Goal: Task Accomplishment & Management: Manage account settings

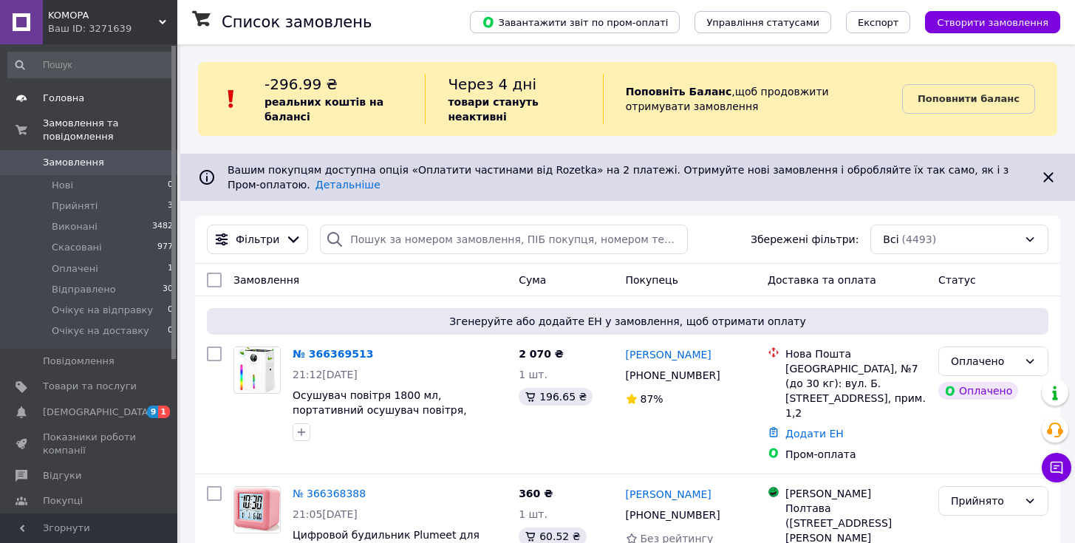
click at [113, 101] on span "Головна" at bounding box center [90, 98] width 94 height 13
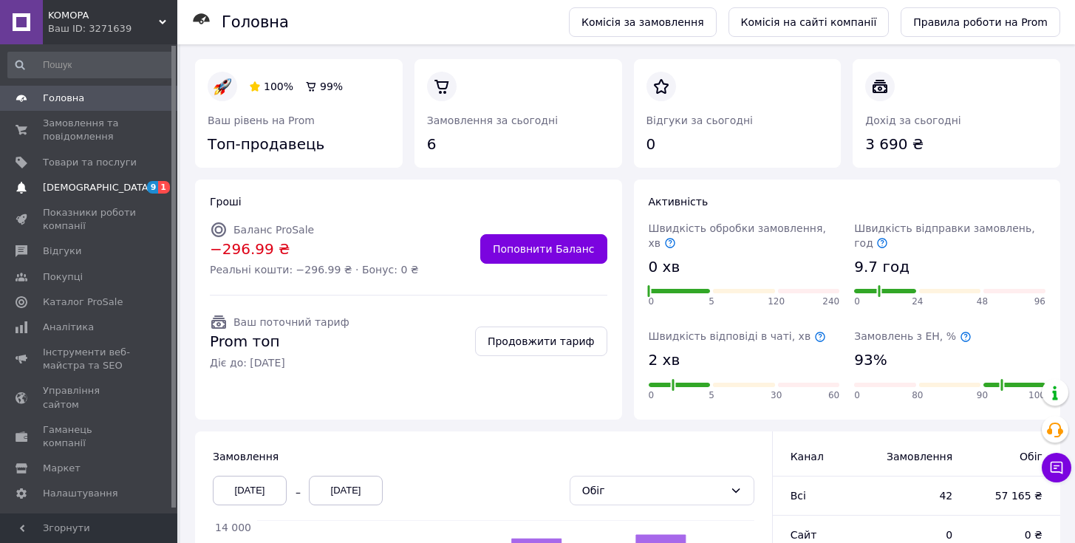
click at [108, 188] on span "[DEMOGRAPHIC_DATA]" at bounding box center [90, 187] width 94 height 13
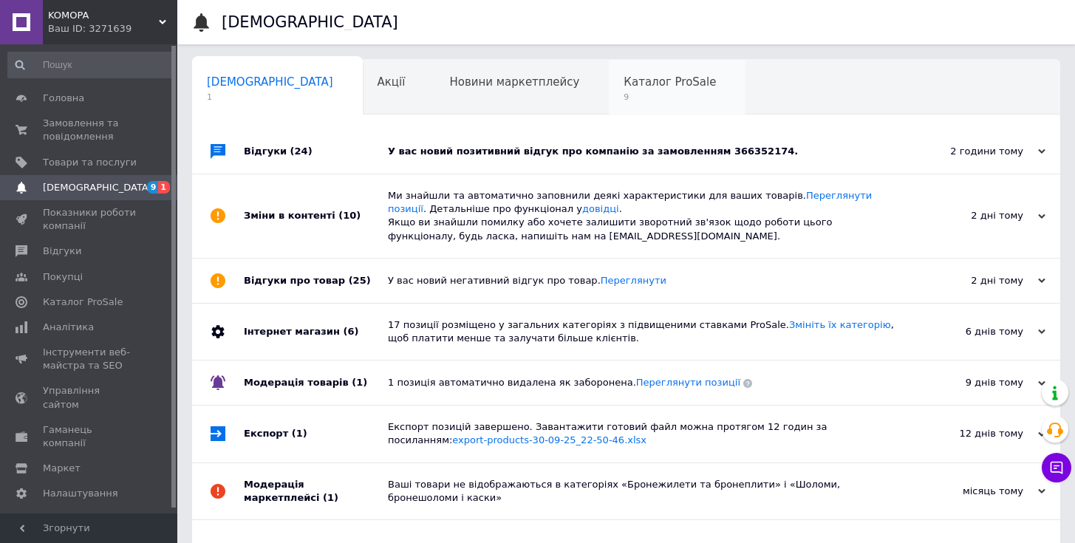
click at [624, 95] on span "9" at bounding box center [670, 97] width 92 height 11
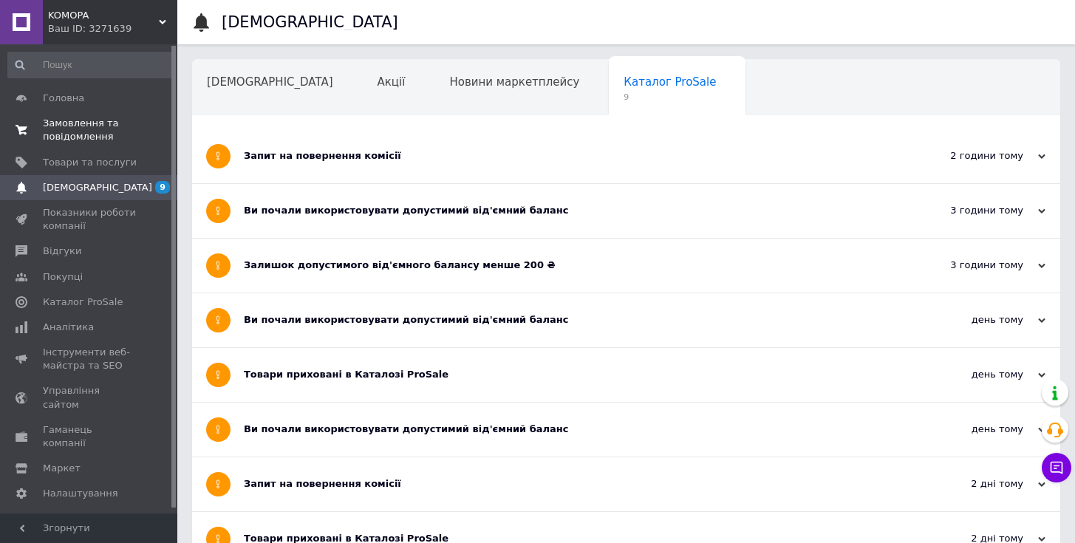
click at [89, 125] on span "Замовлення та повідомлення" at bounding box center [90, 130] width 94 height 27
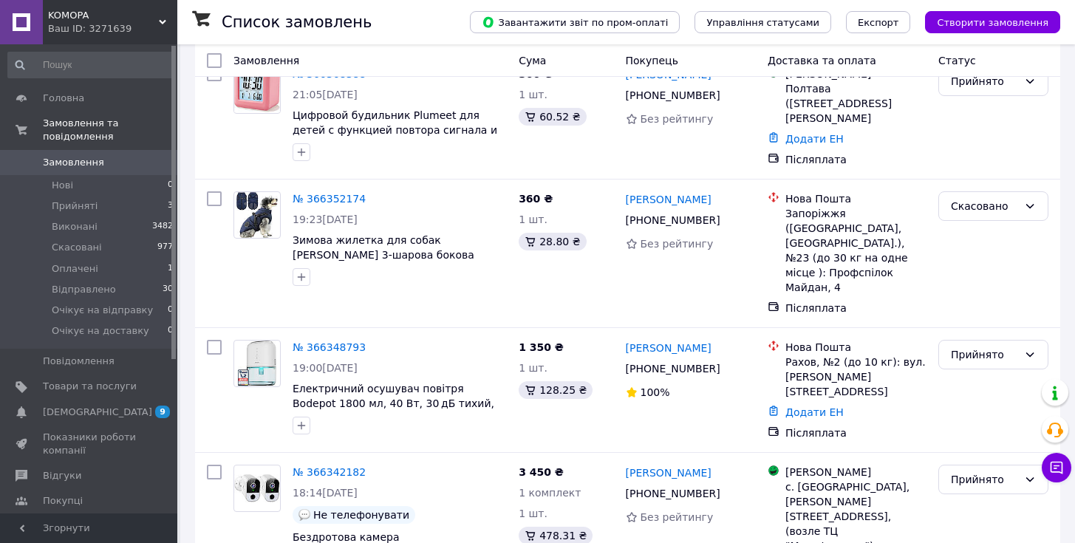
scroll to position [1417, 0]
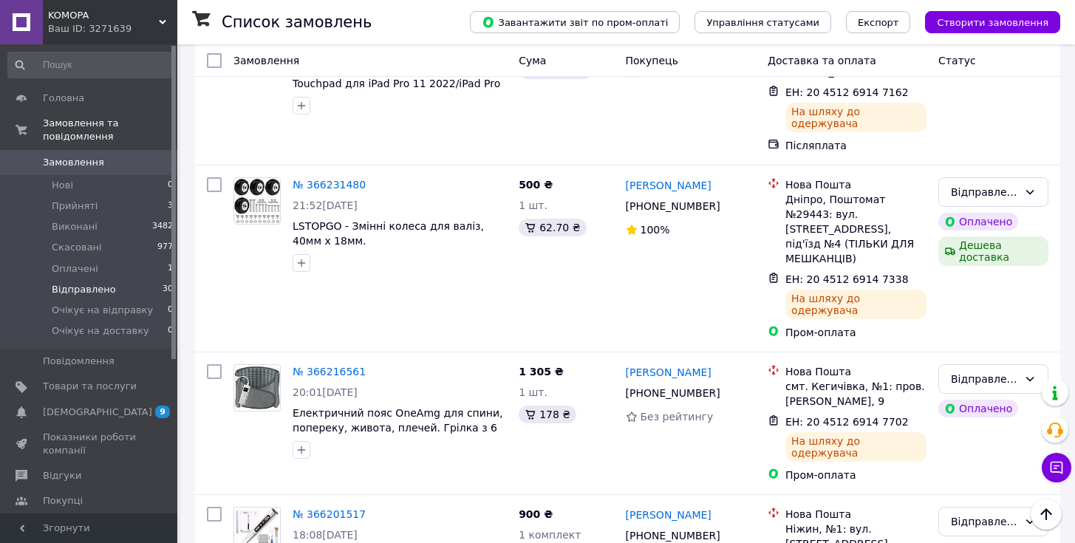
click at [64, 294] on span "Відправлено" at bounding box center [84, 289] width 64 height 13
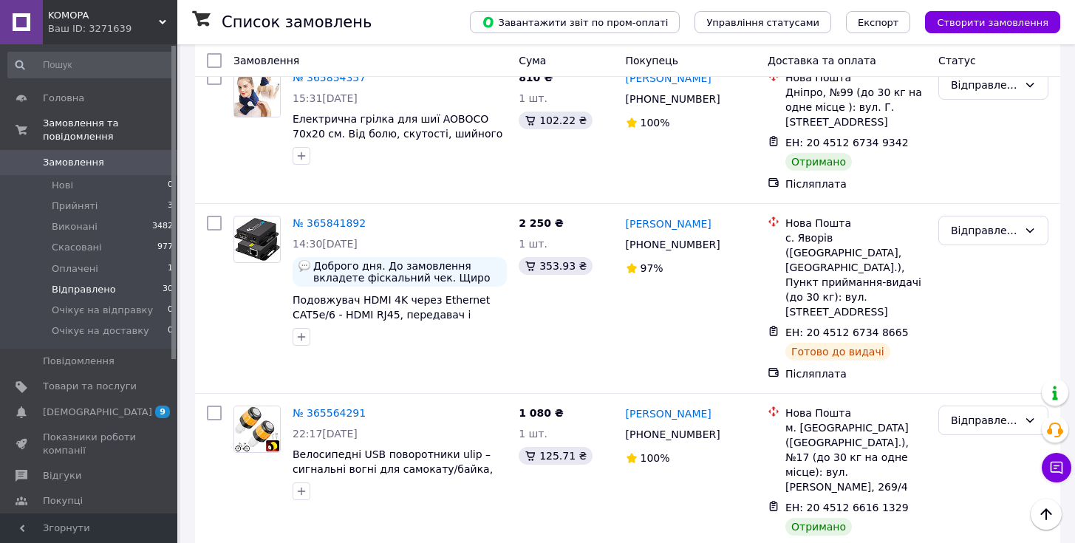
scroll to position [4219, 0]
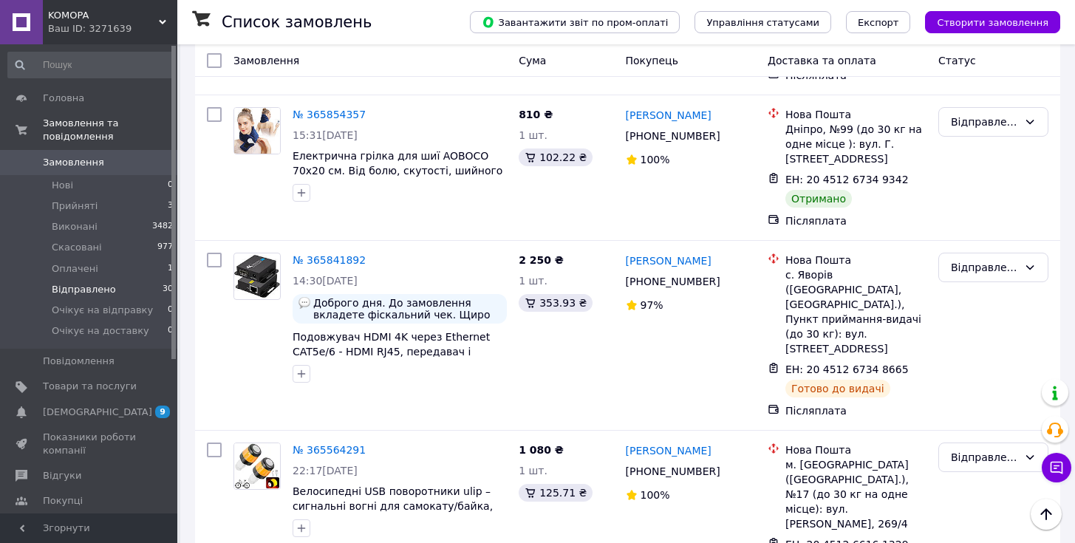
click at [983, 406] on li "Виконано" at bounding box center [993, 406] width 109 height 27
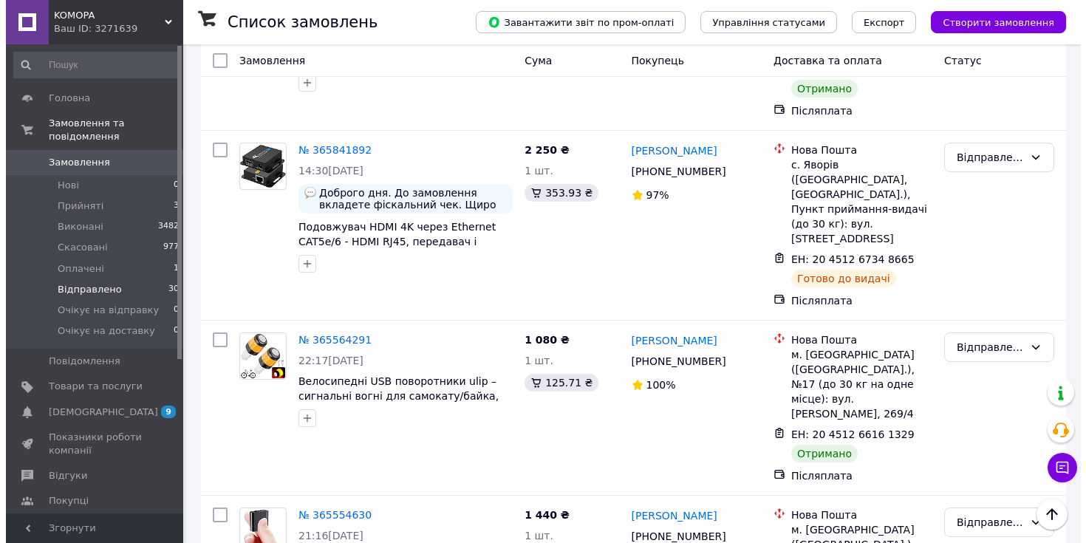
scroll to position [4346, 0]
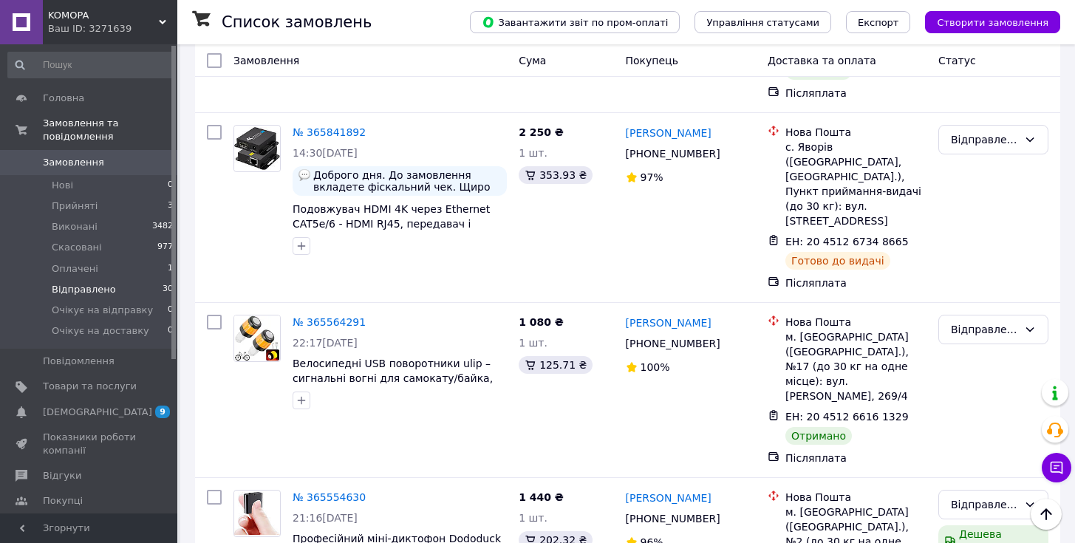
click at [975, 443] on li "Скасовано" at bounding box center [993, 436] width 109 height 27
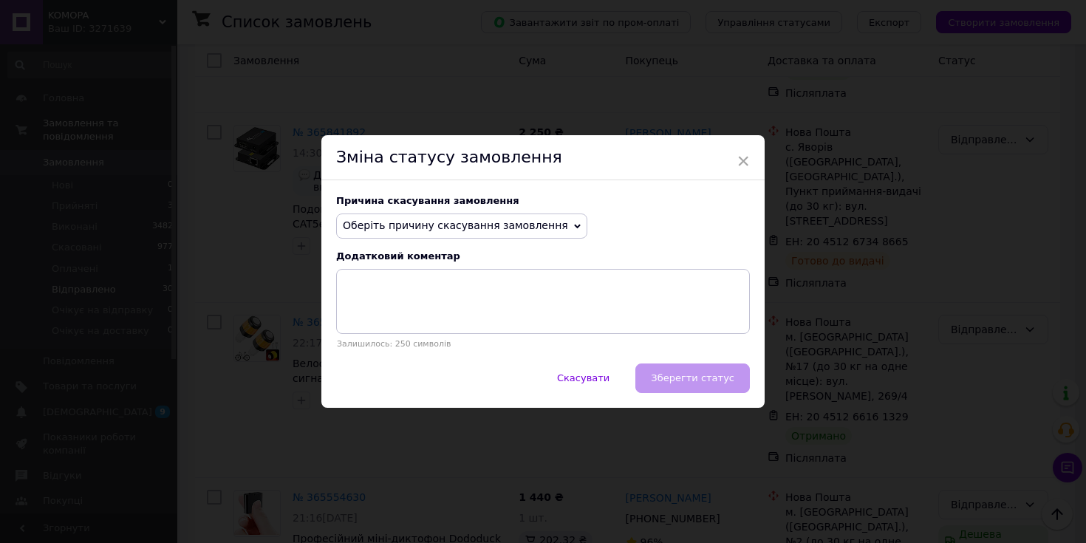
click at [497, 233] on span "Оберіть причину скасування замовлення" at bounding box center [461, 226] width 251 height 25
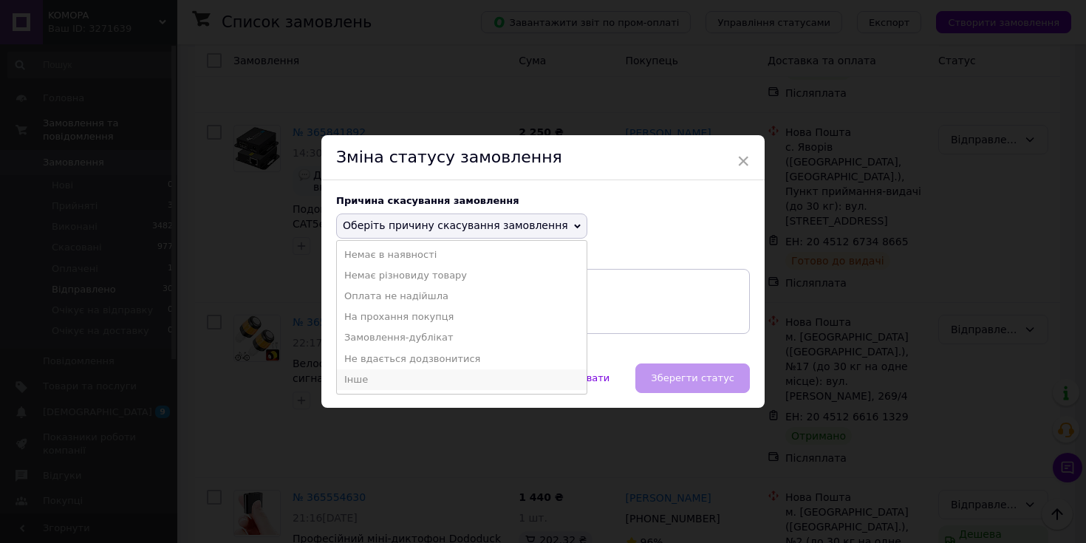
click at [446, 381] on li "Інше" at bounding box center [462, 379] width 250 height 21
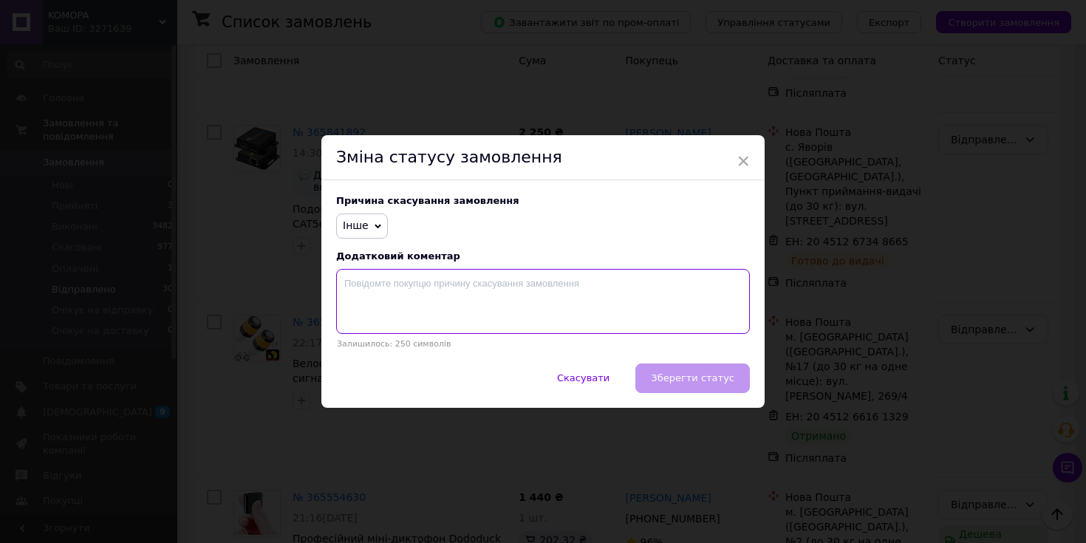
click at [447, 298] on textarea at bounding box center [543, 301] width 414 height 65
type textarea "відмова від отримання"
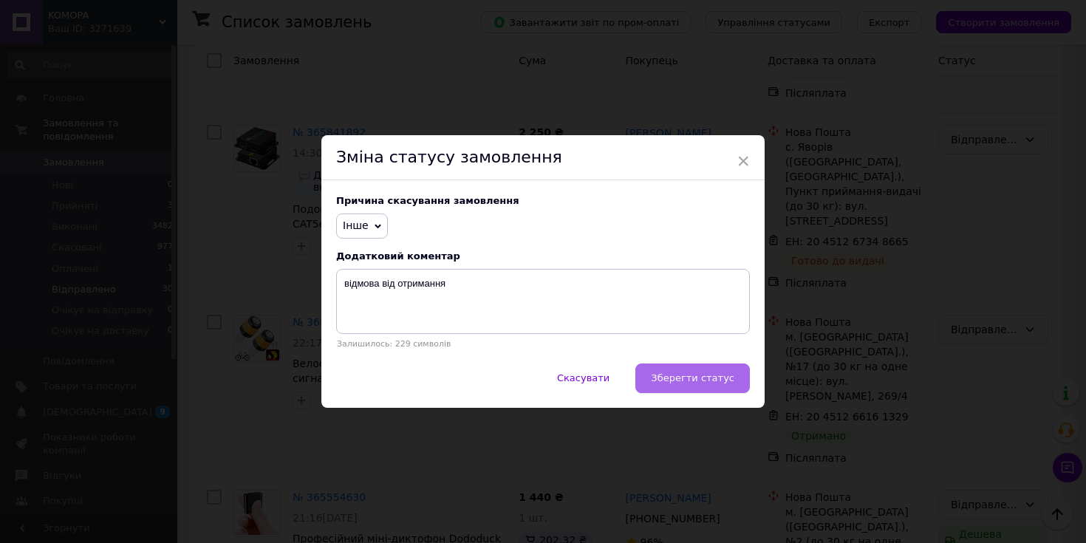
click at [723, 369] on button "Зберегти статус" at bounding box center [692, 379] width 115 height 30
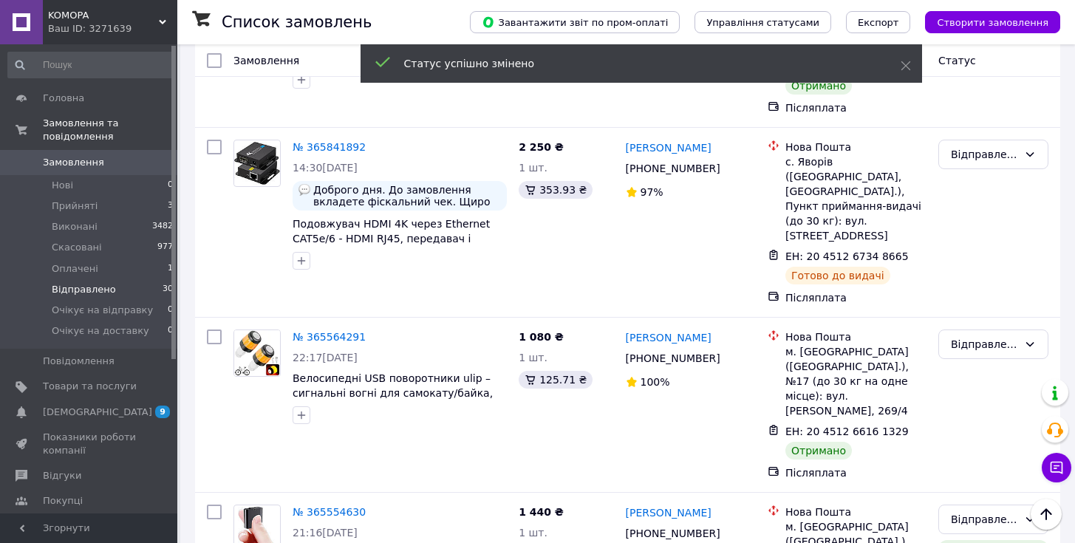
scroll to position [4216, 0]
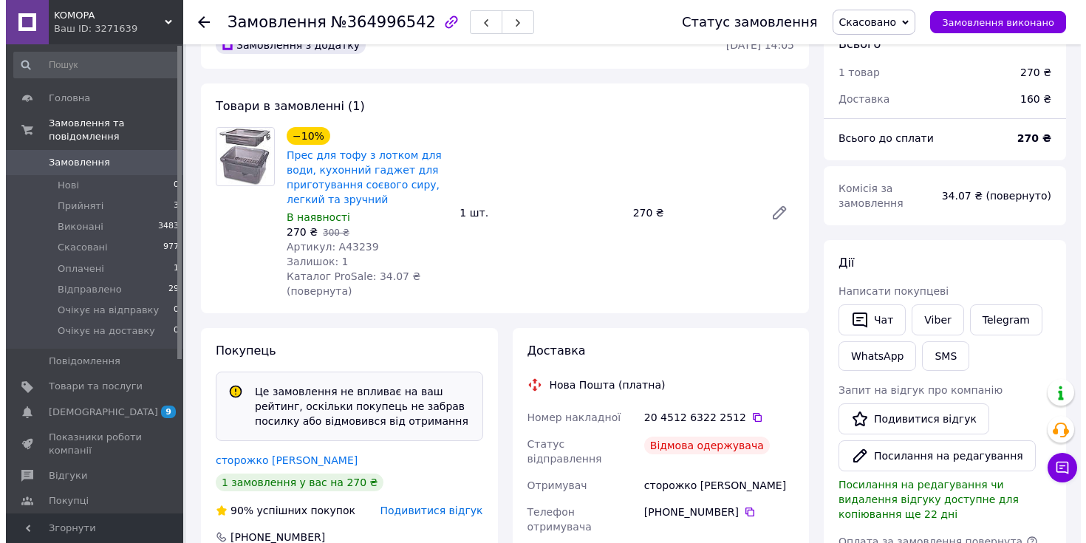
scroll to position [301, 0]
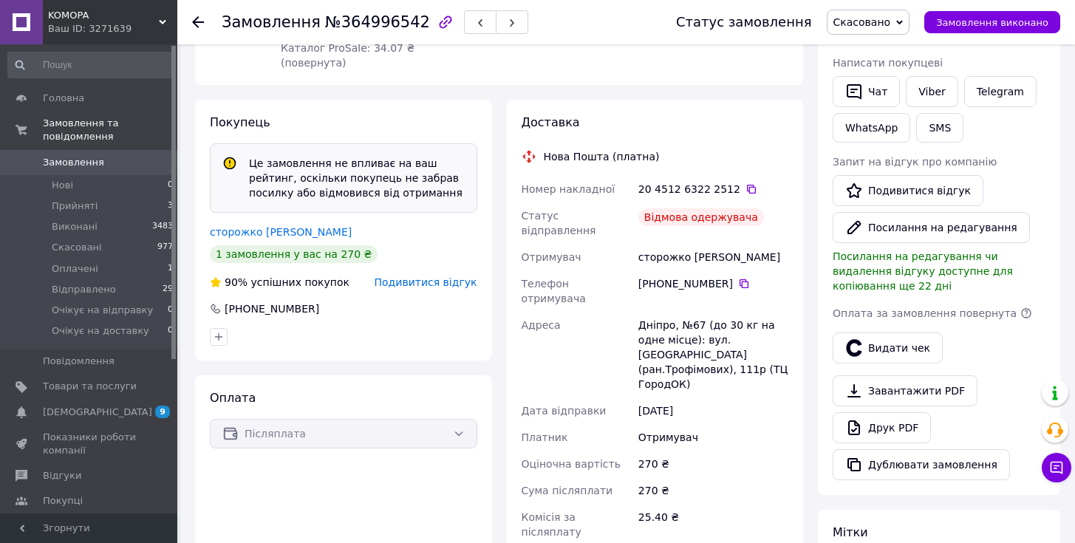
click at [417, 282] on span "Подивитися відгук" at bounding box center [426, 282] width 103 height 12
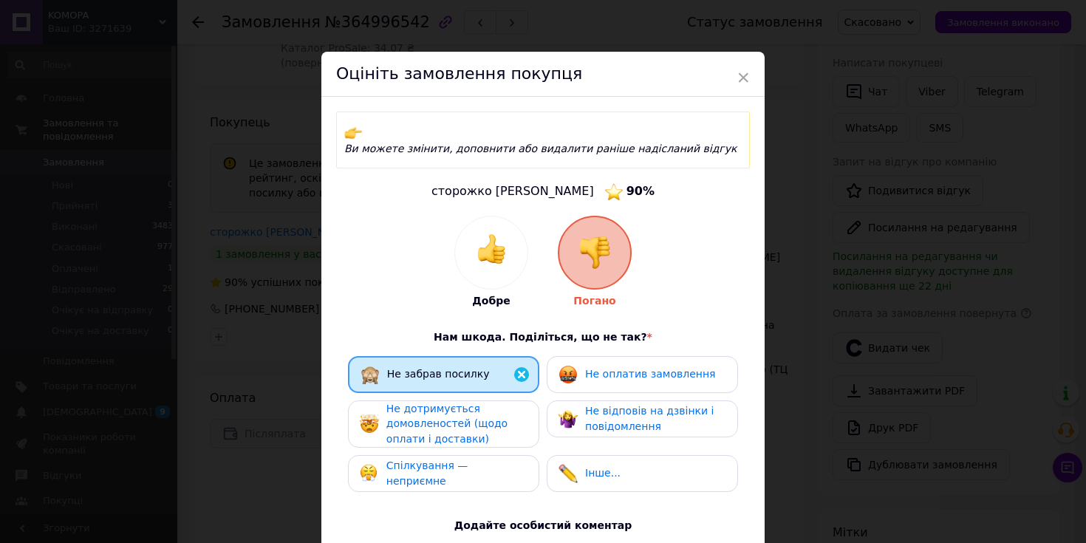
click at [492, 268] on div at bounding box center [491, 253] width 72 height 72
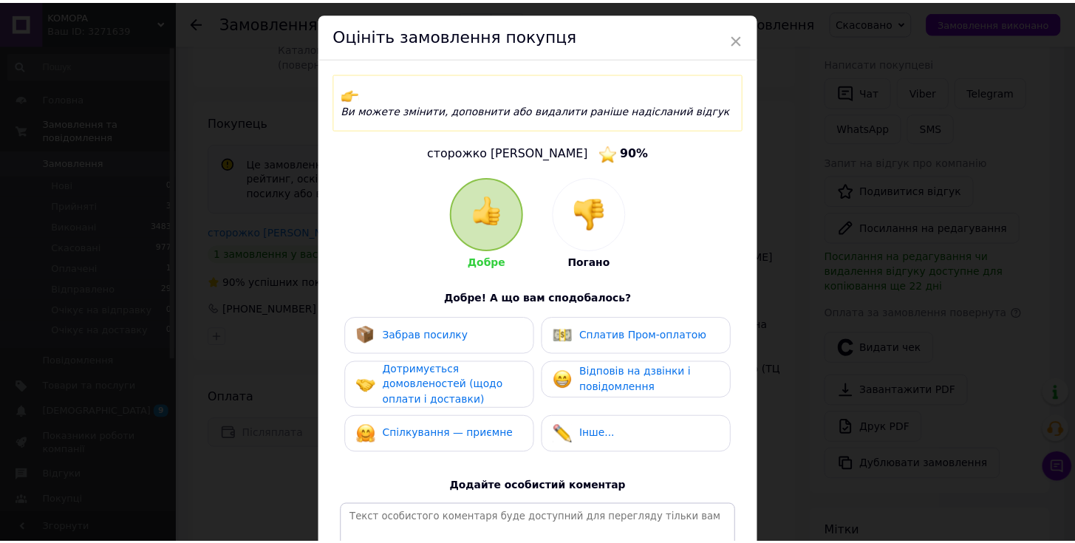
scroll to position [220, 0]
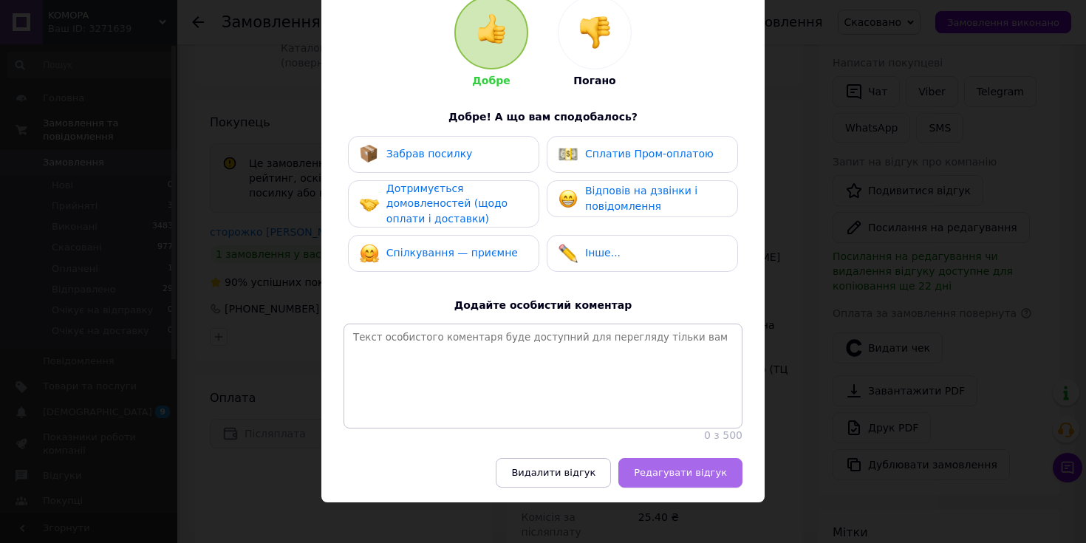
click at [688, 467] on span "Редагувати відгук" at bounding box center [680, 472] width 93 height 11
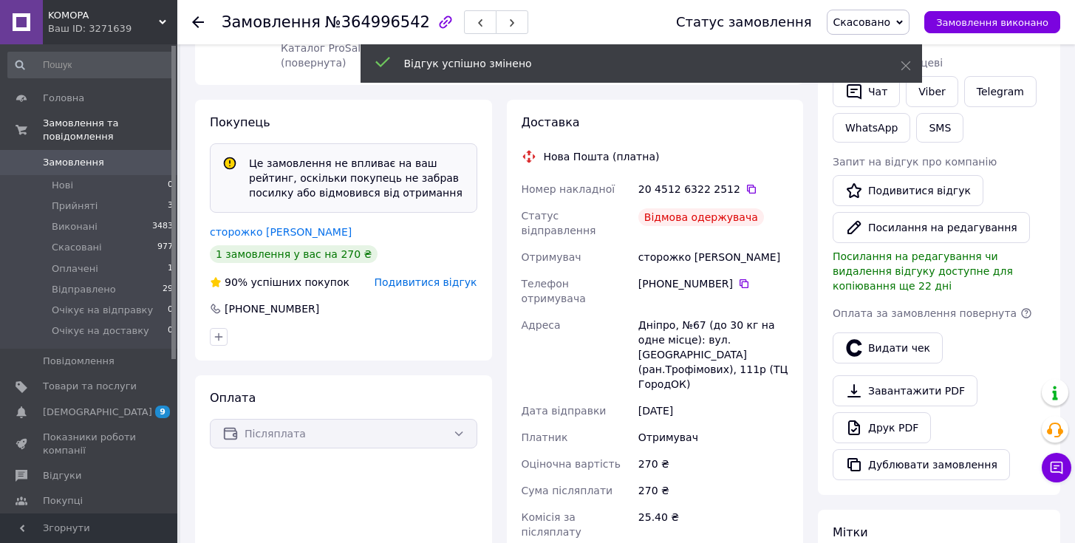
click at [411, 284] on span "Подивитися відгук" at bounding box center [426, 282] width 103 height 12
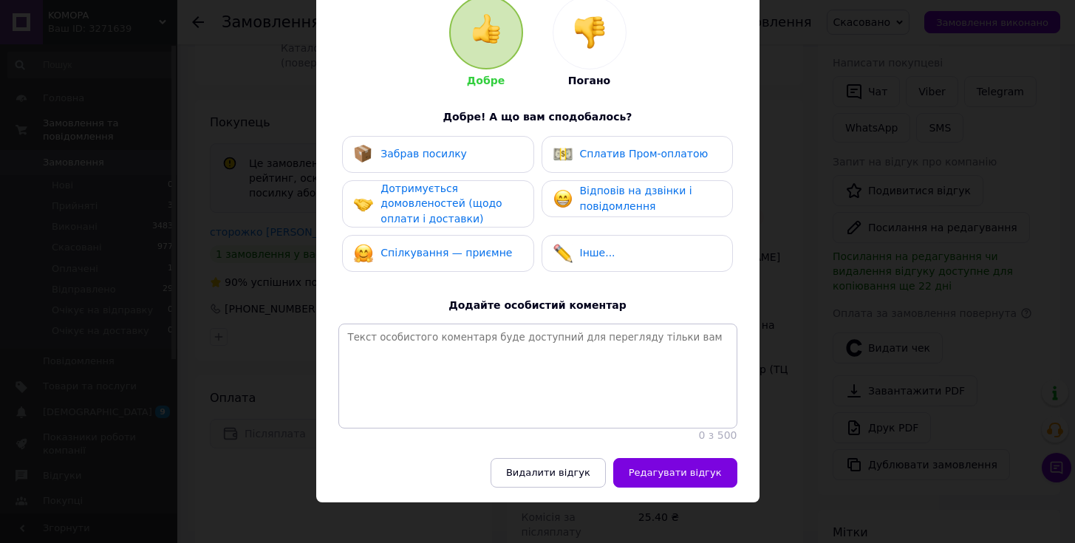
scroll to position [0, 0]
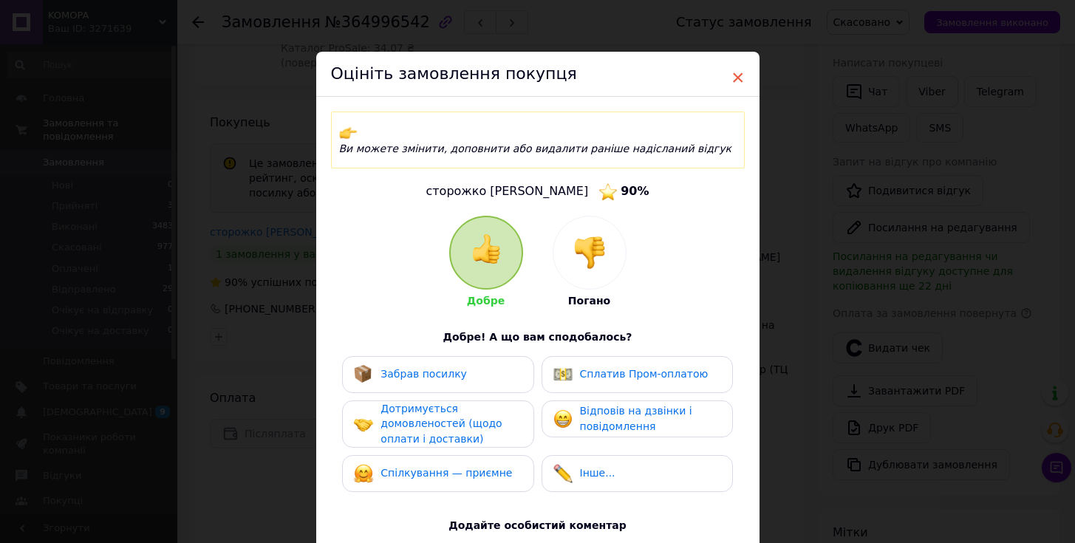
click at [732, 77] on span "×" at bounding box center [738, 77] width 13 height 25
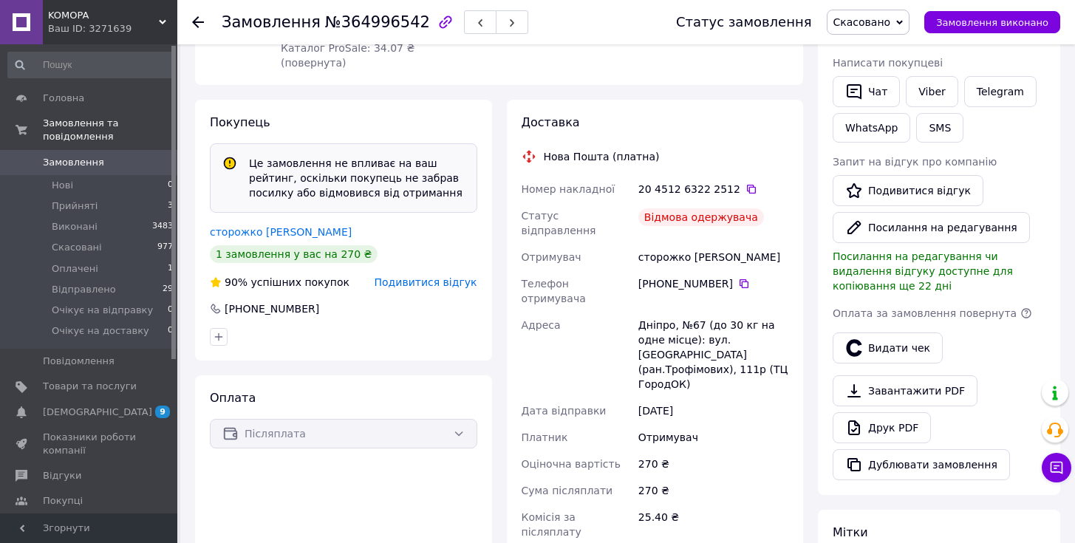
click at [115, 160] on span "Замовлення" at bounding box center [90, 162] width 94 height 13
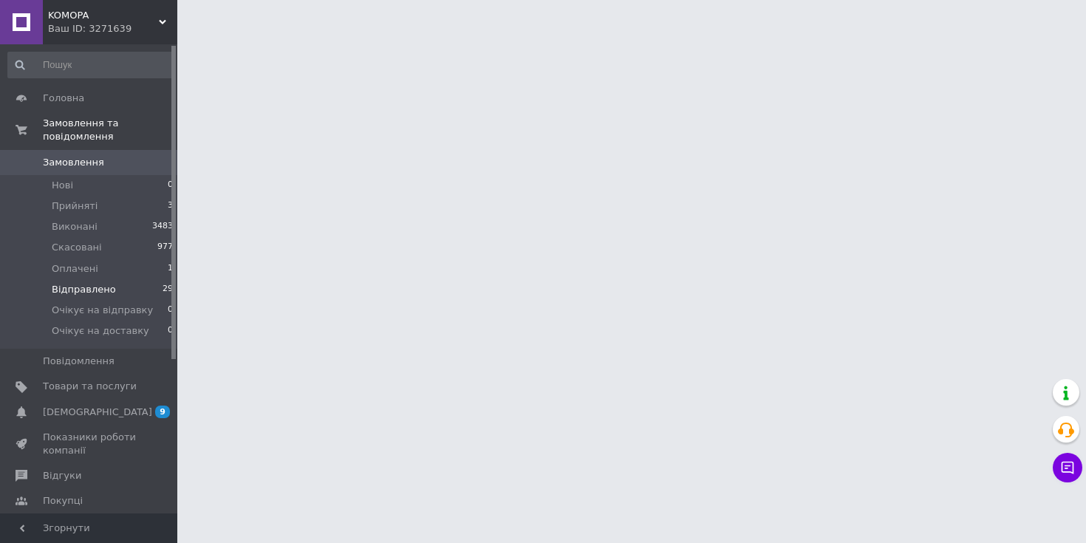
click at [90, 289] on span "Відправлено" at bounding box center [84, 289] width 64 height 13
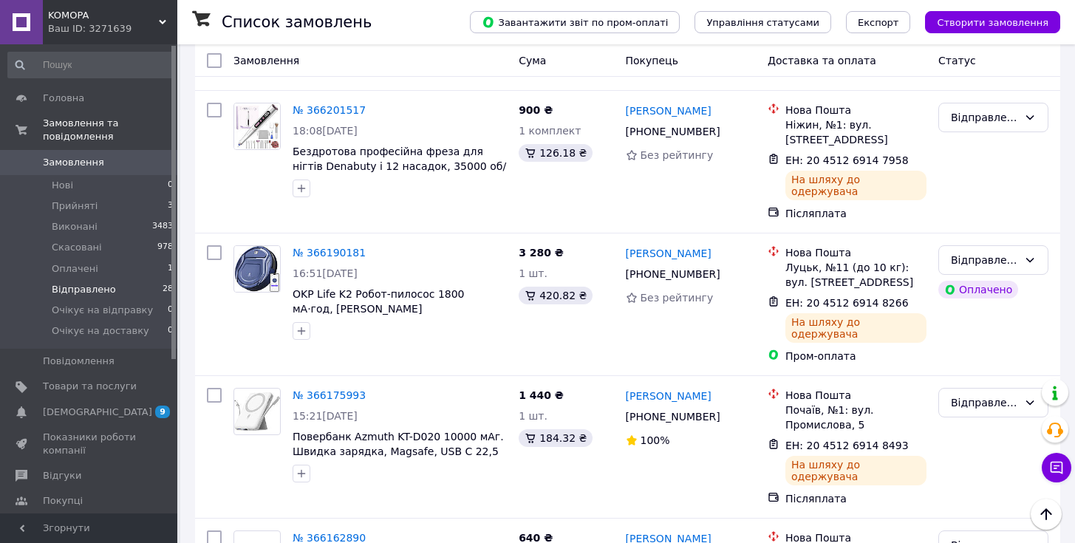
scroll to position [1411, 0]
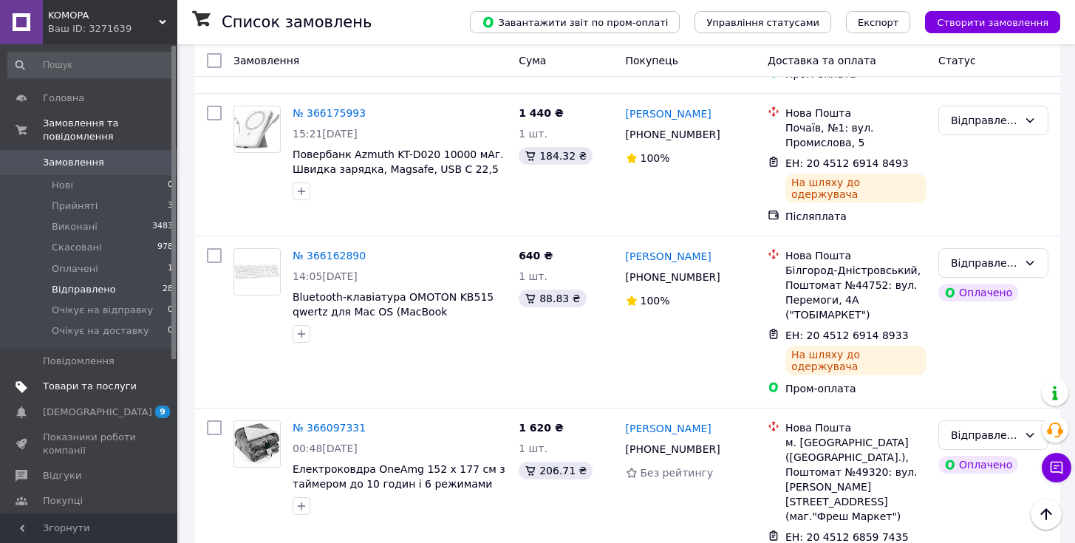
click at [96, 384] on span "Товари та послуги" at bounding box center [90, 386] width 94 height 13
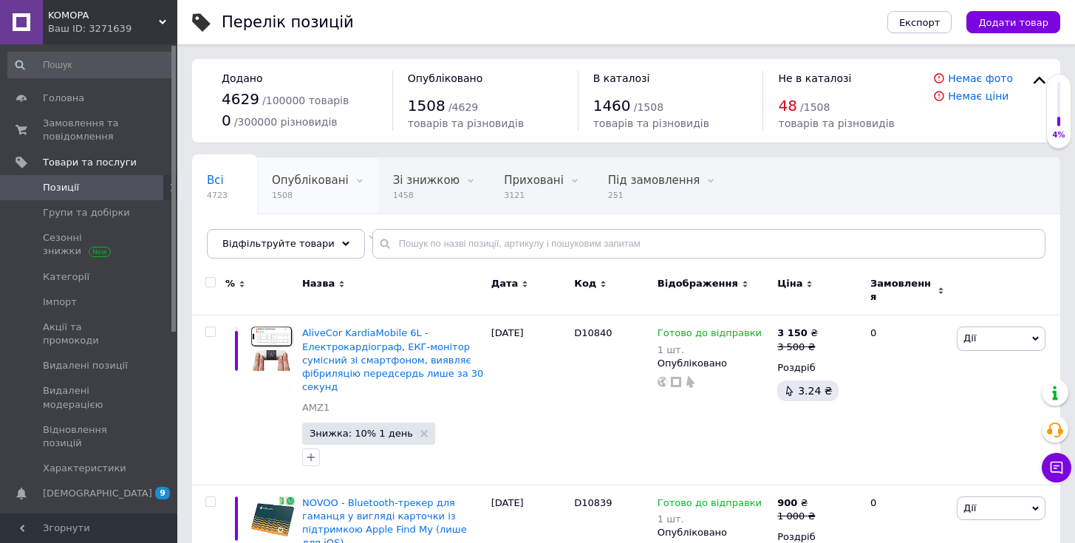
click at [305, 195] on span "1508" at bounding box center [310, 195] width 77 height 11
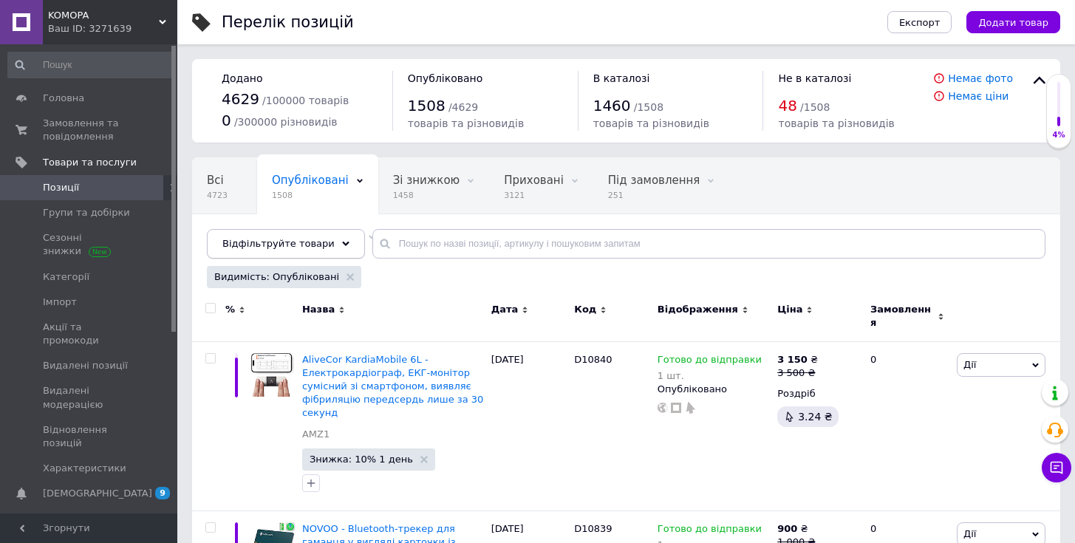
click at [307, 253] on div "Відфільтруйте товари" at bounding box center [286, 244] width 158 height 30
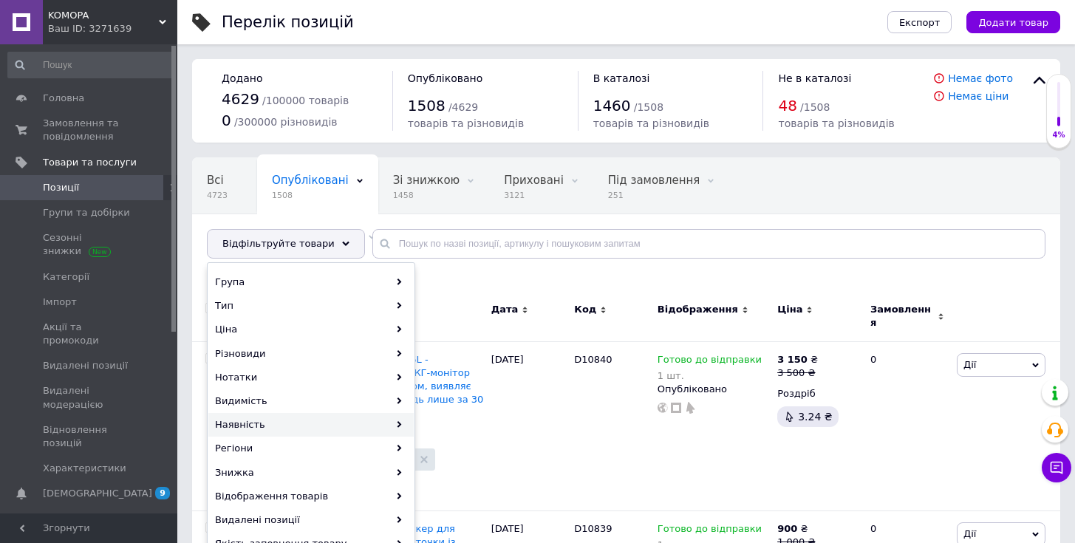
click at [310, 432] on div "Наявність" at bounding box center [310, 425] width 205 height 24
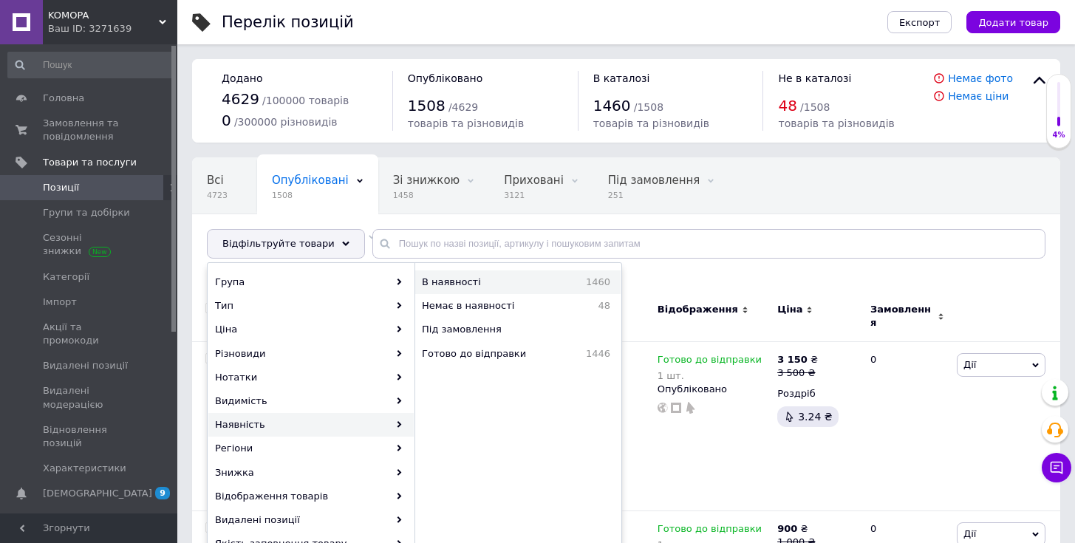
click at [479, 290] on div "В наявності 1460" at bounding box center [517, 282] width 205 height 24
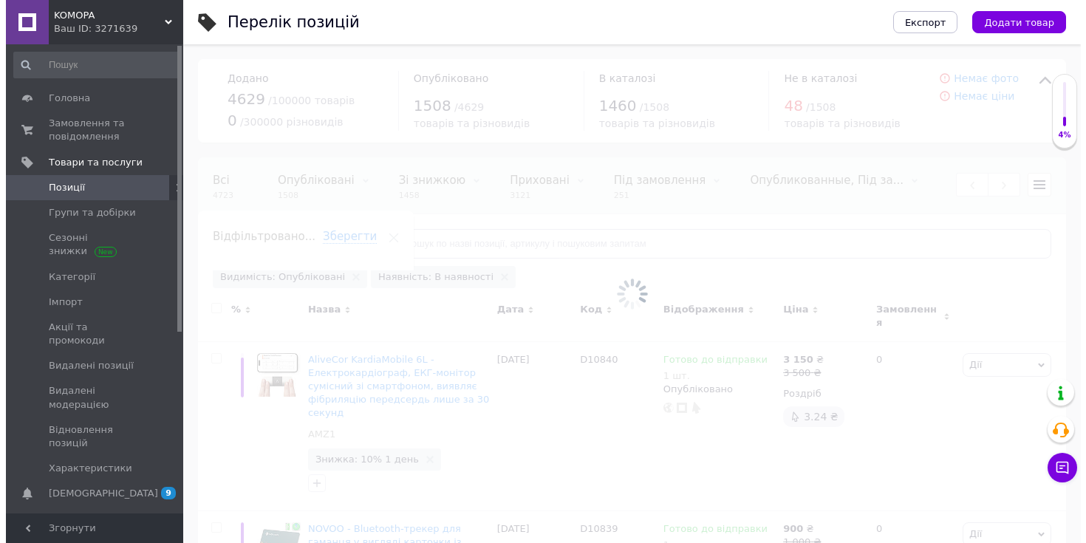
scroll to position [0, 160]
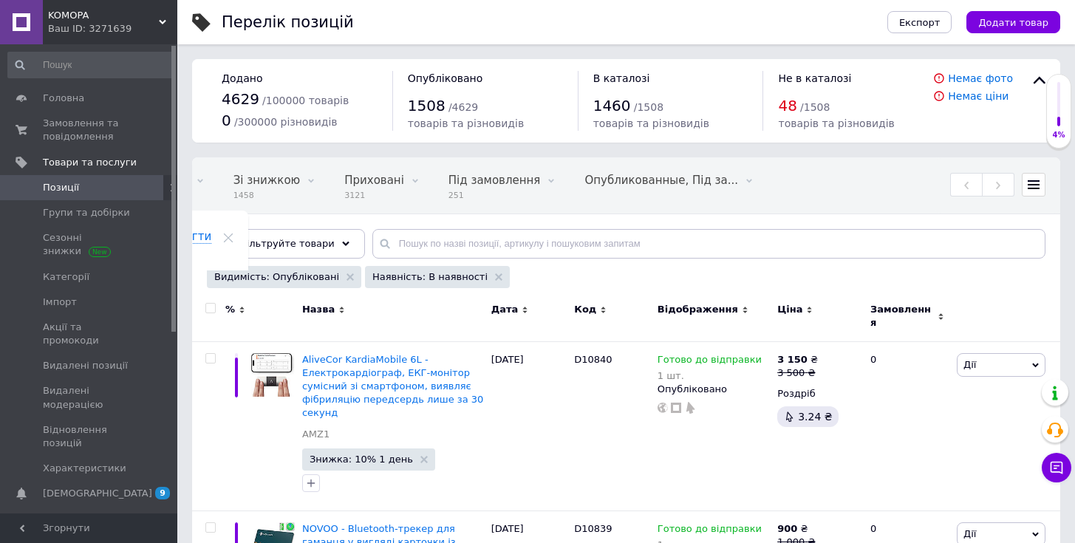
click at [211, 307] on input "checkbox" at bounding box center [210, 309] width 10 height 10
checkbox input "true"
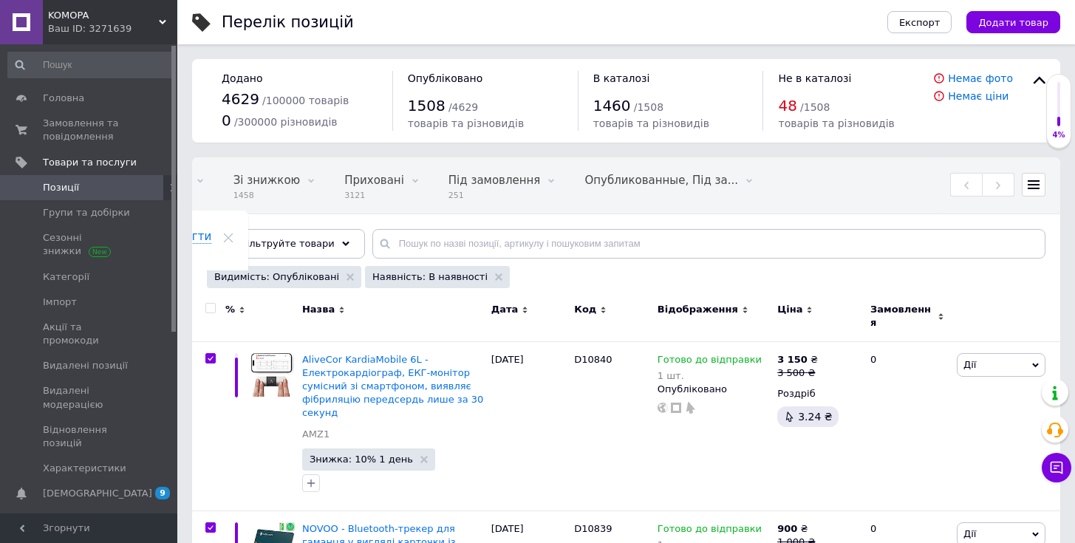
checkbox input "true"
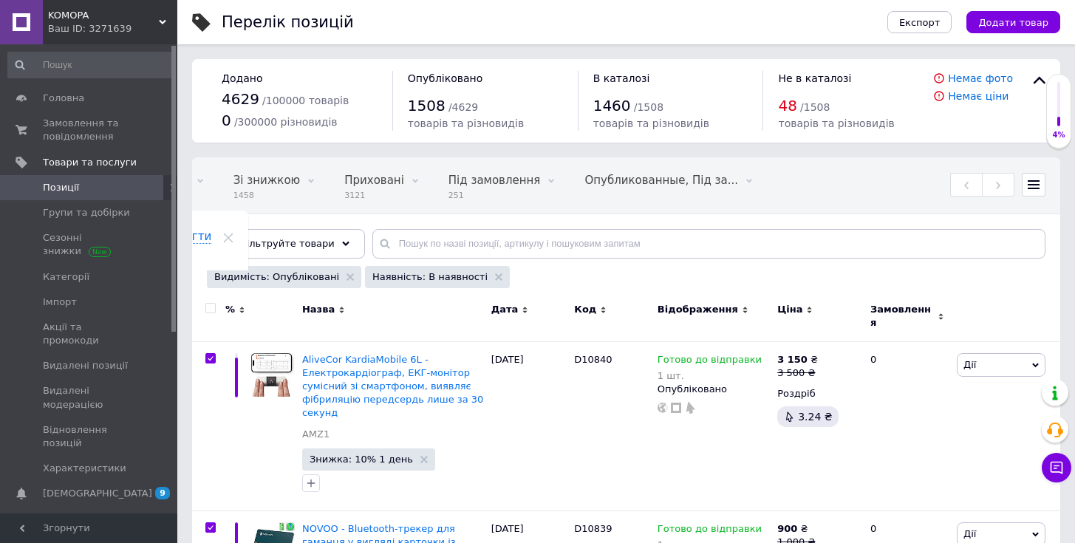
checkbox input "true"
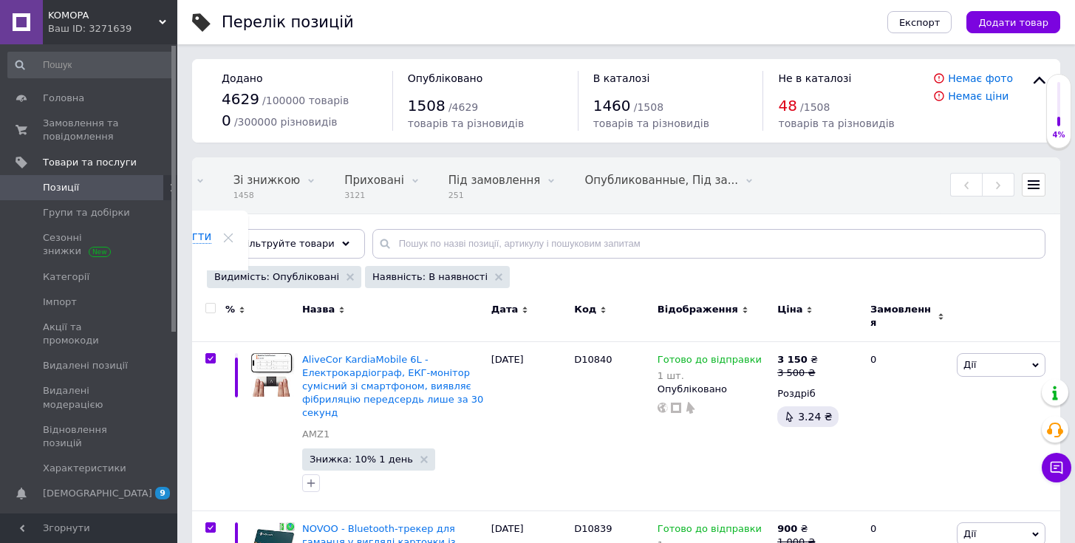
checkbox input "true"
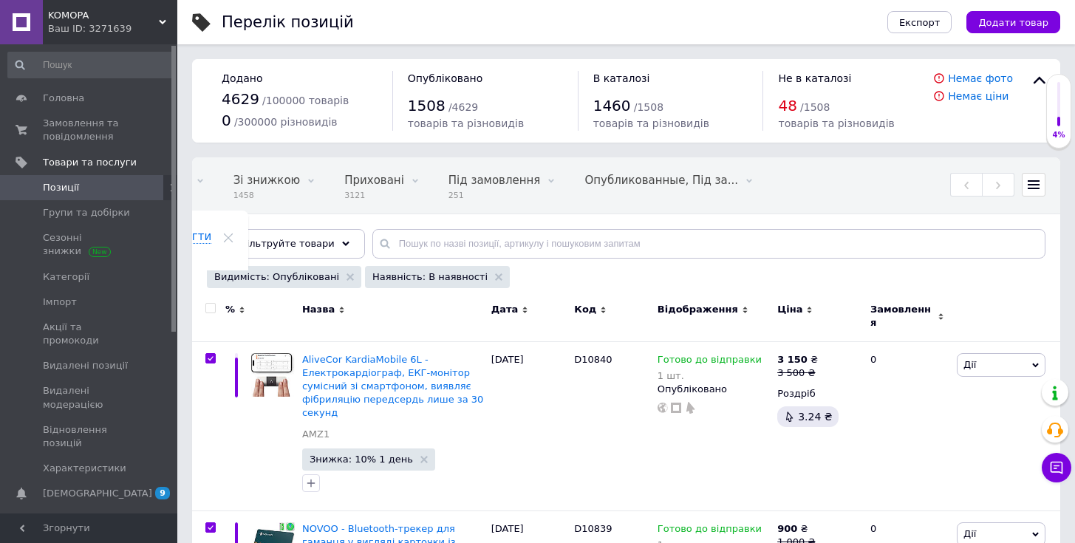
checkbox input "true"
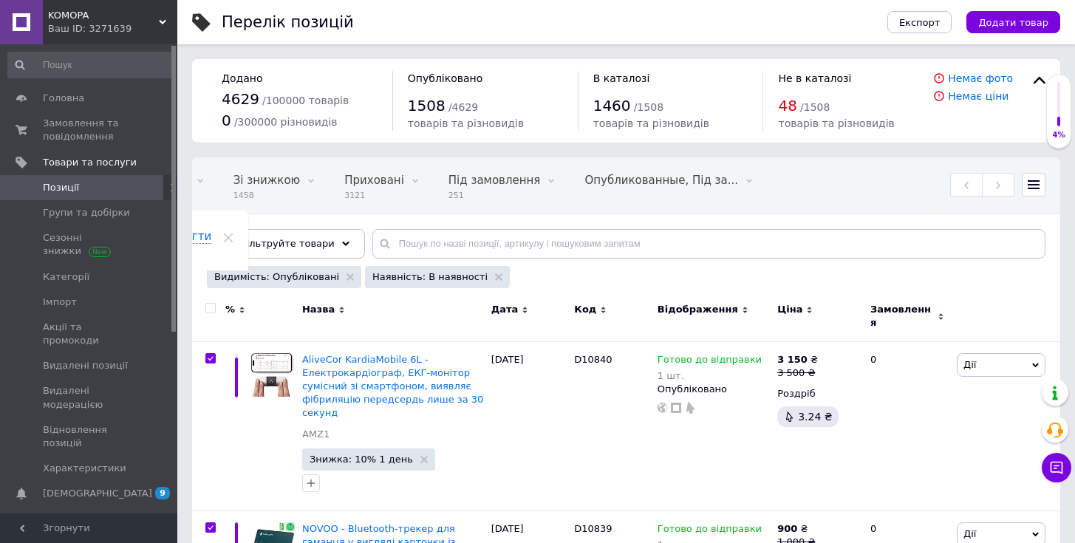
checkbox input "true"
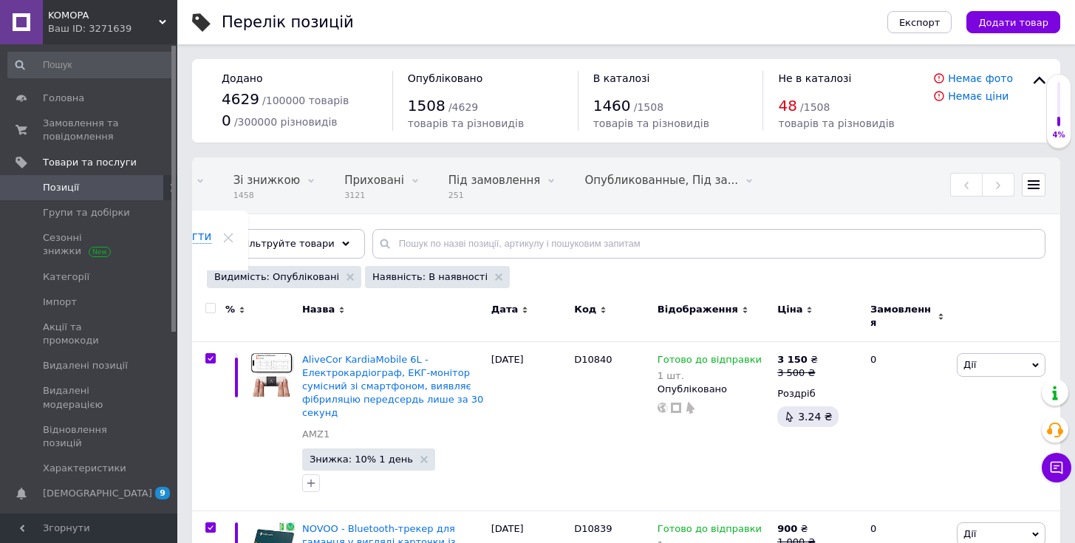
checkbox input "true"
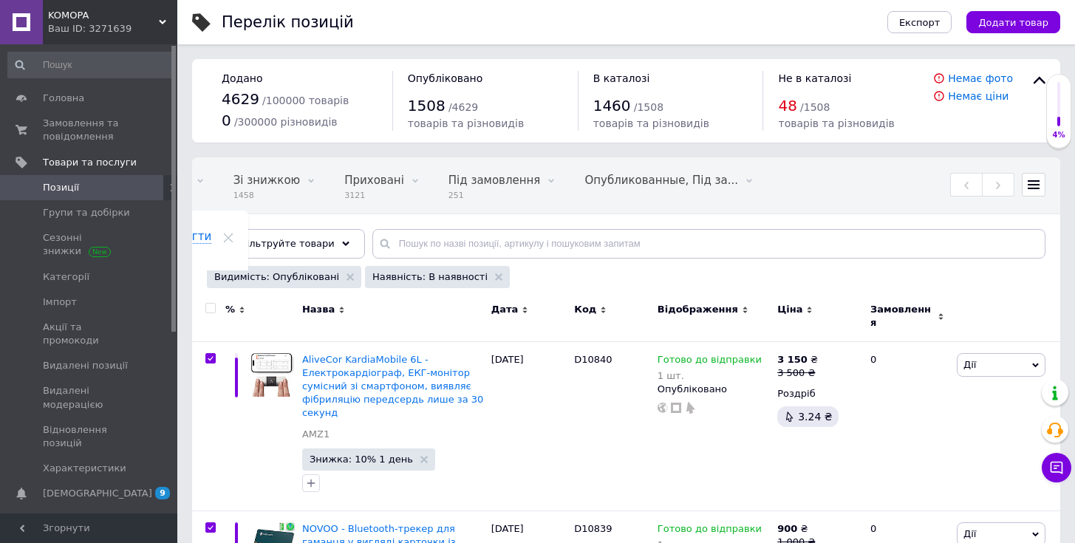
checkbox input "true"
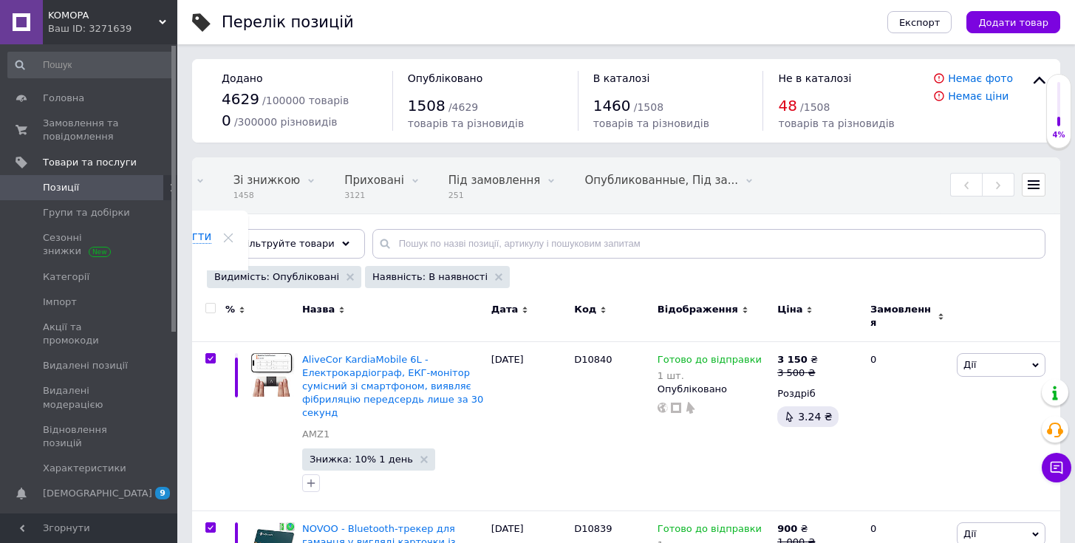
checkbox input "true"
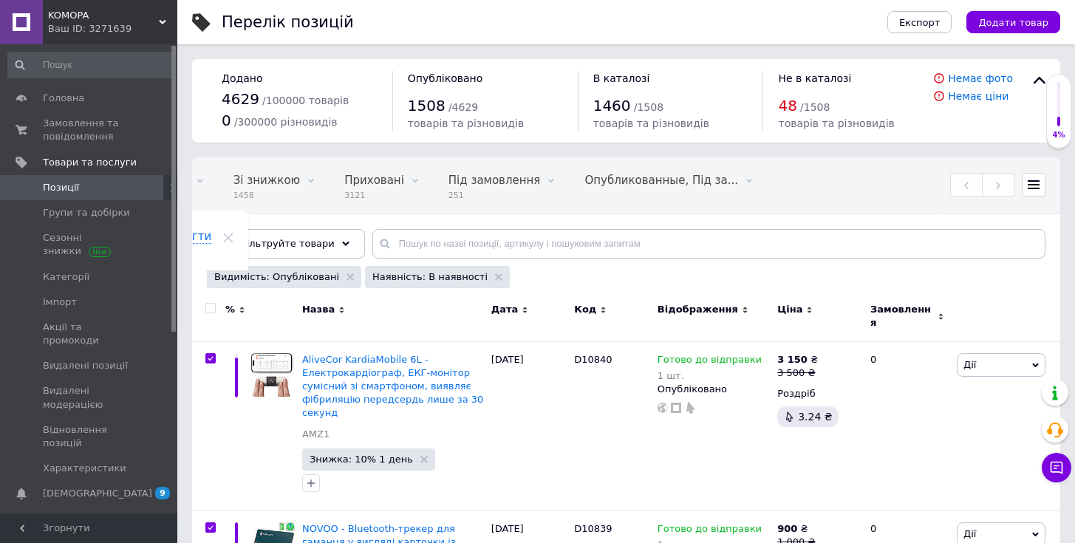
checkbox input "true"
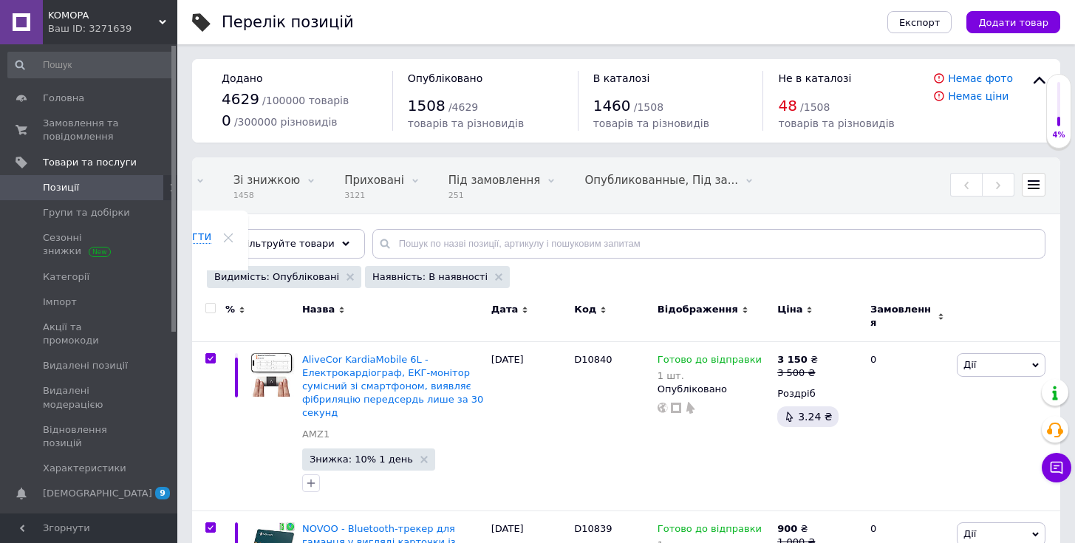
checkbox input "true"
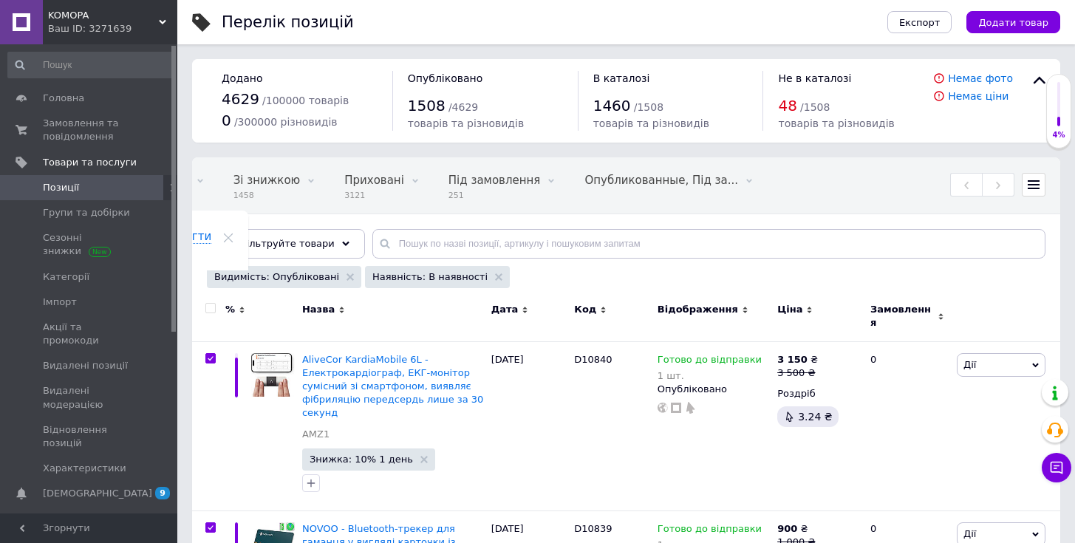
checkbox input "true"
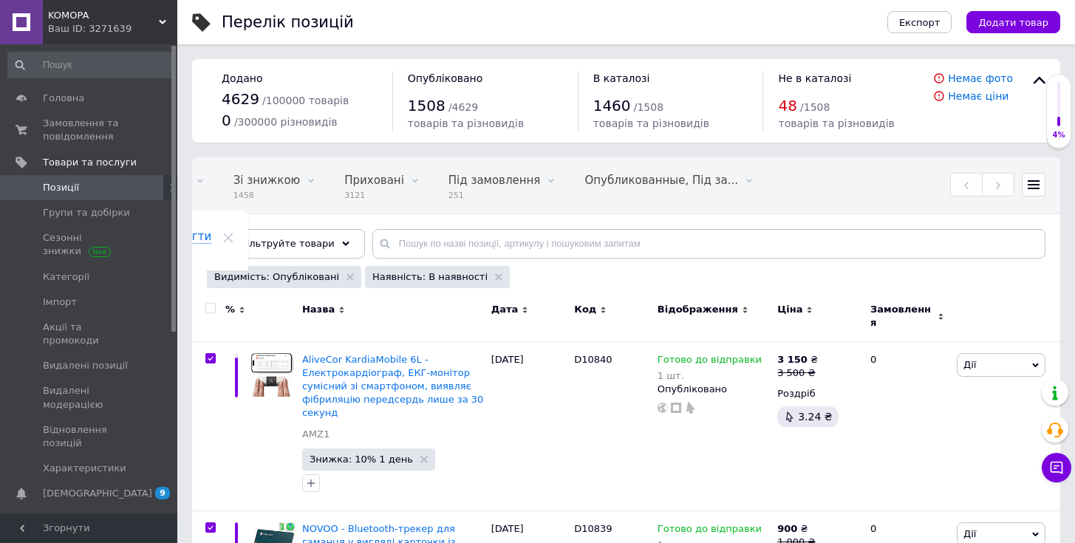
checkbox input "true"
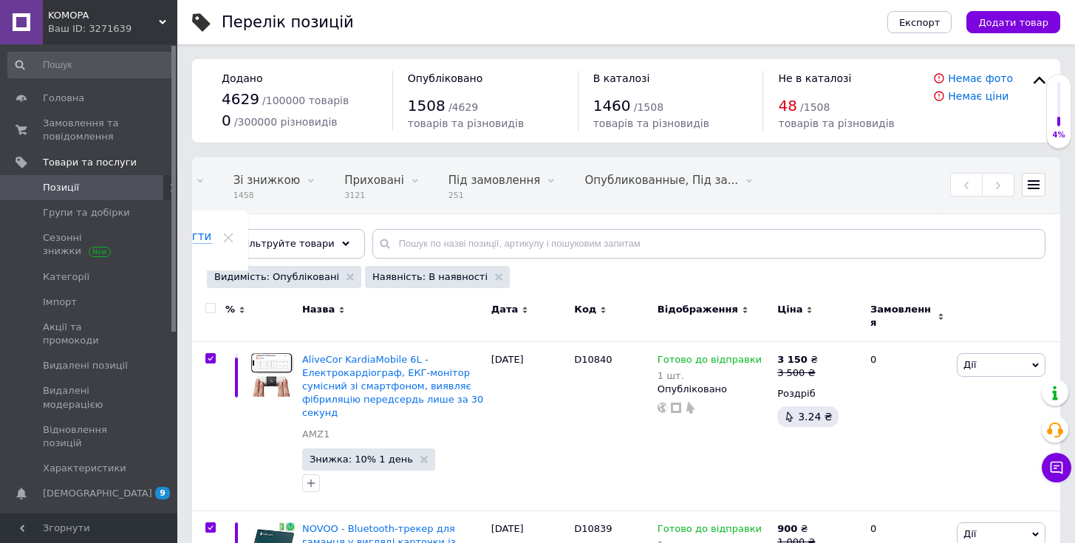
checkbox input "true"
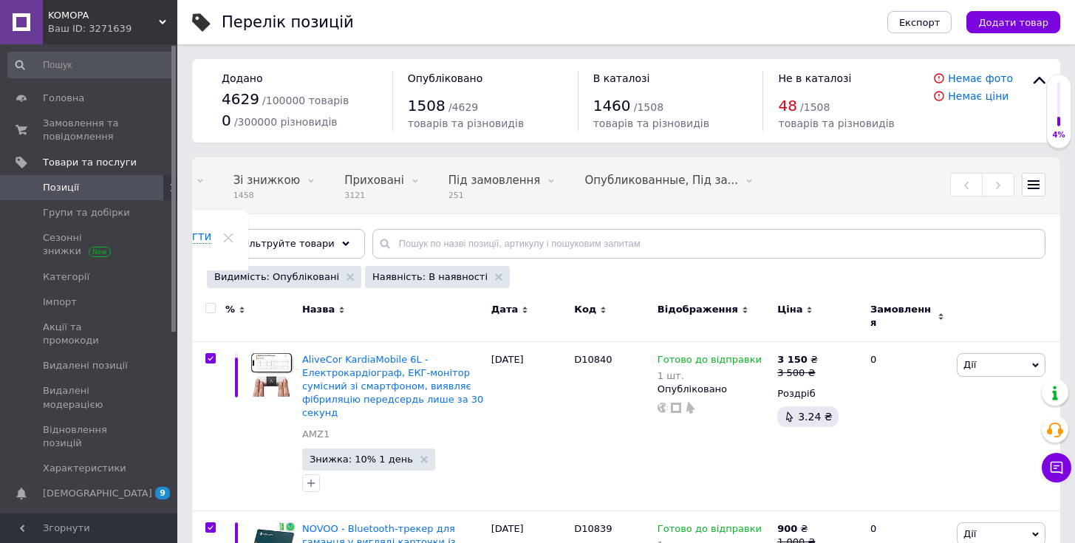
checkbox input "true"
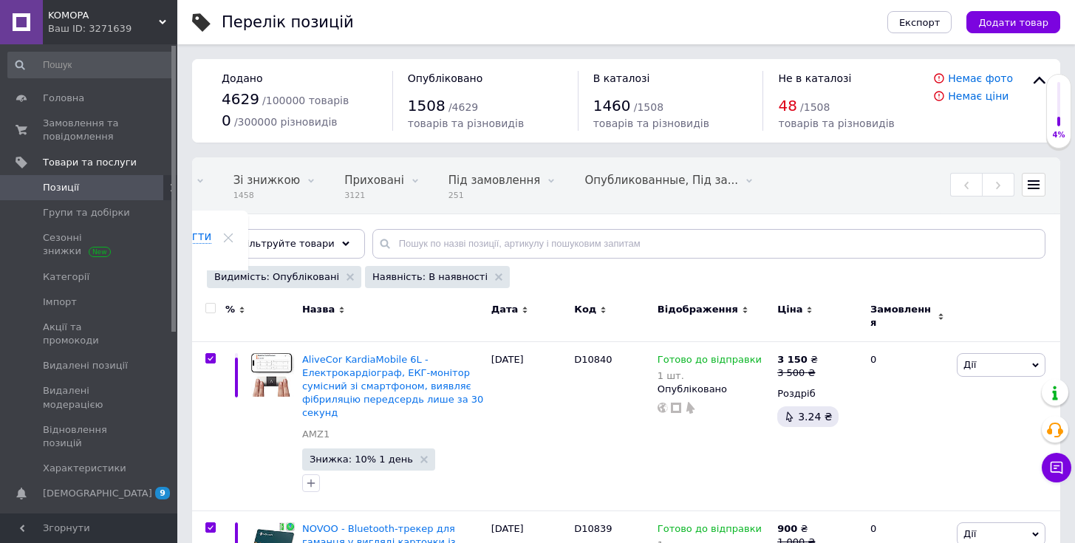
checkbox input "true"
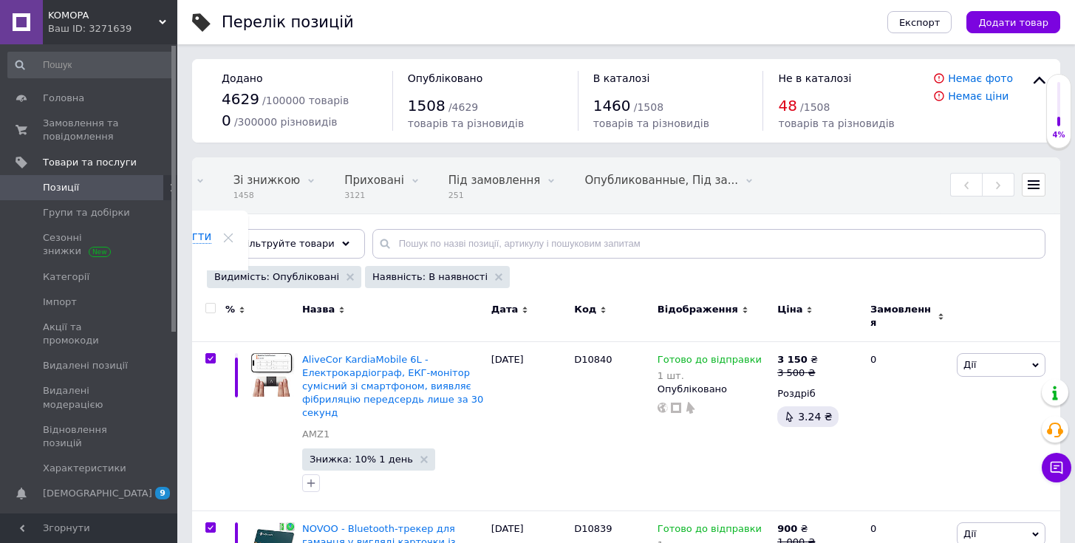
checkbox input "true"
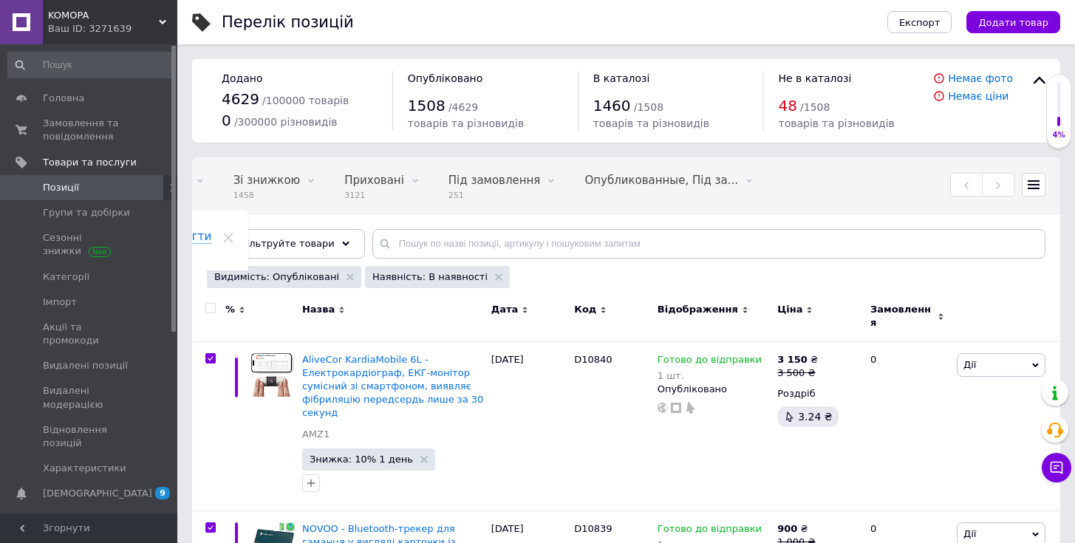
checkbox input "true"
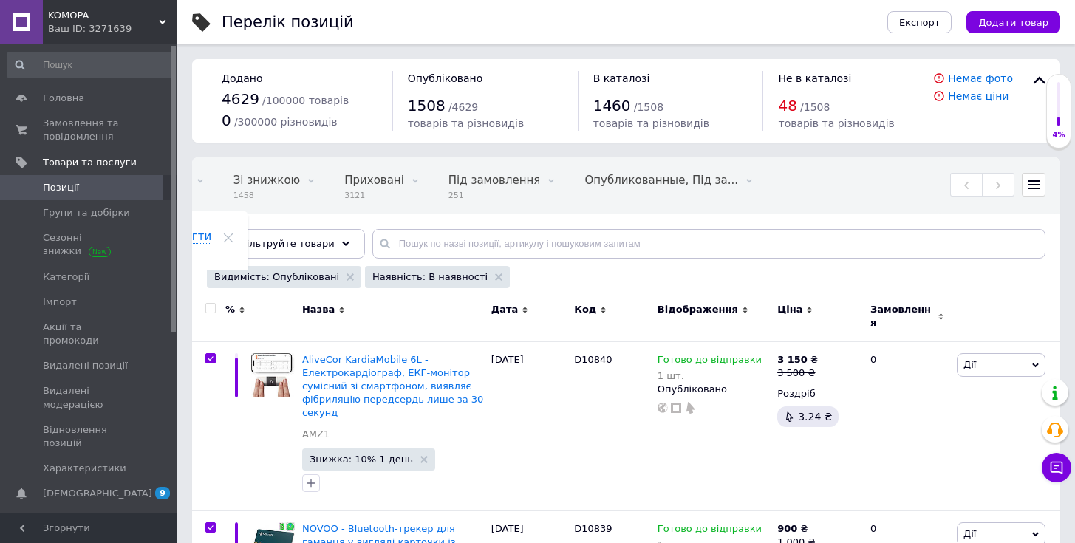
checkbox input "true"
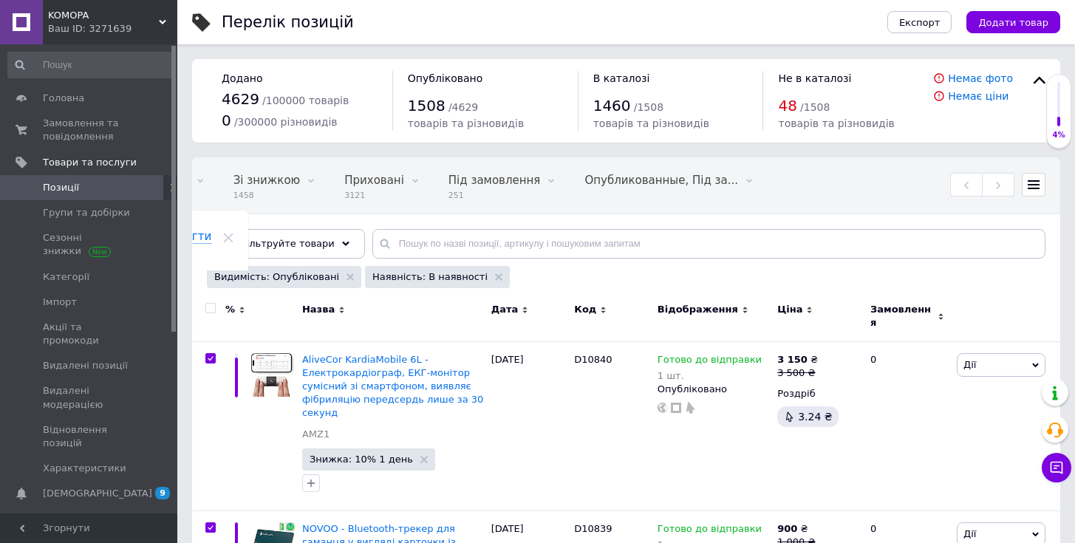
checkbox input "true"
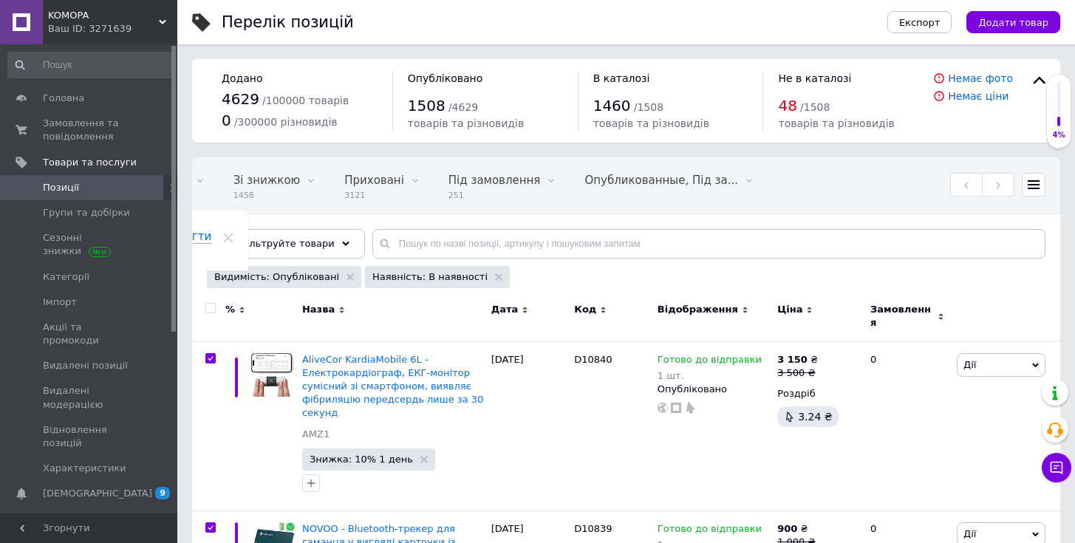
checkbox input "true"
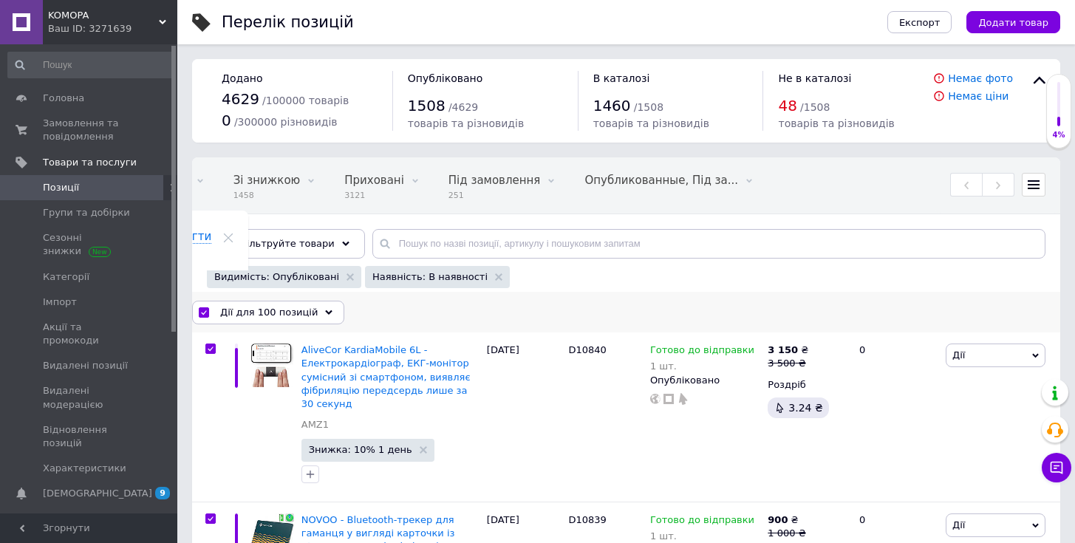
click at [205, 311] on input "checkbox" at bounding box center [204, 313] width 10 height 10
checkbox input "false"
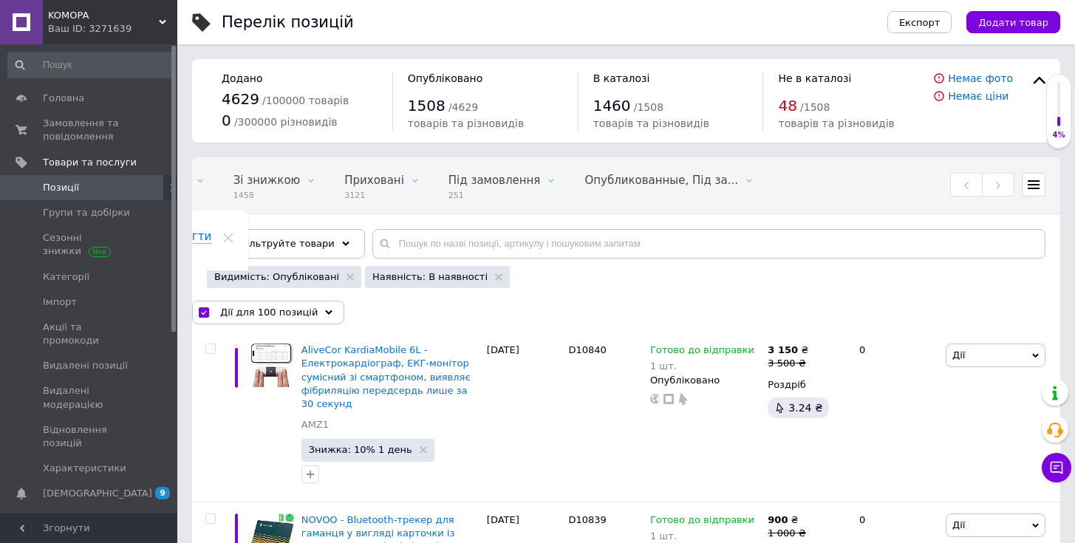
checkbox input "false"
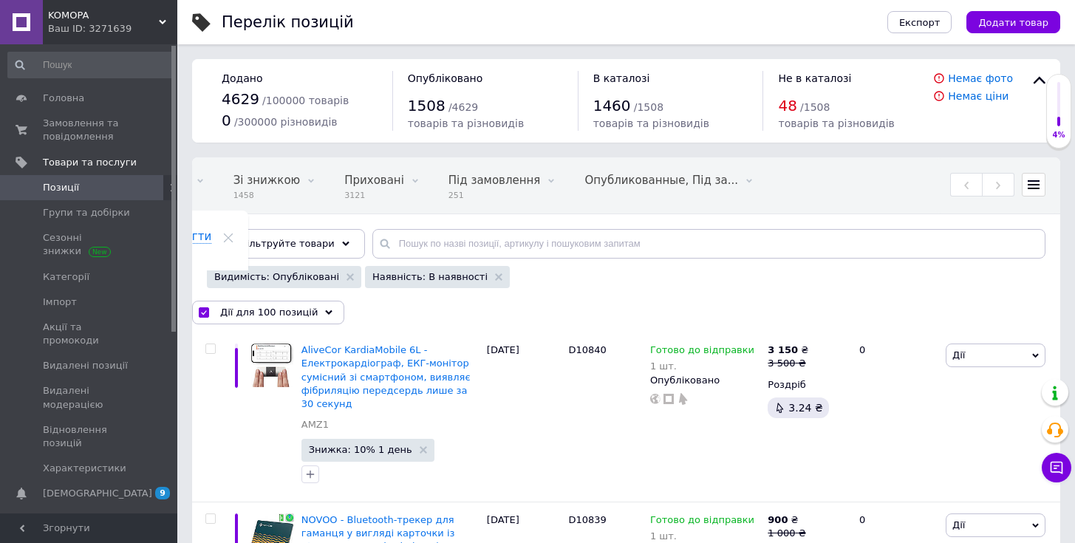
checkbox input "false"
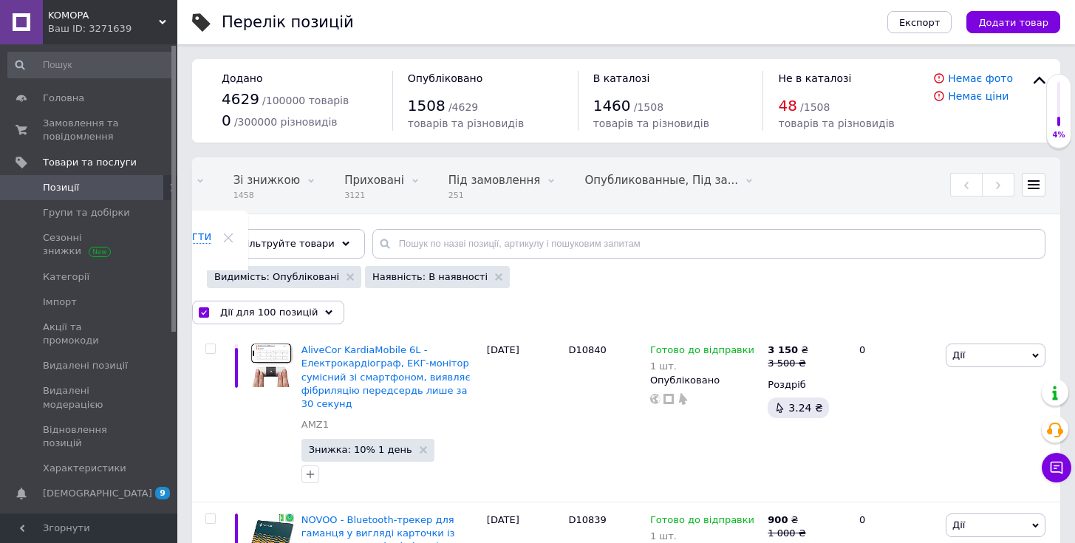
checkbox input "false"
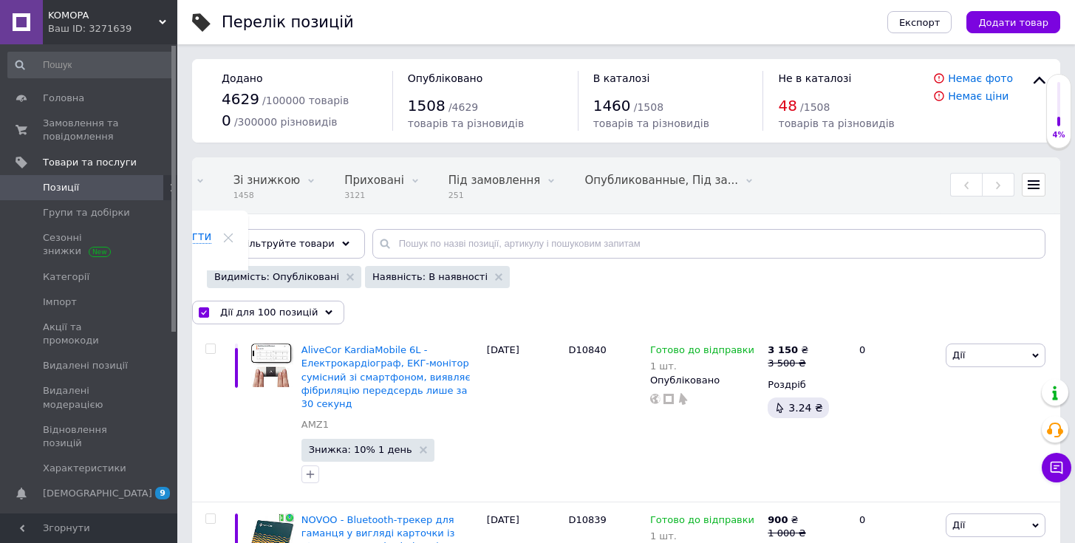
checkbox input "false"
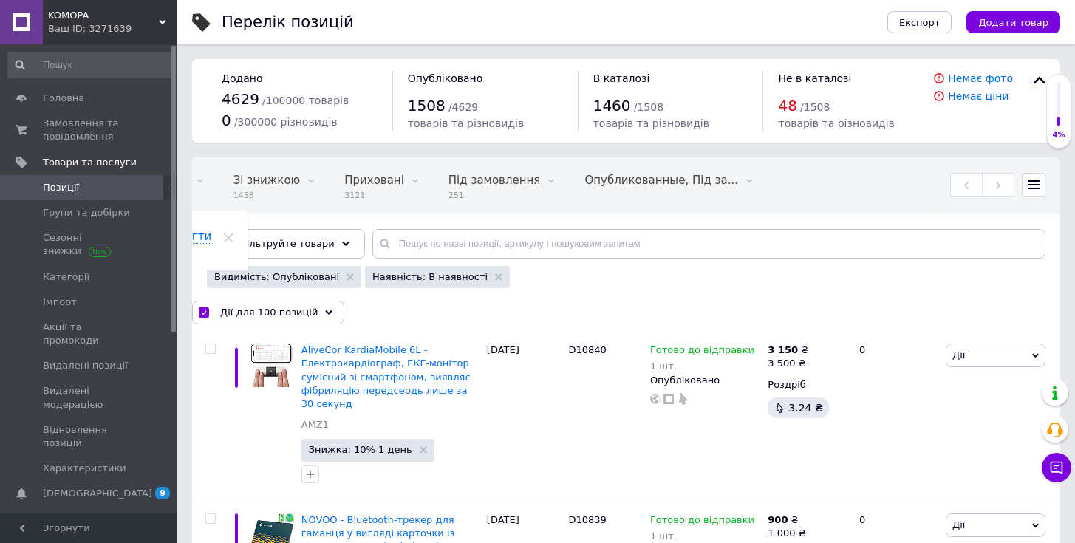
checkbox input "false"
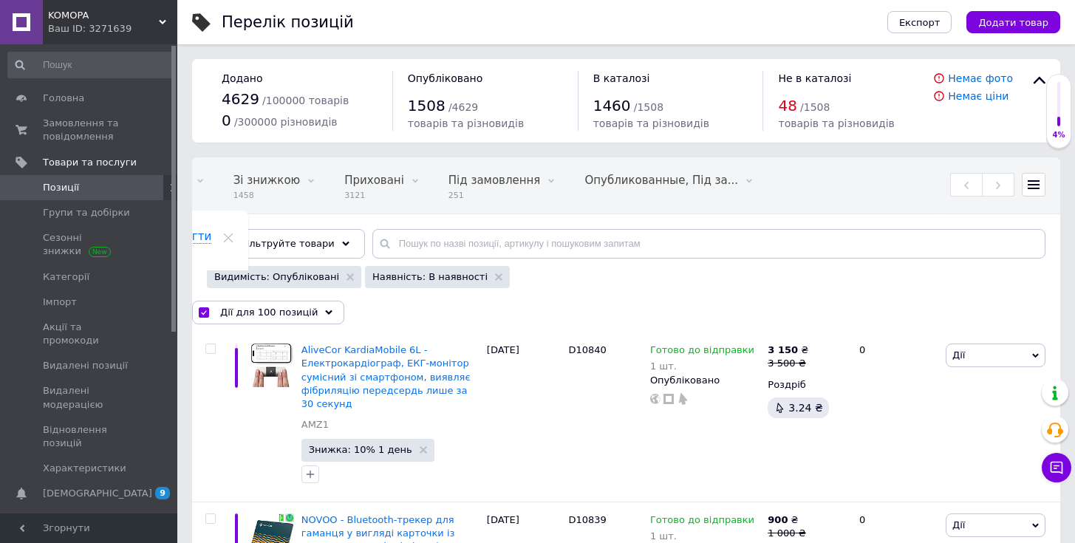
checkbox input "false"
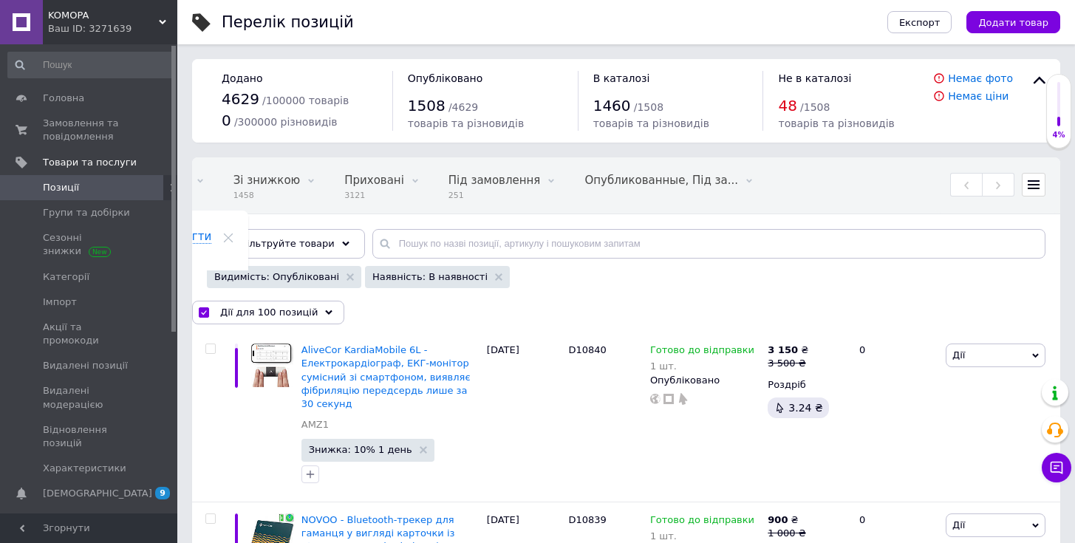
checkbox input "false"
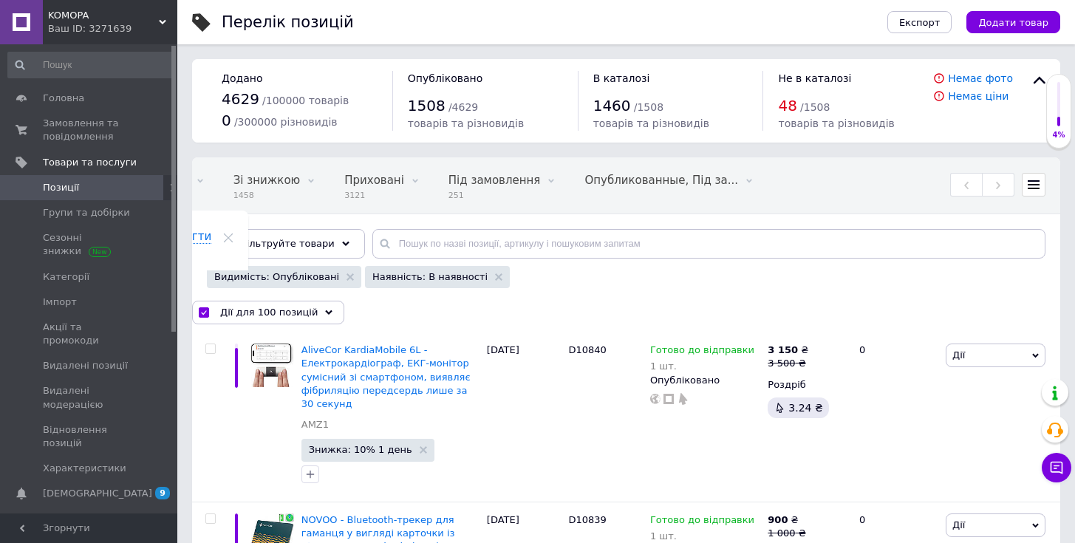
checkbox input "false"
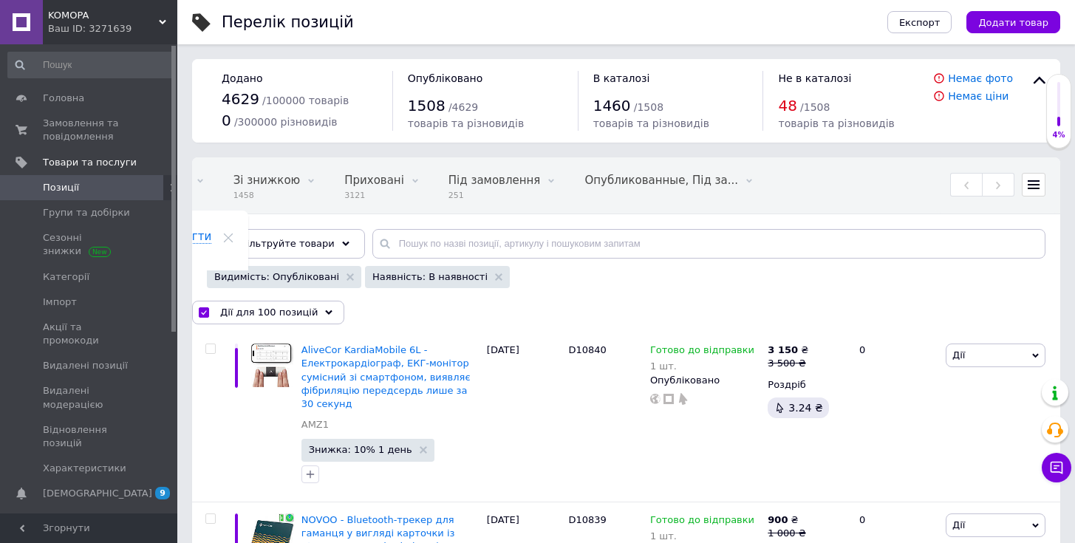
checkbox input "false"
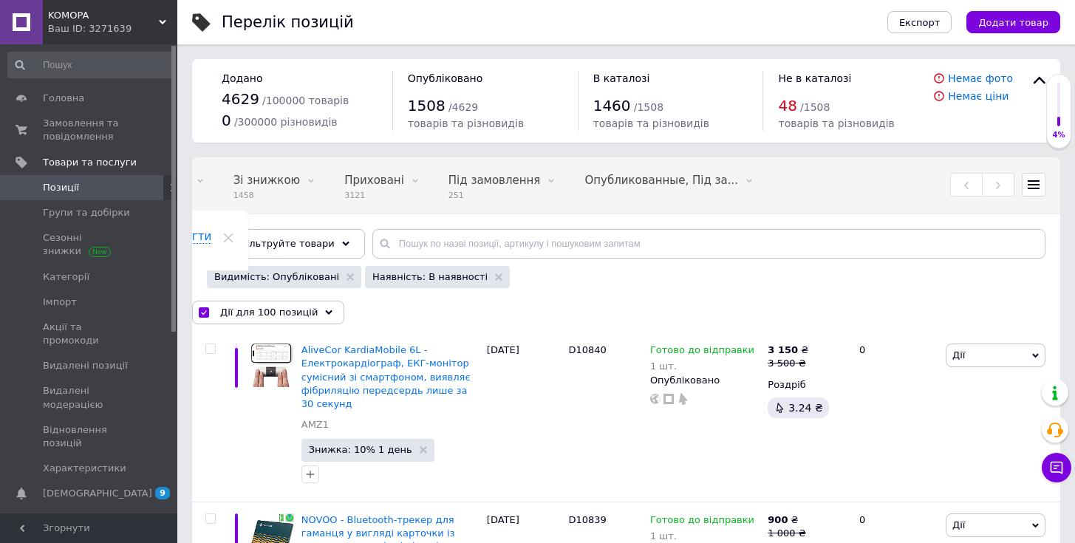
checkbox input "false"
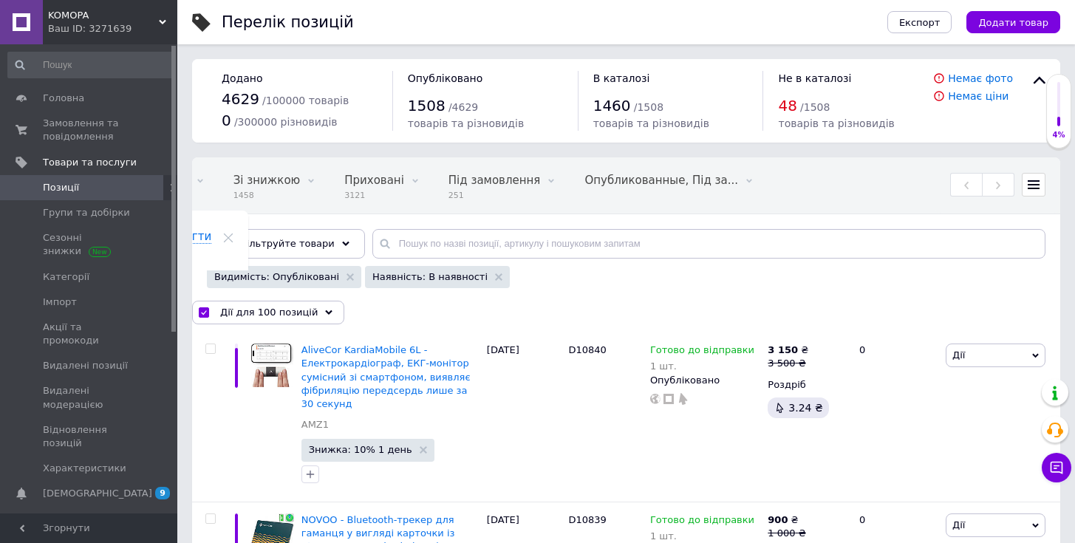
checkbox input "false"
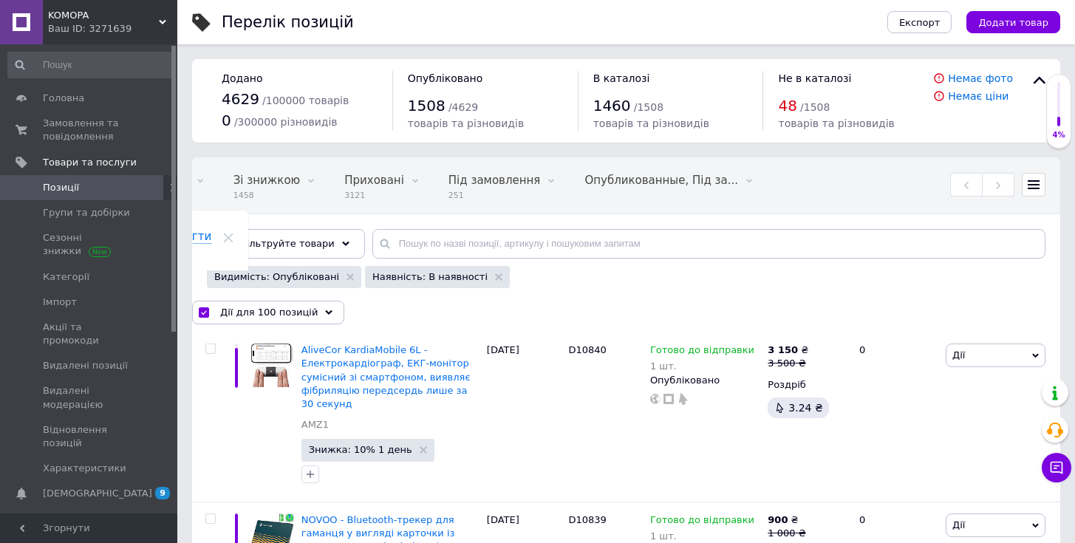
checkbox input "false"
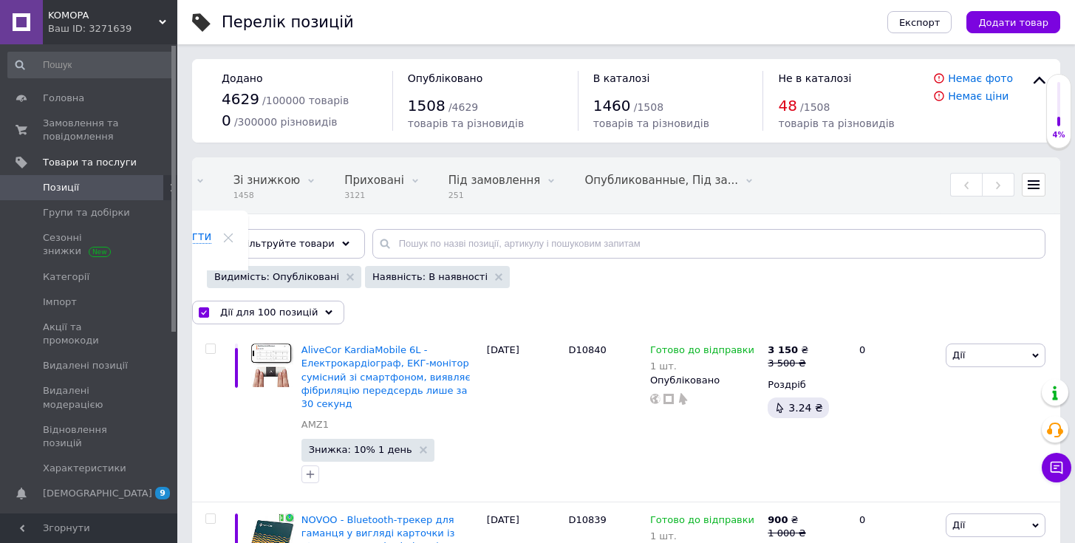
checkbox input "false"
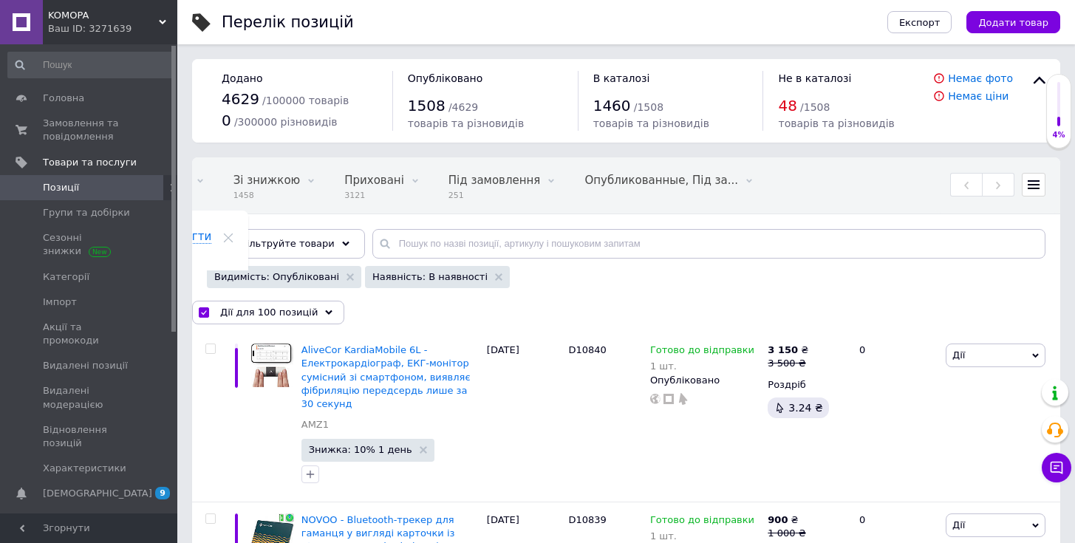
checkbox input "false"
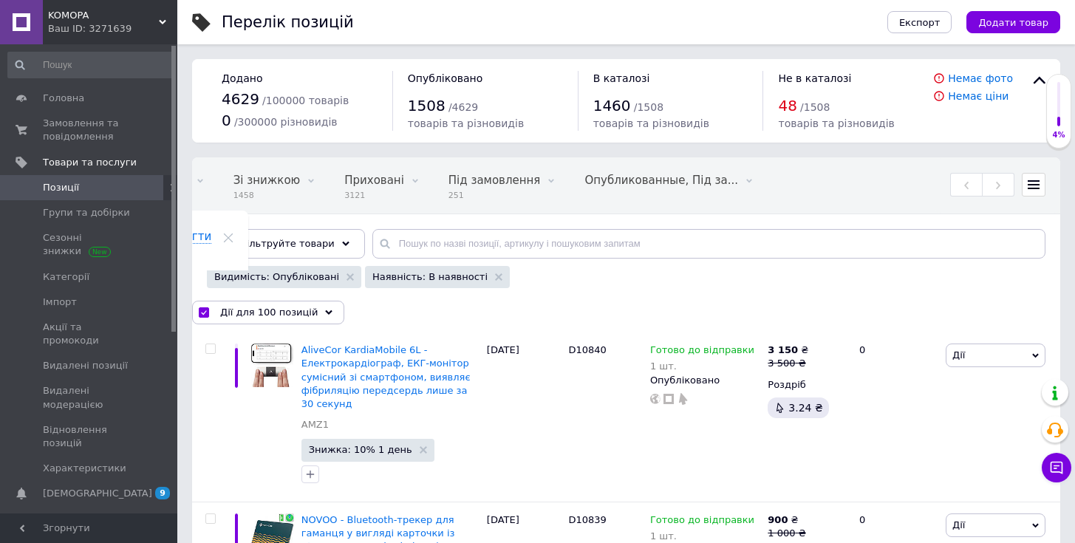
checkbox input "false"
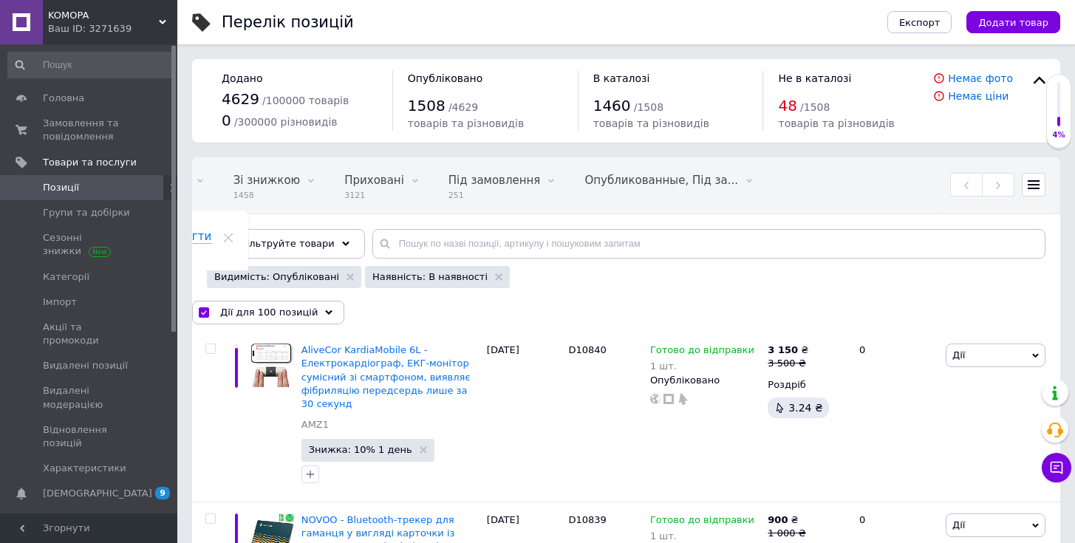
checkbox input "false"
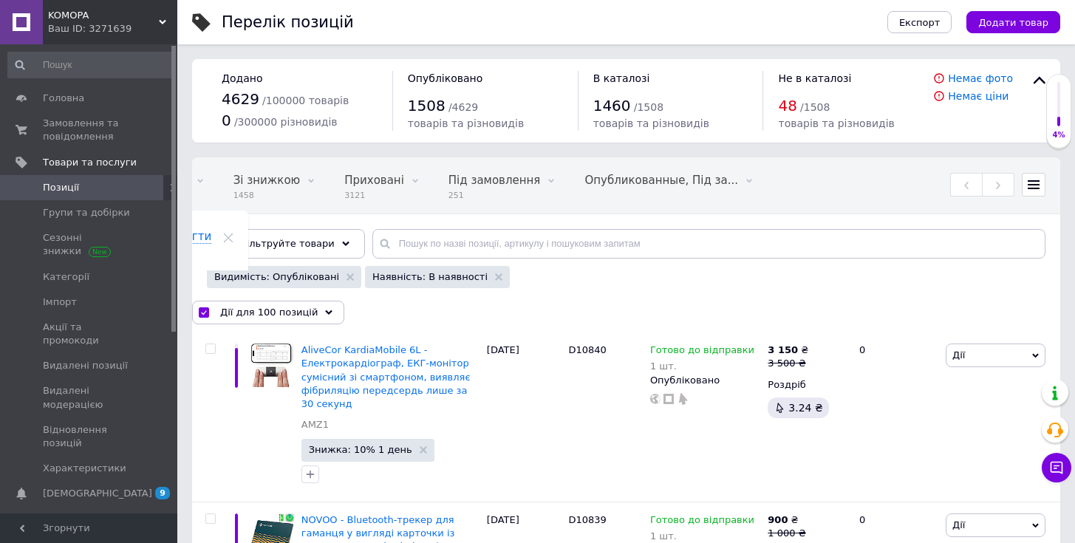
checkbox input "false"
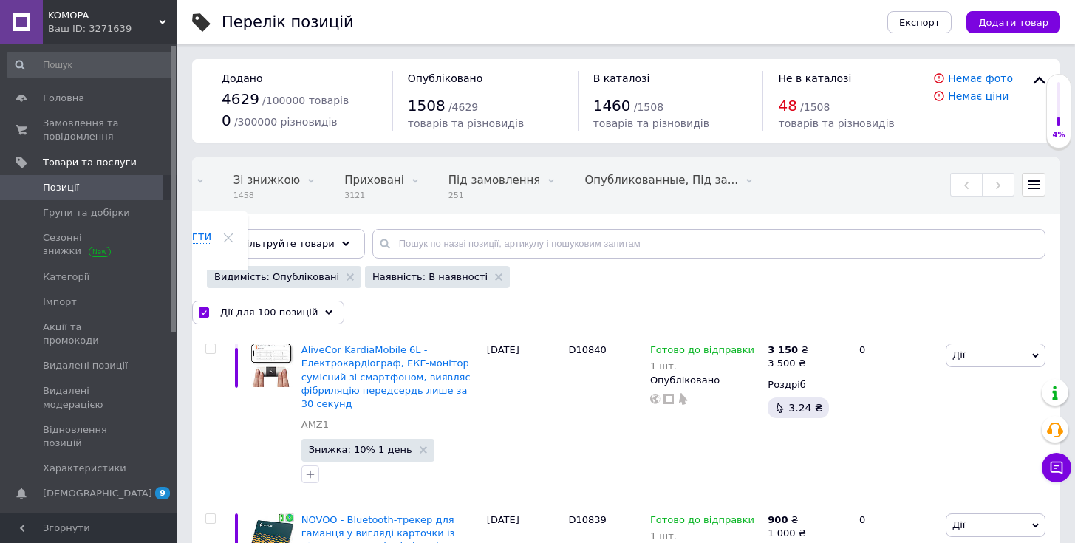
checkbox input "false"
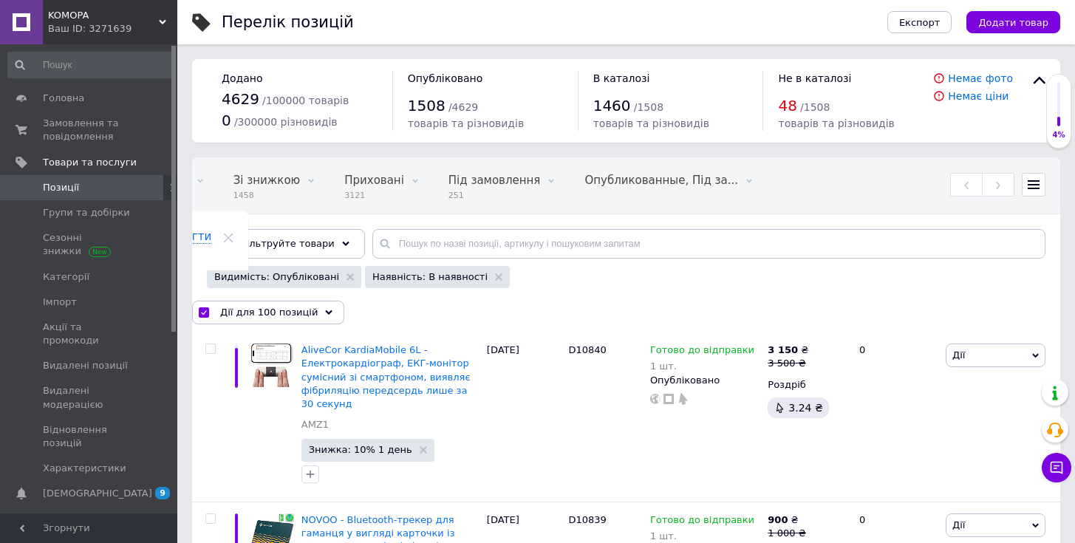
checkbox input "false"
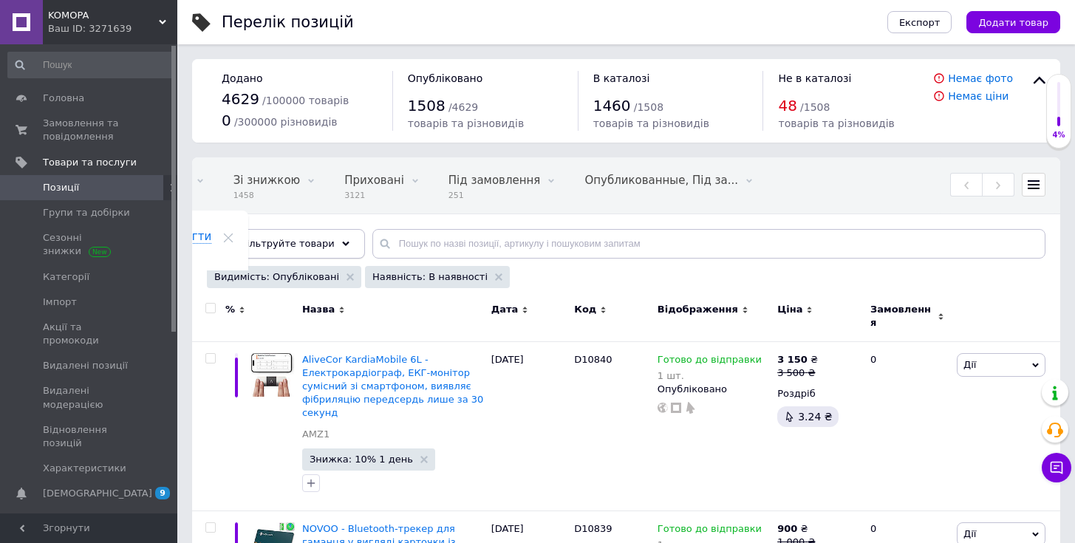
click at [302, 253] on div "Відфільтруйте товари" at bounding box center [286, 244] width 158 height 30
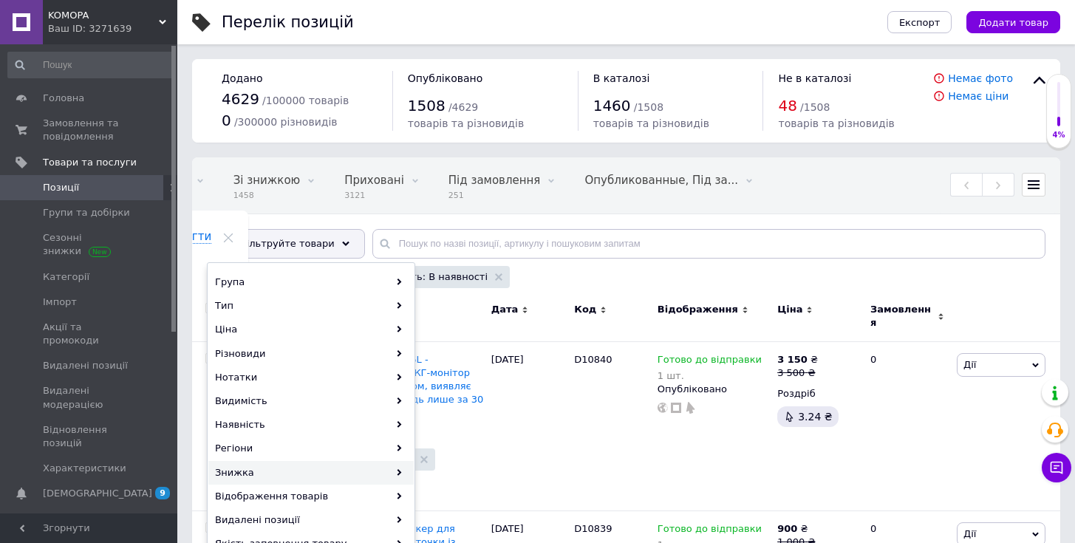
click at [321, 473] on div "Знижка" at bounding box center [310, 473] width 205 height 24
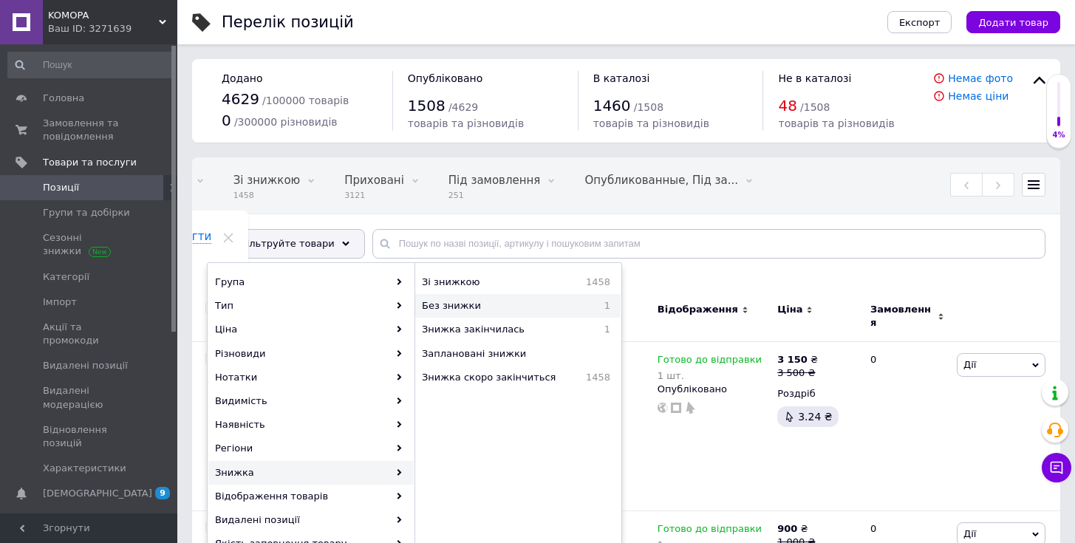
click at [480, 306] on span "Без знижки" at bounding box center [498, 305] width 153 height 13
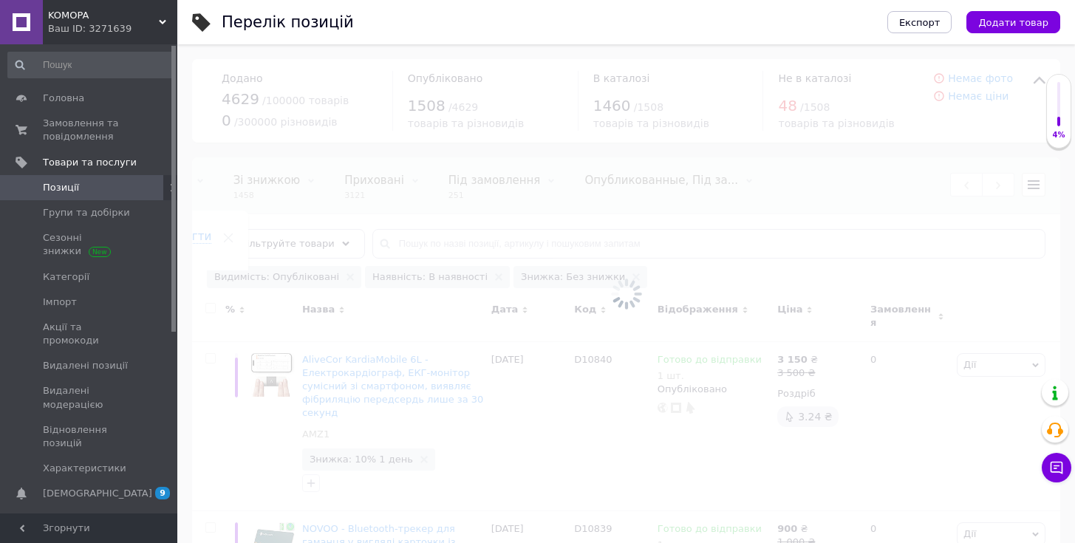
scroll to position [0, 149]
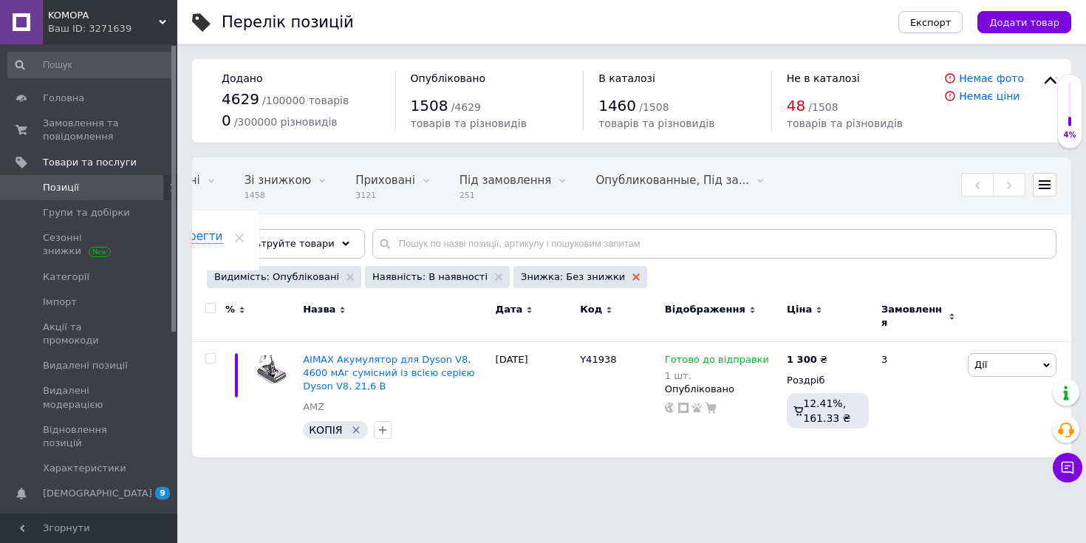
click at [633, 276] on use at bounding box center [636, 276] width 7 height 7
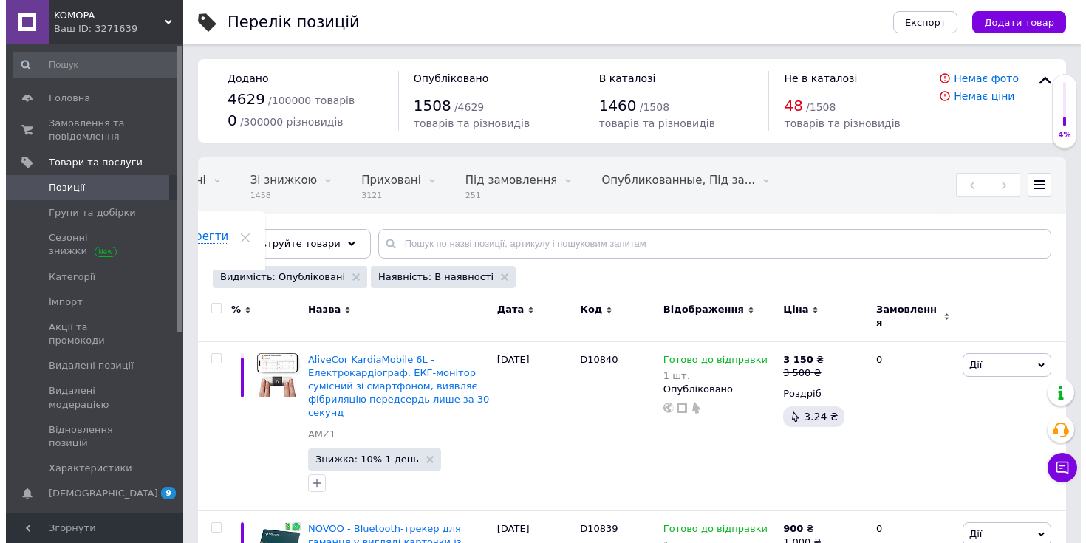
scroll to position [0, 160]
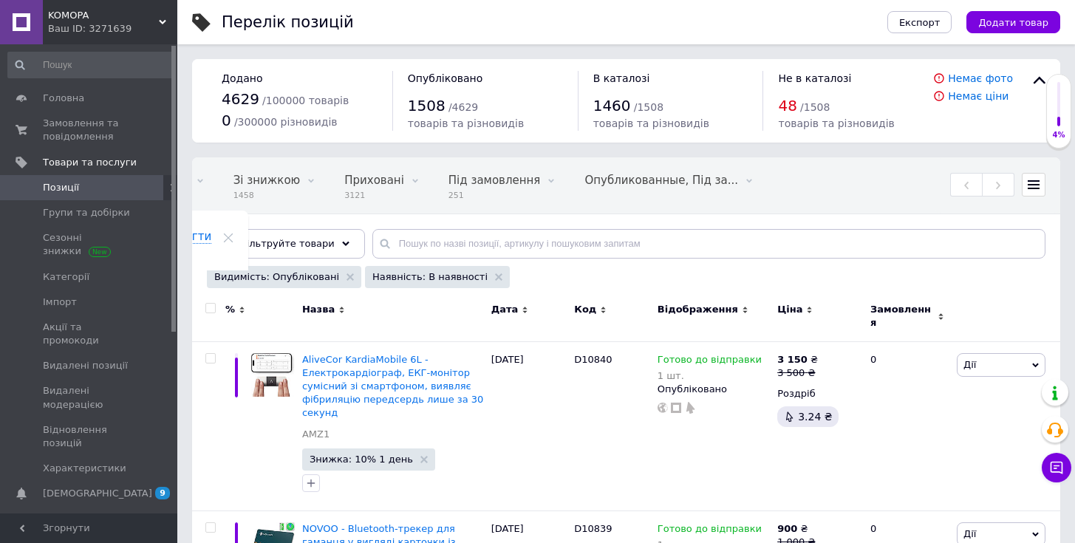
click at [295, 246] on span "Відфільтруйте товари" at bounding box center [278, 243] width 112 height 11
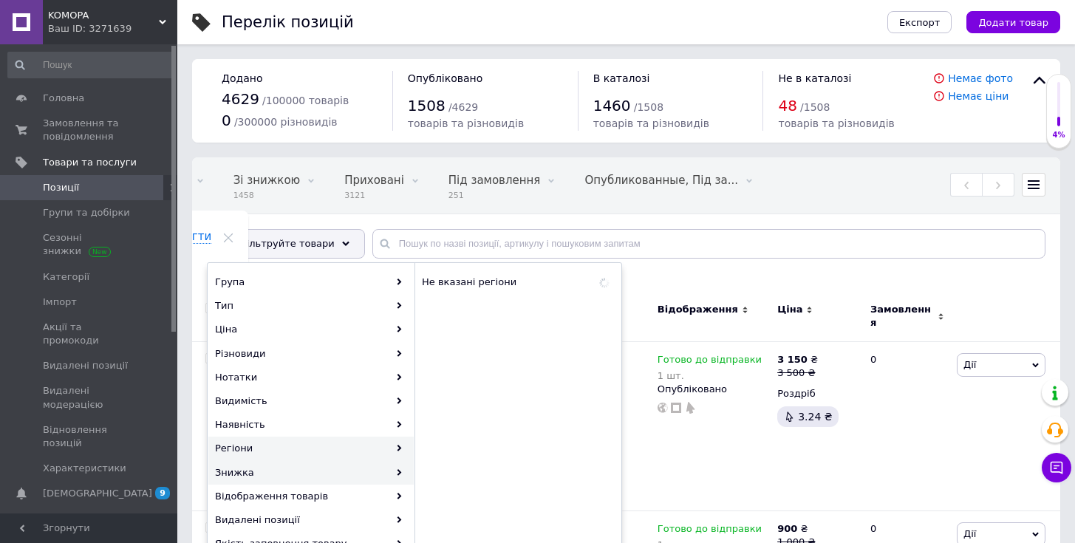
click at [366, 468] on div "Знижка" at bounding box center [310, 473] width 205 height 24
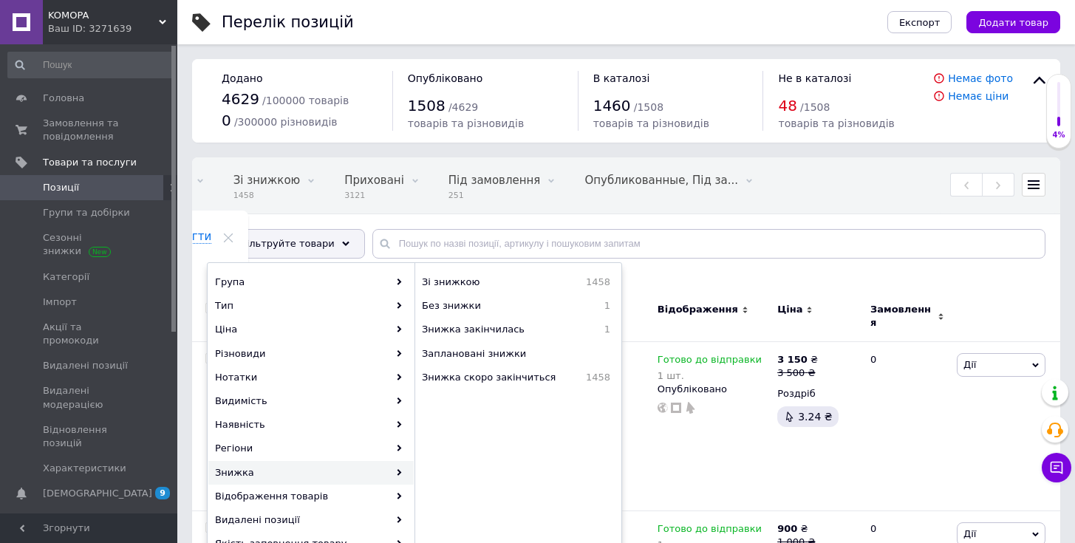
click at [368, 473] on div "Знижка" at bounding box center [310, 473] width 205 height 24
click at [526, 328] on span "Знижка закінчилась" at bounding box center [505, 329] width 166 height 13
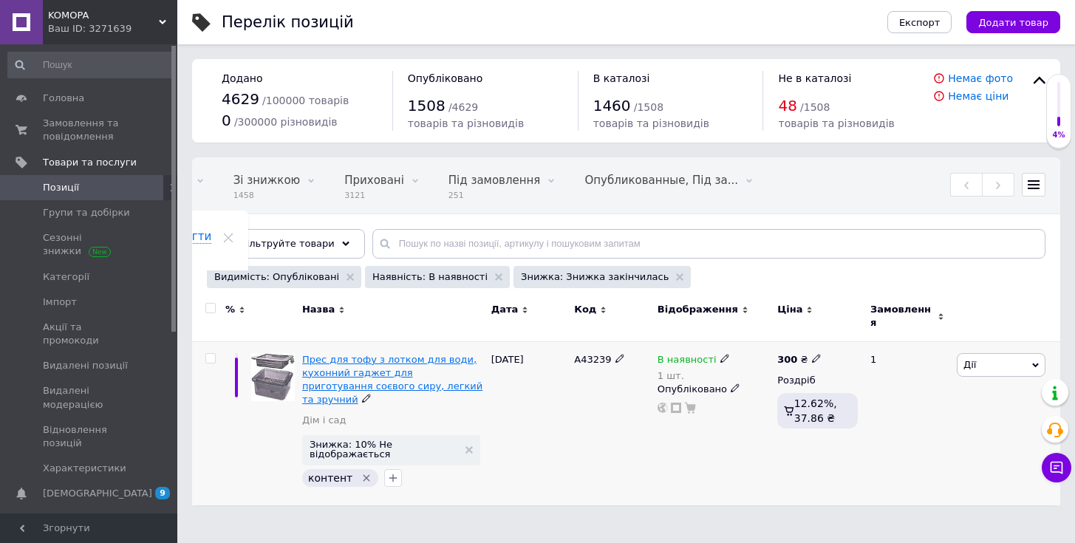
scroll to position [0, 149]
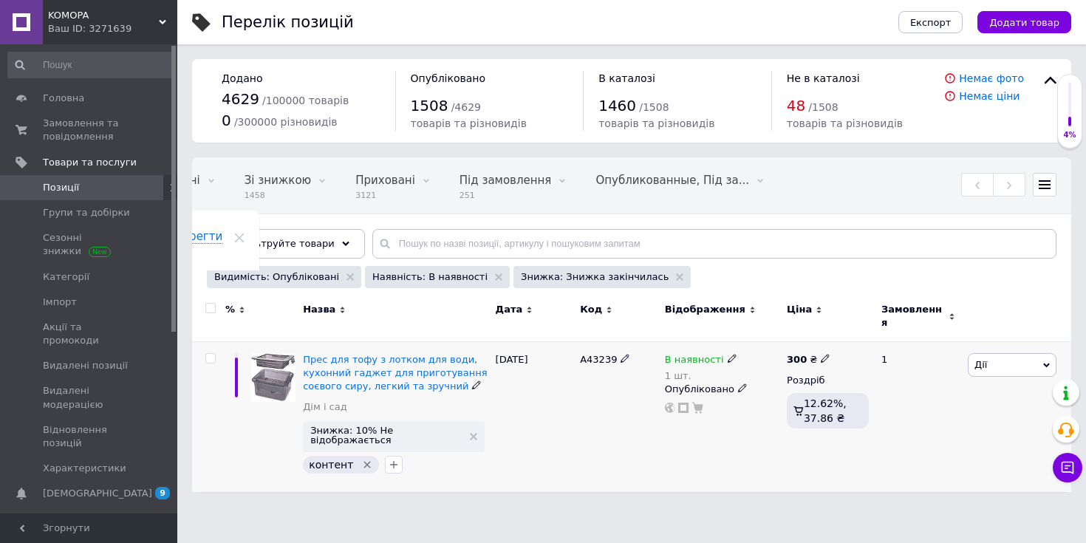
click at [728, 354] on icon at bounding box center [732, 358] width 9 height 9
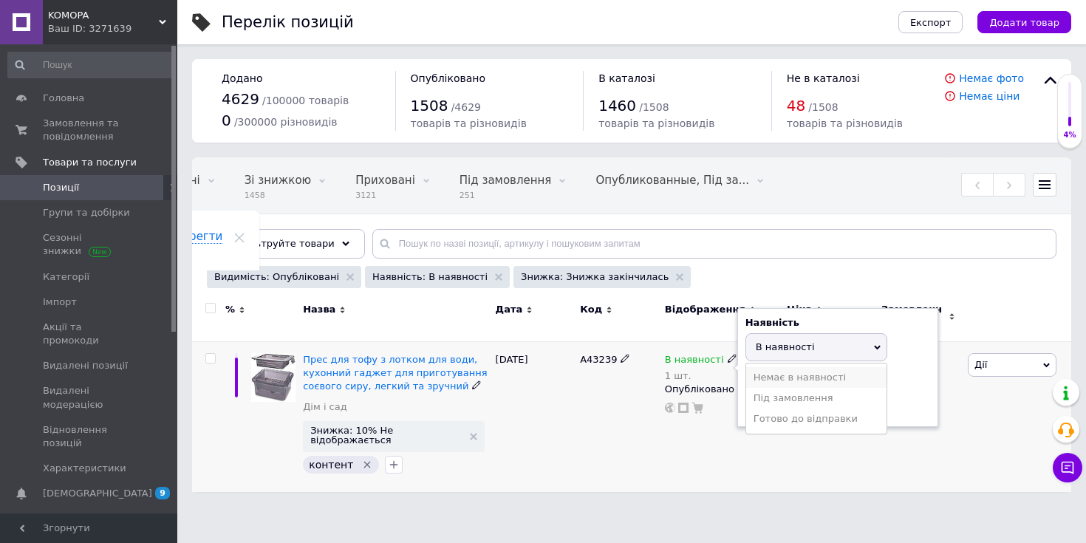
click at [780, 375] on li "Немає в наявності" at bounding box center [816, 377] width 140 height 21
drag, startPoint x: 771, startPoint y: 402, endPoint x: 737, endPoint y: 402, distance: 33.3
click at [737, 402] on div "Наявність Немає в наявності В наявності Під замовлення Готово до відправки Зали…" at bounding box center [837, 368] width 201 height 120
click at [724, 454] on div "В наявності 1 шт. Наявність Немає в наявності В наявності Під замовлення Готово…" at bounding box center [722, 416] width 122 height 150
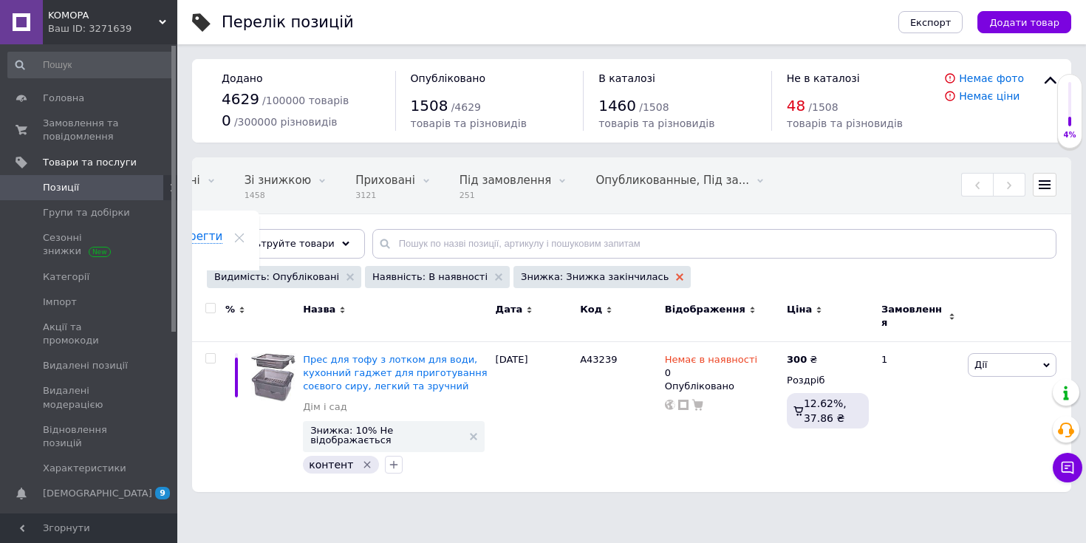
click at [676, 274] on icon at bounding box center [679, 276] width 7 height 7
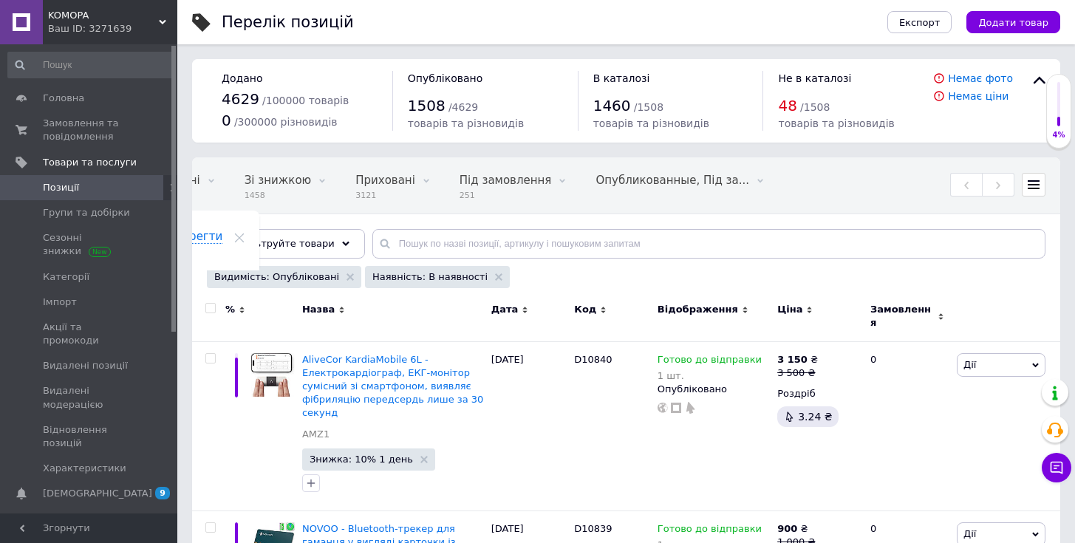
scroll to position [0, 160]
click at [316, 248] on span "Відфільтруйте товари" at bounding box center [278, 243] width 112 height 11
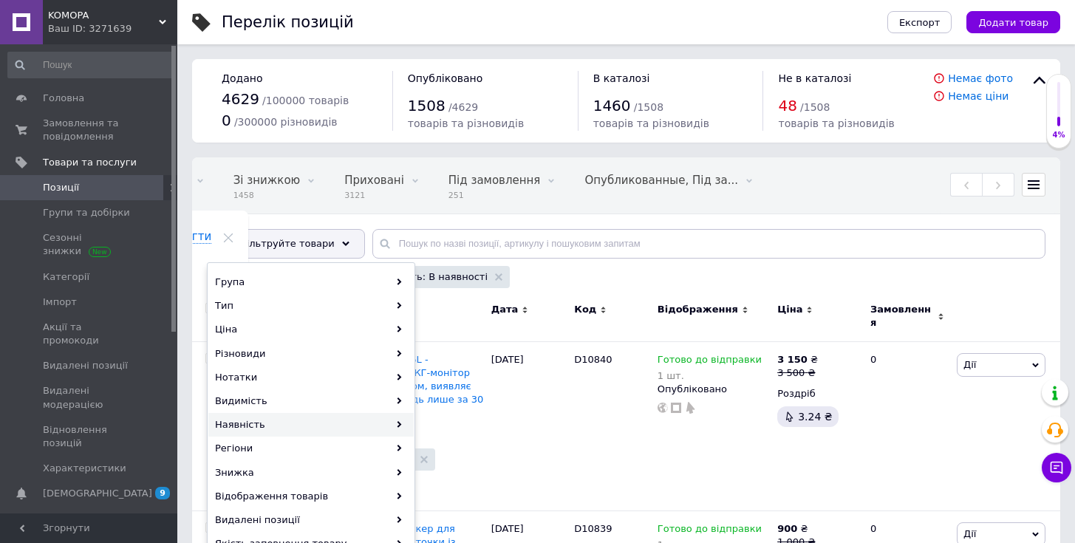
click at [330, 430] on div "Наявність" at bounding box center [310, 425] width 205 height 24
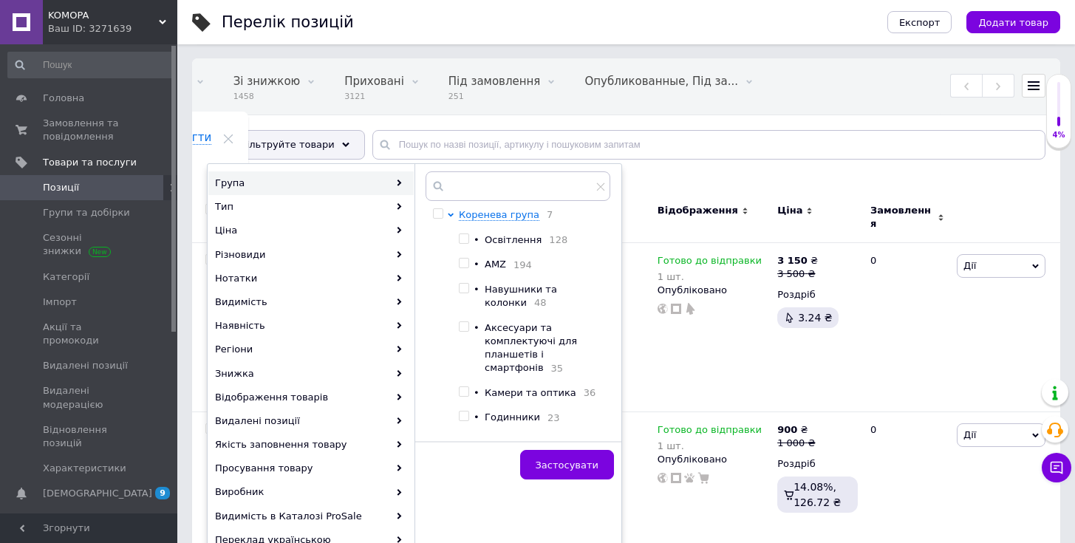
scroll to position [266, 0]
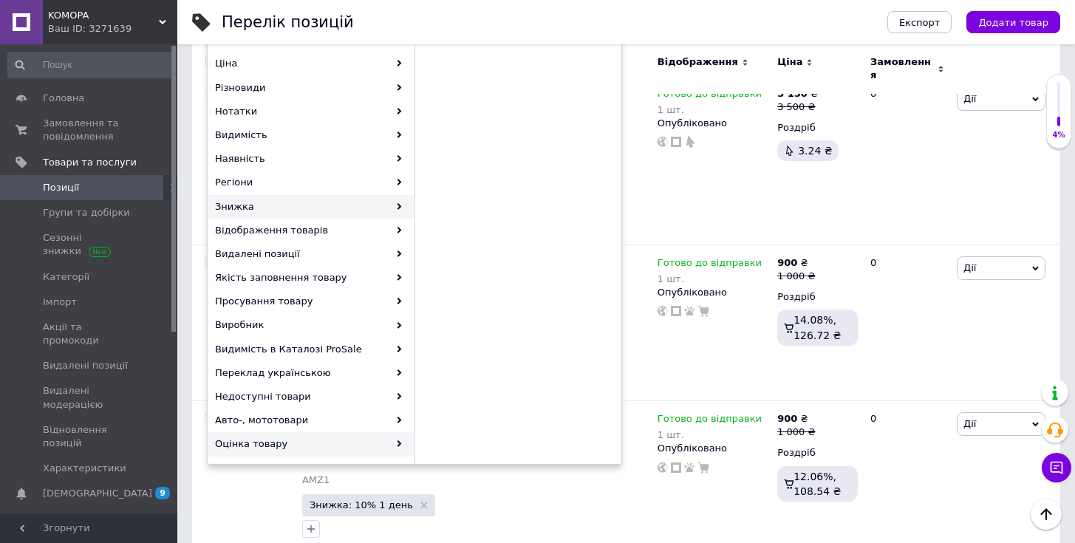
click at [274, 212] on div "Знижка" at bounding box center [310, 207] width 205 height 24
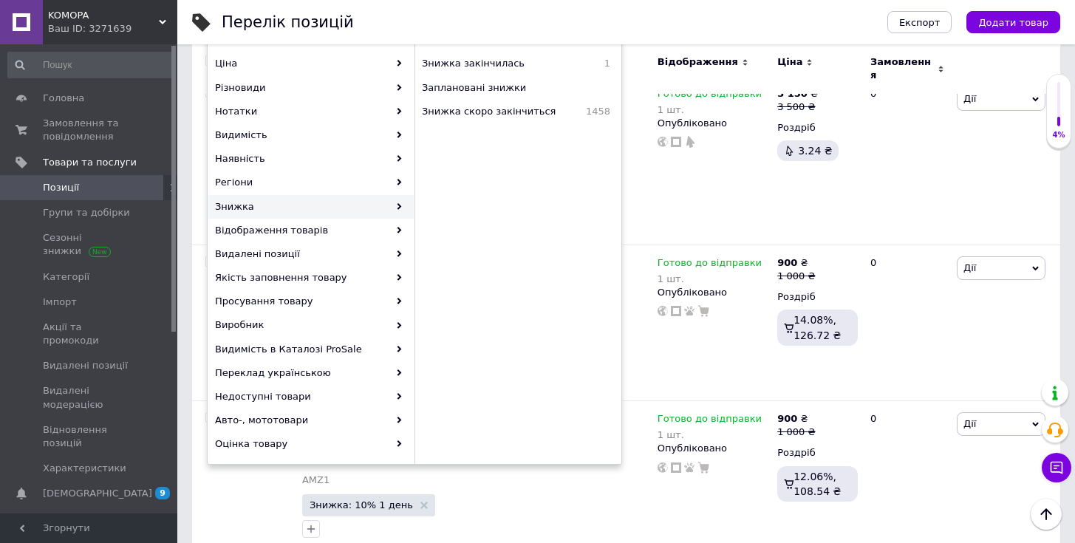
scroll to position [0, 0]
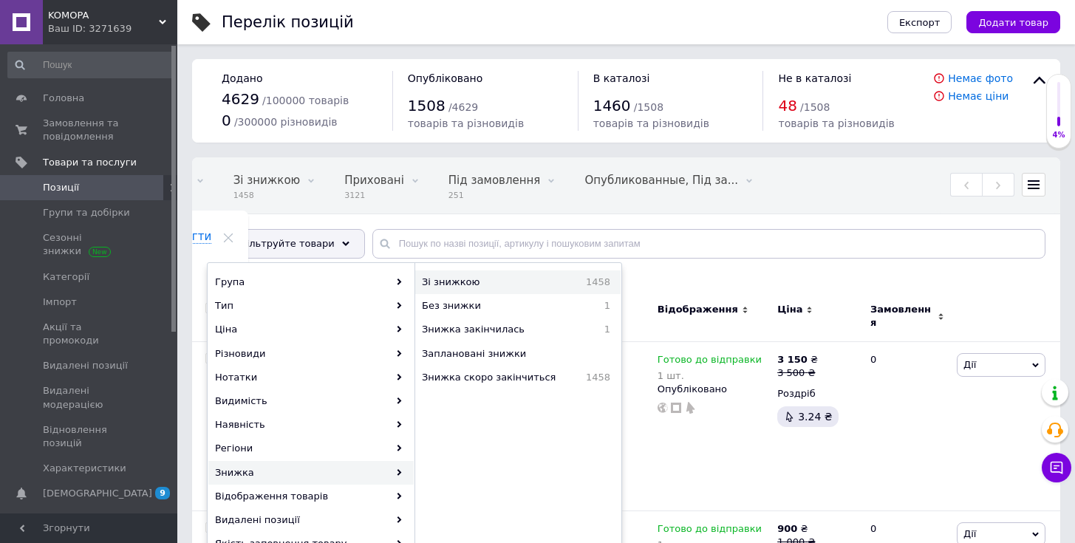
click at [503, 282] on span "Зі знижкою" at bounding box center [483, 282] width 122 height 13
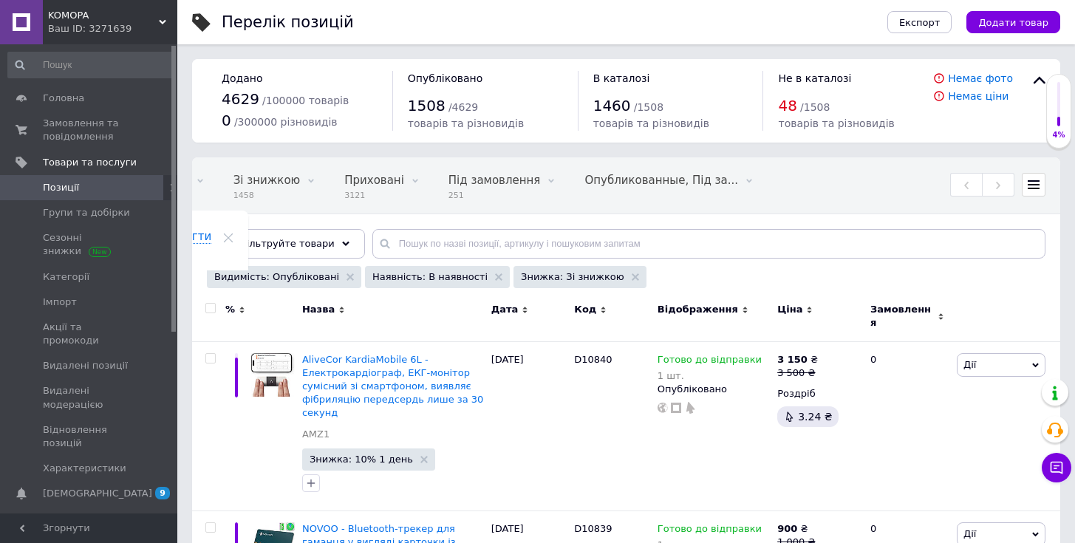
click at [208, 309] on input "checkbox" at bounding box center [210, 309] width 10 height 10
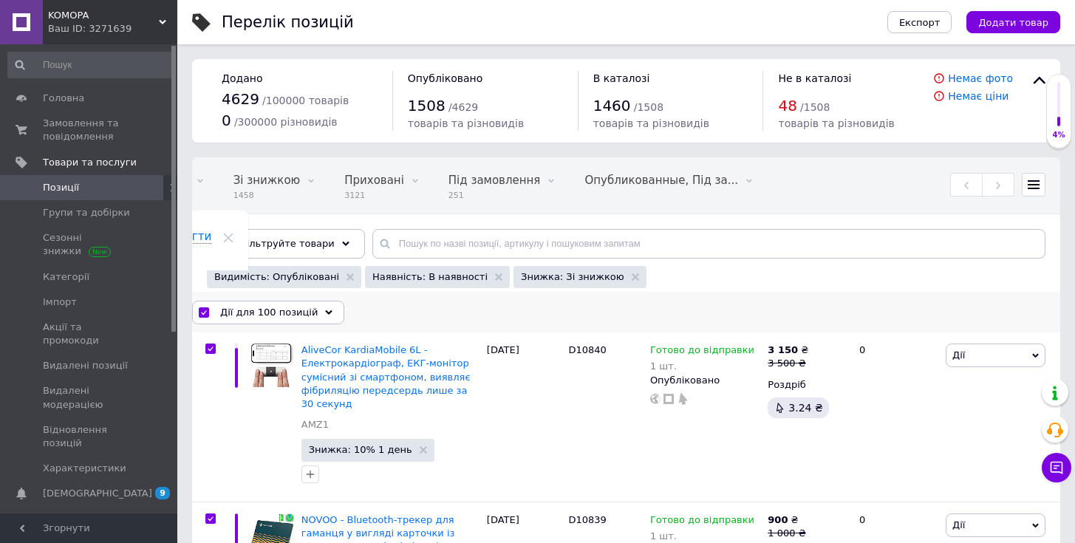
click at [282, 316] on span "Дії для 100 позицій" at bounding box center [269, 312] width 98 height 13
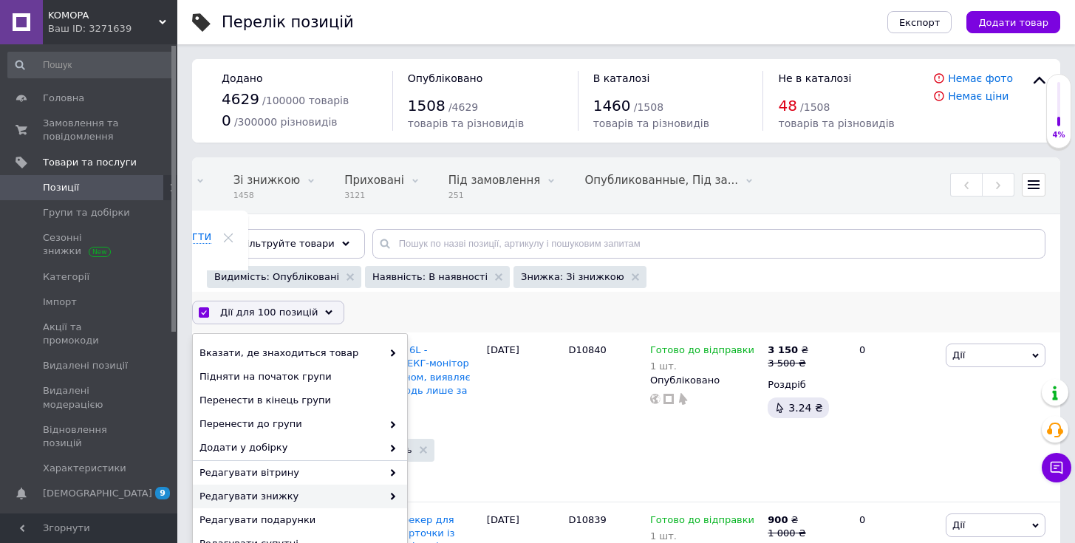
click at [330, 497] on span "Редагувати знижку" at bounding box center [291, 496] width 183 height 13
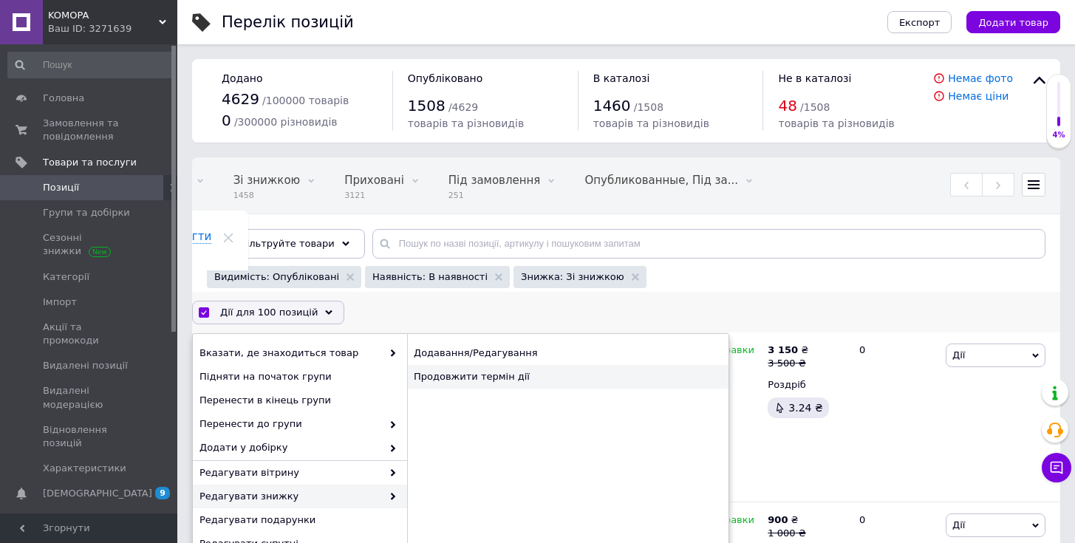
click at [494, 384] on div "Продовжити термін дії" at bounding box center [567, 377] width 321 height 24
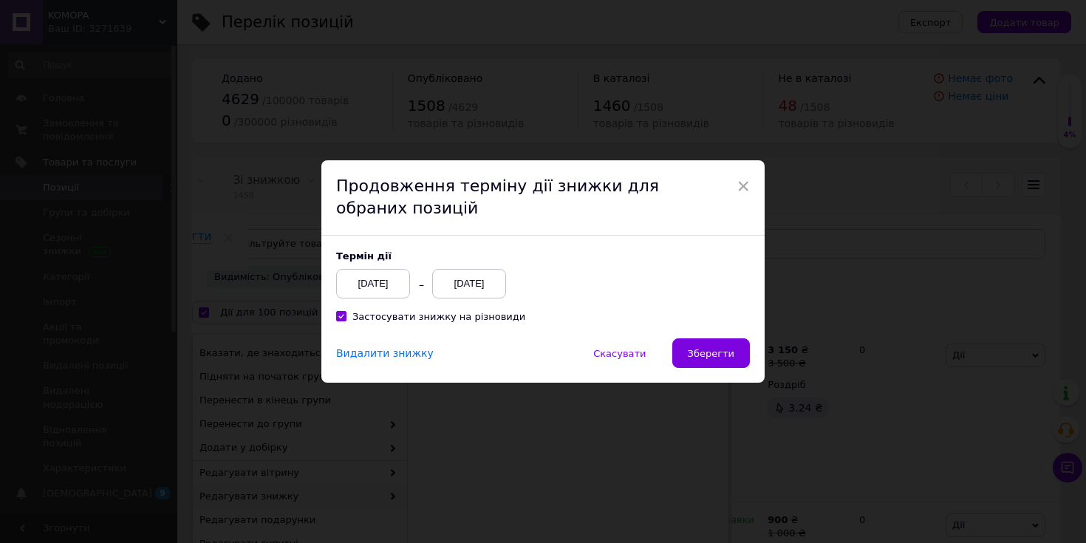
click at [470, 296] on div "[DATE]" at bounding box center [469, 284] width 74 height 30
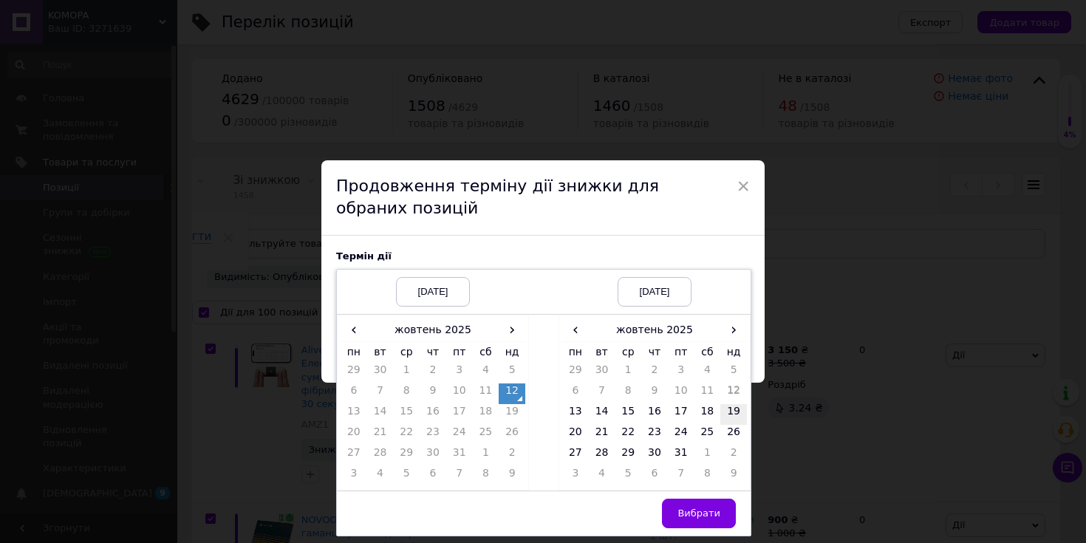
click at [732, 409] on td "19" at bounding box center [733, 414] width 27 height 21
click at [715, 515] on span "Вибрати" at bounding box center [699, 513] width 43 height 11
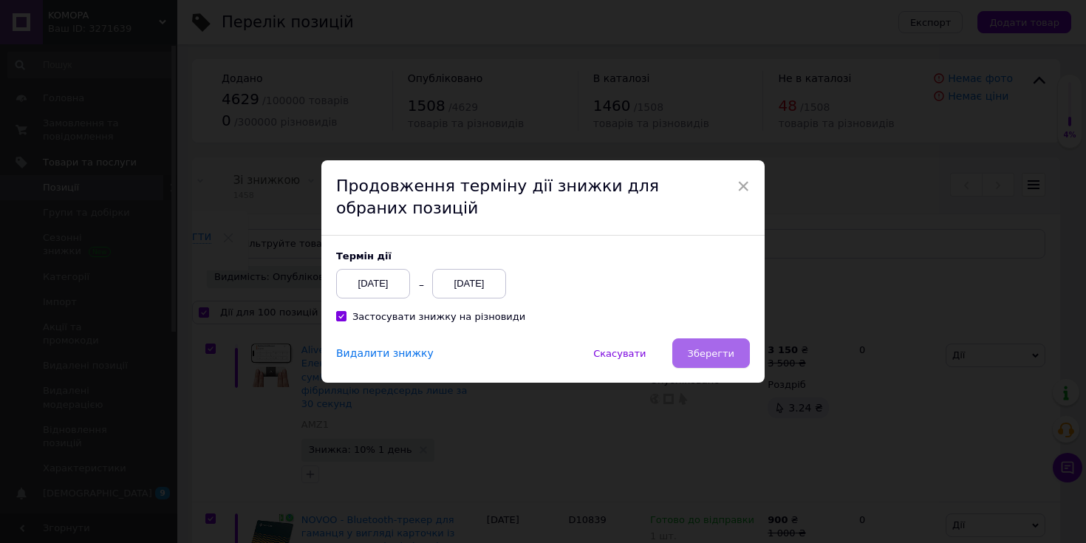
click at [715, 361] on button "Зберегти" at bounding box center [711, 353] width 78 height 30
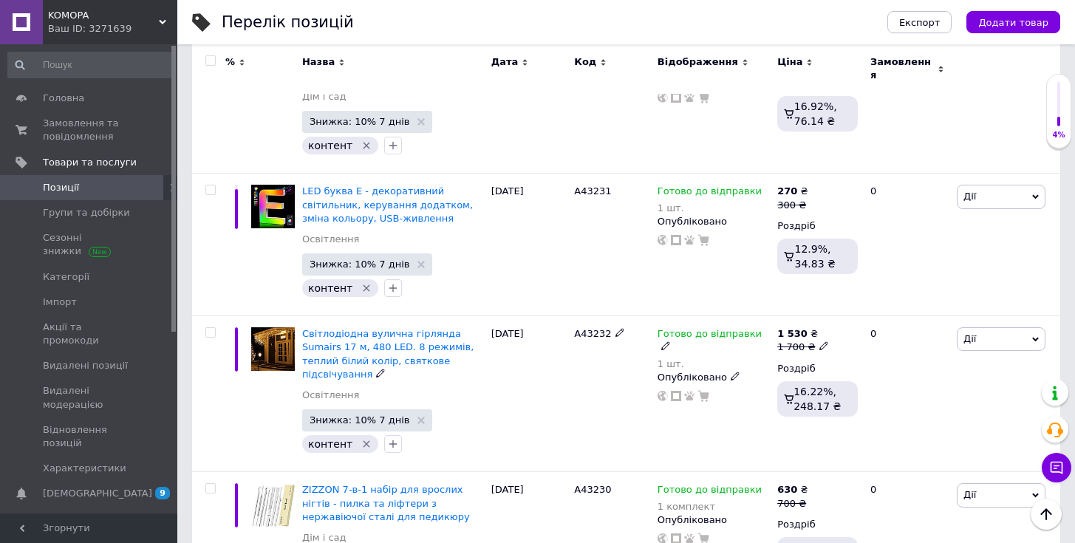
scroll to position [14849, 0]
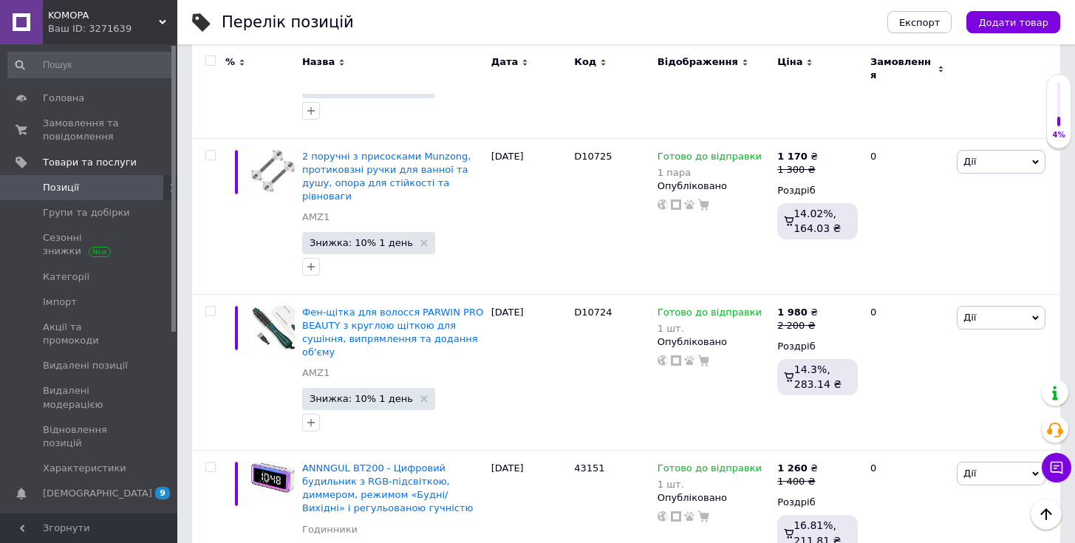
click at [206, 58] on input "checkbox" at bounding box center [210, 61] width 10 height 10
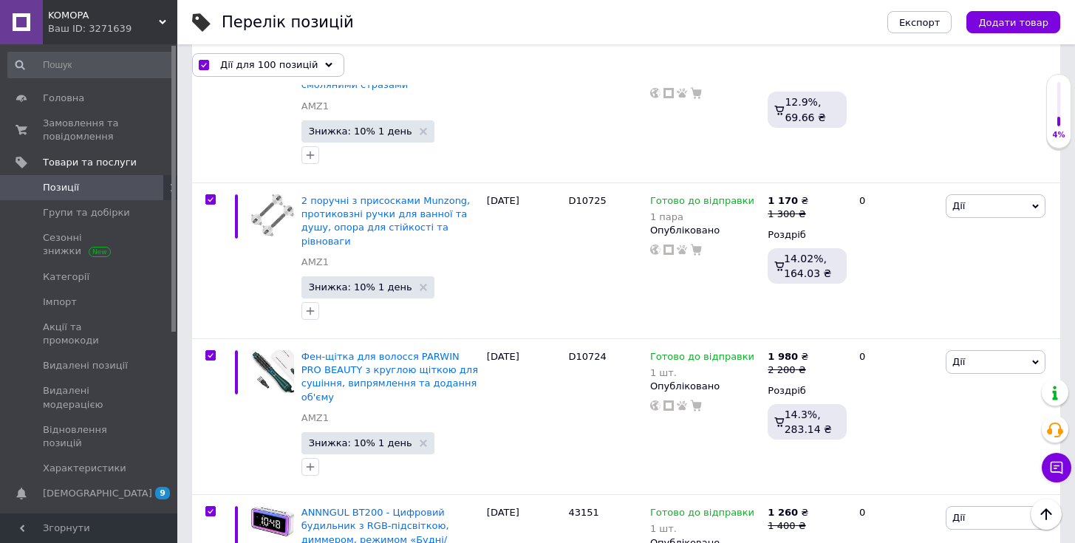
scroll to position [14822, 0]
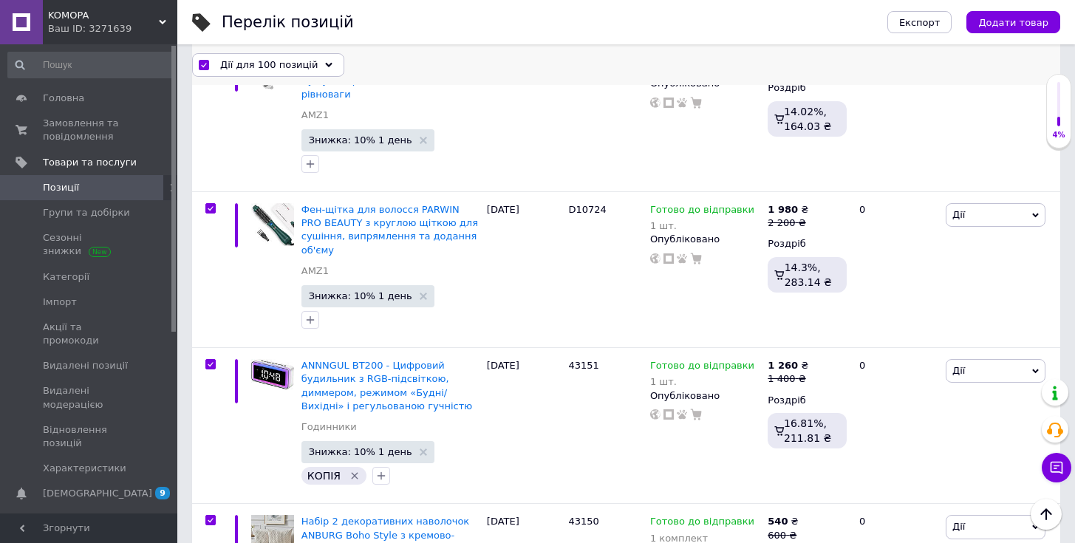
click at [277, 62] on span "Дії для 100 позицій" at bounding box center [269, 64] width 98 height 13
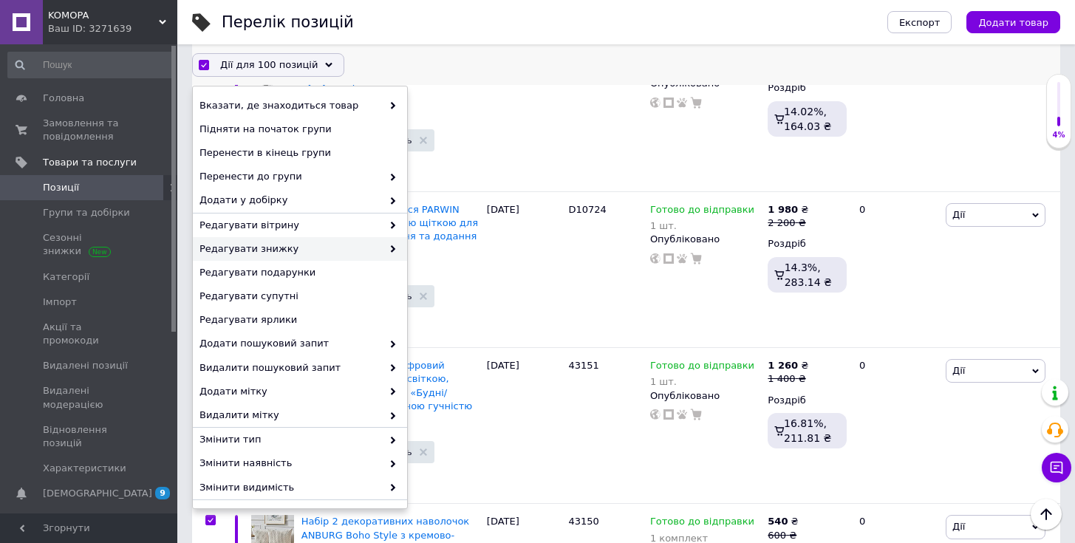
click at [341, 248] on span "Редагувати знижку" at bounding box center [291, 248] width 183 height 13
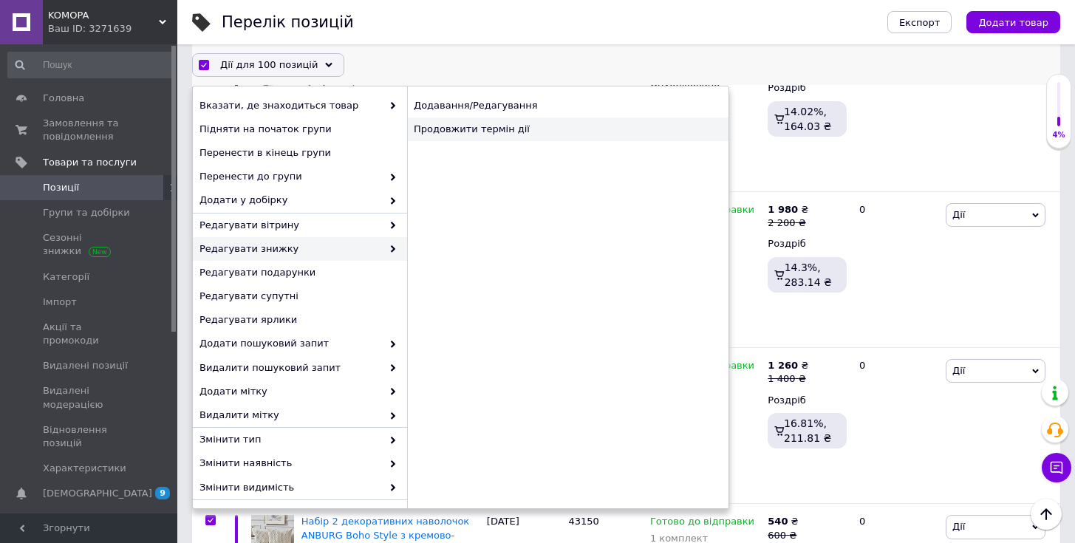
click at [465, 137] on div "Продовжити термін дії" at bounding box center [567, 129] width 321 height 24
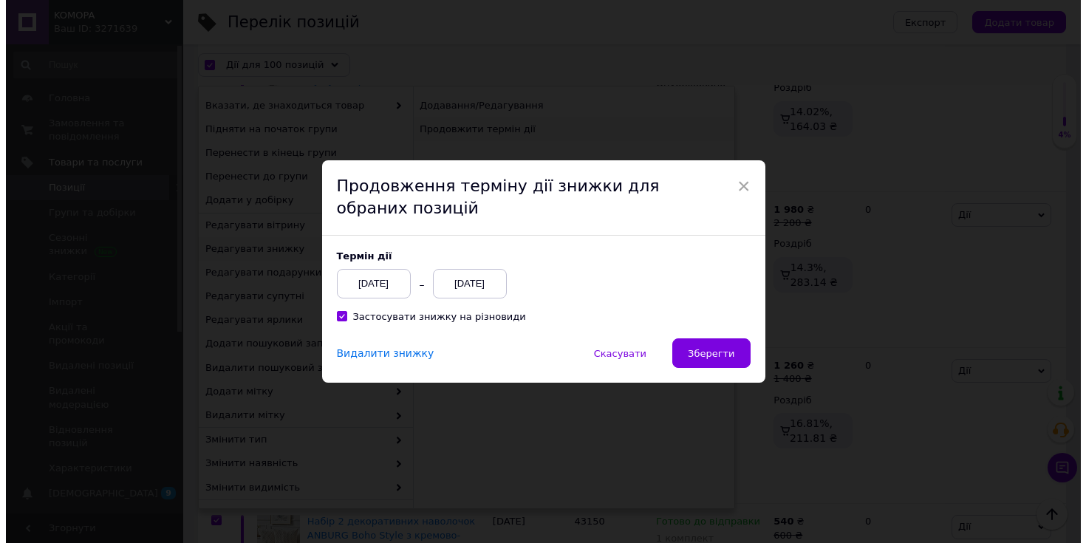
scroll to position [14762, 0]
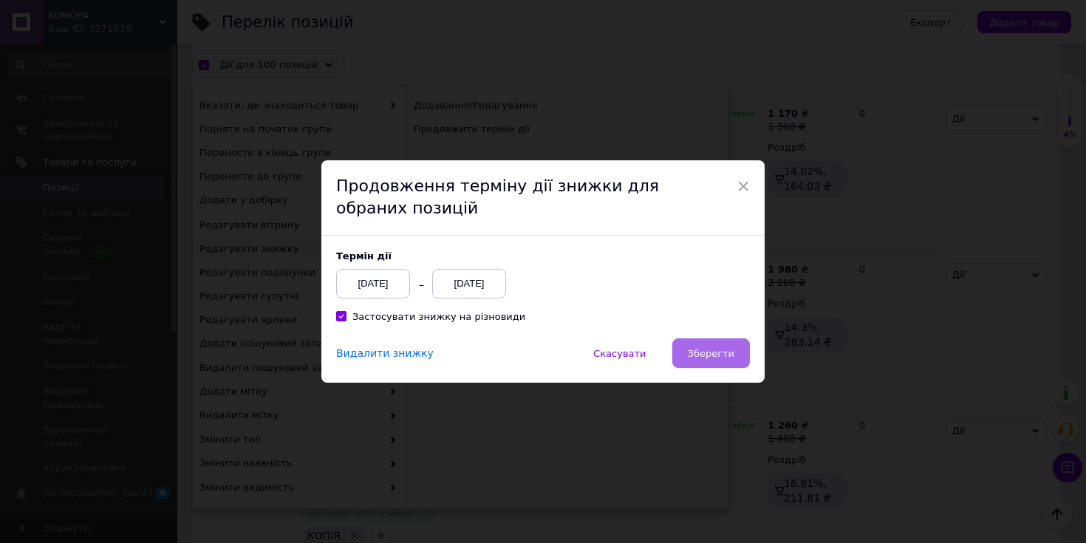
click at [703, 344] on button "Зберегти" at bounding box center [711, 353] width 78 height 30
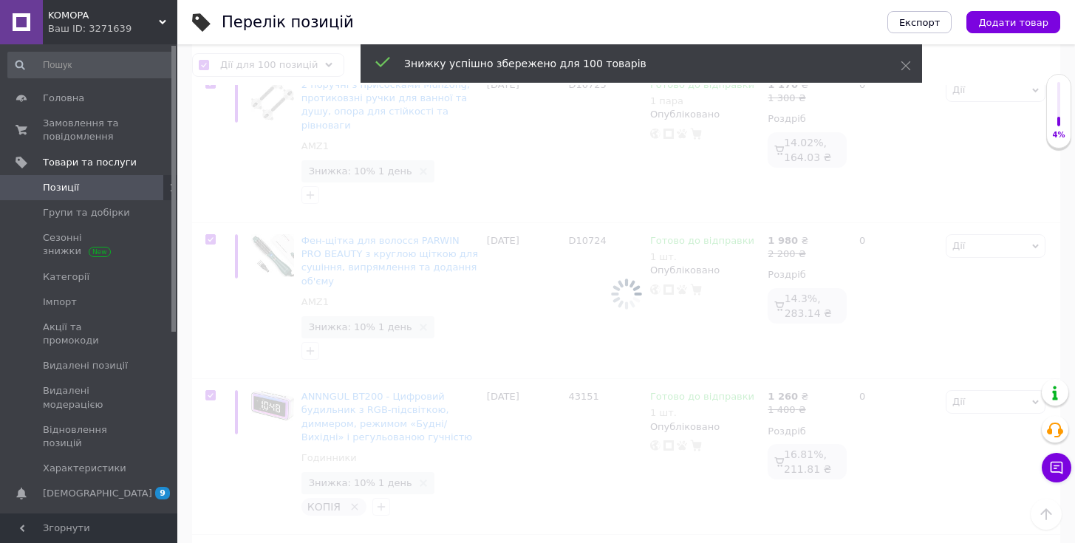
scroll to position [14823, 0]
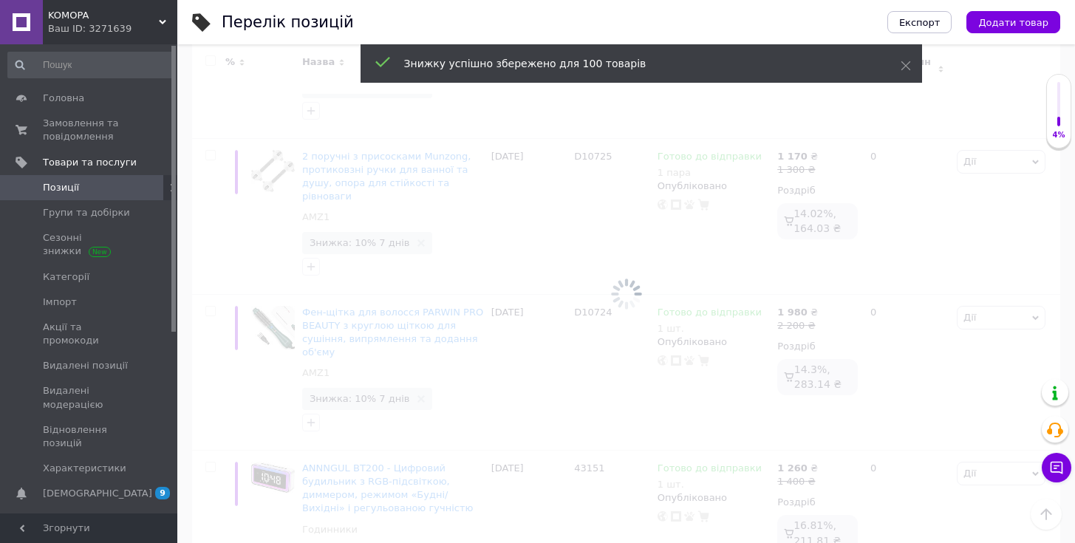
scroll to position [14675, 0]
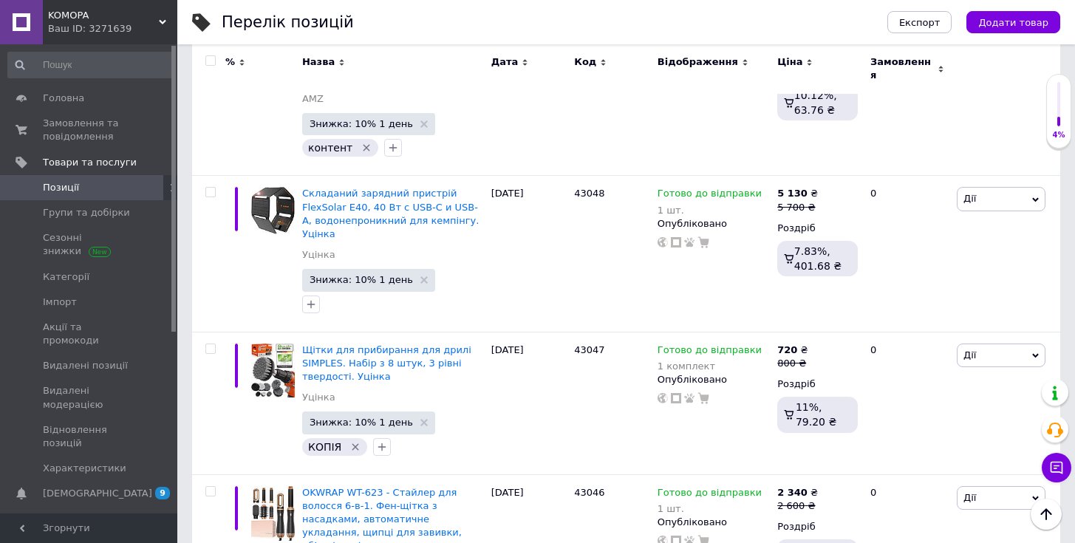
click at [211, 60] on input "checkbox" at bounding box center [210, 61] width 10 height 10
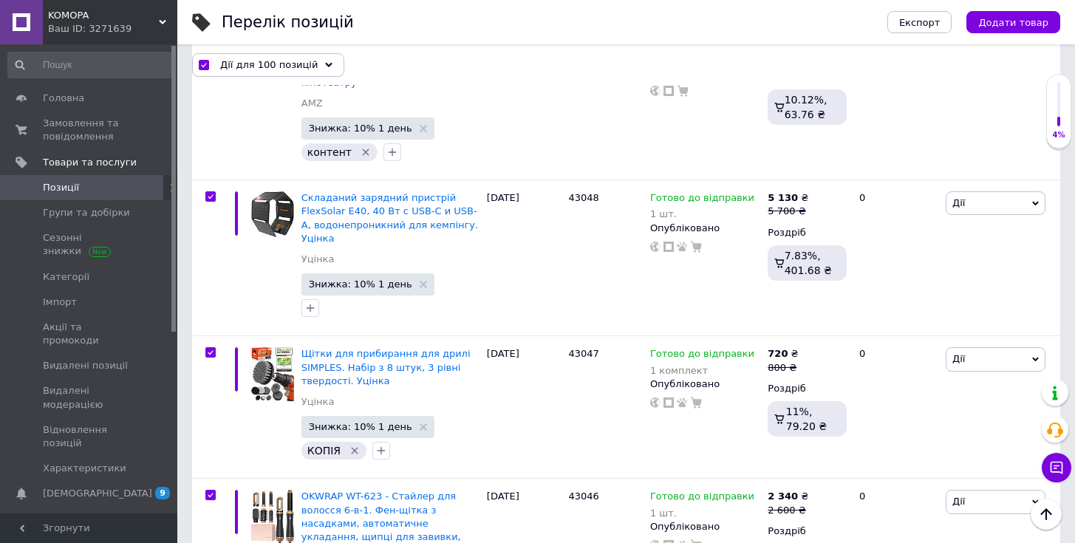
scroll to position [14755, 0]
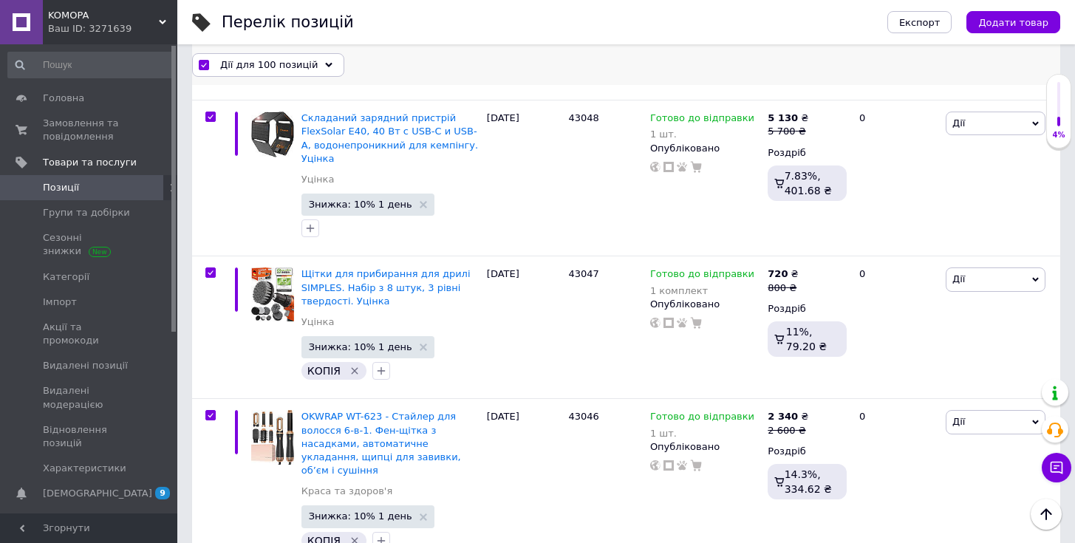
click at [299, 61] on span "Дії для 100 позицій" at bounding box center [269, 64] width 98 height 13
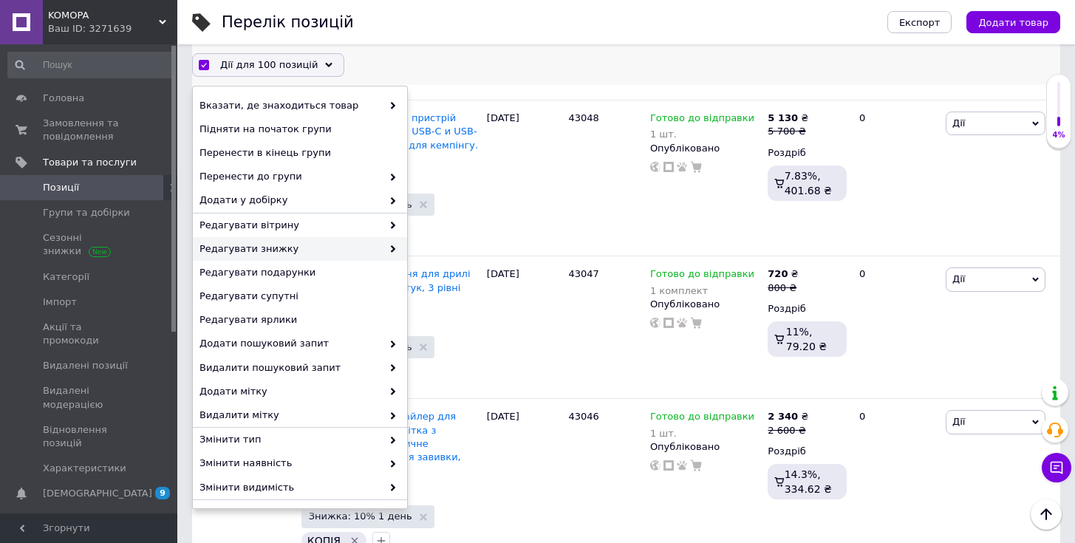
click at [304, 251] on span "Редагувати знижку" at bounding box center [291, 248] width 183 height 13
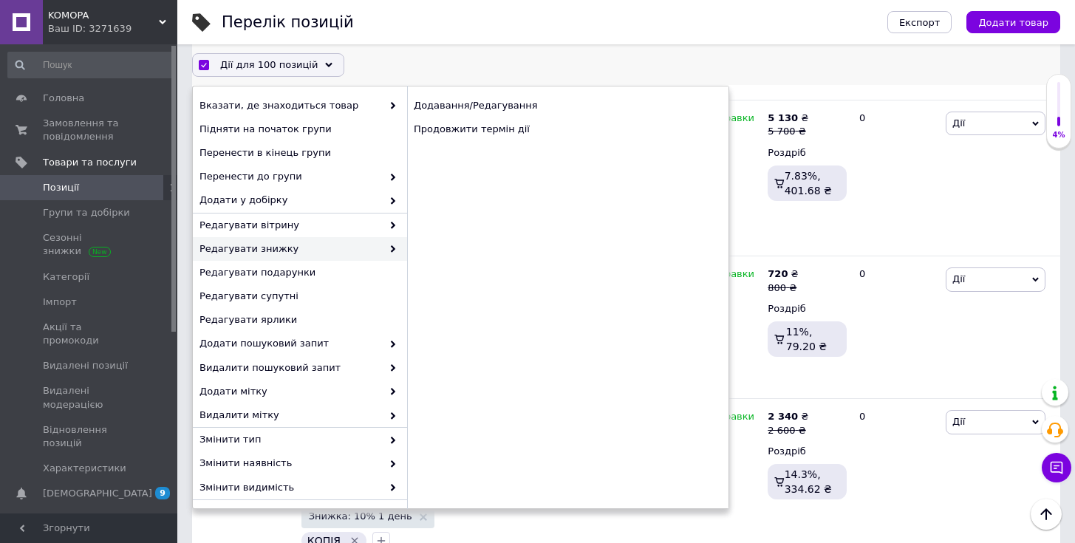
click at [338, 250] on span "Редагувати знижку" at bounding box center [291, 248] width 183 height 13
click at [455, 129] on div "Продовжити термін дії" at bounding box center [567, 129] width 321 height 24
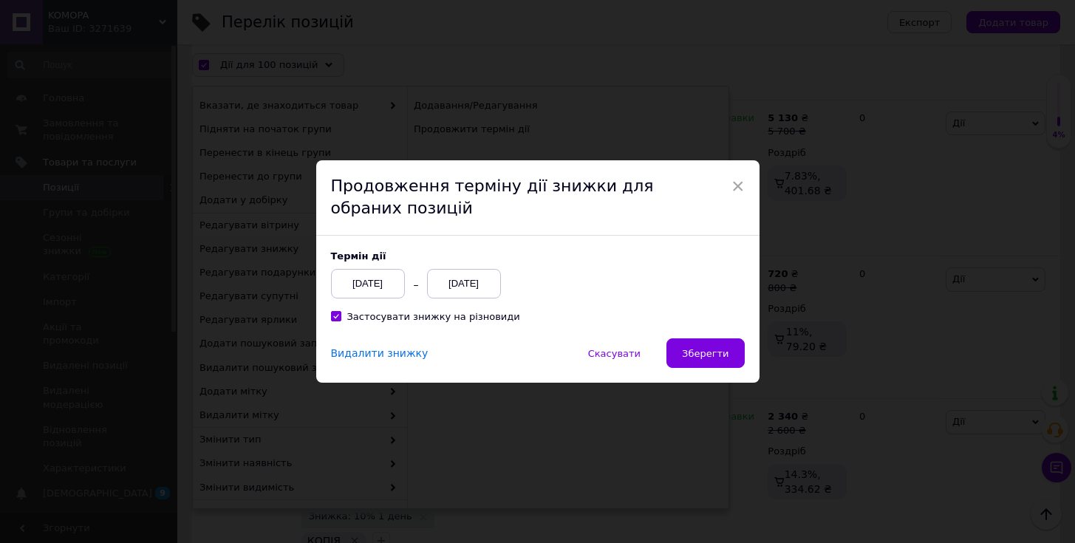
scroll to position [14695, 0]
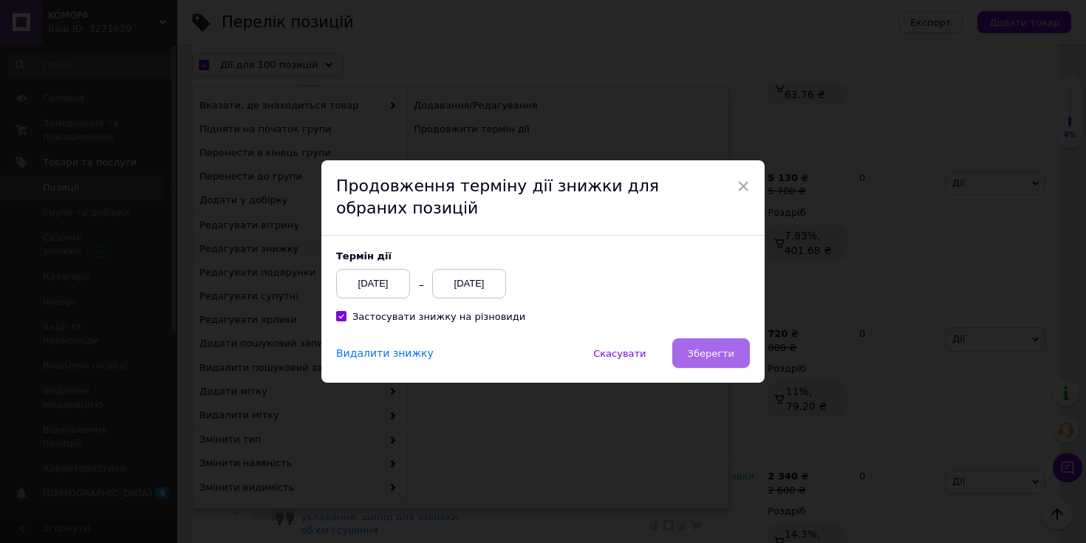
click at [715, 350] on span "Зберегти" at bounding box center [711, 353] width 47 height 11
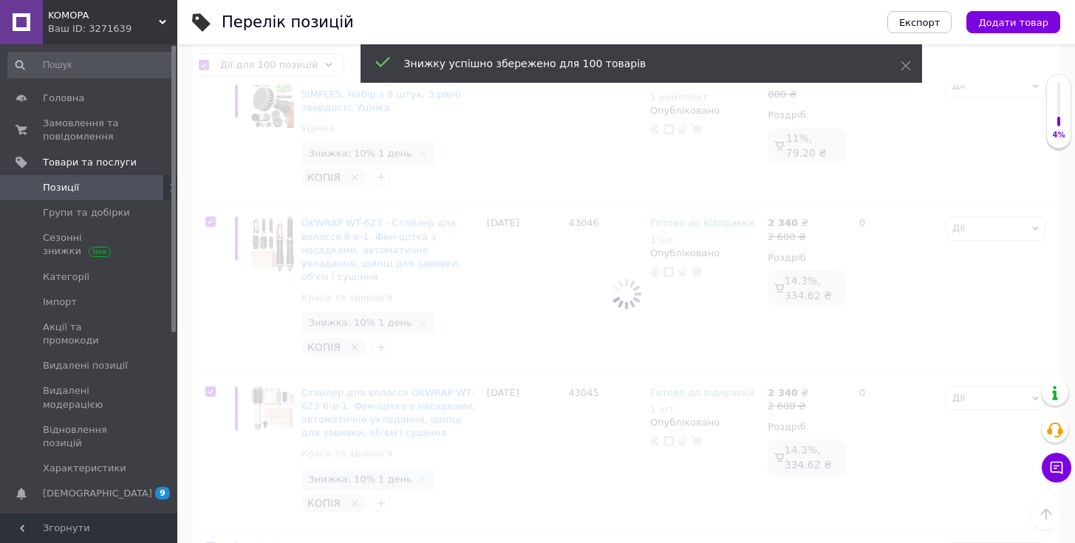
scroll to position [14950, 0]
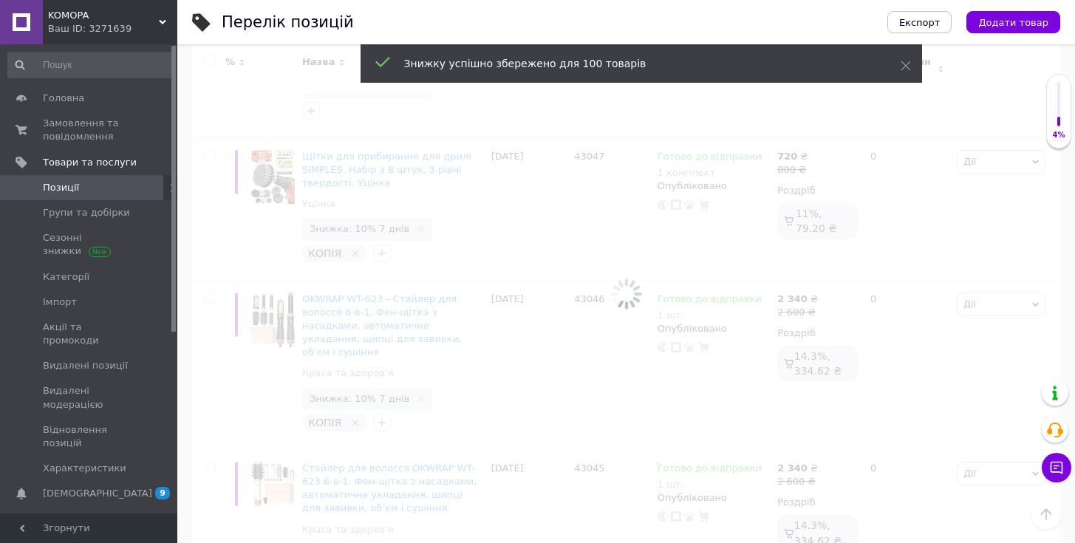
scroll to position [14870, 0]
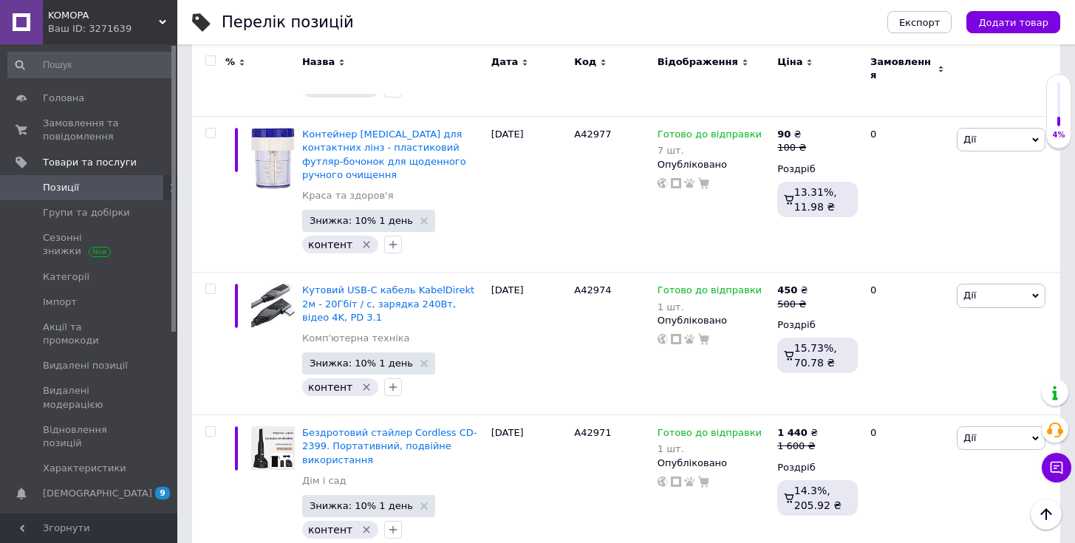
click at [213, 61] on input "checkbox" at bounding box center [210, 61] width 10 height 10
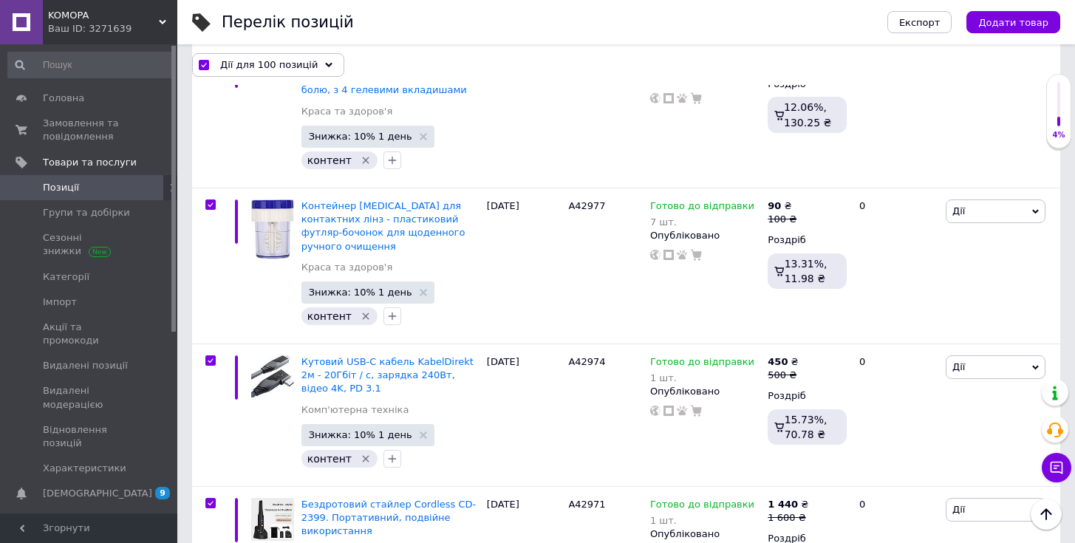
scroll to position [14769, 0]
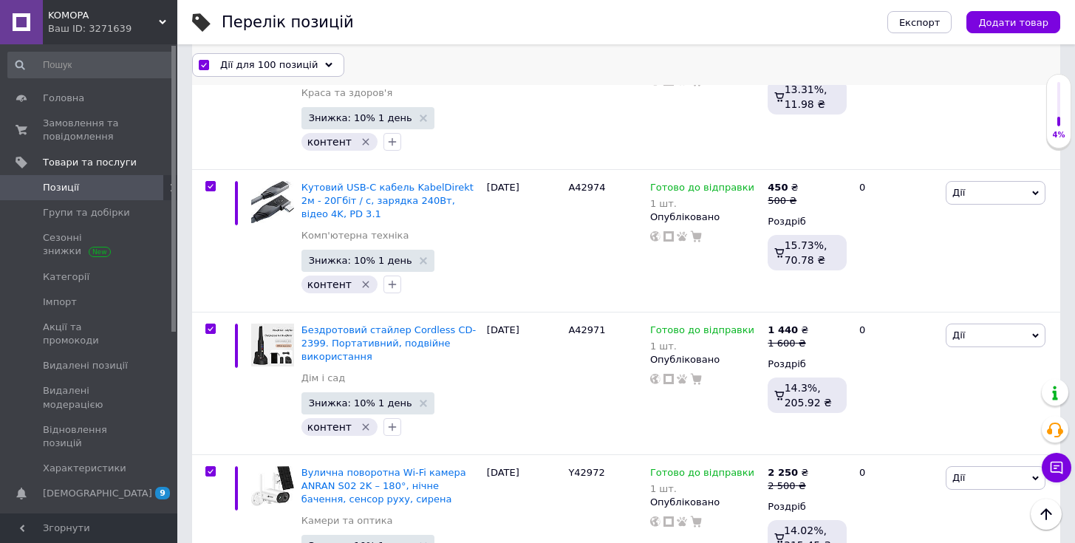
click at [252, 60] on span "Дії для 100 позицій" at bounding box center [269, 64] width 98 height 13
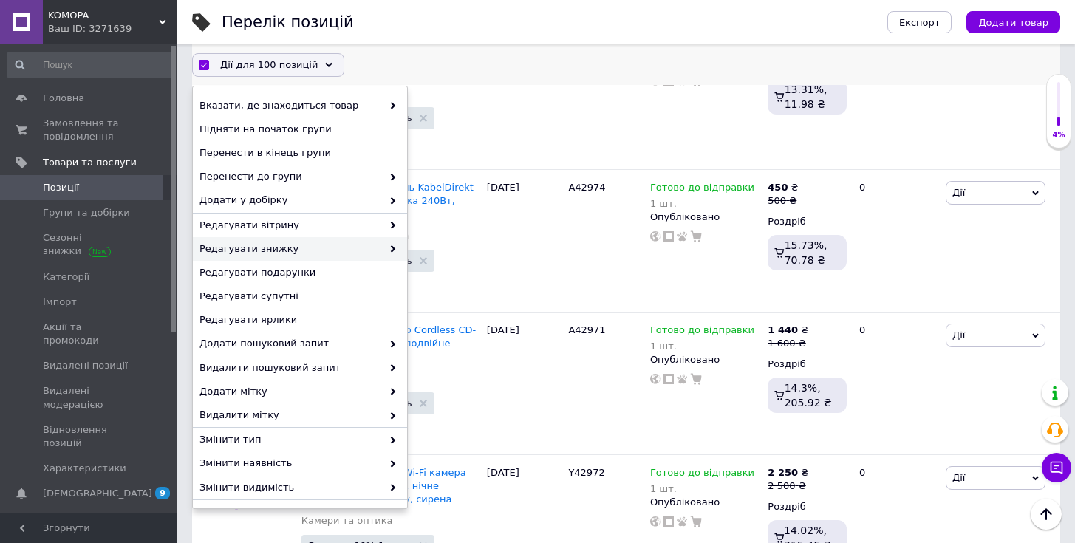
click at [318, 252] on span "Редагувати знижку" at bounding box center [291, 248] width 183 height 13
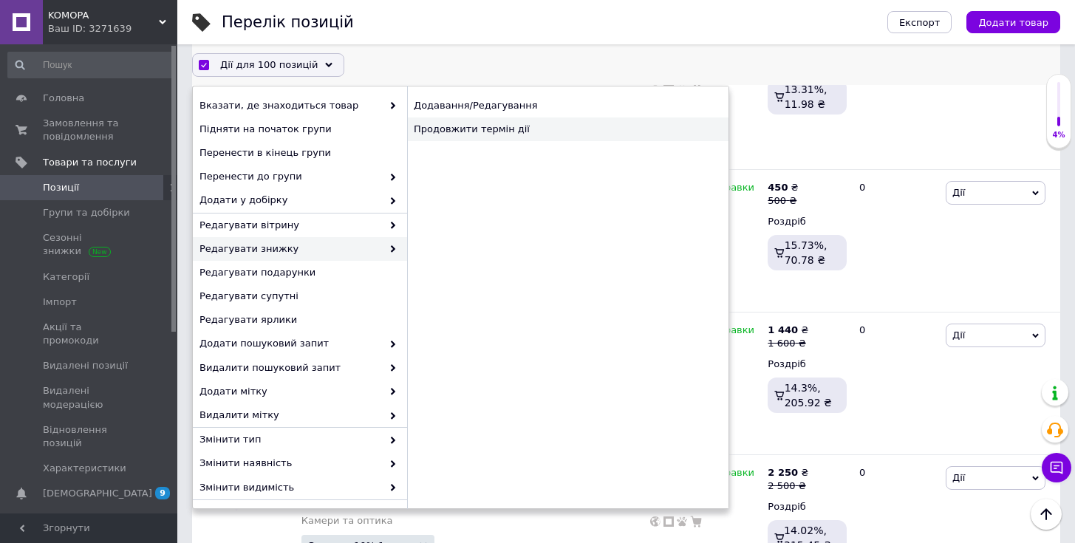
click at [483, 134] on div "Продовжити термін дії" at bounding box center [567, 129] width 321 height 24
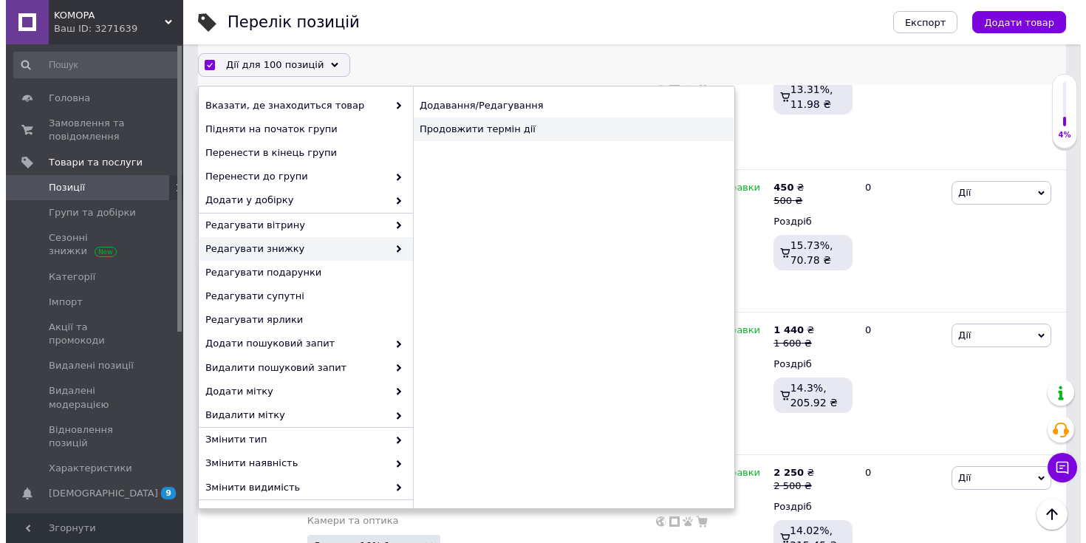
scroll to position [14709, 0]
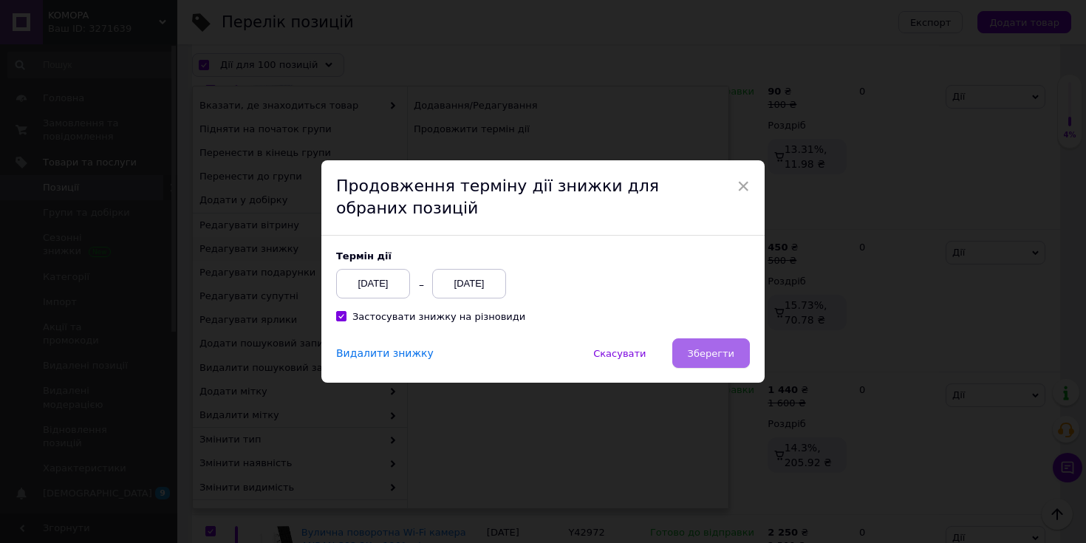
click at [699, 361] on button "Зберегти" at bounding box center [711, 353] width 78 height 30
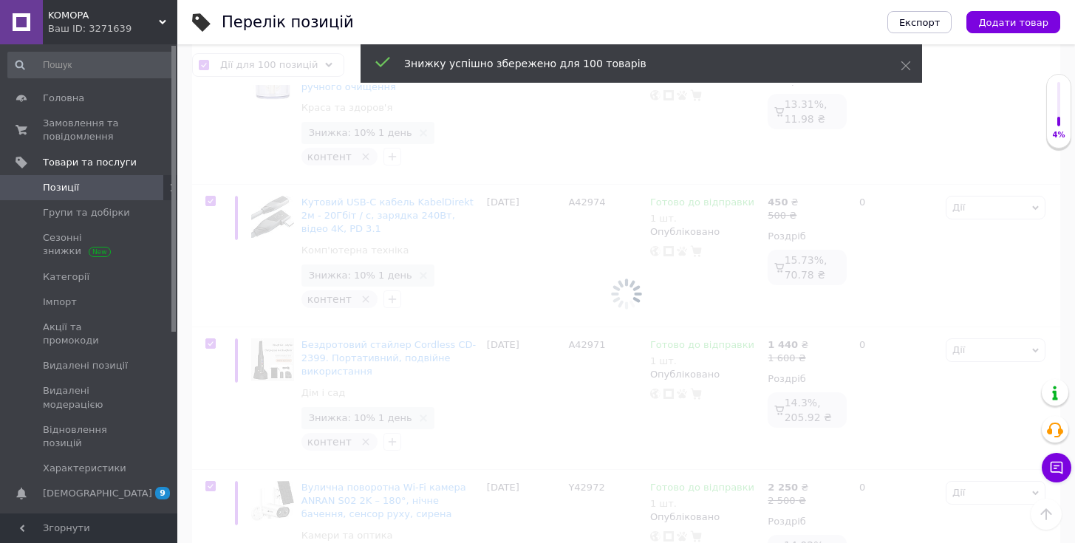
scroll to position [14783, 0]
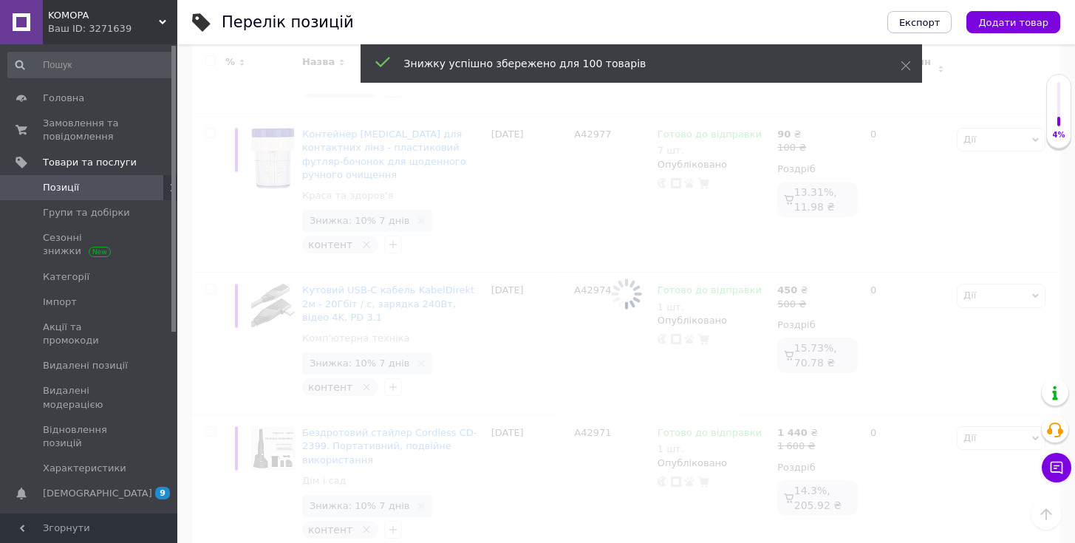
scroll to position [14595, 0]
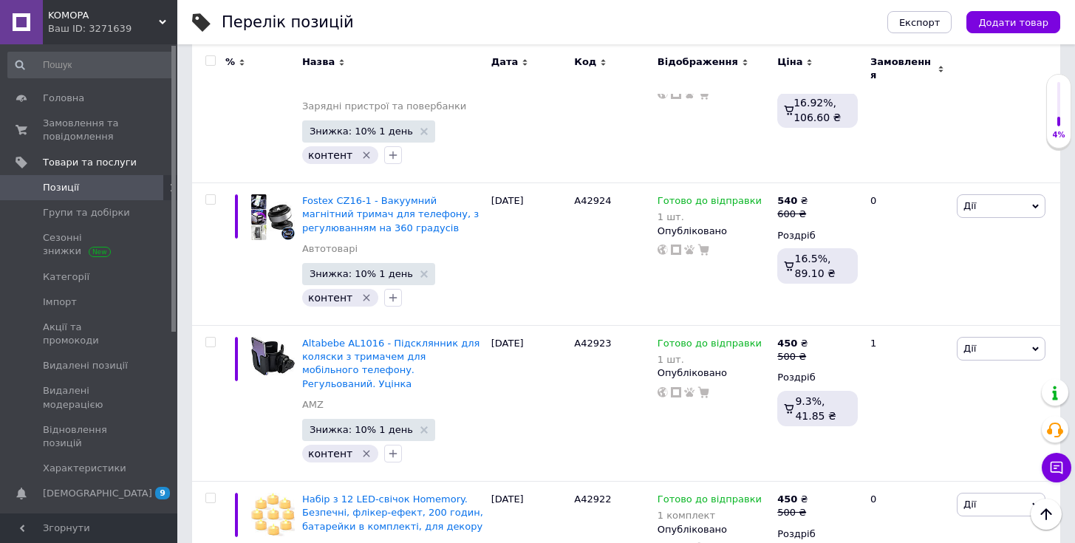
click at [211, 59] on input "checkbox" at bounding box center [210, 61] width 10 height 10
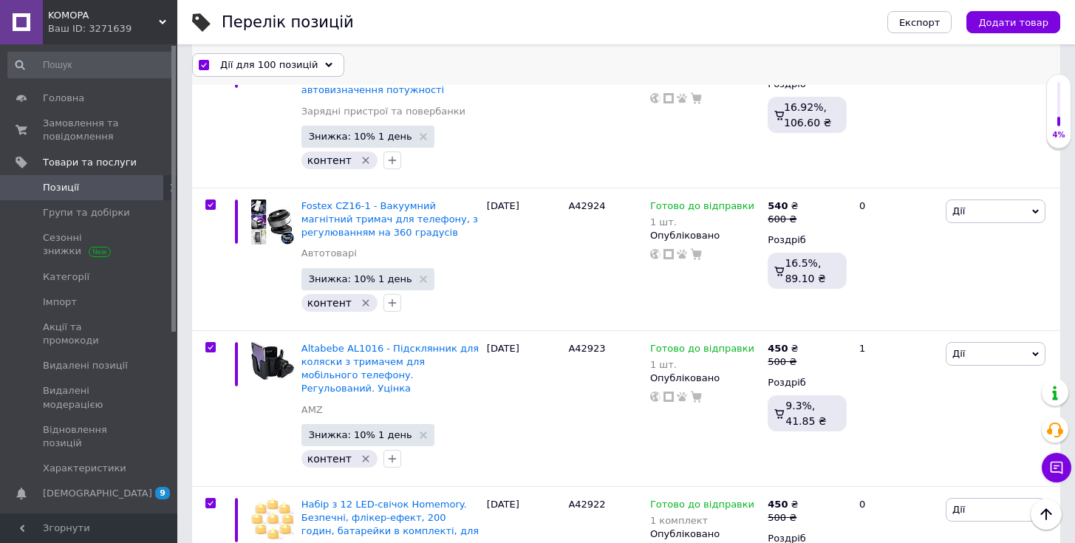
click at [312, 61] on div "Дії для 100 позицій" at bounding box center [268, 64] width 152 height 24
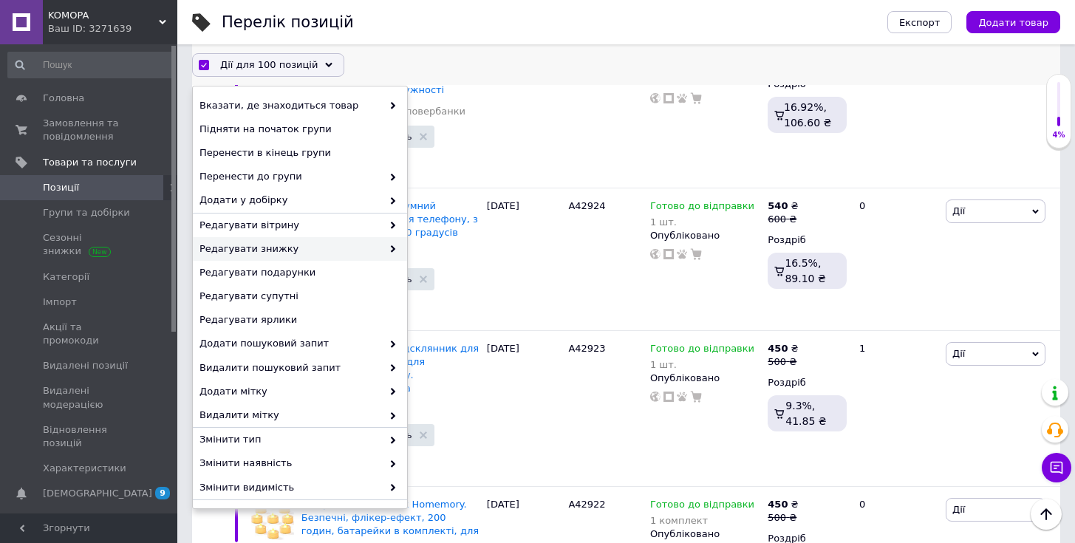
click at [322, 245] on span "Редагувати знижку" at bounding box center [291, 248] width 183 height 13
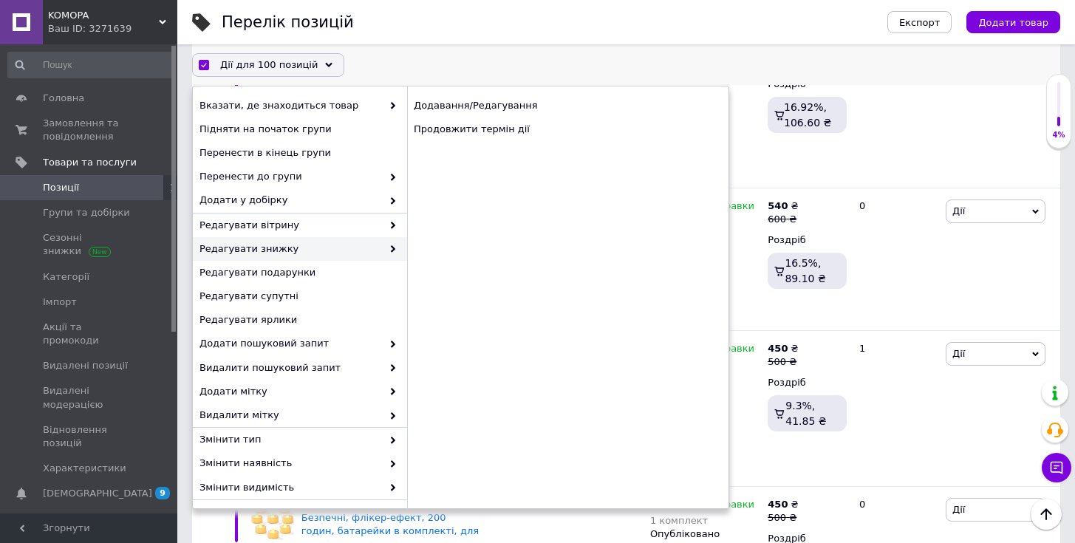
click at [340, 245] on span "Редагувати знижку" at bounding box center [291, 248] width 183 height 13
click at [466, 129] on div "Продовжити термін дії" at bounding box center [567, 129] width 321 height 24
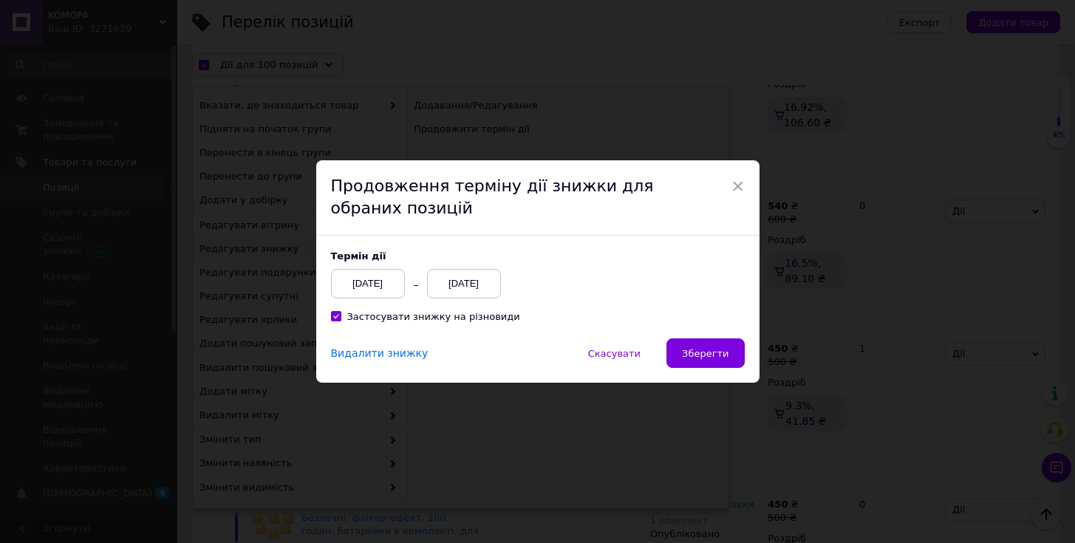
scroll to position [14602, 0]
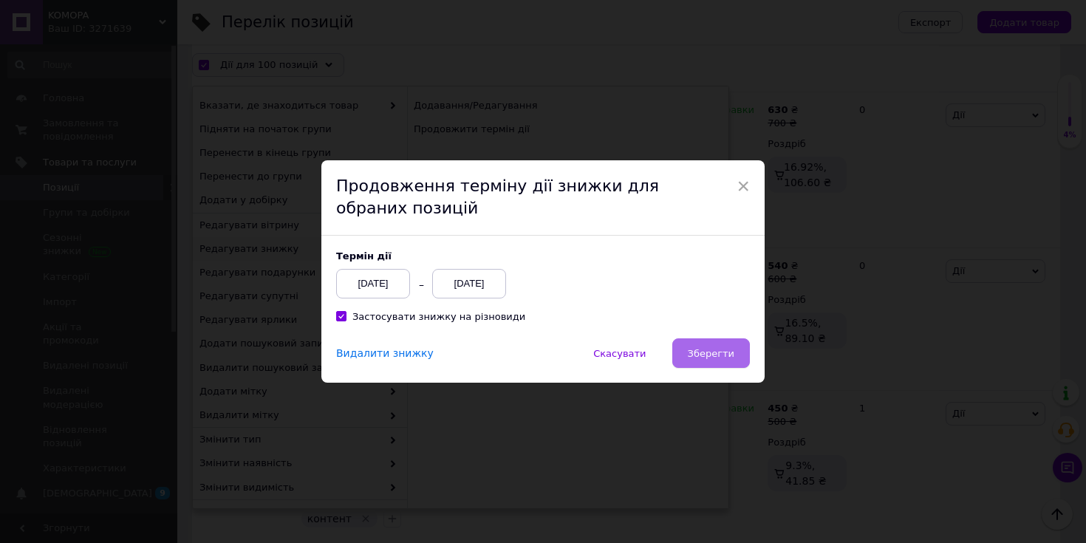
click at [718, 344] on button "Зберегти" at bounding box center [711, 353] width 78 height 30
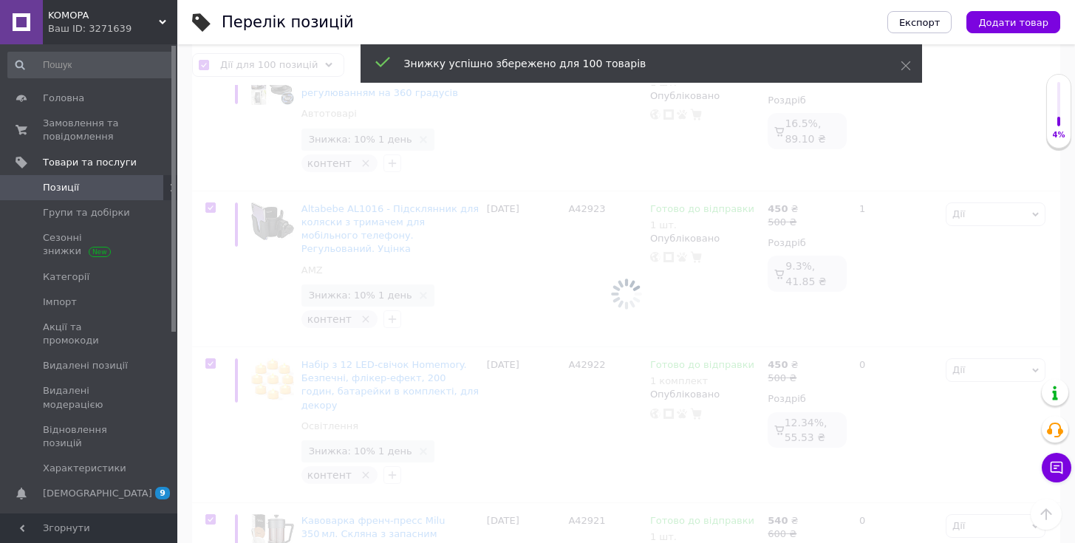
scroll to position [14809, 0]
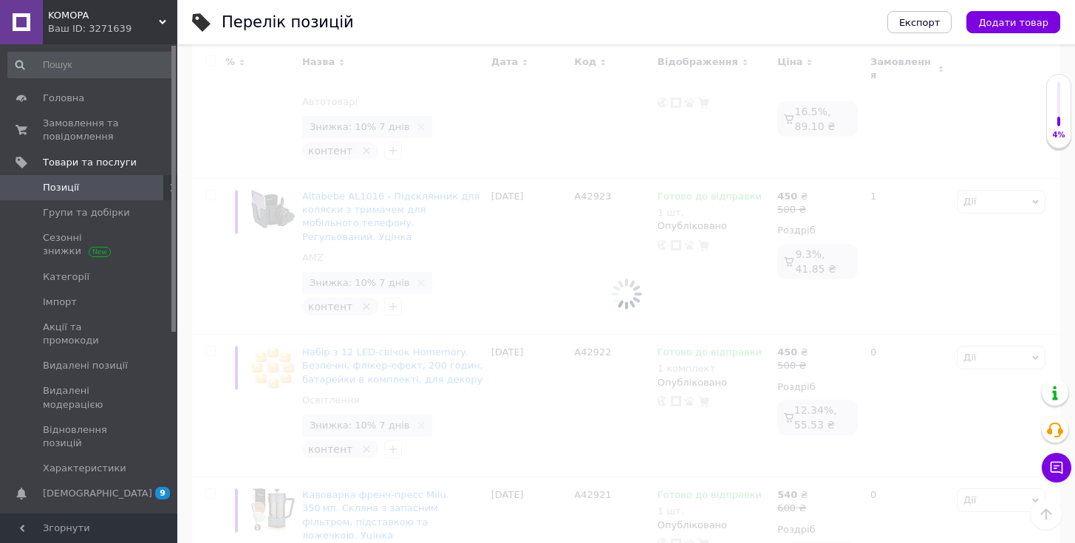
scroll to position [14743, 0]
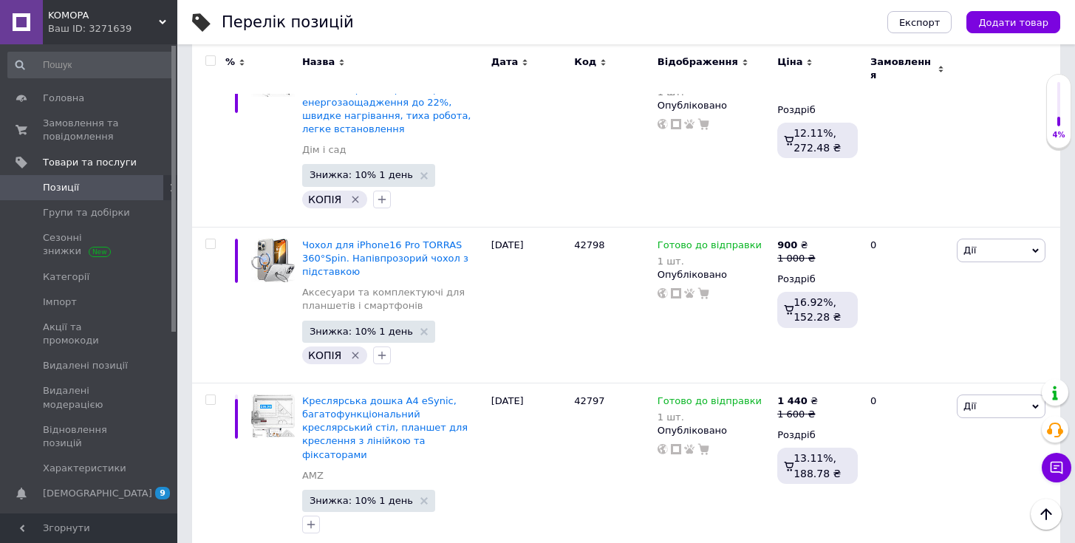
click at [212, 62] on input "checkbox" at bounding box center [210, 61] width 10 height 10
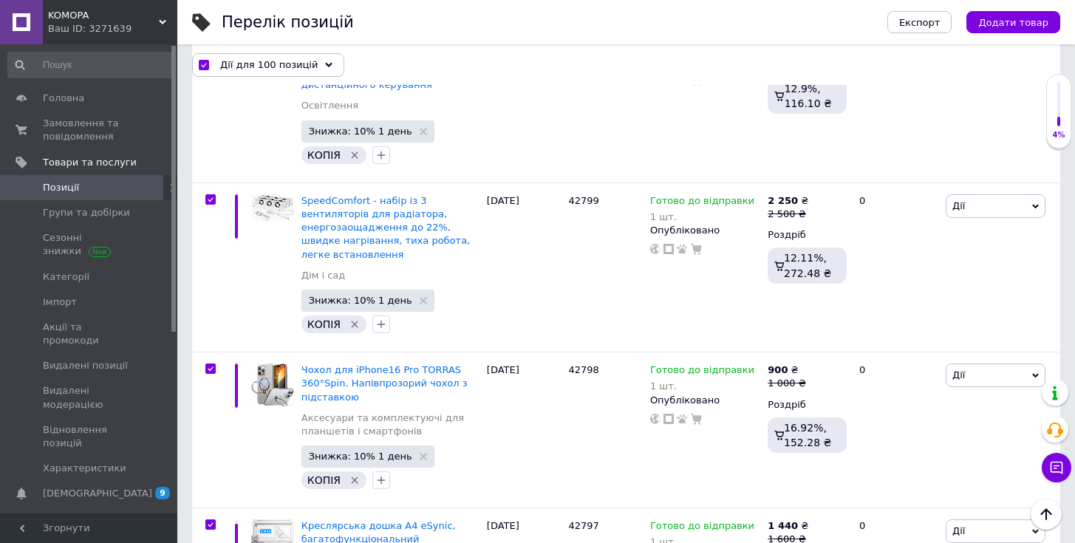
scroll to position [14640, 0]
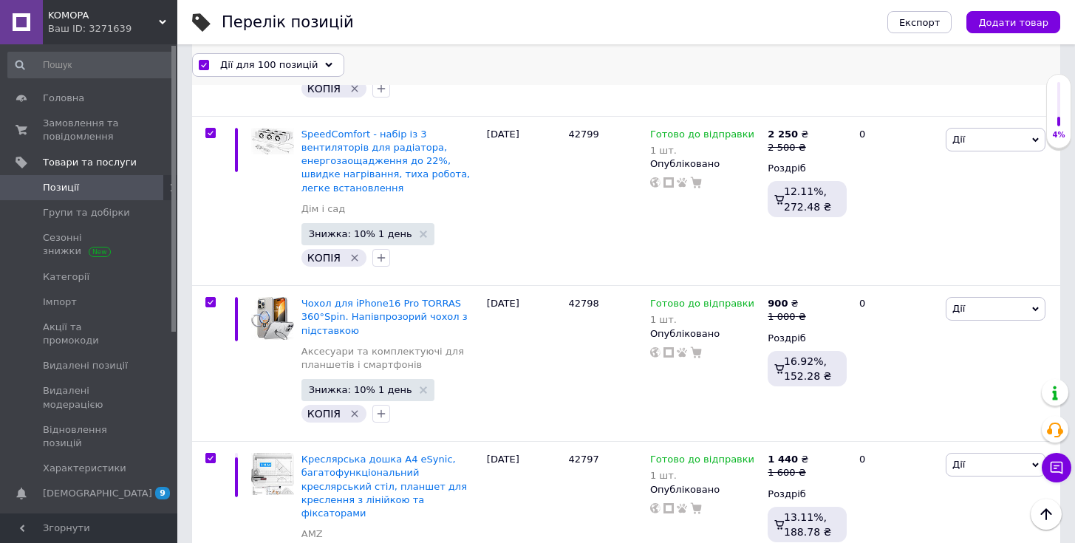
click at [313, 62] on div "Дії для 100 позицій" at bounding box center [268, 64] width 152 height 24
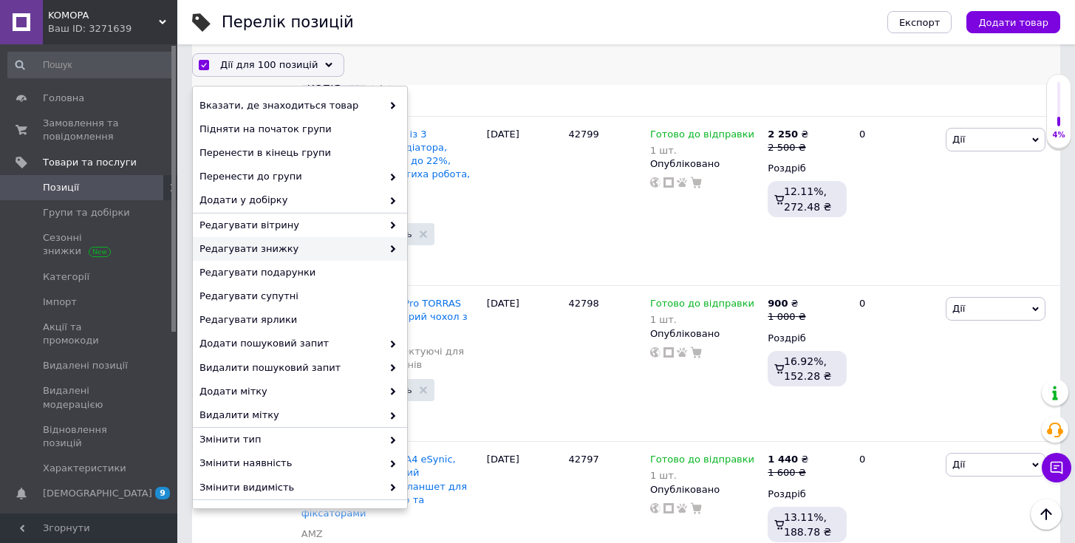
click at [347, 251] on span "Редагувати знижку" at bounding box center [291, 248] width 183 height 13
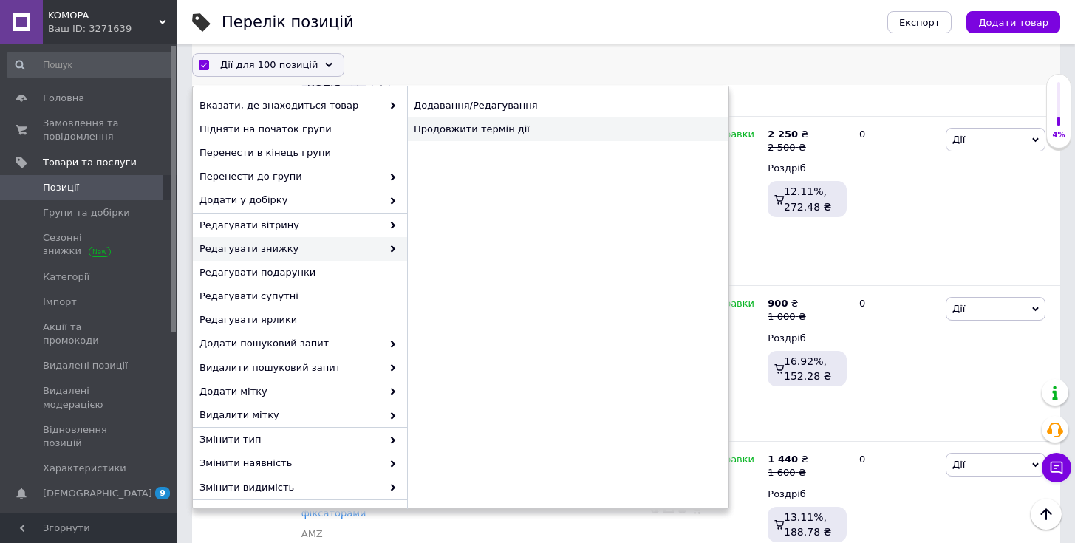
click at [477, 131] on div "Продовжити термін дії" at bounding box center [567, 129] width 321 height 24
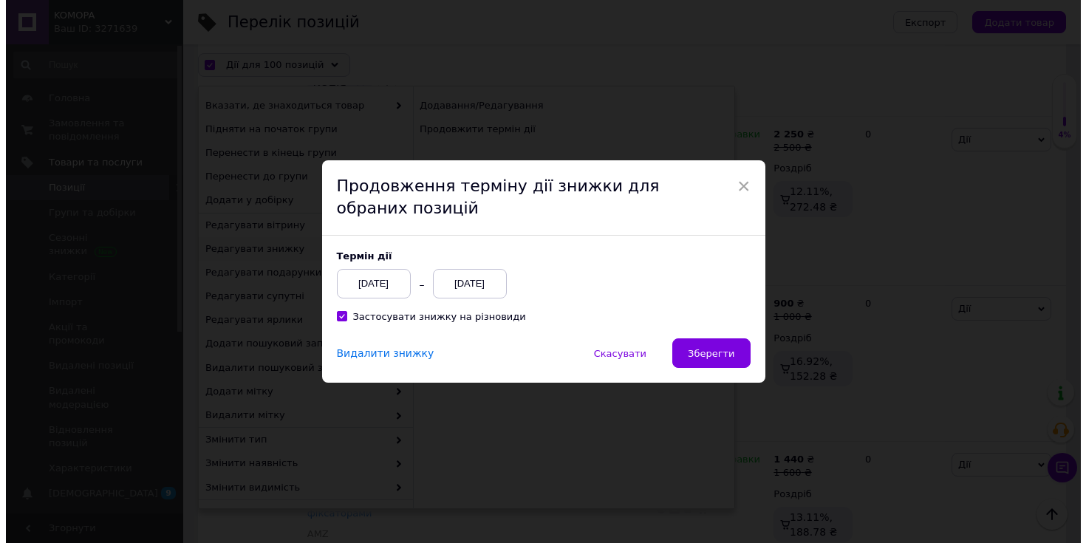
scroll to position [14580, 0]
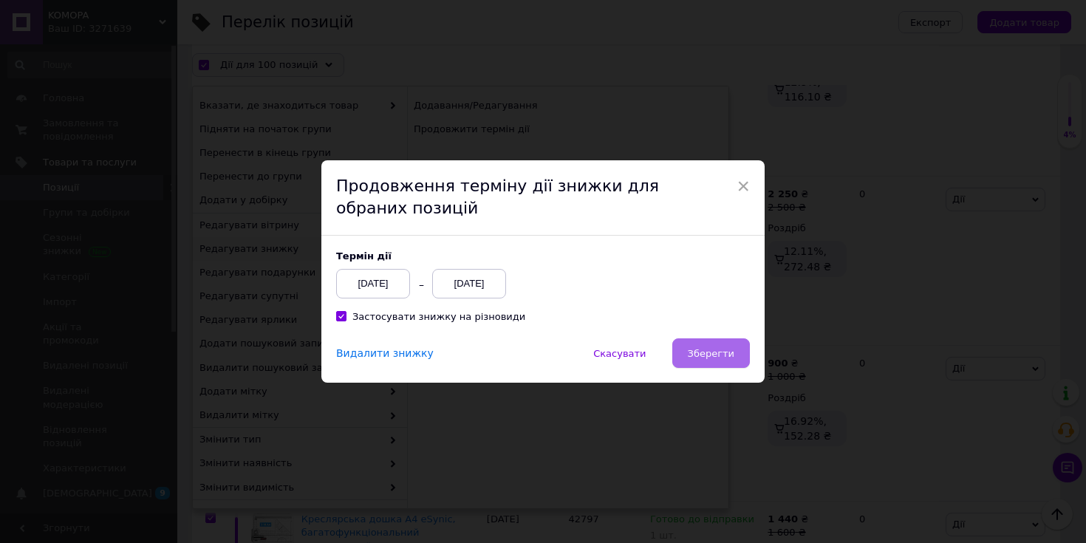
click at [715, 353] on span "Зберегти" at bounding box center [711, 353] width 47 height 11
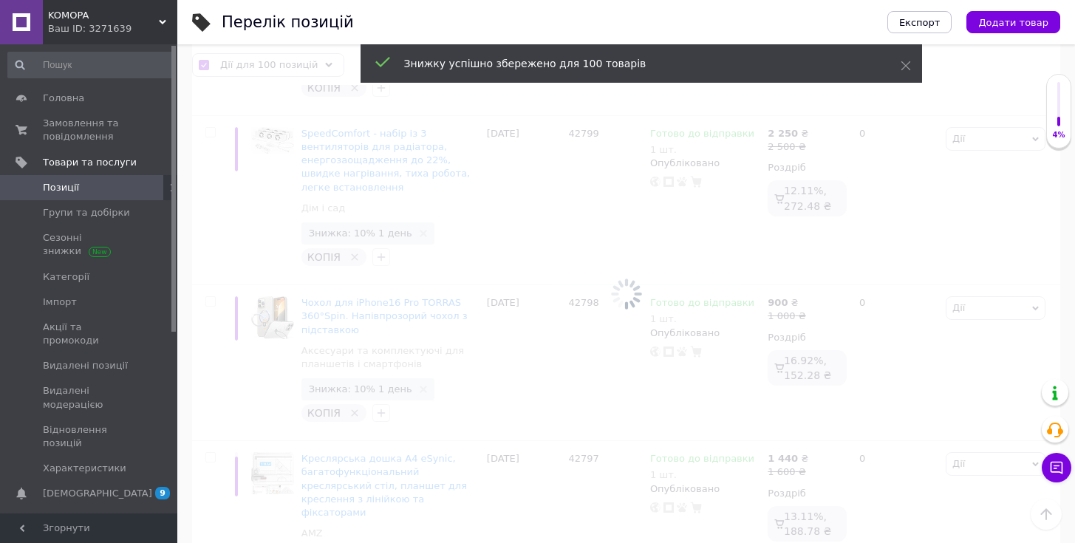
scroll to position [14573, 0]
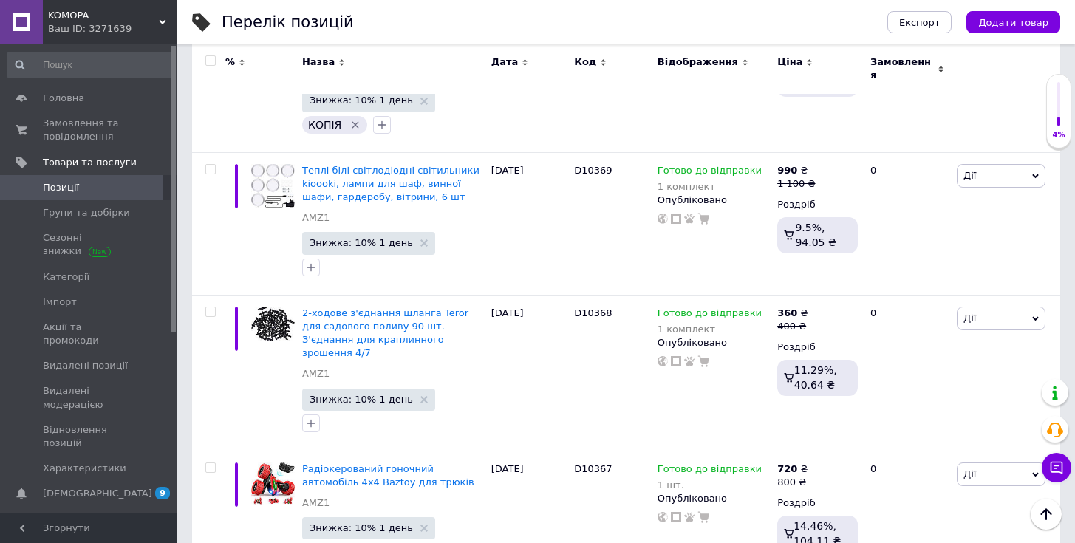
click at [212, 61] on input "checkbox" at bounding box center [210, 61] width 10 height 10
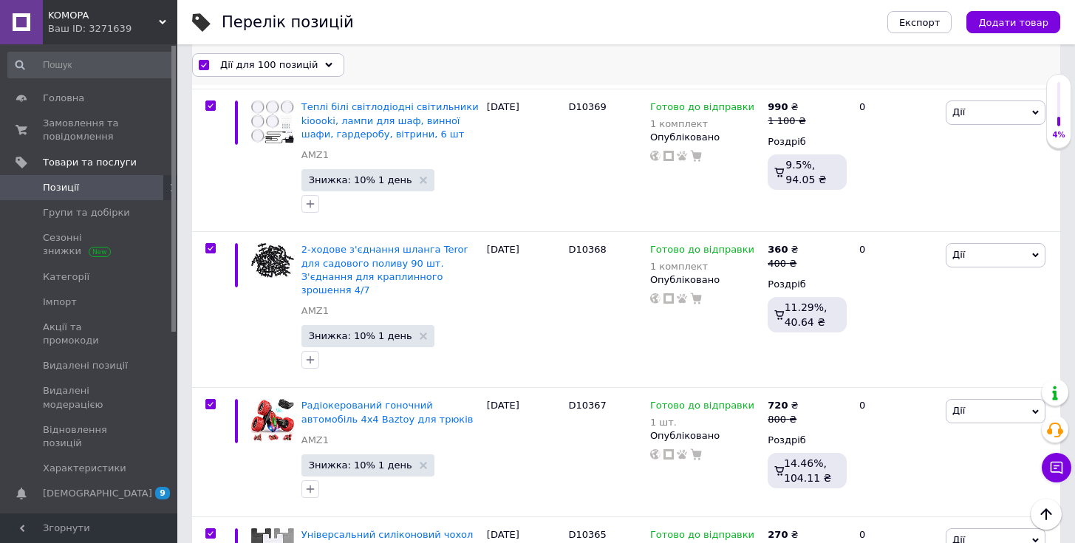
click at [284, 62] on span "Дії для 100 позицій" at bounding box center [269, 64] width 98 height 13
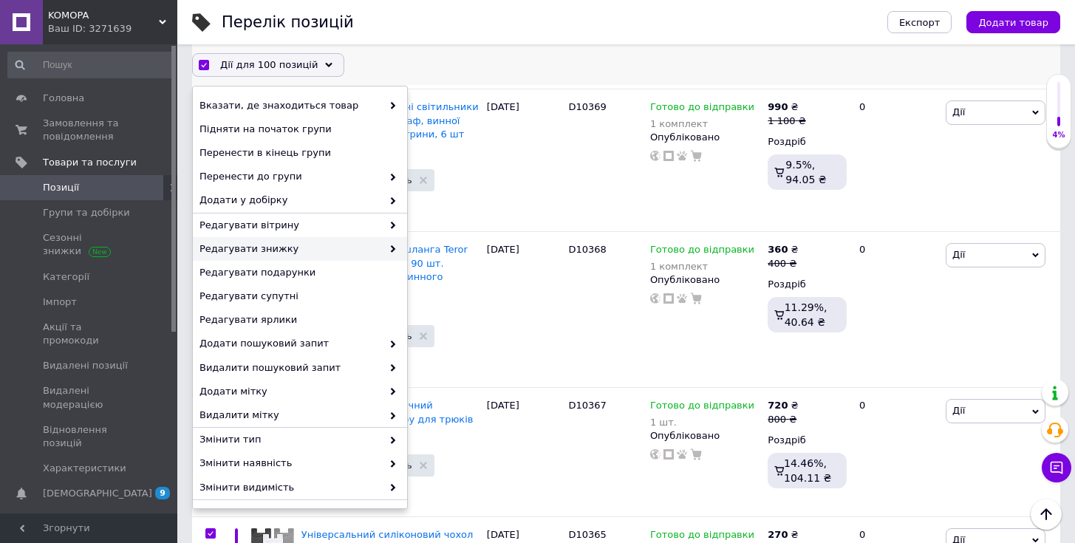
click at [367, 248] on span "Редагувати знижку" at bounding box center [291, 248] width 183 height 13
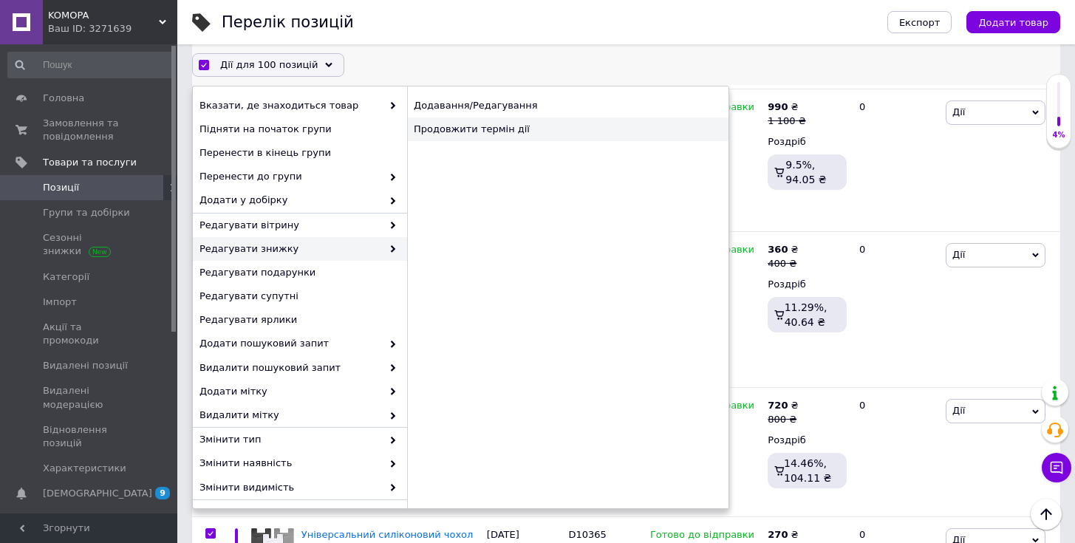
click at [522, 125] on div "Продовжити термін дії" at bounding box center [567, 129] width 321 height 24
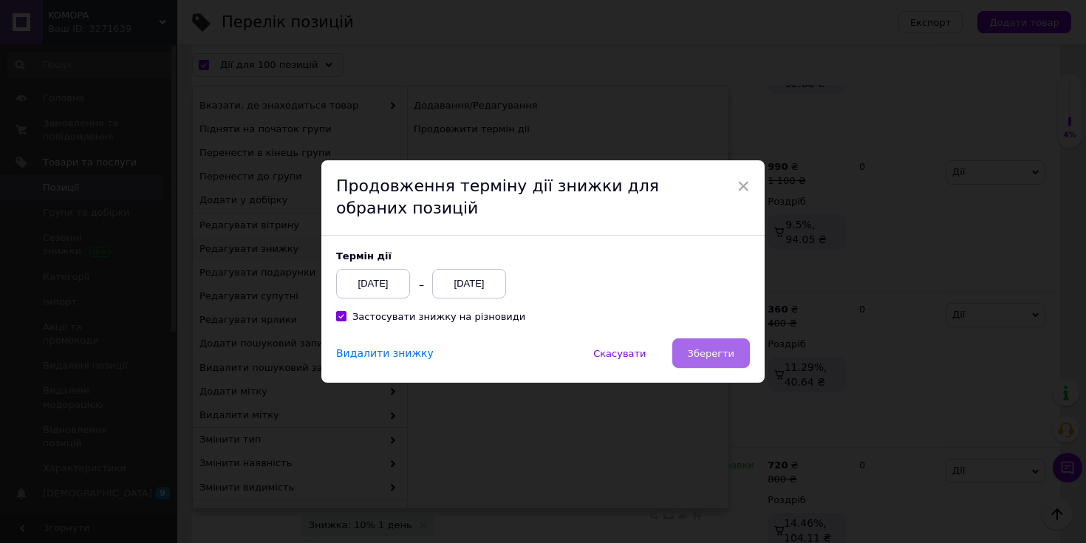
click at [712, 352] on span "Зберегти" at bounding box center [711, 353] width 47 height 11
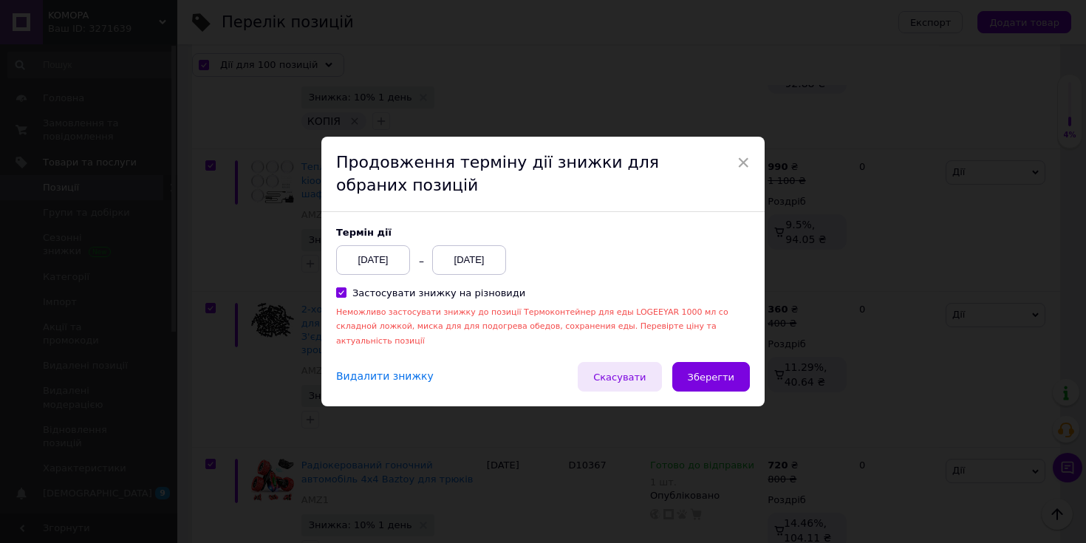
click at [639, 372] on span "Скасувати" at bounding box center [619, 377] width 52 height 11
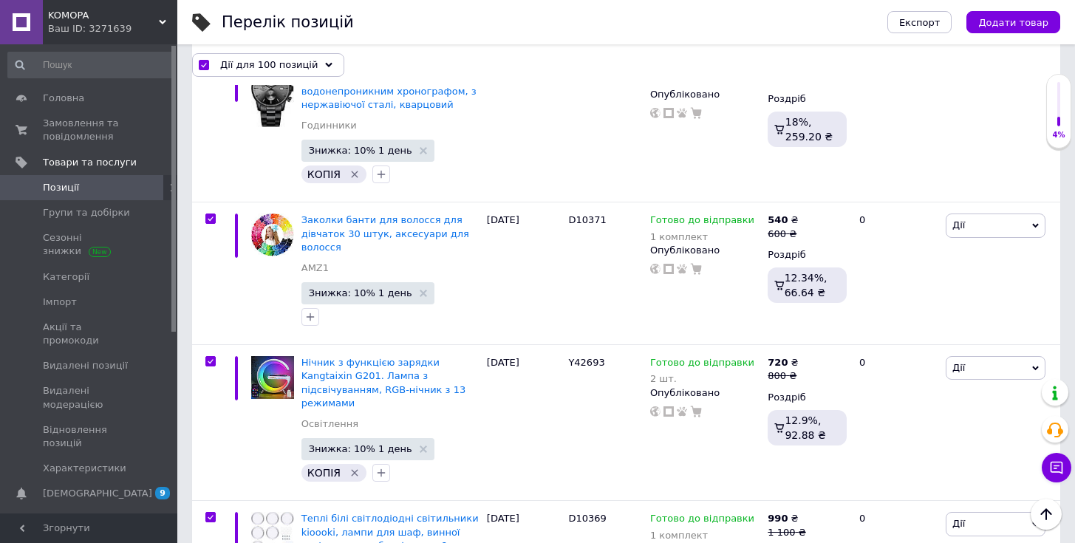
scroll to position [14521, 0]
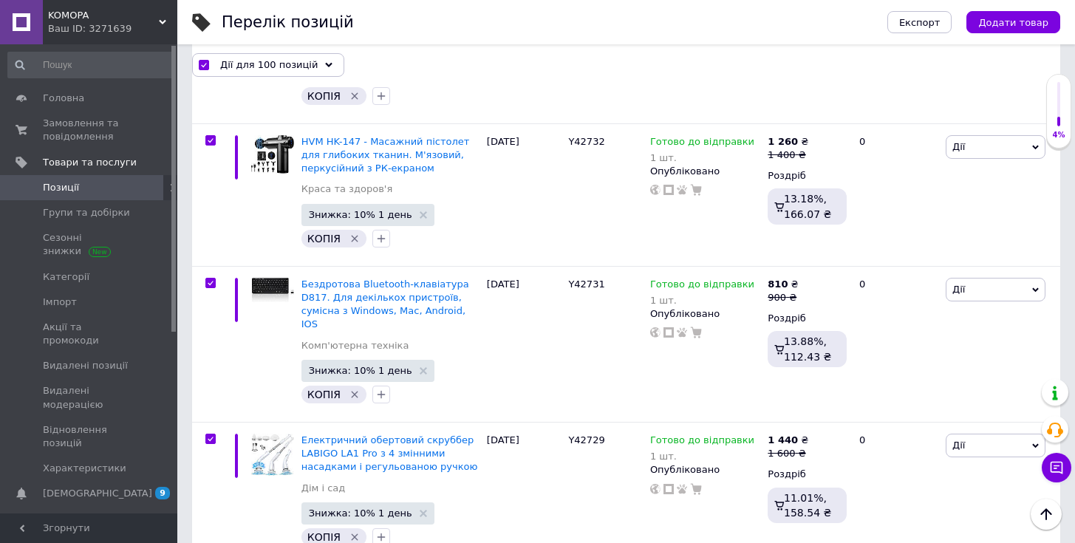
scroll to position [7330, 0]
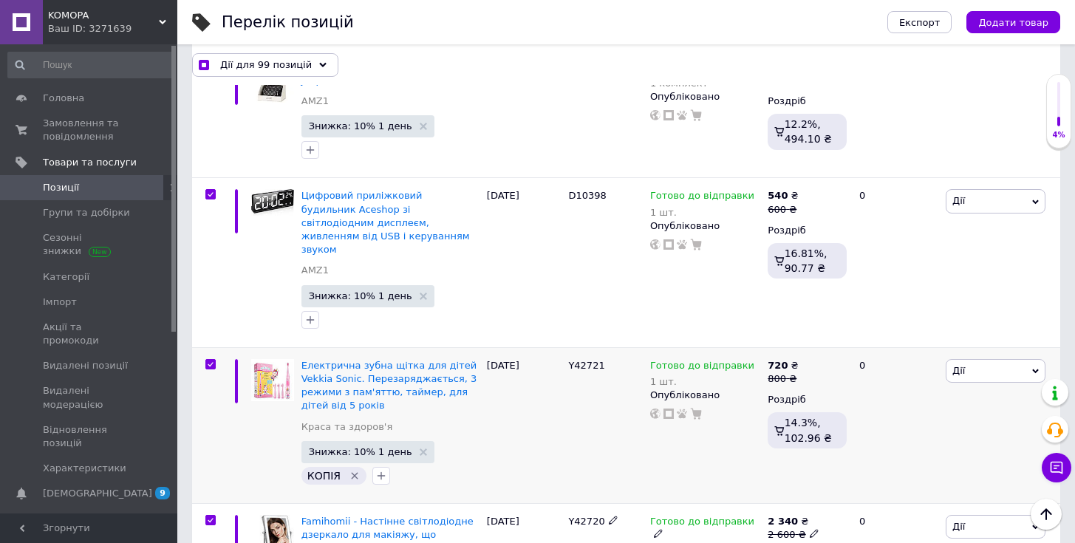
scroll to position [10030, 0]
click at [299, 72] on div "Дії для 99 позицій" at bounding box center [265, 64] width 146 height 24
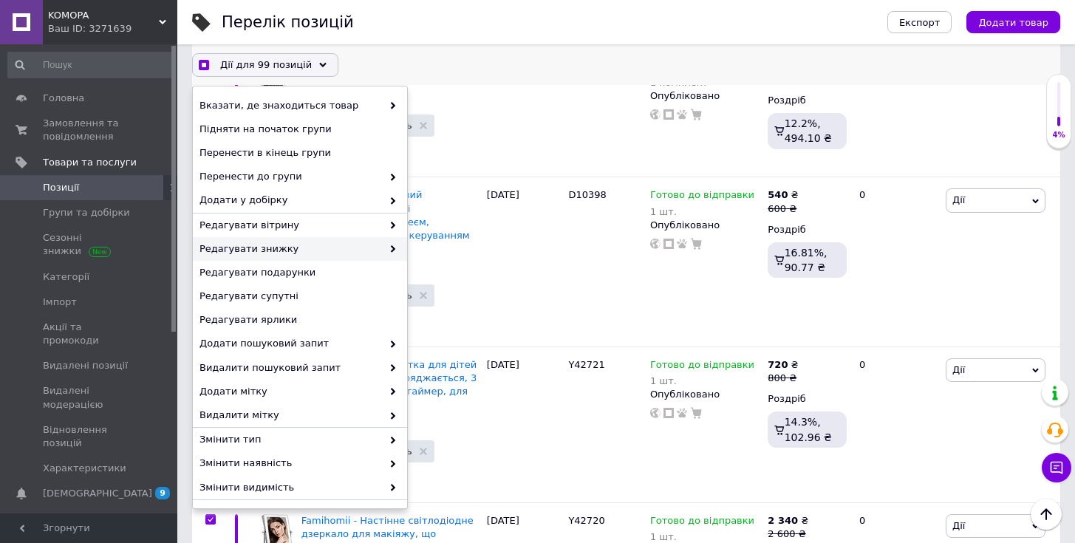
click at [318, 253] on span "Редагувати знижку" at bounding box center [291, 248] width 183 height 13
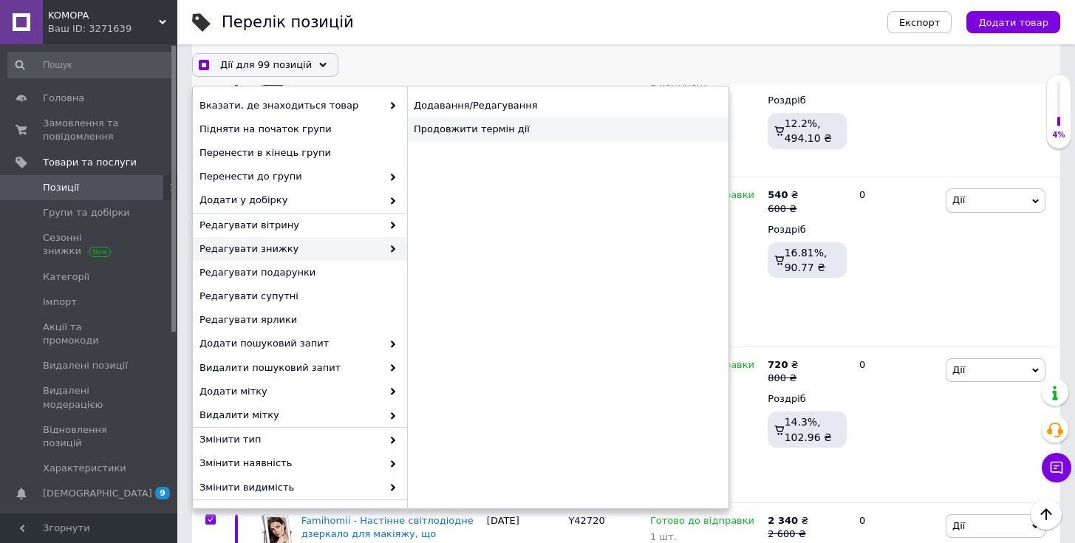
click at [463, 138] on div "Продовжити термін дії" at bounding box center [567, 129] width 321 height 24
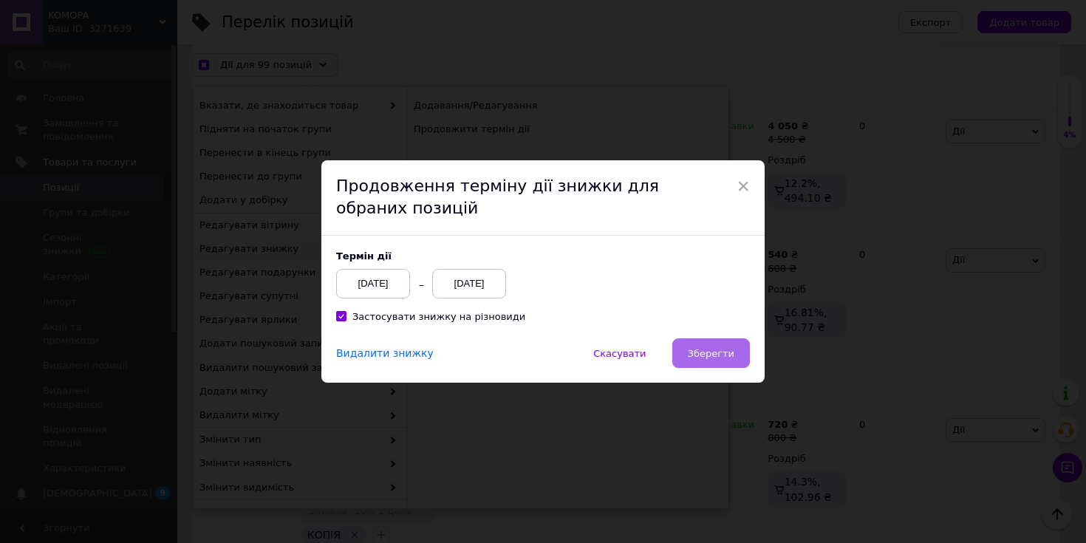
click at [693, 358] on span "Зберегти" at bounding box center [711, 353] width 47 height 11
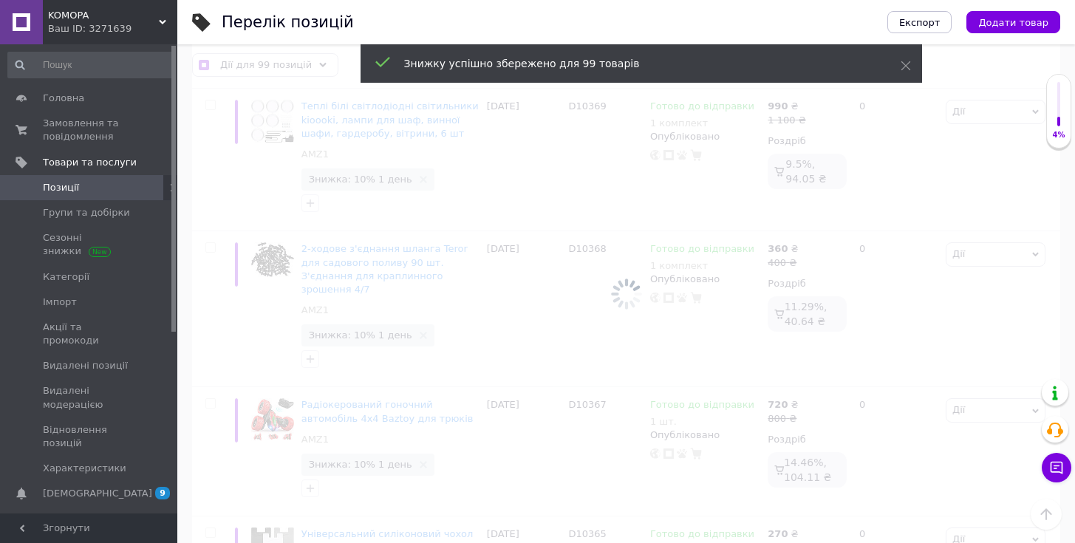
scroll to position [14386, 0]
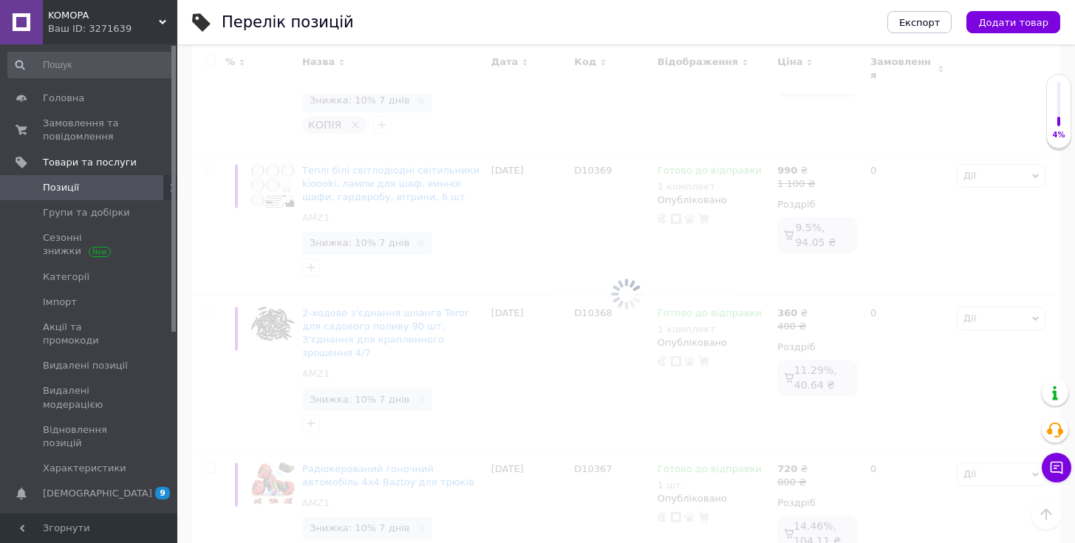
scroll to position [14387, 0]
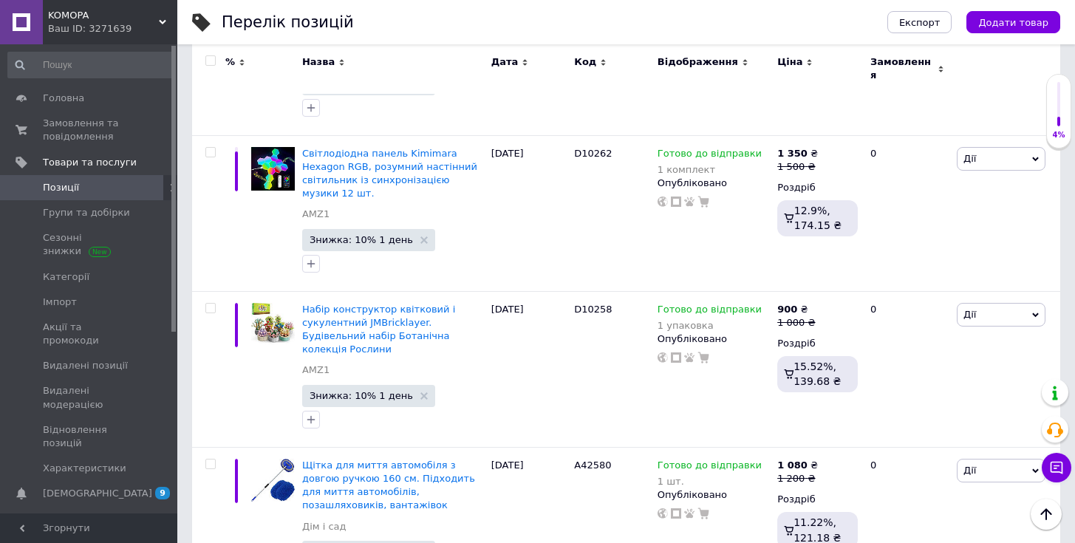
click at [210, 58] on input "checkbox" at bounding box center [210, 61] width 10 height 10
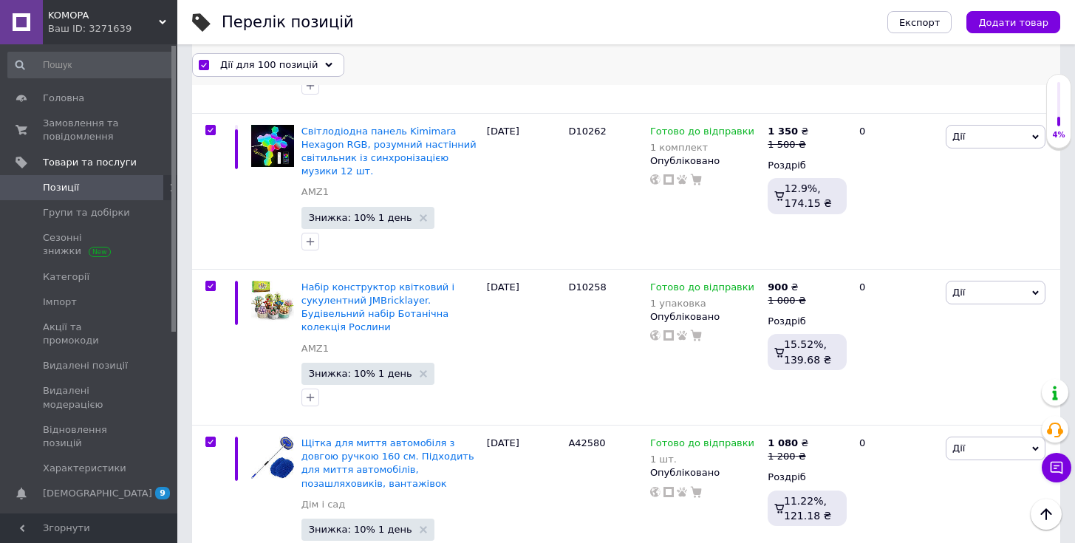
click at [285, 64] on span "Дії для 100 позицій" at bounding box center [269, 64] width 98 height 13
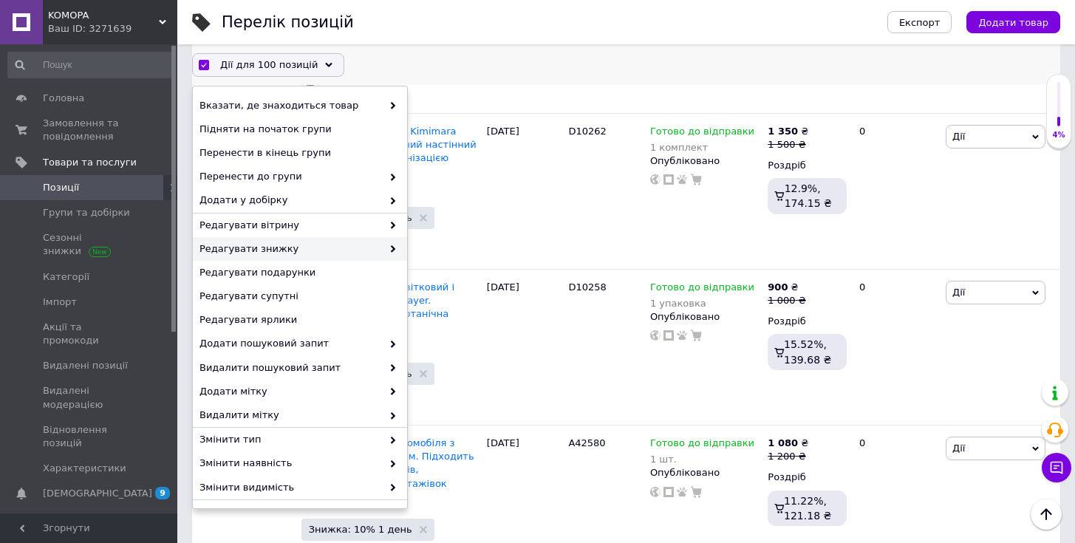
click at [351, 249] on span "Редагувати знижку" at bounding box center [291, 248] width 183 height 13
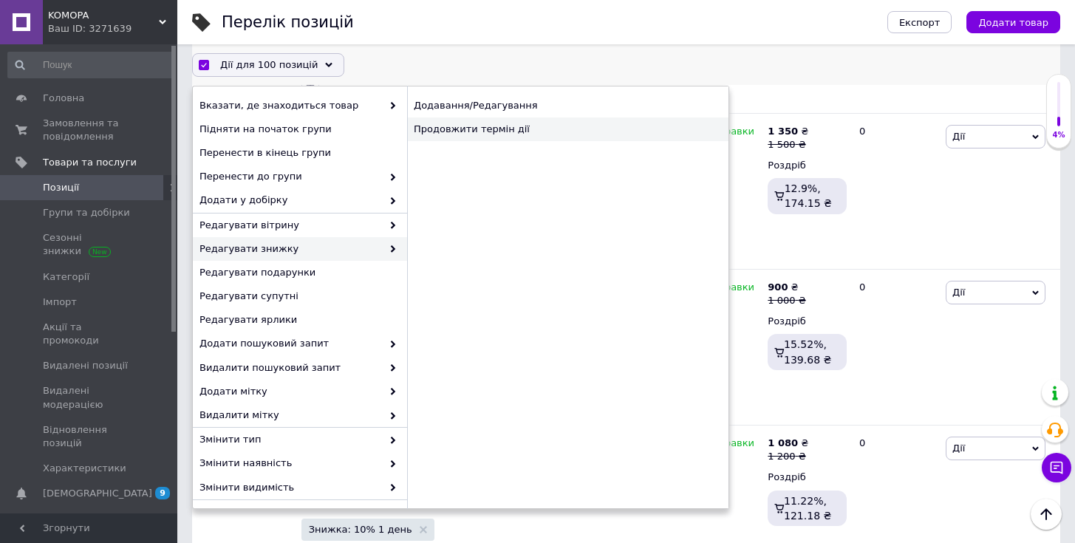
click at [453, 131] on div "Продовжити термін дії" at bounding box center [567, 129] width 321 height 24
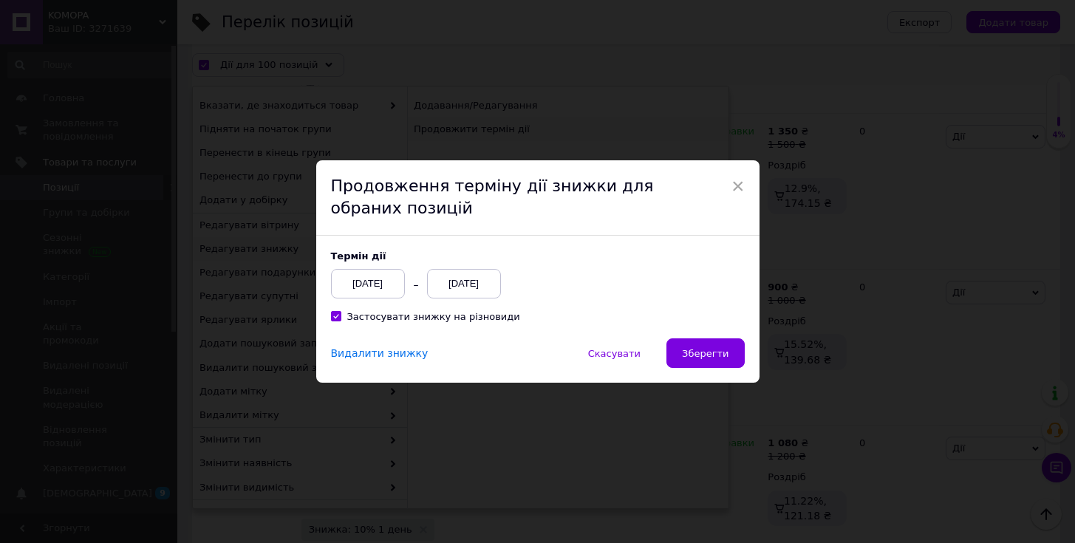
scroll to position [14448, 0]
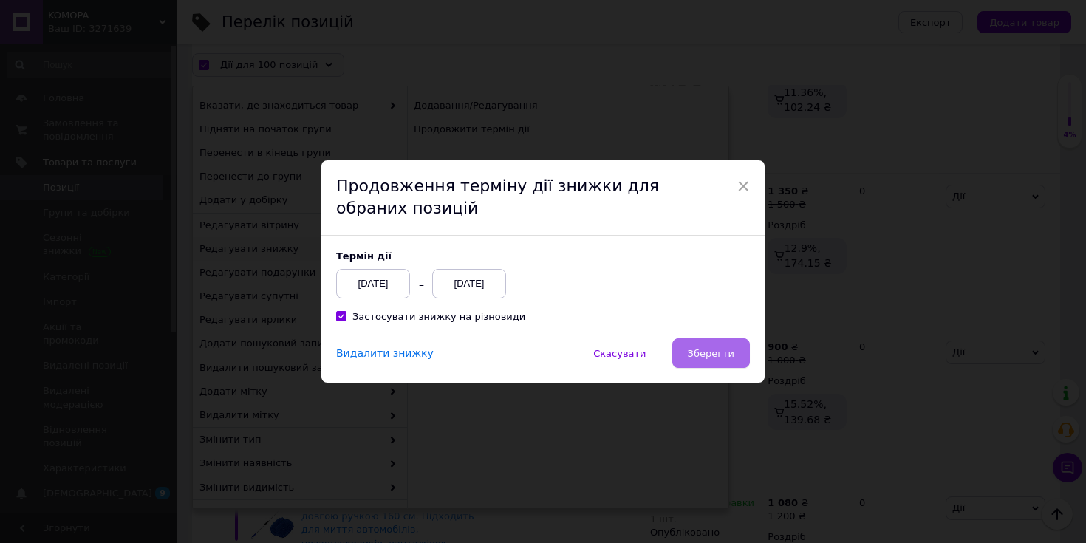
click at [718, 362] on button "Зберегти" at bounding box center [711, 353] width 78 height 30
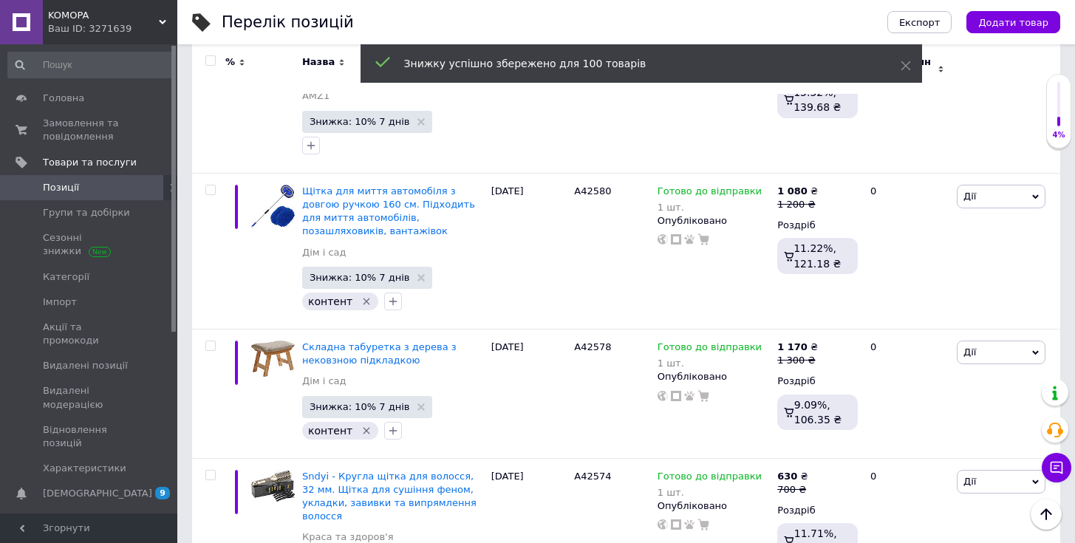
scroll to position [14527, 0]
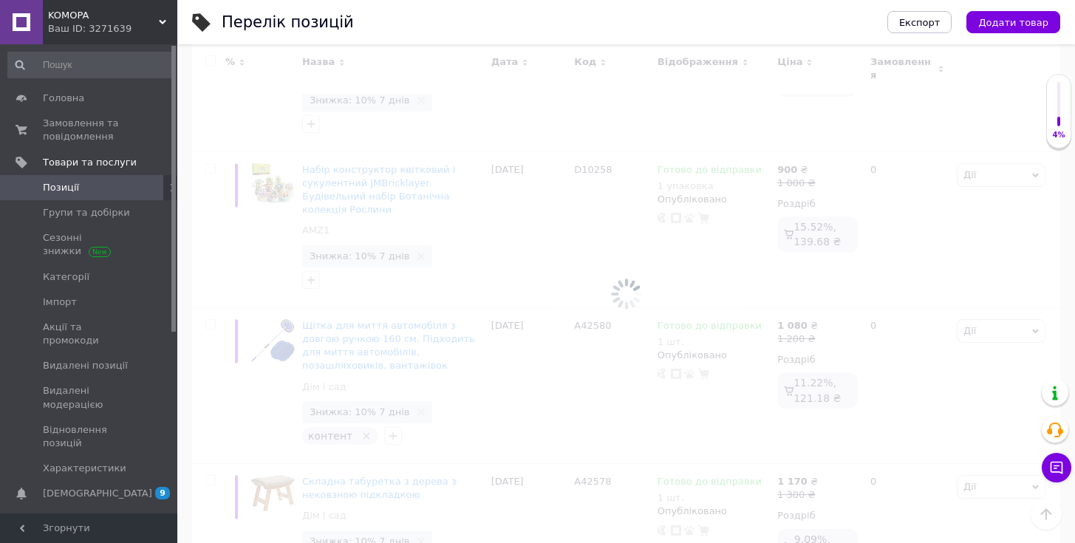
scroll to position [14528, 0]
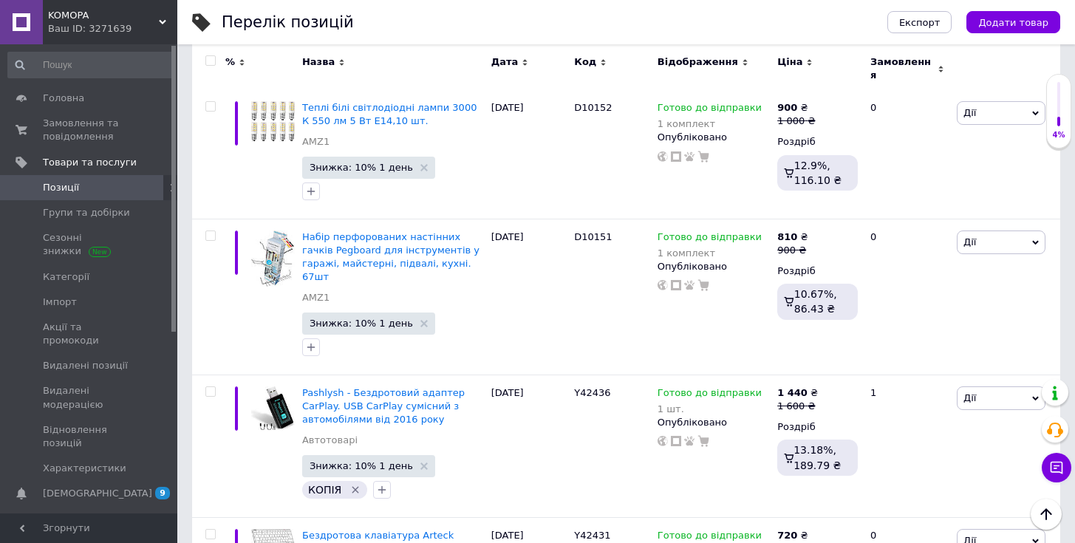
click at [212, 61] on input "checkbox" at bounding box center [210, 61] width 10 height 10
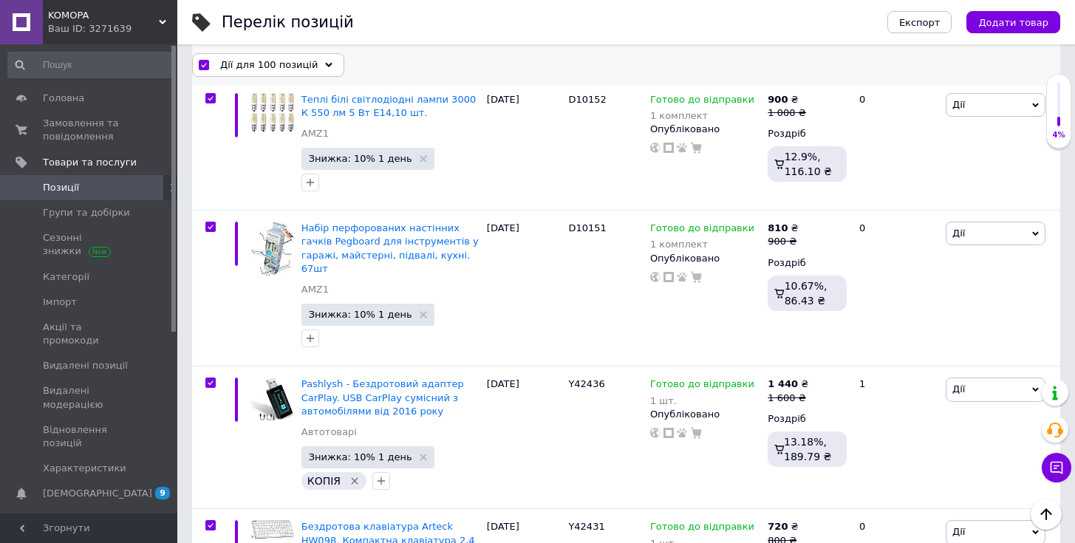
click at [299, 62] on span "Дії для 100 позицій" at bounding box center [269, 64] width 98 height 13
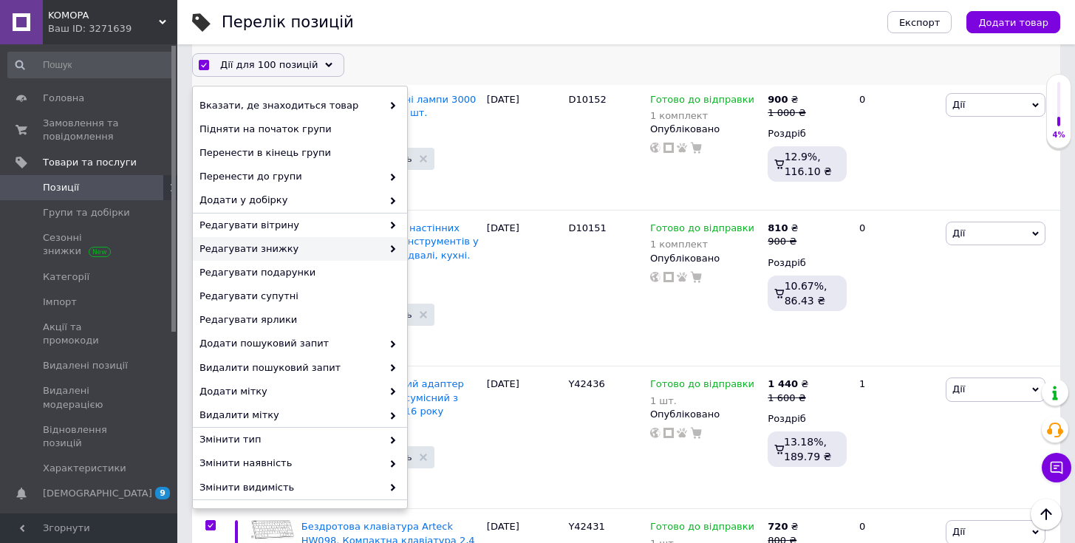
click at [333, 256] on div "Редагувати знижку" at bounding box center [300, 249] width 214 height 24
click at [370, 252] on span "Редагувати знижку" at bounding box center [291, 248] width 183 height 13
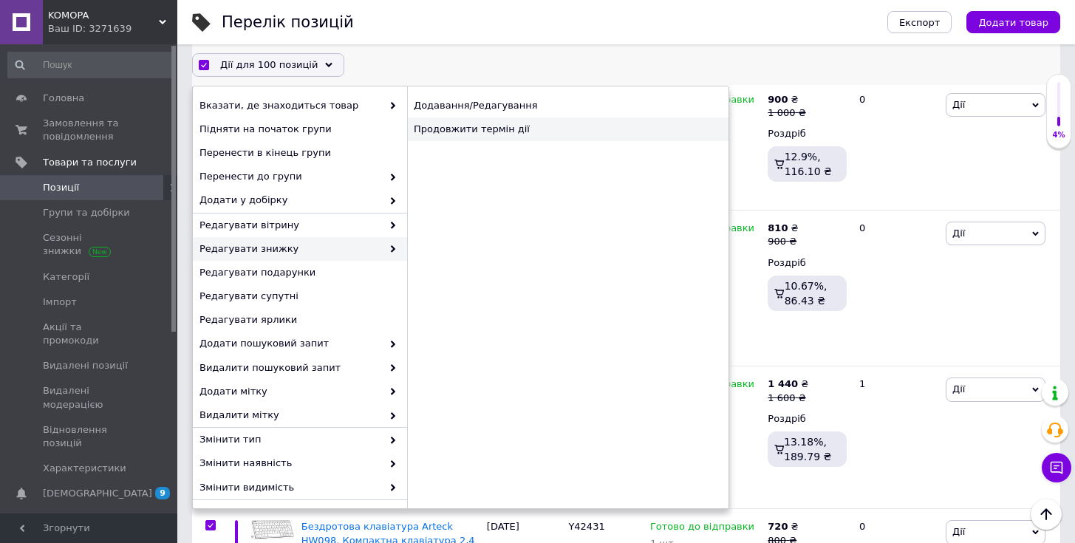
click at [492, 134] on div "Продовжити термін дії" at bounding box center [567, 129] width 321 height 24
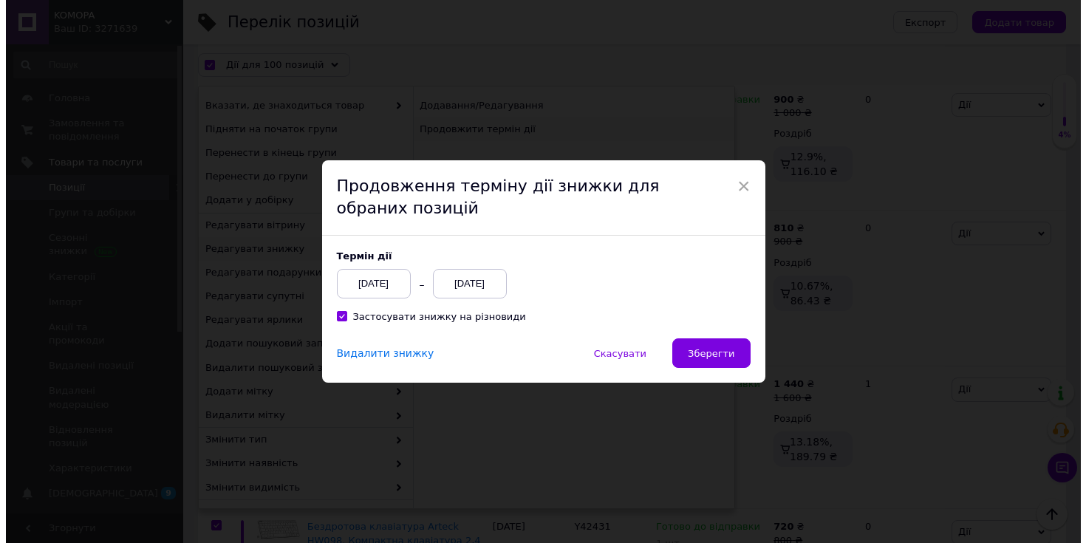
scroll to position [14251, 0]
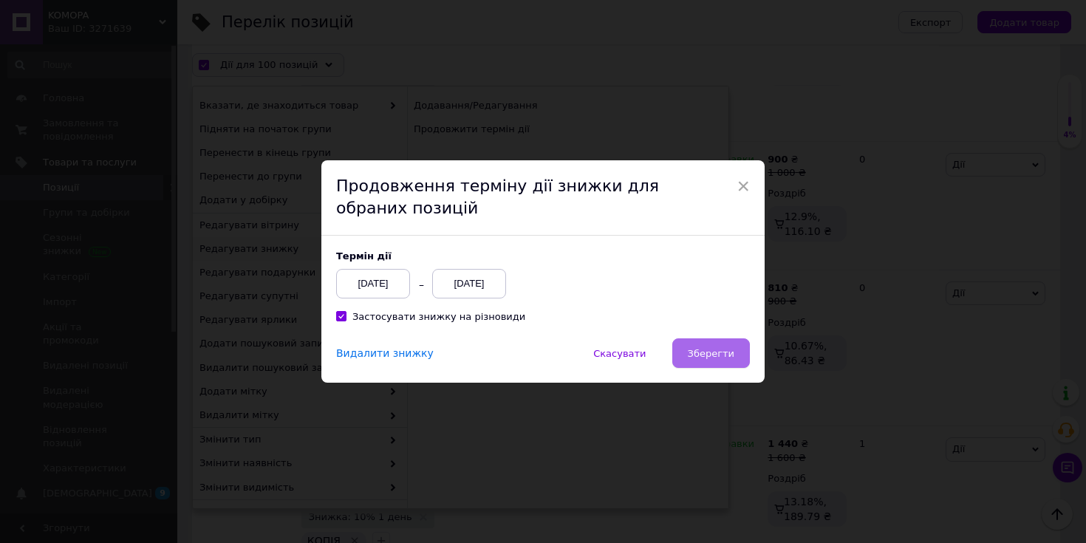
click at [715, 356] on span "Зберегти" at bounding box center [711, 353] width 47 height 11
click at [706, 353] on span "Зберегти" at bounding box center [711, 353] width 47 height 11
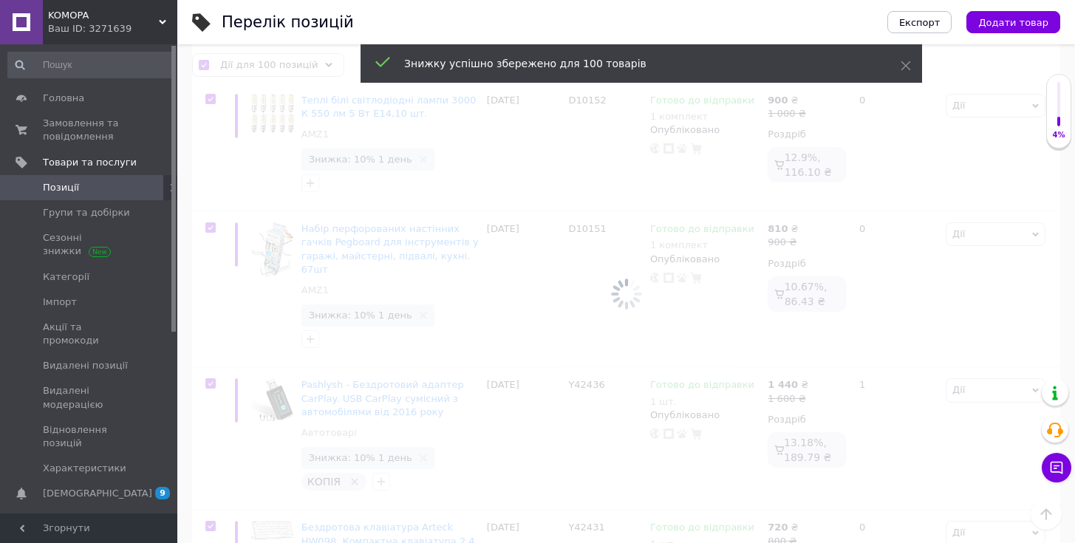
scroll to position [14312, 0]
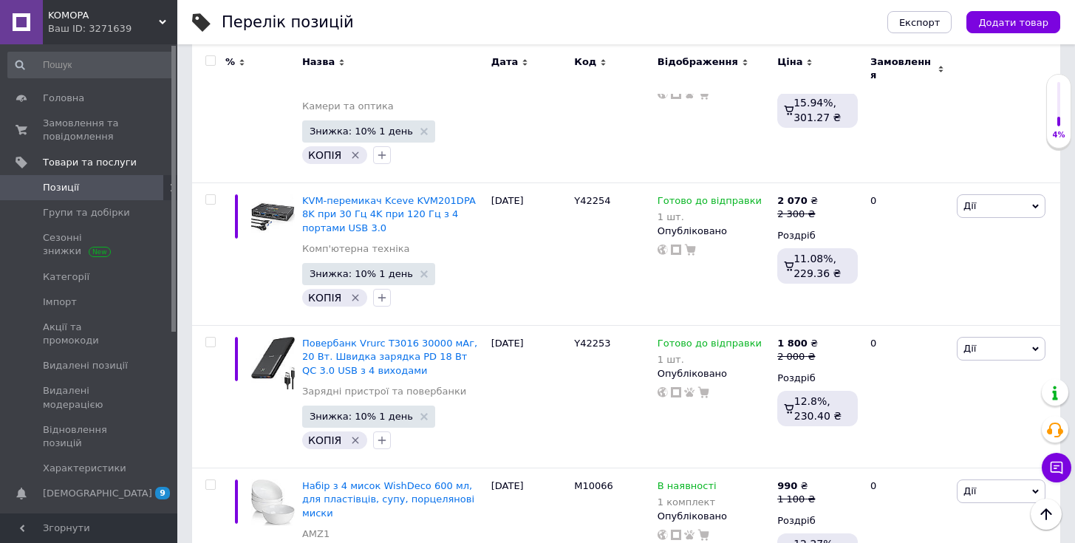
click at [212, 58] on input "checkbox" at bounding box center [210, 61] width 10 height 10
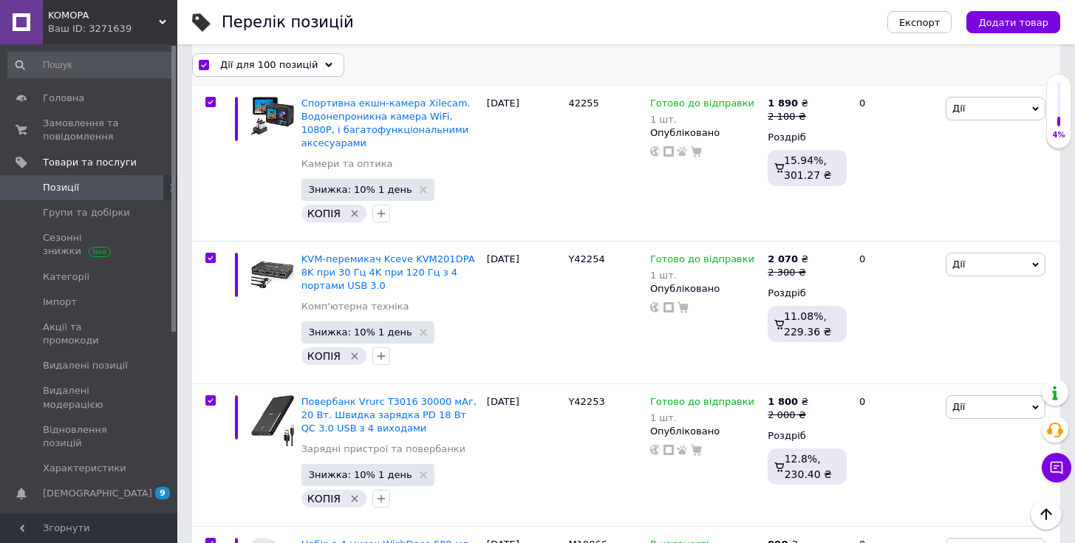
scroll to position [14326, 0]
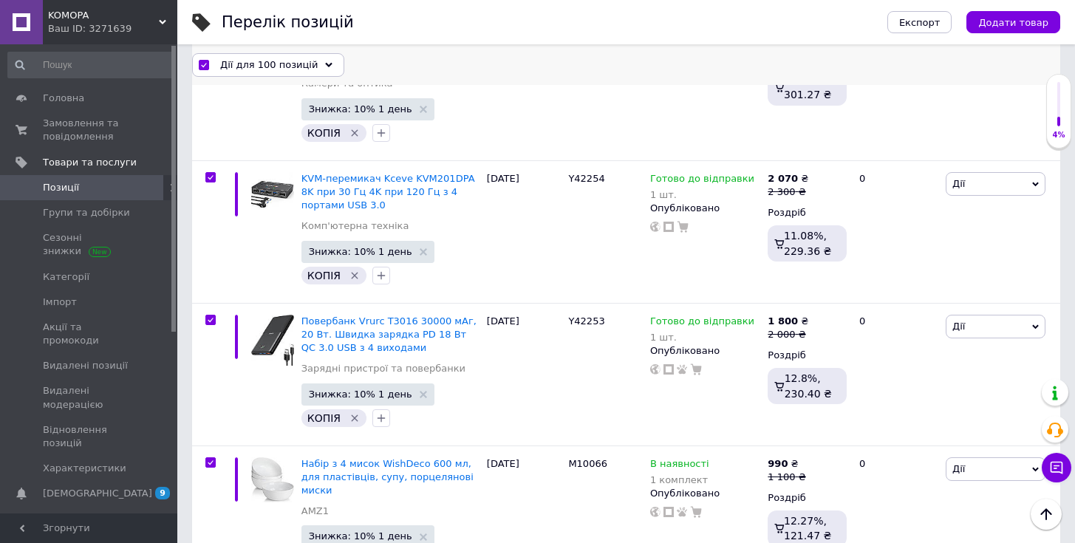
click at [325, 62] on icon at bounding box center [328, 64] width 7 height 7
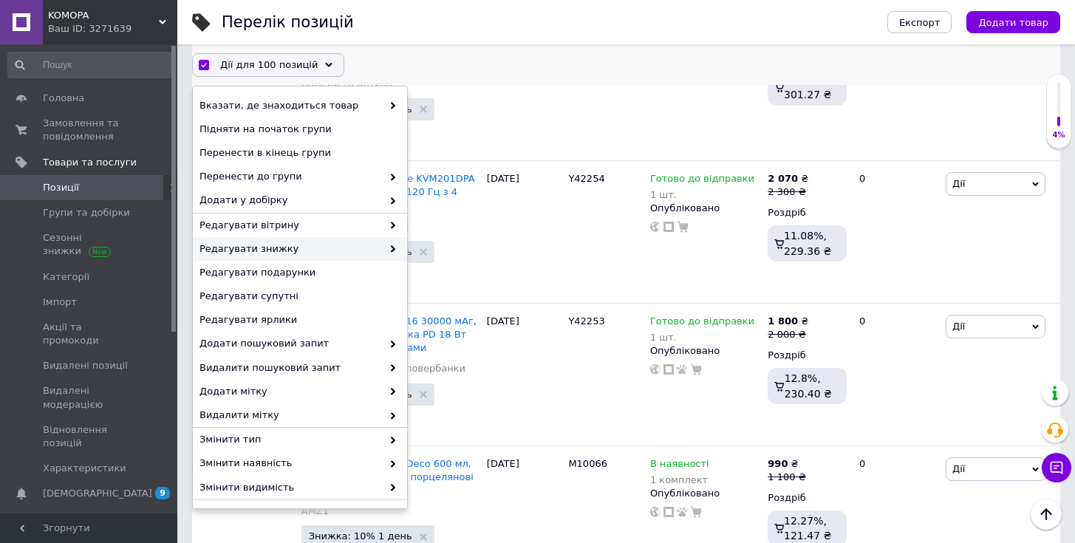
click at [360, 258] on div "Редагувати знижку" at bounding box center [300, 249] width 214 height 24
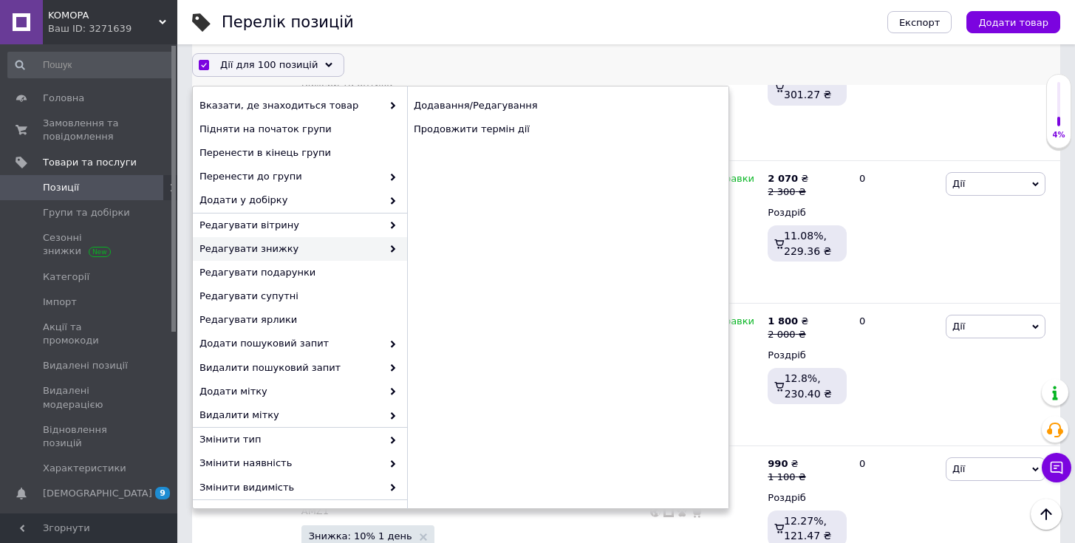
click at [369, 256] on div "Редагувати знижку" at bounding box center [300, 249] width 214 height 24
click at [462, 129] on div "Продовжити термін дії" at bounding box center [567, 129] width 321 height 24
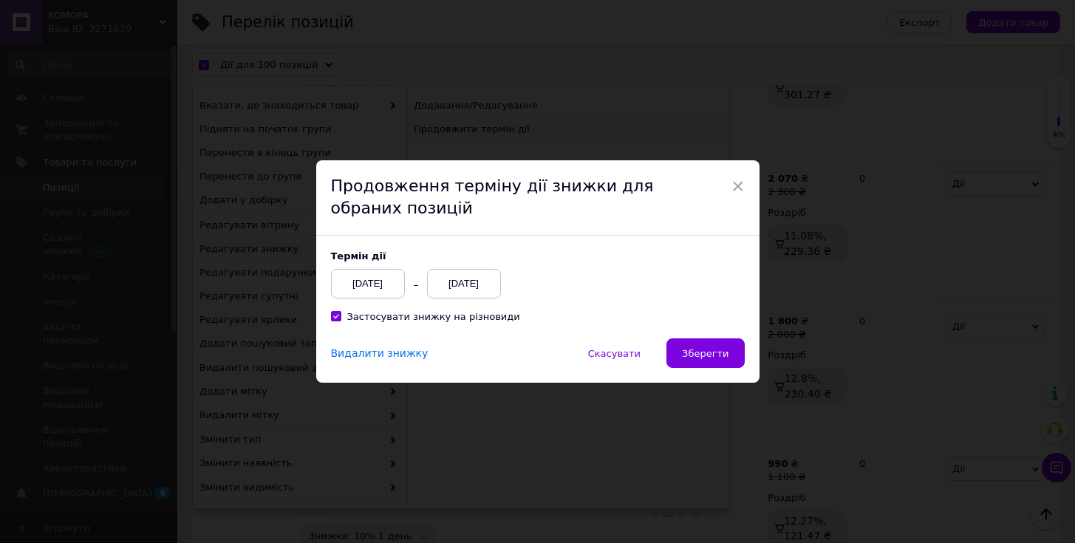
scroll to position [14266, 0]
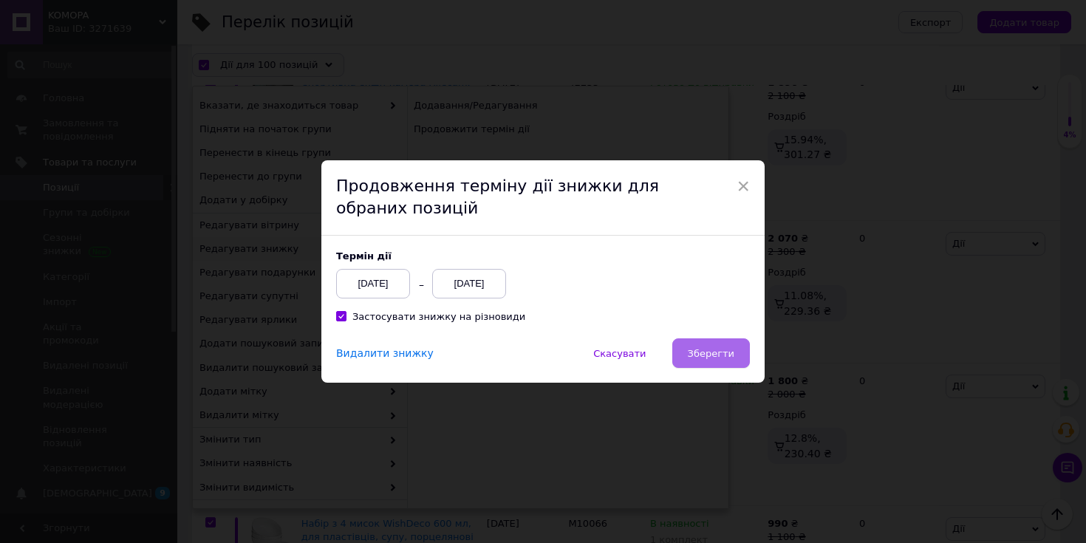
click at [703, 347] on button "Зберегти" at bounding box center [711, 353] width 78 height 30
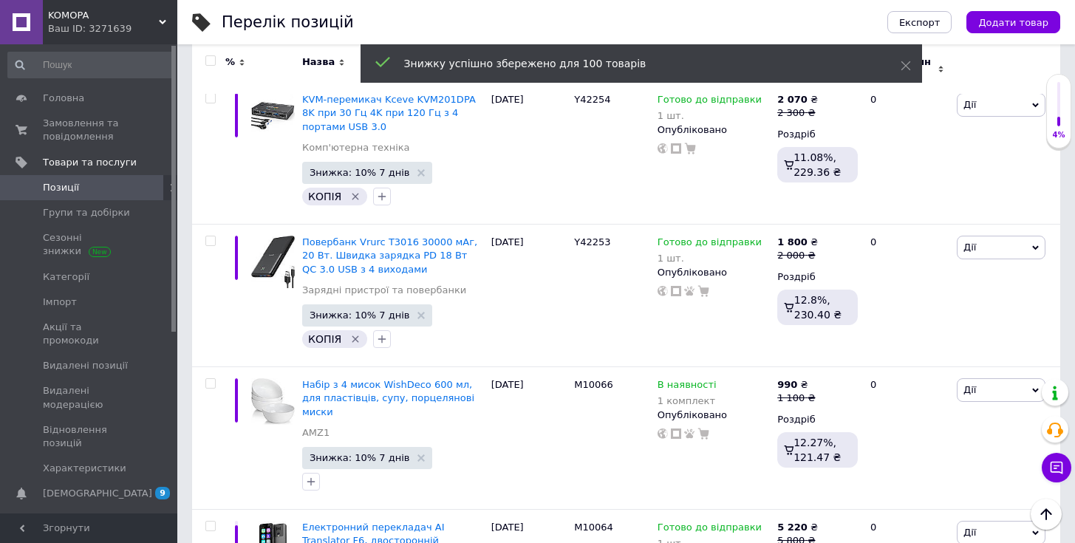
scroll to position [14379, 0]
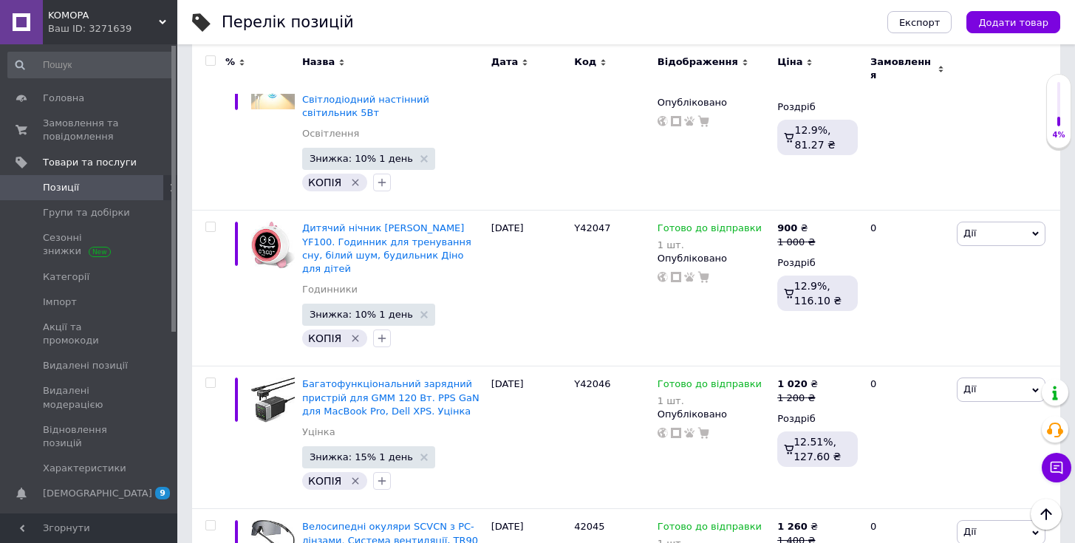
click at [210, 61] on input "checkbox" at bounding box center [210, 61] width 10 height 10
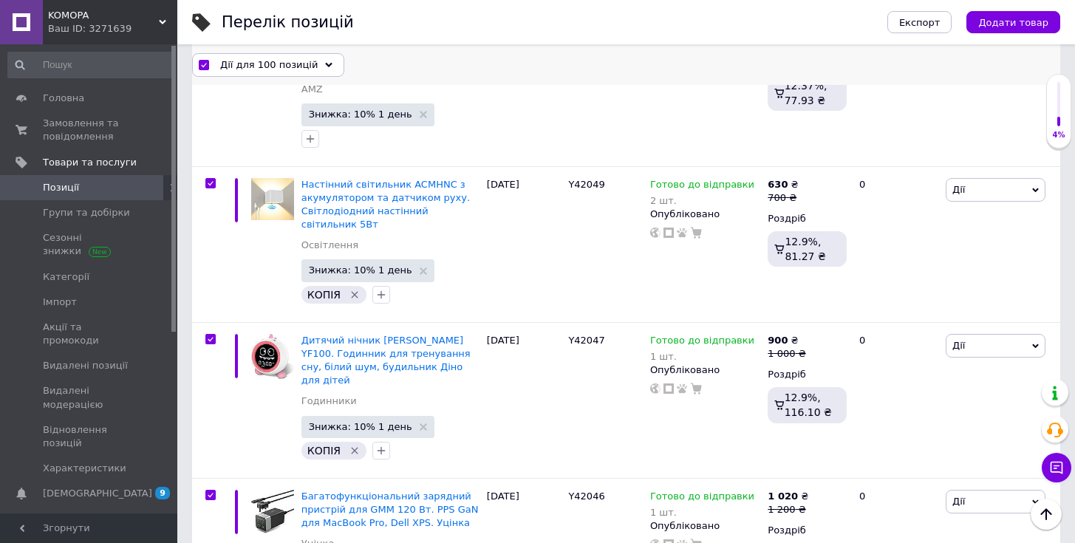
scroll to position [14486, 0]
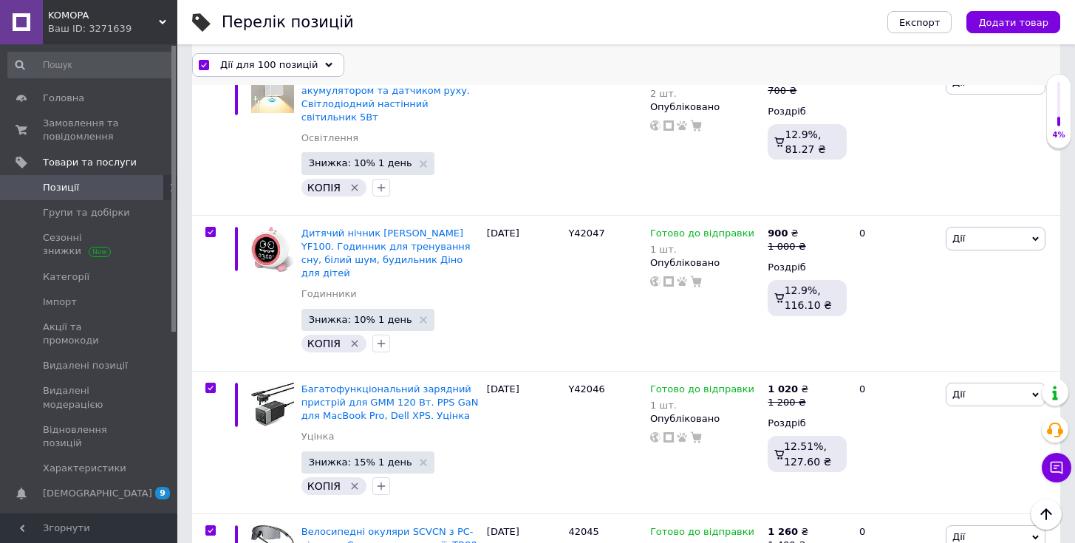
click at [291, 61] on span "Дії для 100 позицій" at bounding box center [269, 64] width 98 height 13
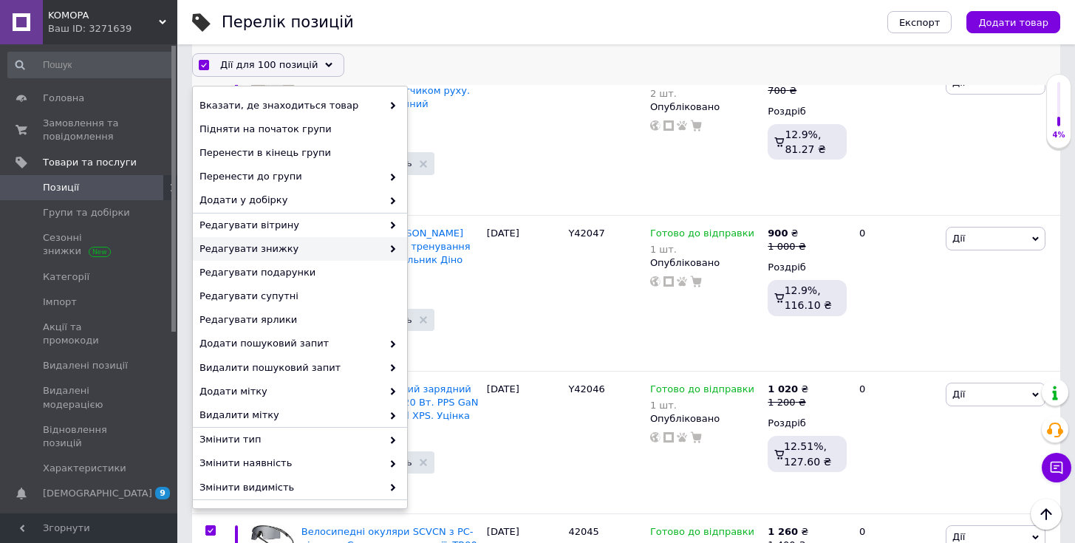
click at [330, 242] on span "Редагувати знижку" at bounding box center [291, 248] width 183 height 13
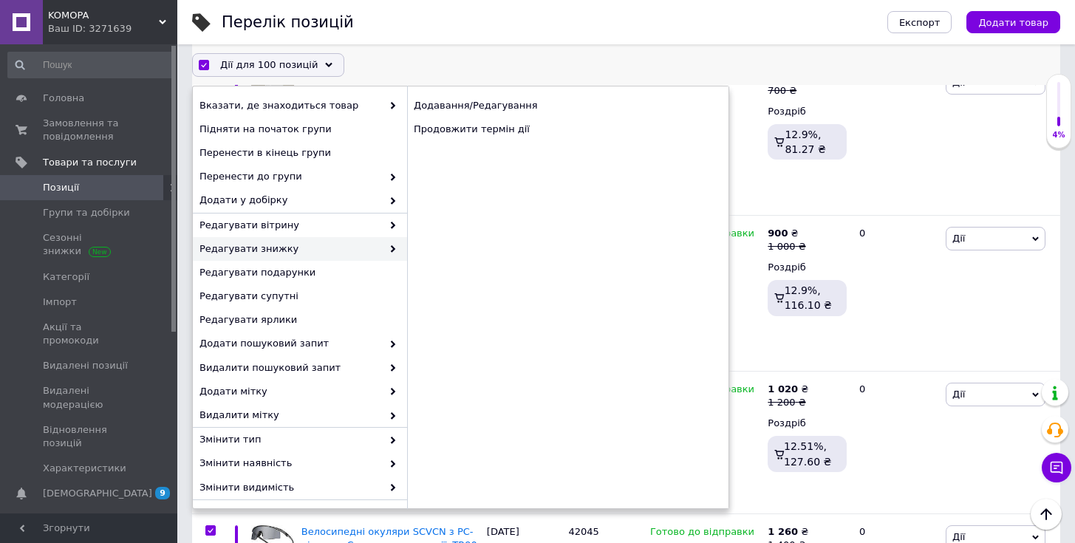
click at [337, 248] on span "Редагувати знижку" at bounding box center [291, 248] width 183 height 13
click at [449, 127] on div "Продовжити термін дії" at bounding box center [567, 129] width 321 height 24
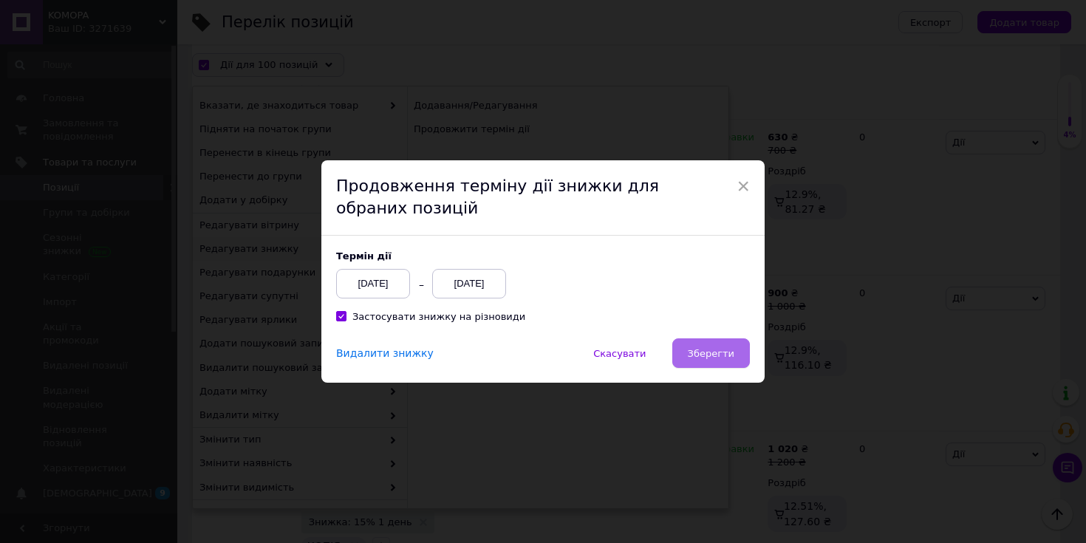
click at [692, 364] on button "Зберегти" at bounding box center [711, 353] width 78 height 30
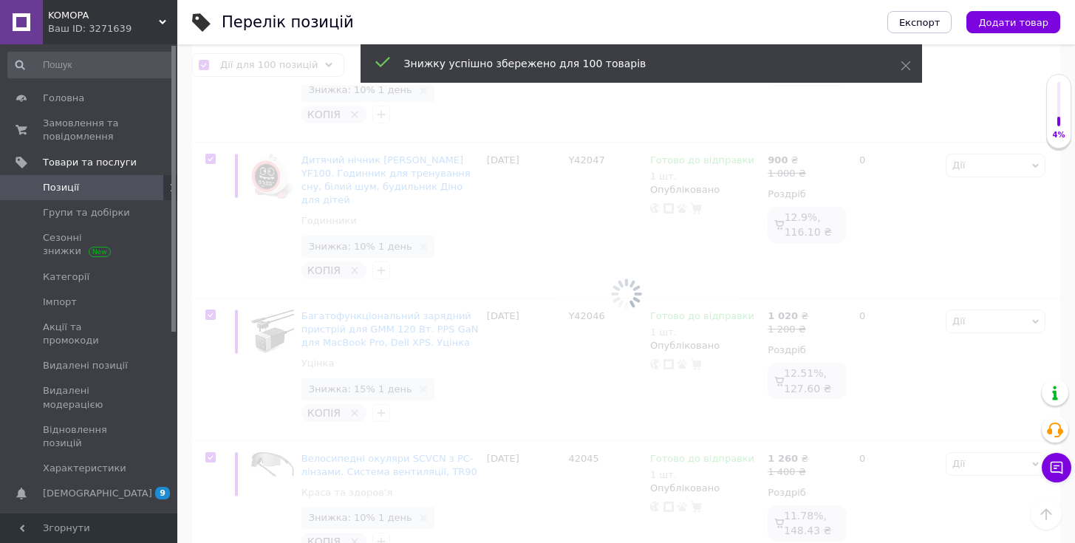
scroll to position [14599, 0]
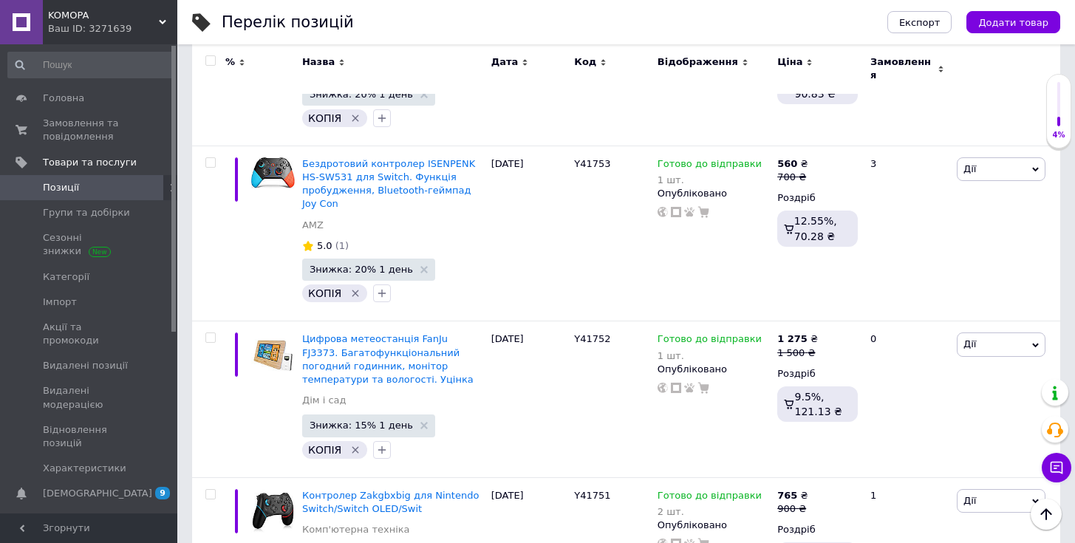
click at [209, 60] on input "checkbox" at bounding box center [210, 61] width 10 height 10
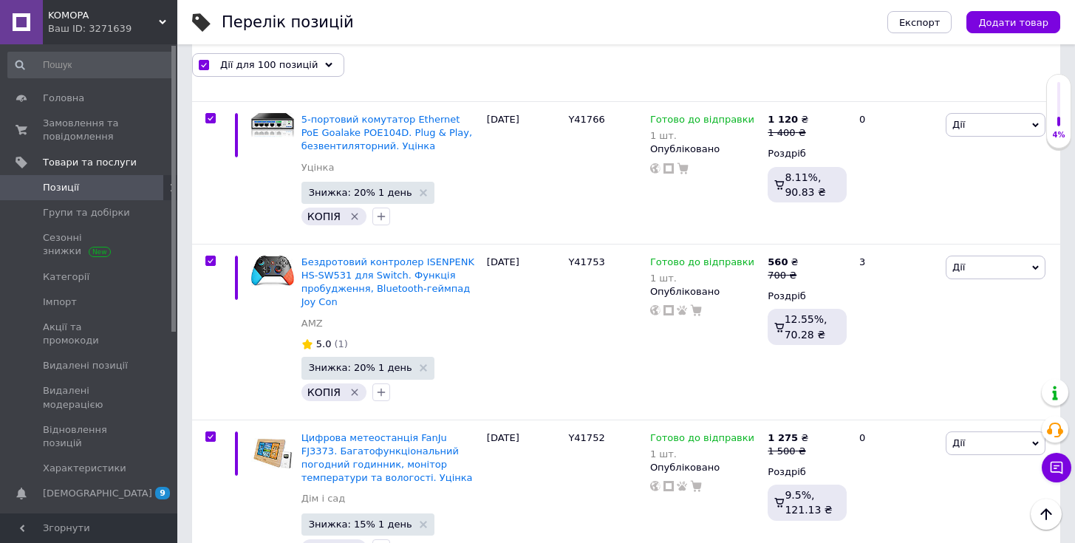
scroll to position [14533, 0]
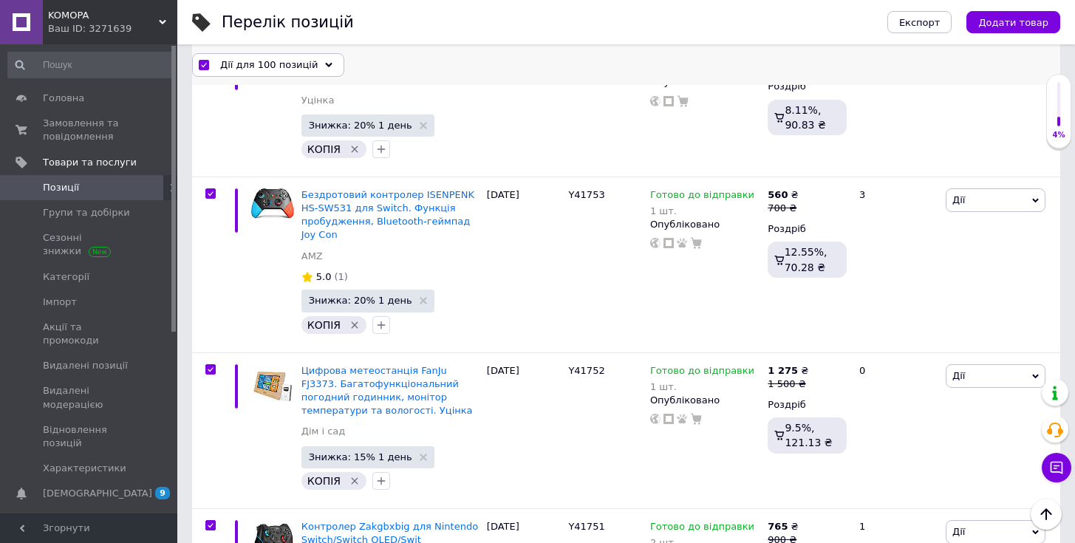
click at [329, 69] on div "Дії для 100 позицій" at bounding box center [268, 64] width 152 height 24
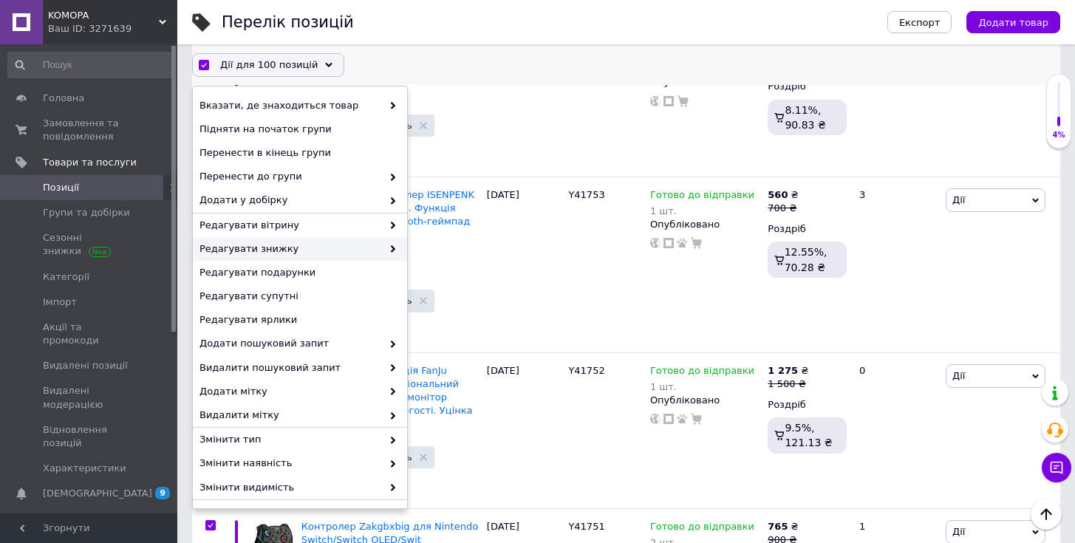
click at [347, 252] on span "Редагувати знижку" at bounding box center [291, 248] width 183 height 13
click at [325, 251] on span "Редагувати знижку" at bounding box center [291, 248] width 183 height 13
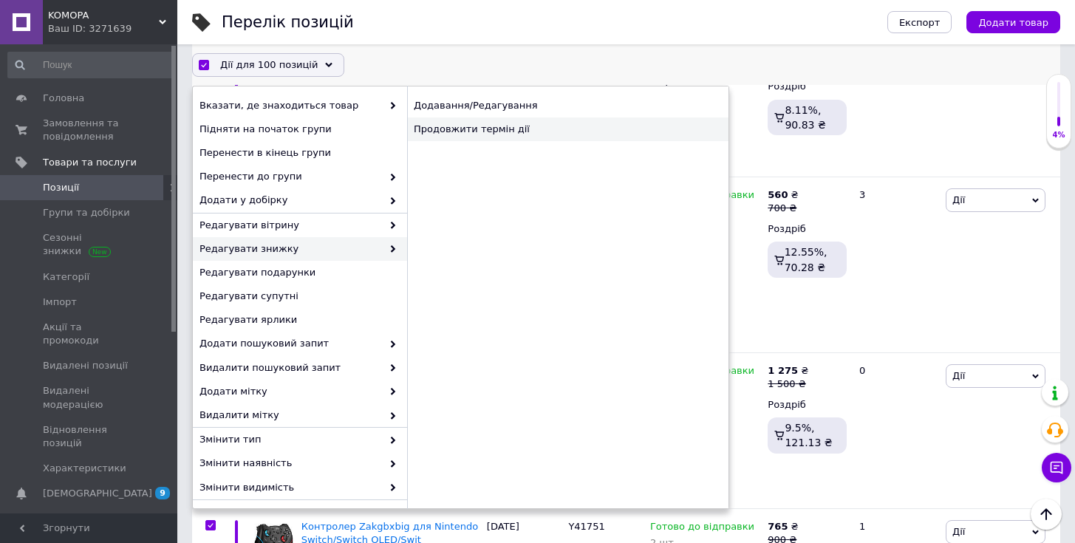
click at [458, 132] on div "Продовжити термін дії" at bounding box center [567, 129] width 321 height 24
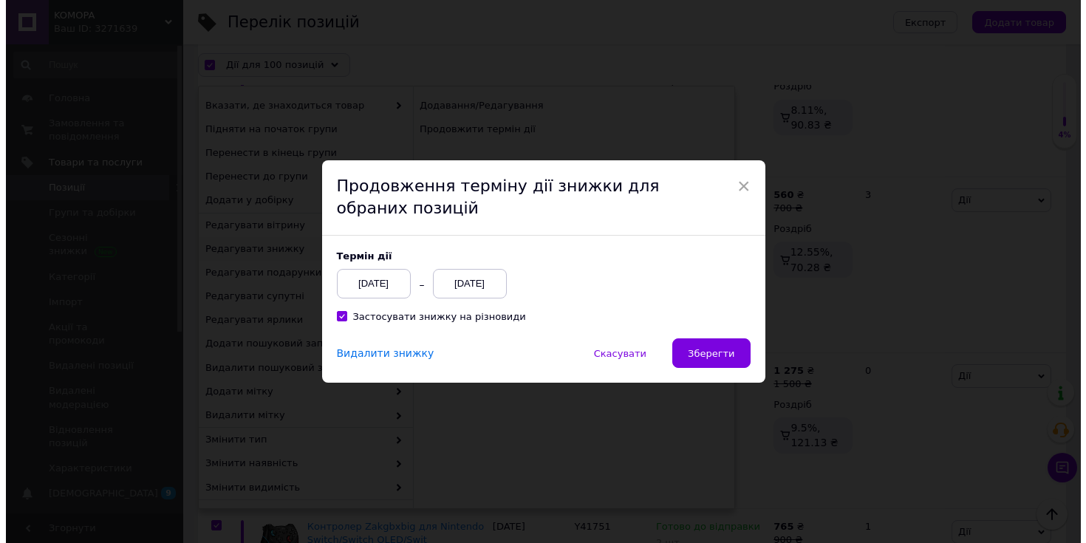
scroll to position [14473, 0]
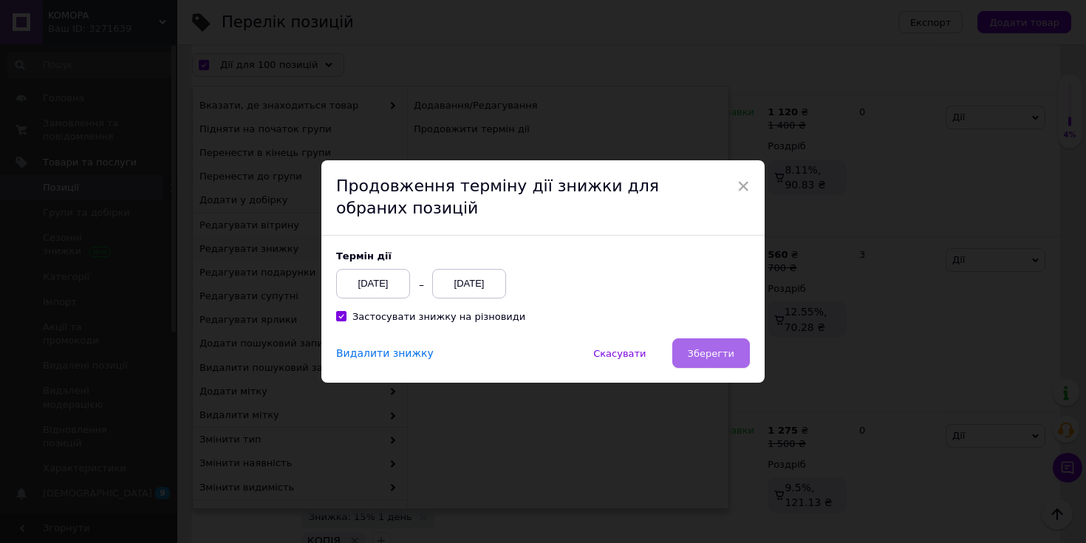
click at [701, 352] on span "Зберегти" at bounding box center [711, 353] width 47 height 11
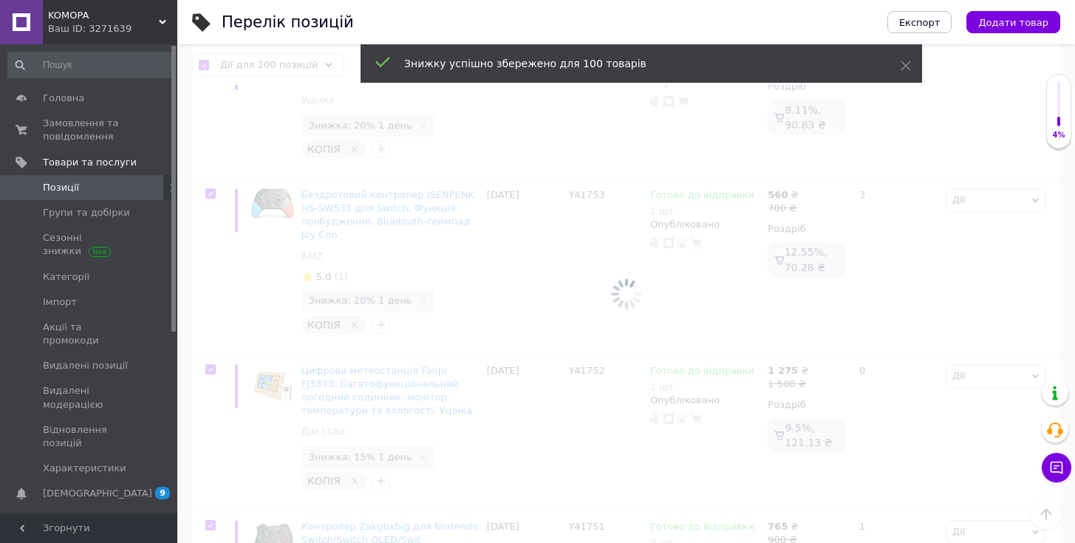
scroll to position [14534, 0]
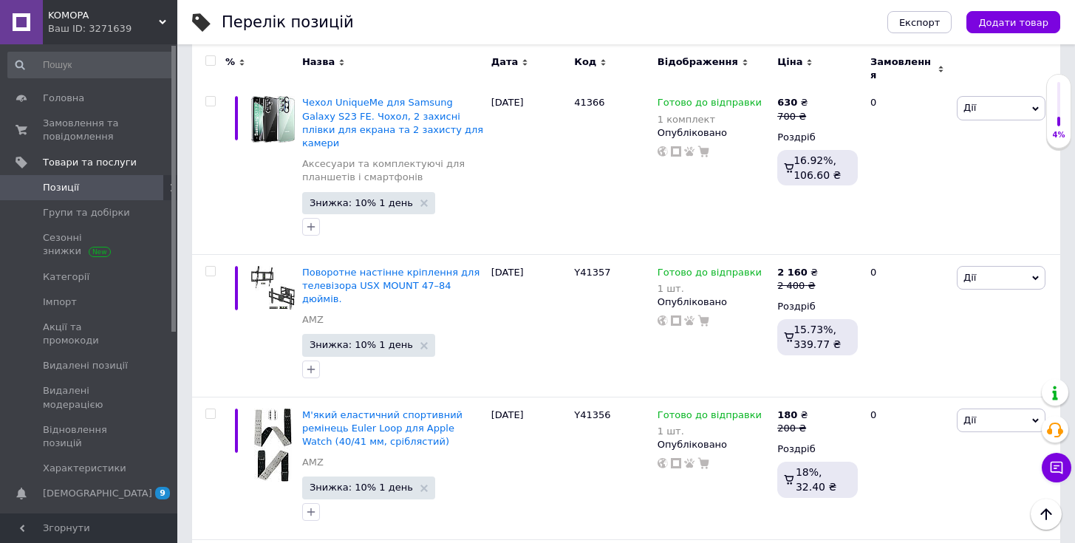
click at [211, 56] on input "checkbox" at bounding box center [210, 61] width 10 height 10
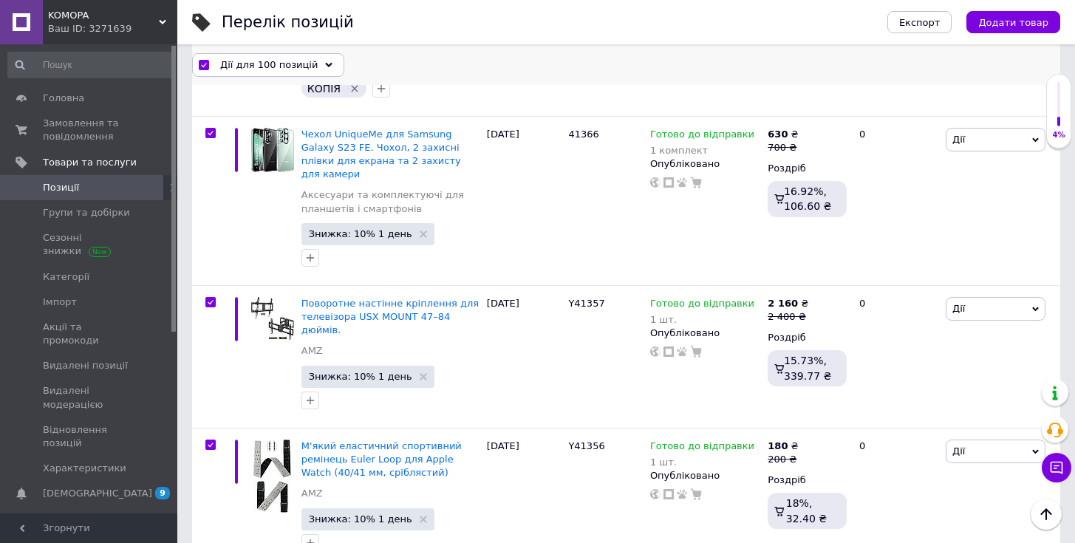
scroll to position [14285, 0]
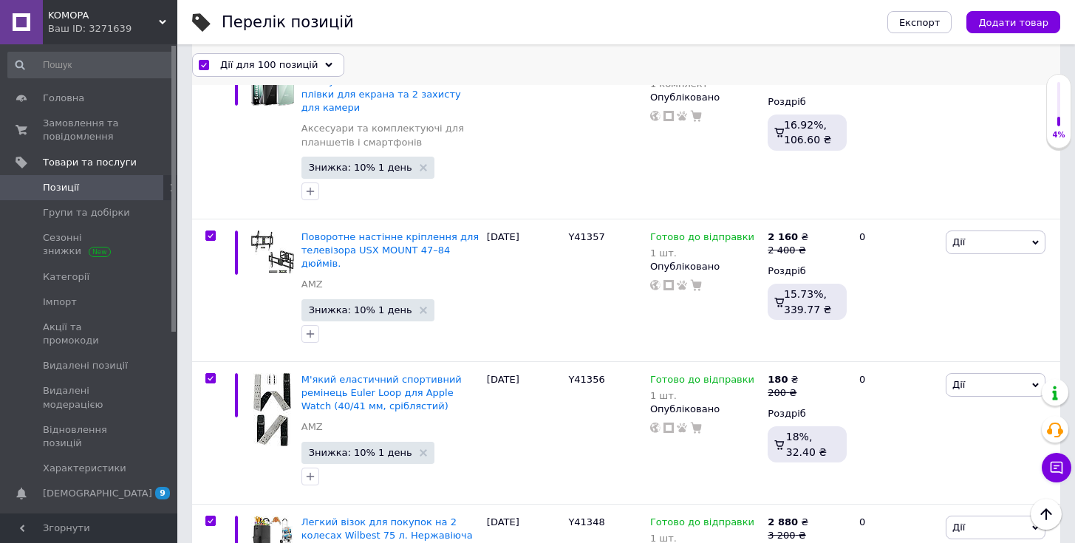
click at [288, 64] on span "Дії для 100 позицій" at bounding box center [269, 64] width 98 height 13
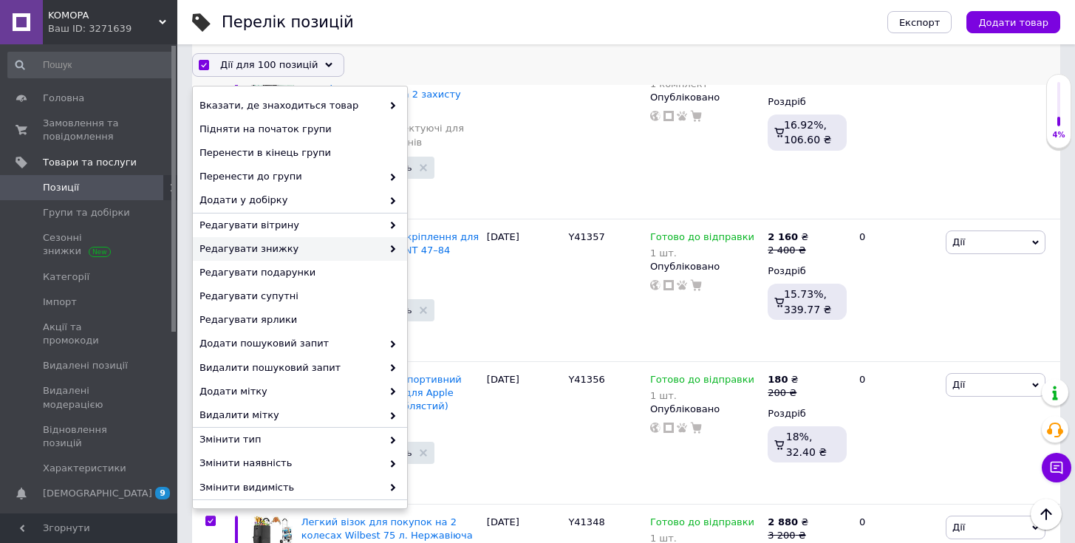
click at [337, 256] on div "Редагувати знижку" at bounding box center [300, 249] width 214 height 24
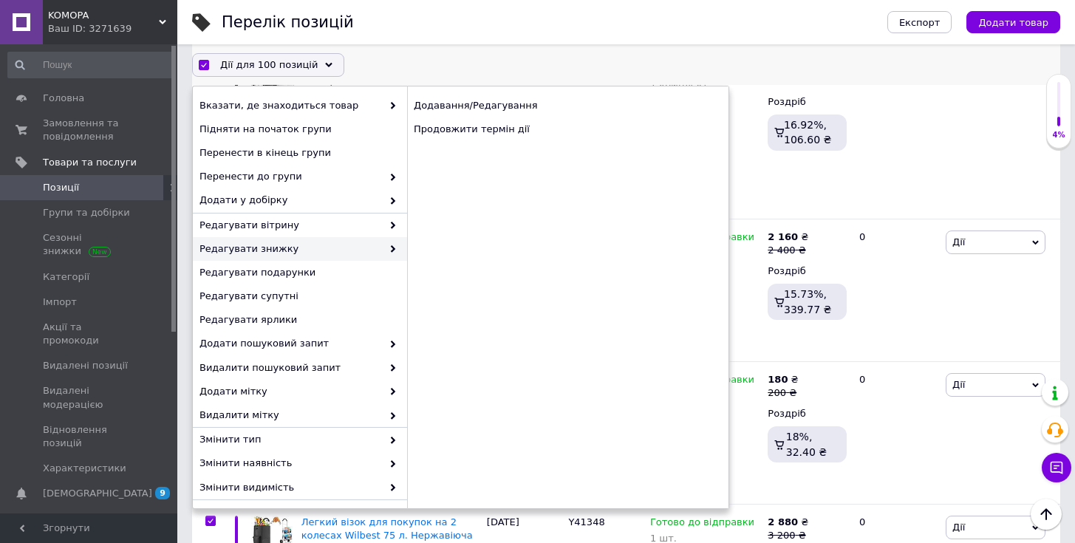
click at [356, 255] on span "Редагувати знижку" at bounding box center [291, 248] width 183 height 13
click at [482, 137] on div "Продовжити термін дії" at bounding box center [567, 129] width 321 height 24
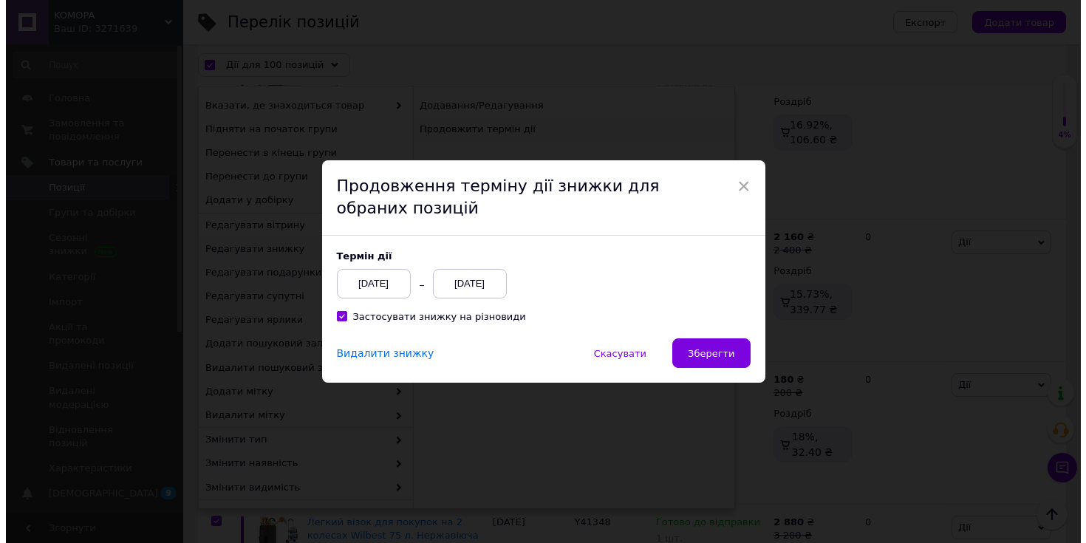
scroll to position [14225, 0]
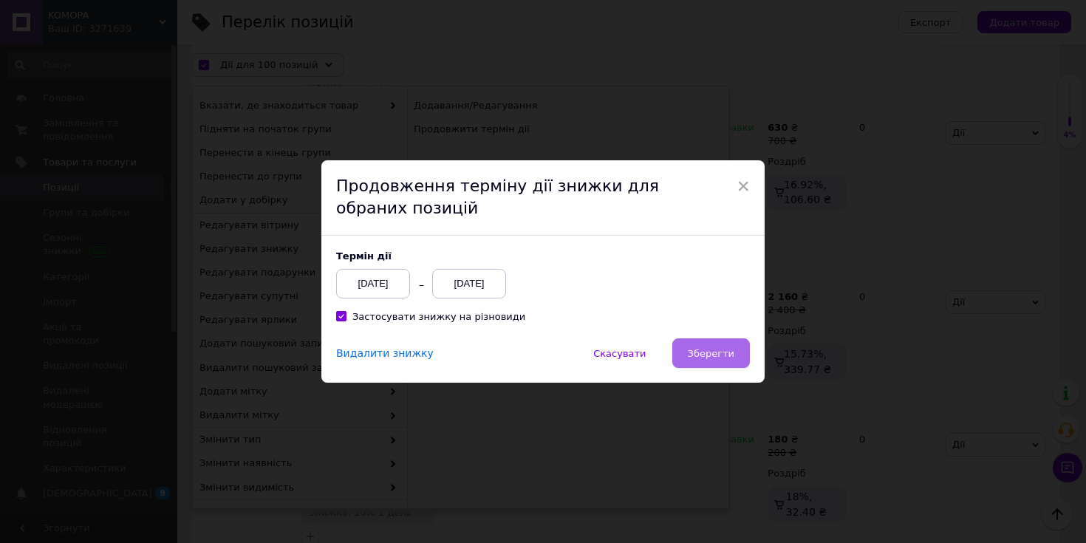
click at [701, 366] on button "Зберегти" at bounding box center [711, 353] width 78 height 30
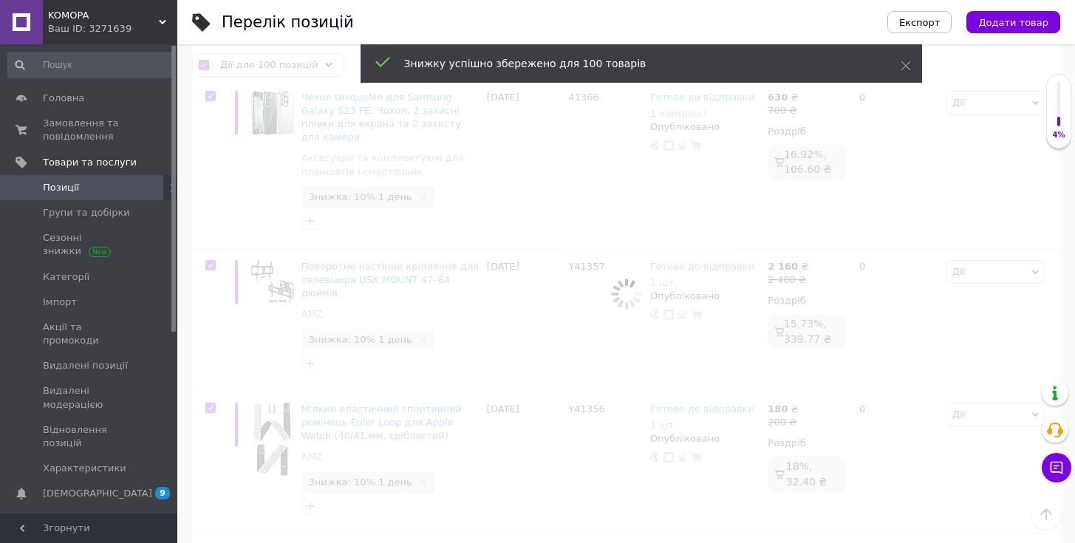
scroll to position [14286, 0]
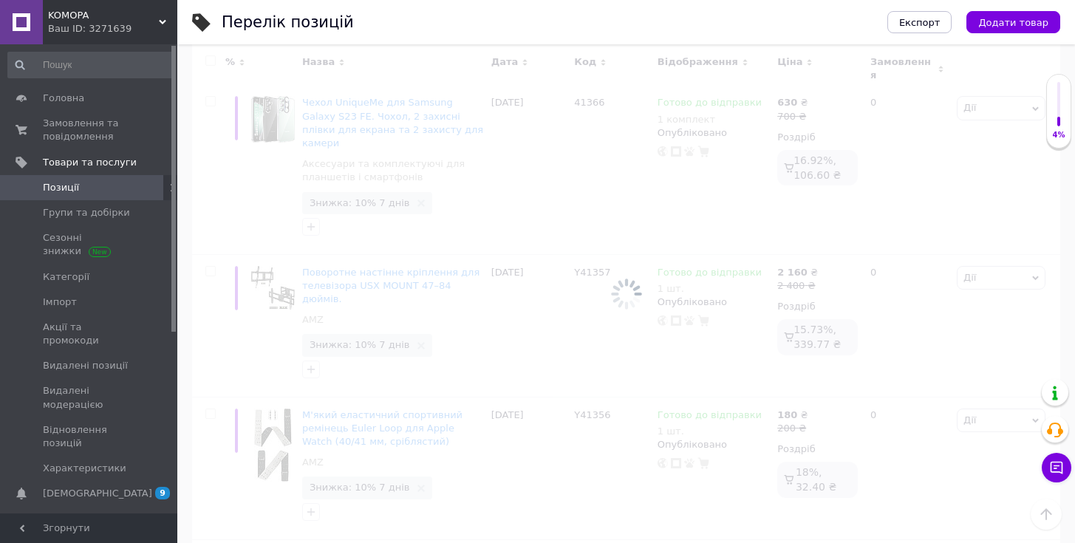
scroll to position [14219, 0]
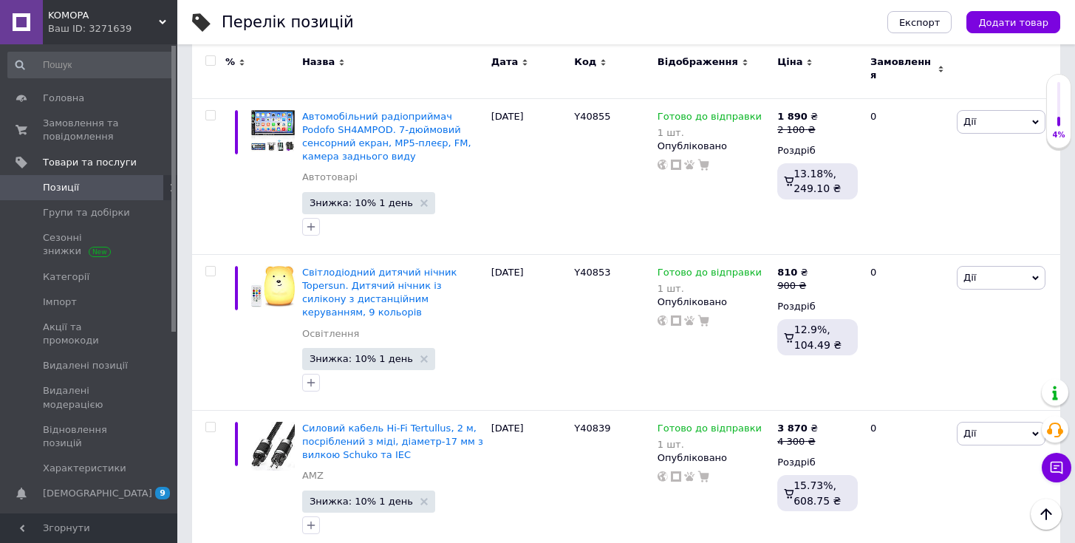
click at [209, 61] on input "checkbox" at bounding box center [210, 61] width 10 height 10
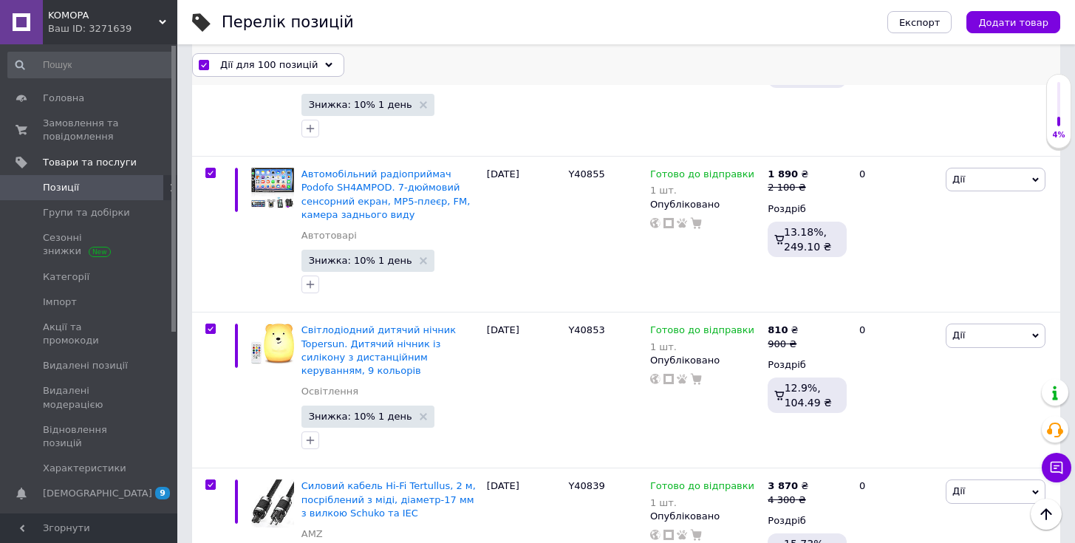
scroll to position [14245, 0]
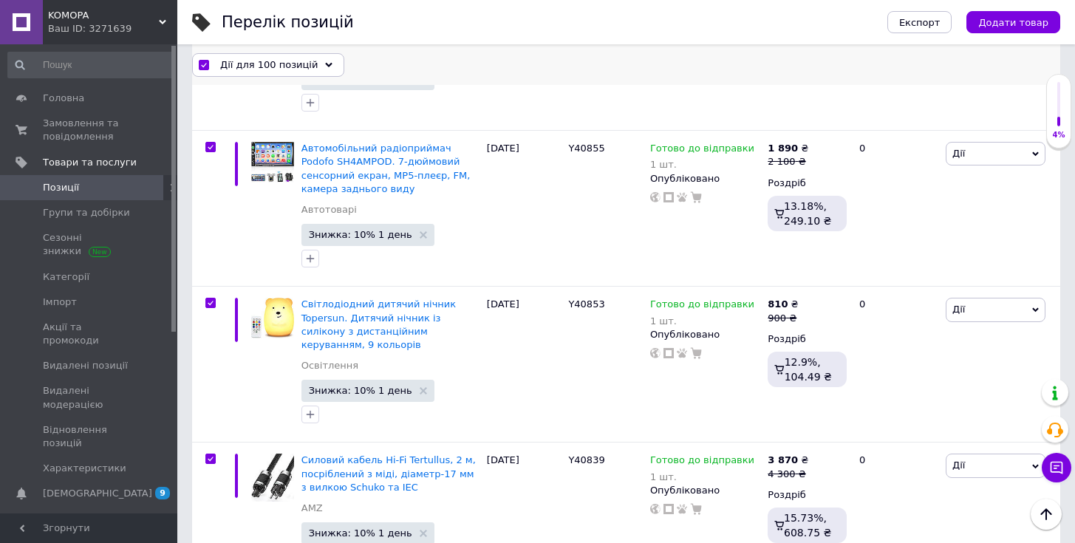
click at [296, 67] on span "Дії для 100 позицій" at bounding box center [269, 64] width 98 height 13
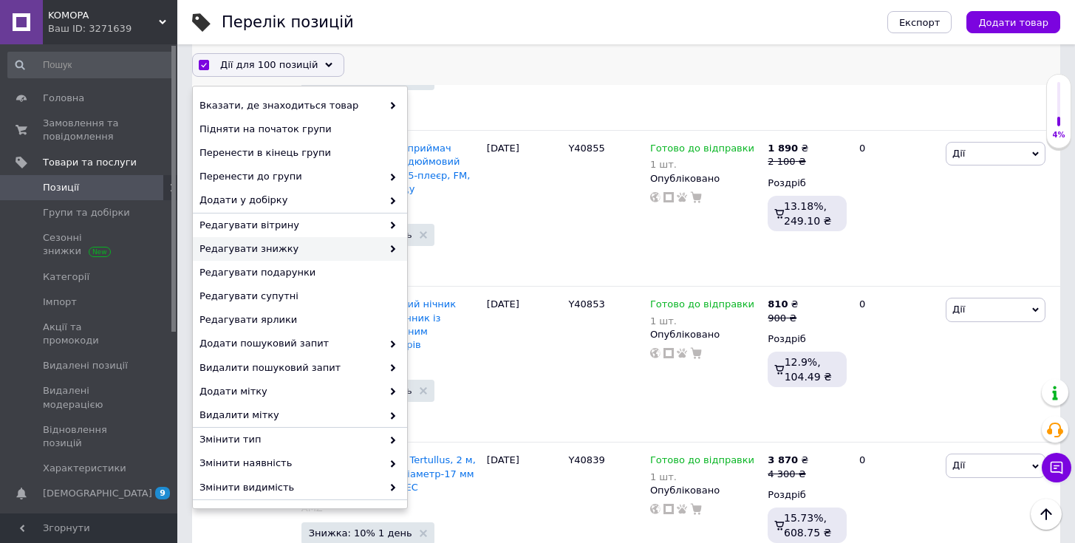
click at [345, 253] on span "Редагувати знижку" at bounding box center [291, 248] width 183 height 13
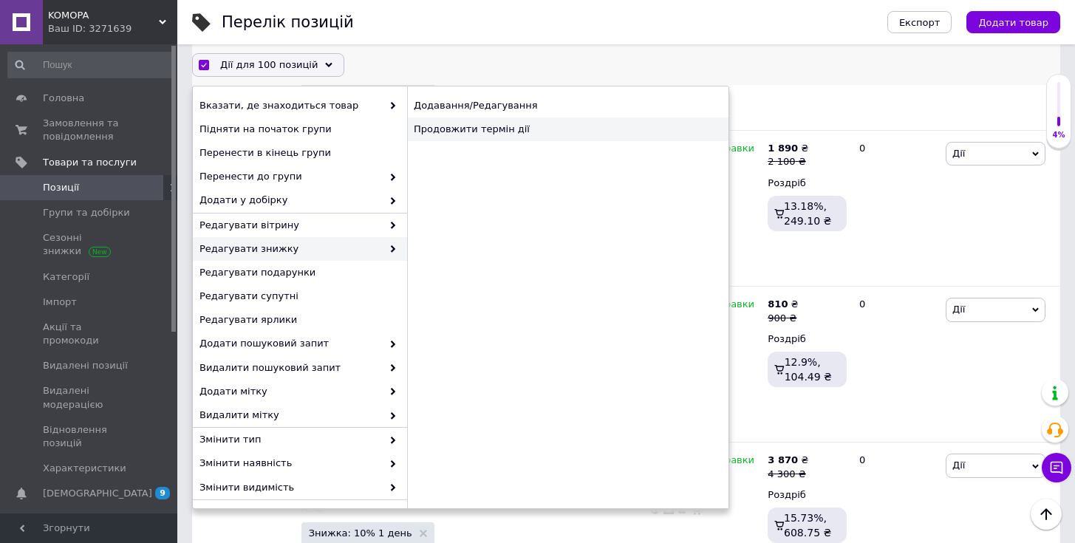
click at [477, 131] on div "Продовжити термін дії" at bounding box center [567, 129] width 321 height 24
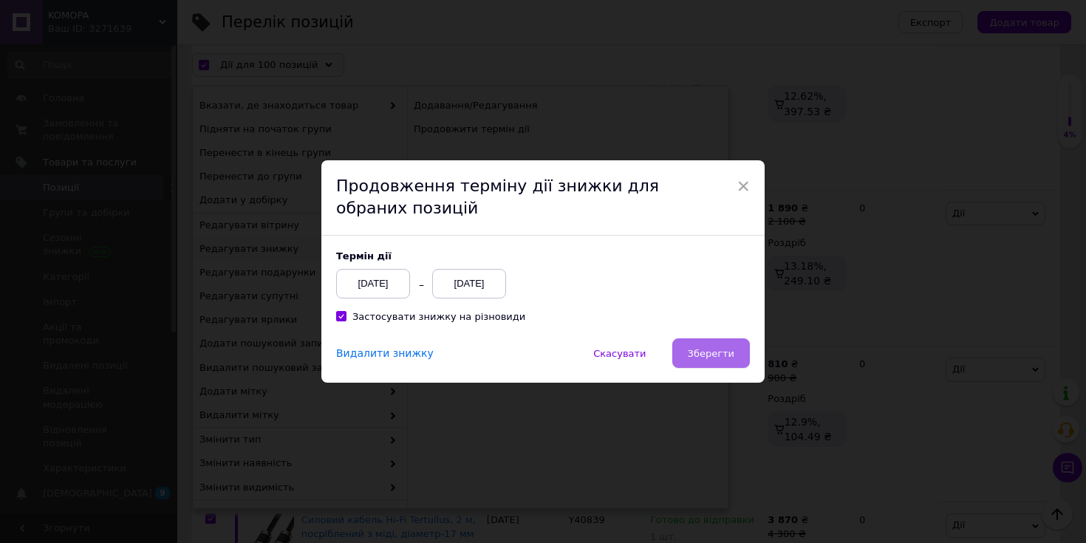
click at [718, 359] on button "Зберегти" at bounding box center [711, 353] width 78 height 30
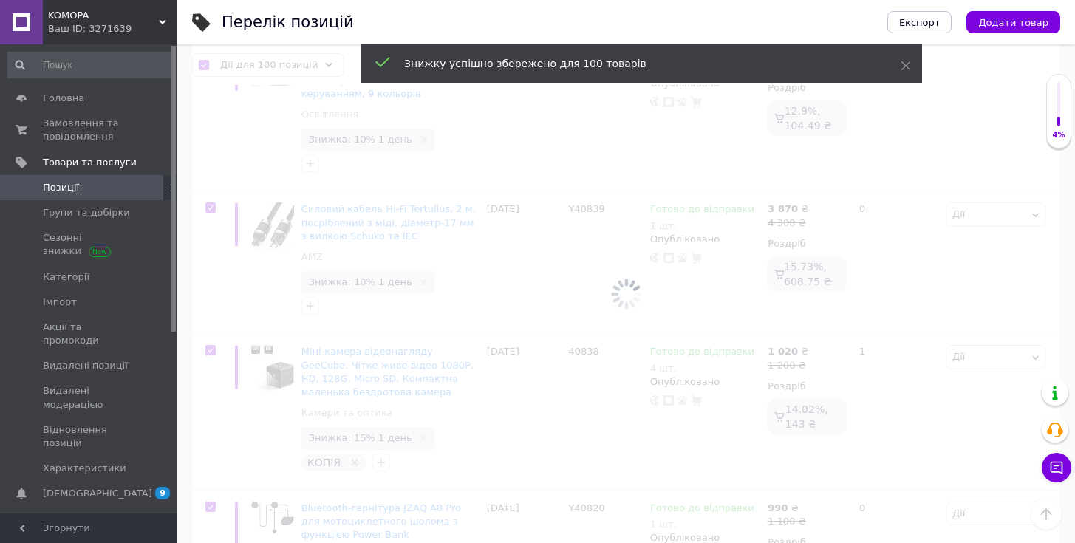
scroll to position [14508, 0]
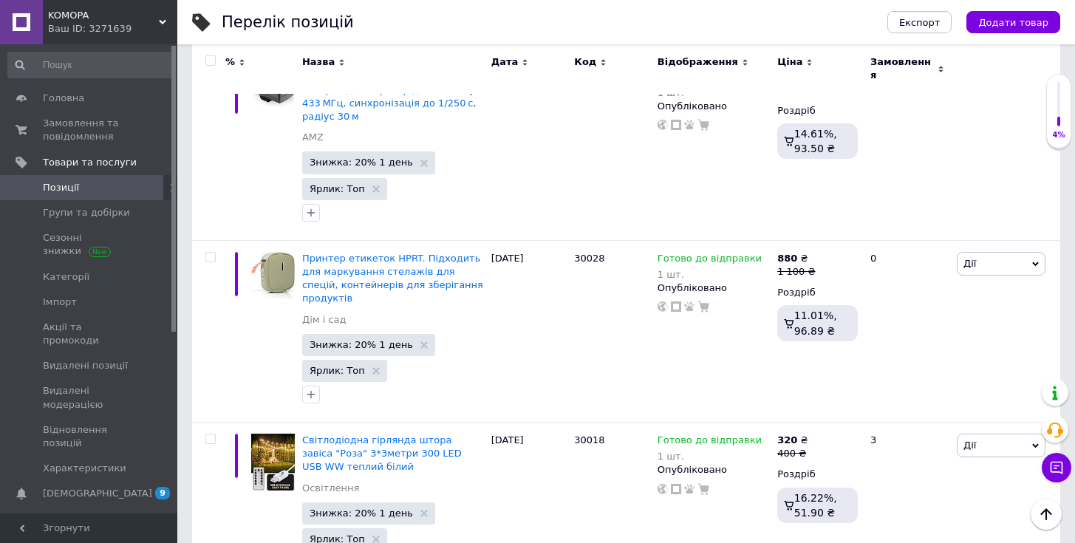
click at [214, 59] on input "checkbox" at bounding box center [210, 61] width 10 height 10
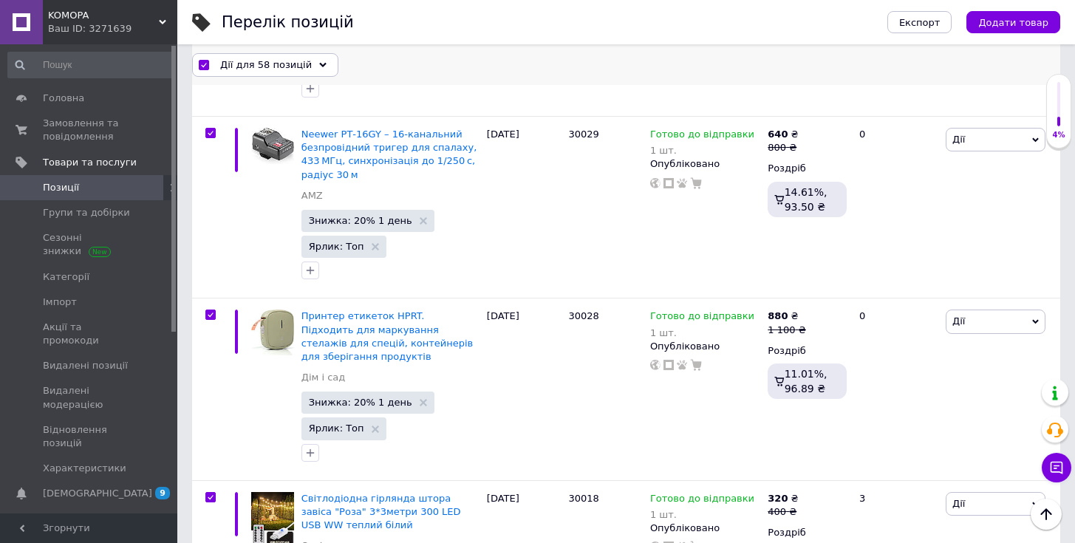
scroll to position [9140, 0]
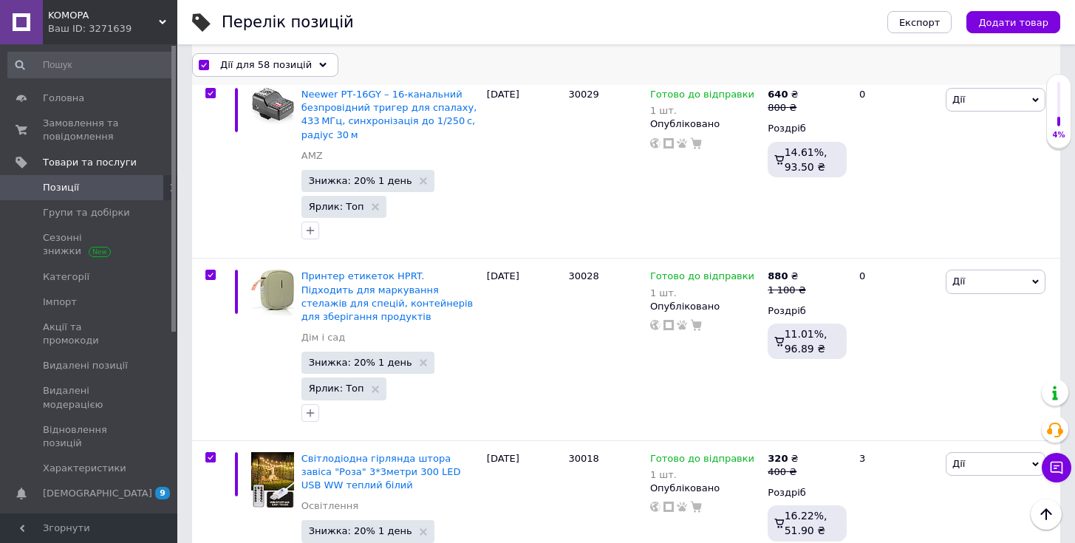
click at [282, 66] on span "Дії для 58 позицій" at bounding box center [266, 64] width 92 height 13
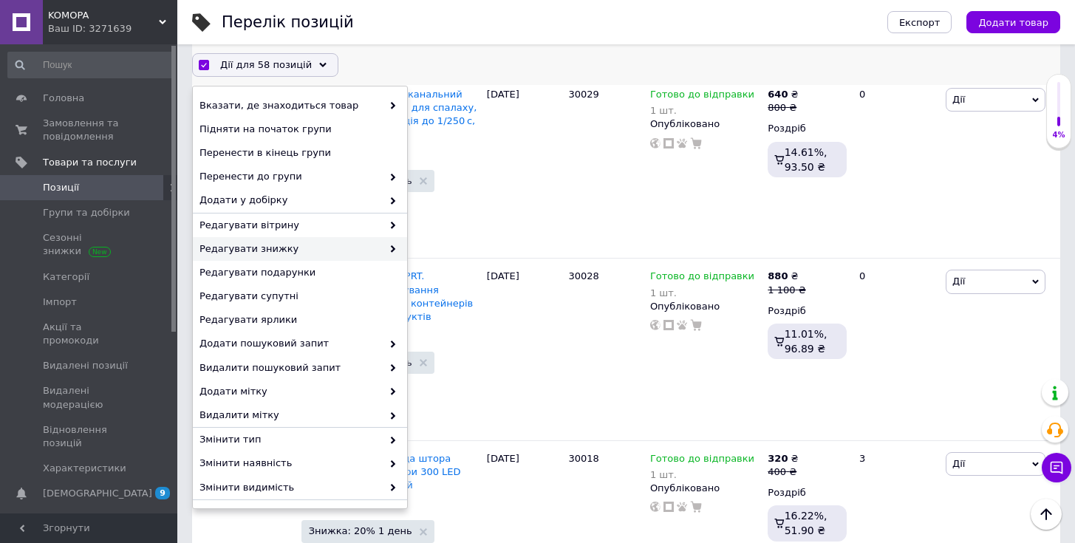
click at [304, 251] on span "Редагувати знижку" at bounding box center [291, 248] width 183 height 13
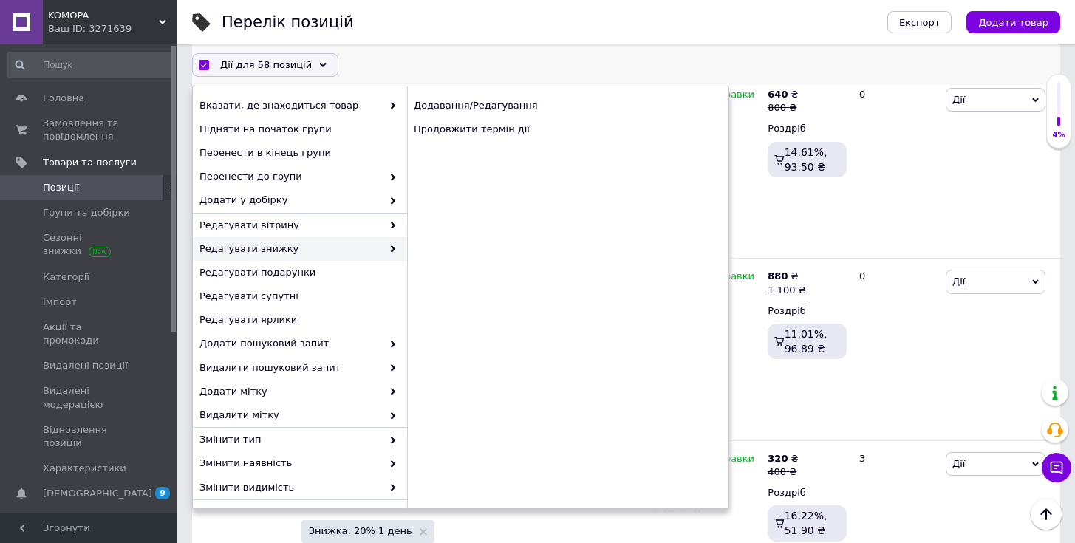
click at [346, 252] on span "Редагувати знижку" at bounding box center [291, 248] width 183 height 13
click at [452, 132] on div "Продовжити термін дії" at bounding box center [567, 129] width 321 height 24
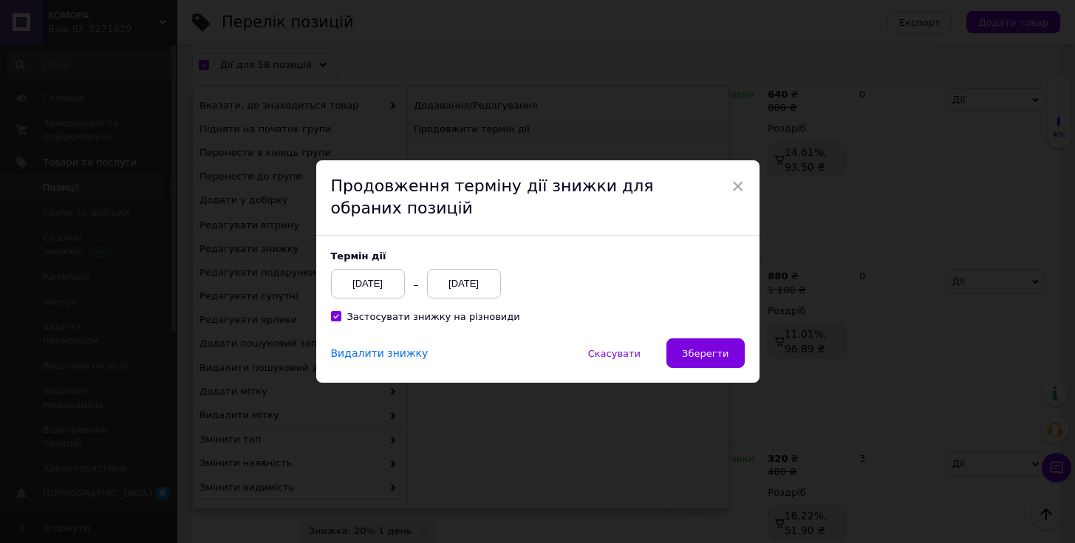
scroll to position [9079, 0]
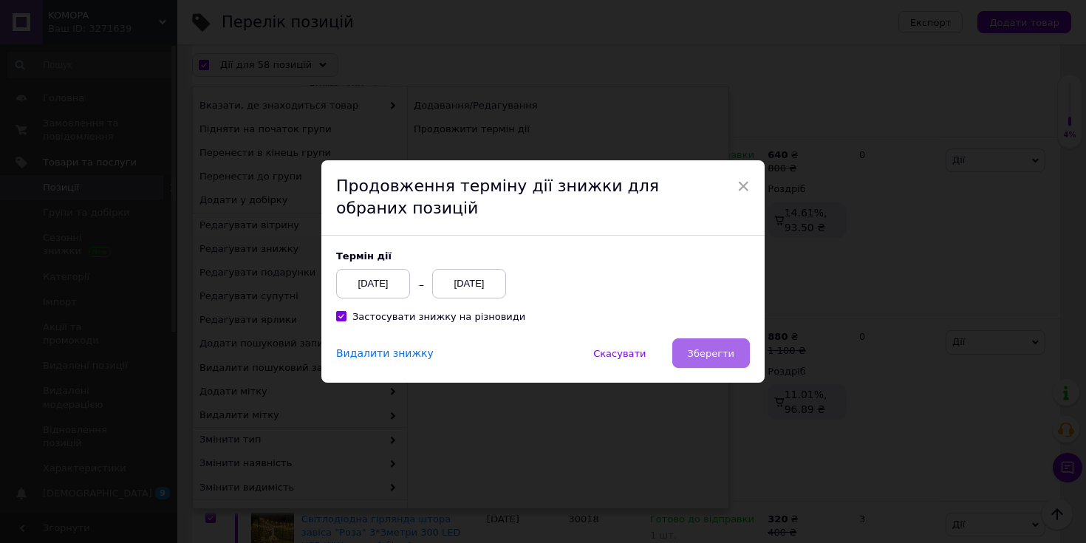
click at [725, 359] on button "Зберегти" at bounding box center [711, 353] width 78 height 30
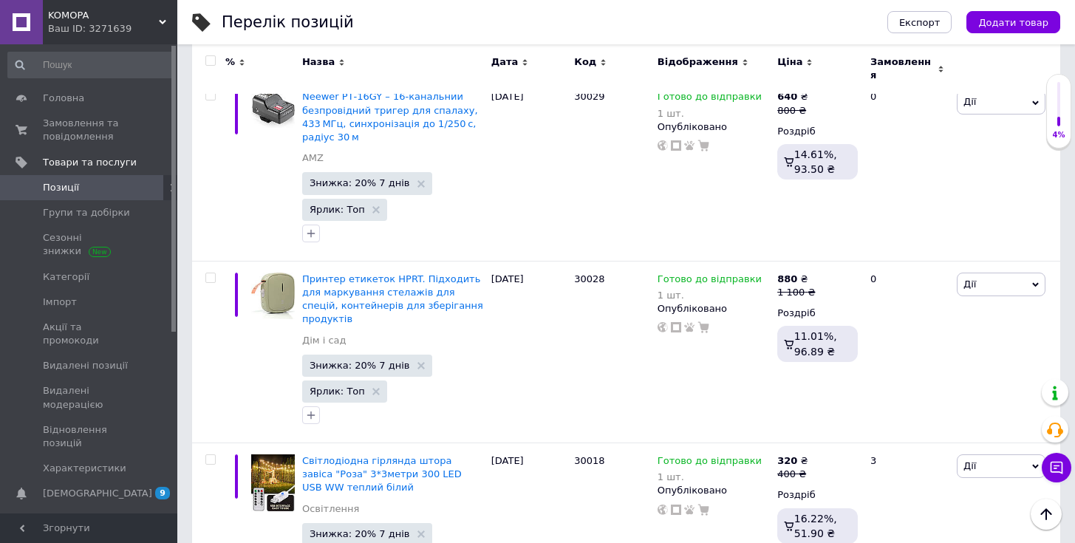
scroll to position [9039, 0]
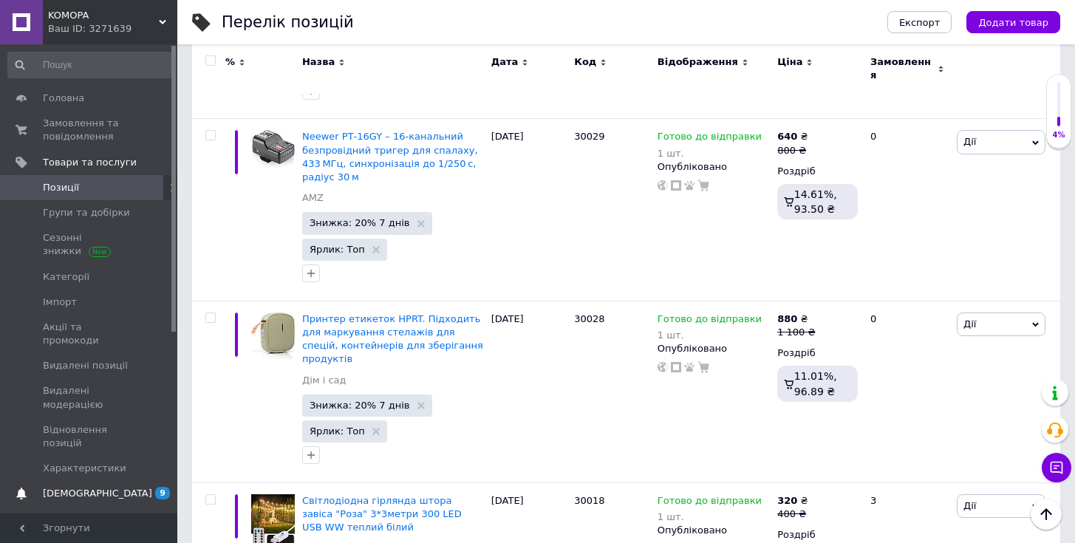
click at [101, 481] on link "[DEMOGRAPHIC_DATA] 9" at bounding box center [91, 493] width 182 height 25
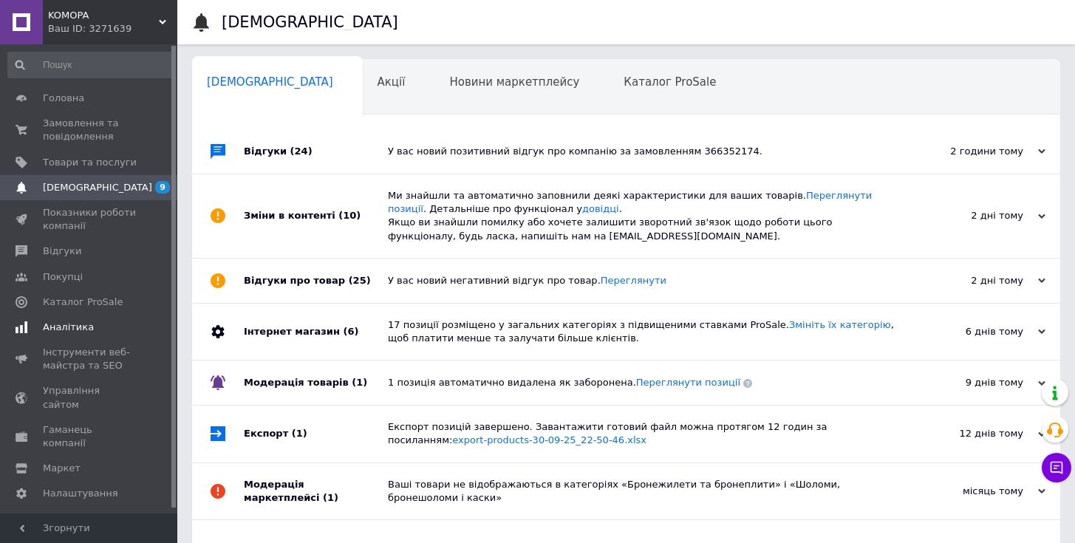
click at [88, 327] on span "Аналітика" at bounding box center [68, 327] width 51 height 13
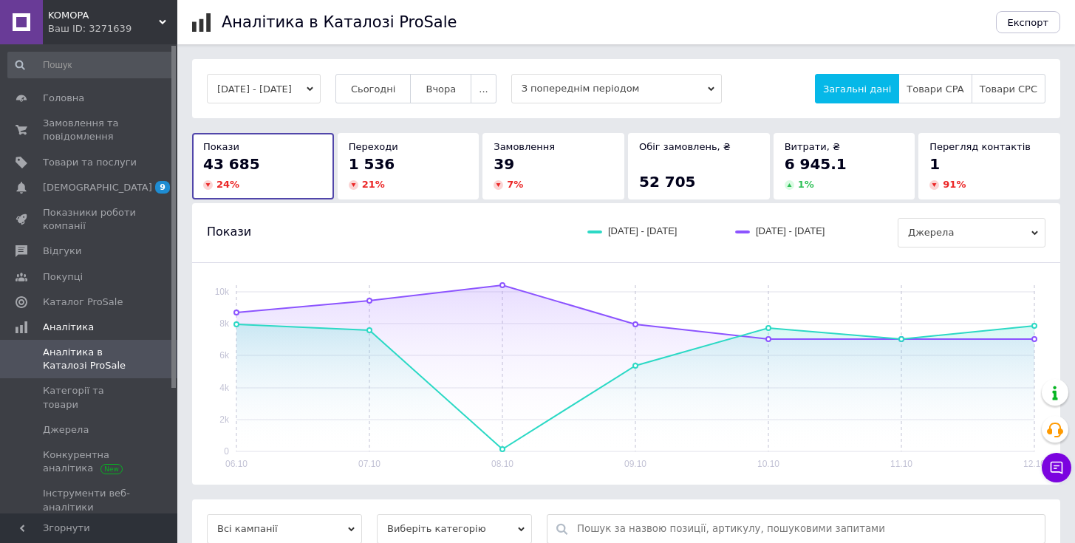
click at [321, 90] on button "[DATE] - [DATE]" at bounding box center [264, 89] width 114 height 30
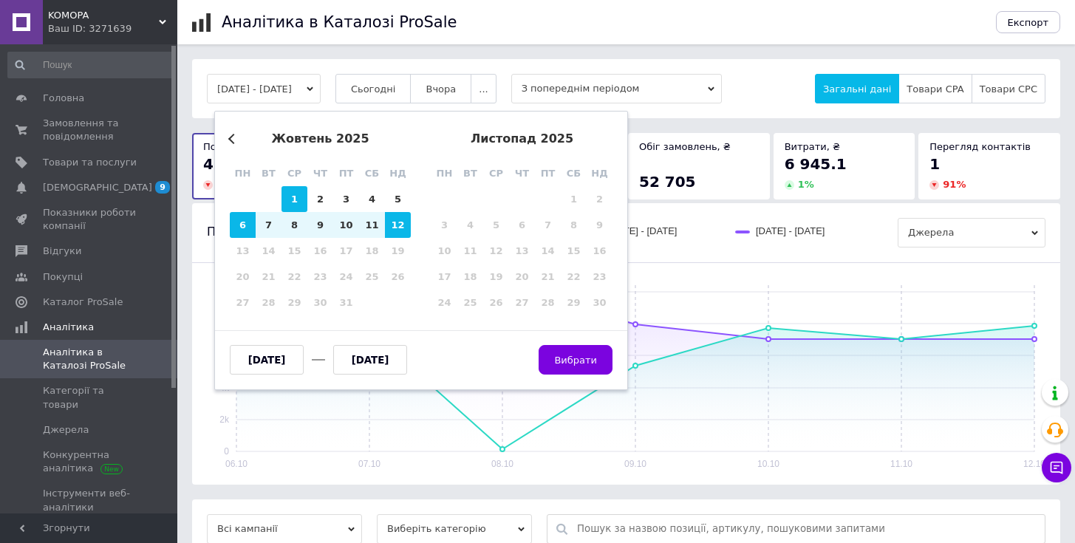
click at [295, 197] on div "1" at bounding box center [295, 199] width 26 height 26
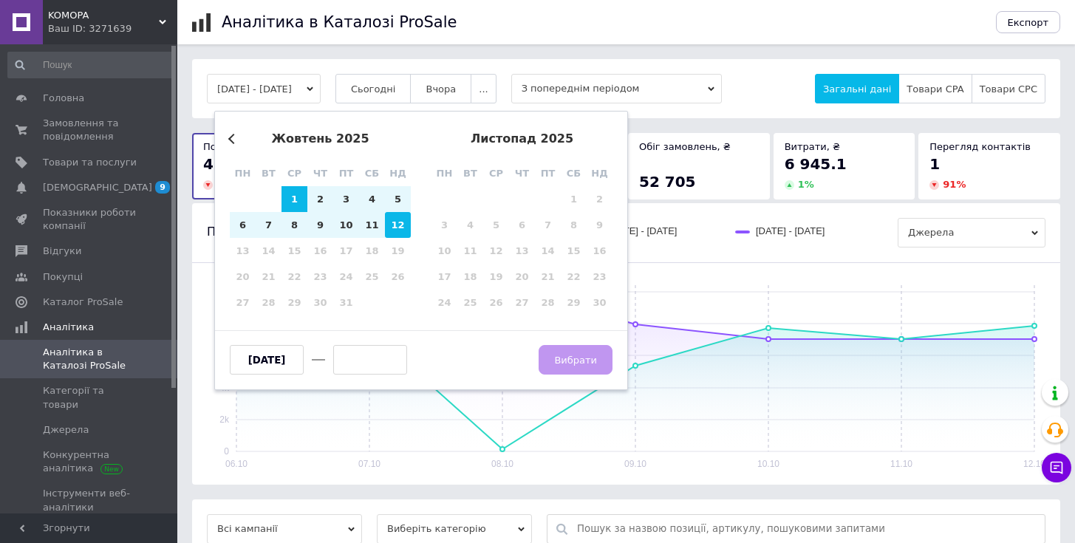
click at [386, 215] on div "12" at bounding box center [398, 225] width 26 height 26
click at [576, 361] on span "Вибрати" at bounding box center [575, 360] width 43 height 11
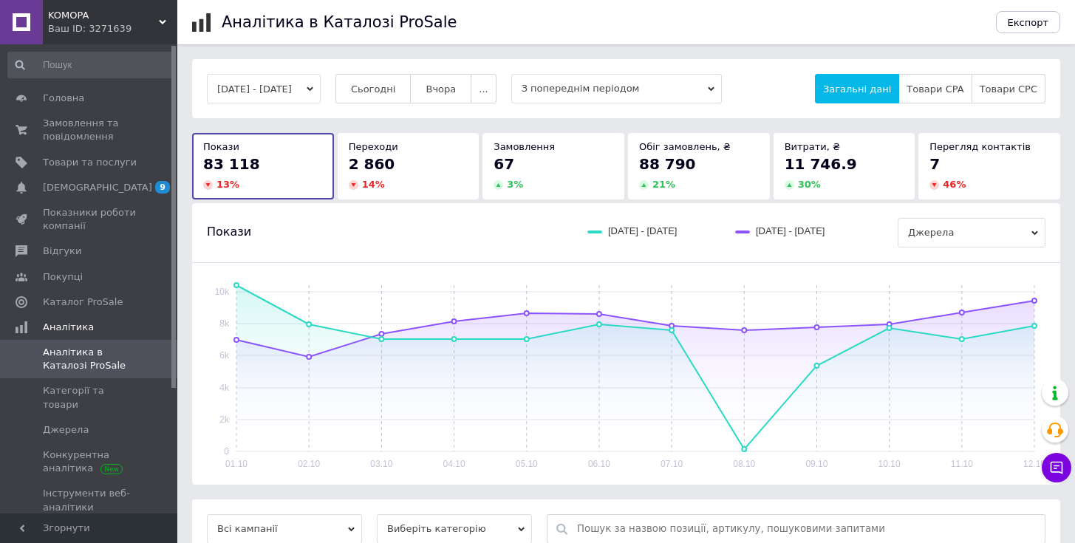
click at [263, 97] on button "[DATE] - [DATE]" at bounding box center [264, 89] width 114 height 30
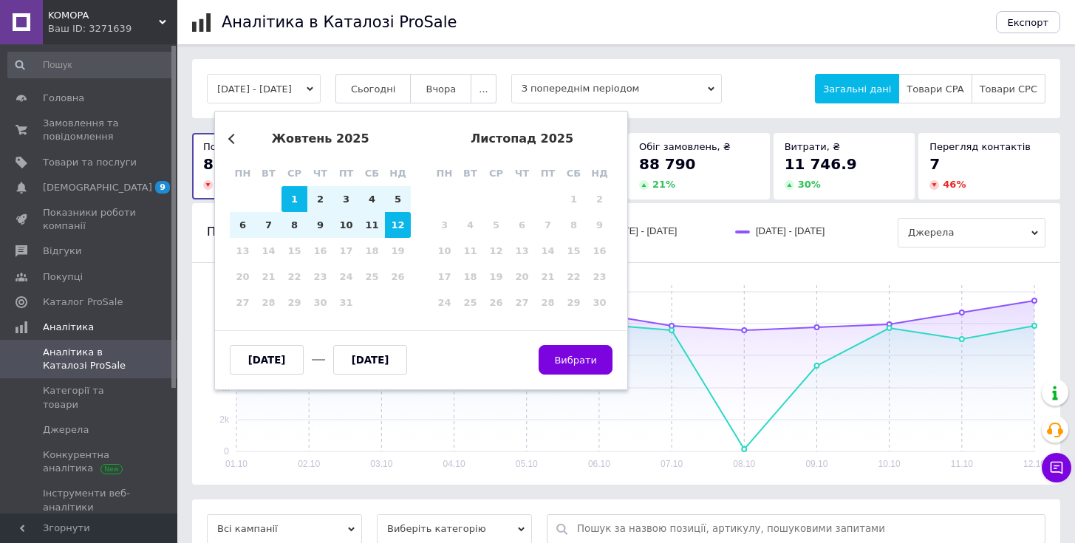
click at [230, 137] on button "Previous Month" at bounding box center [233, 139] width 10 height 10
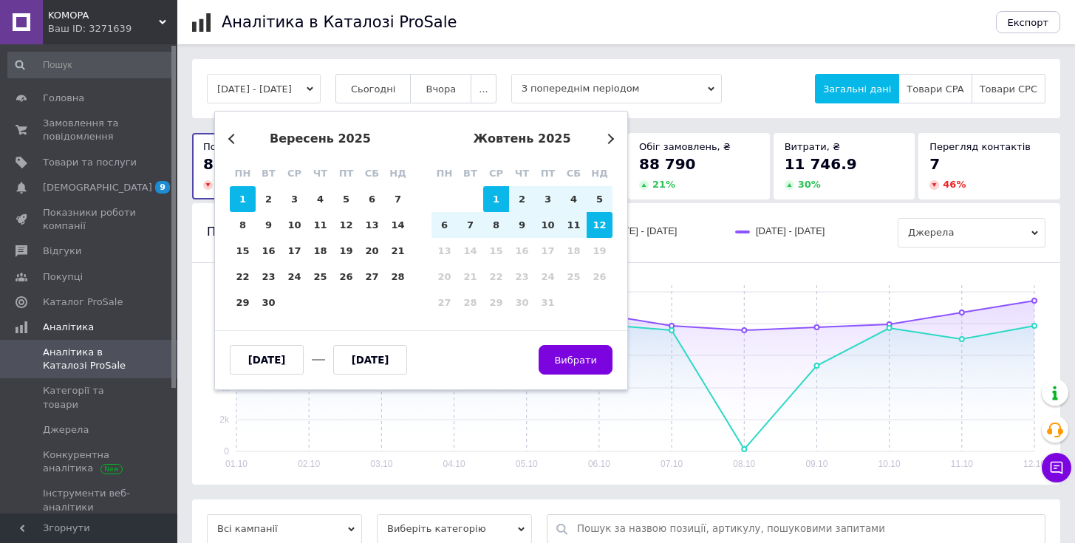
click at [252, 200] on div "1" at bounding box center [243, 199] width 26 height 26
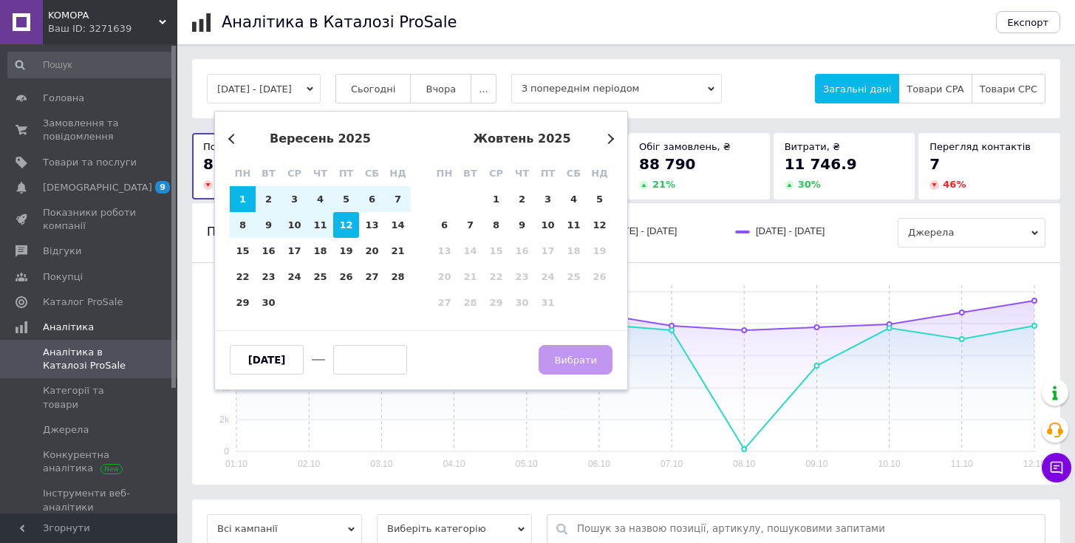
click at [336, 227] on div "12" at bounding box center [346, 225] width 26 height 26
click at [558, 364] on span "Вибрати" at bounding box center [575, 360] width 43 height 11
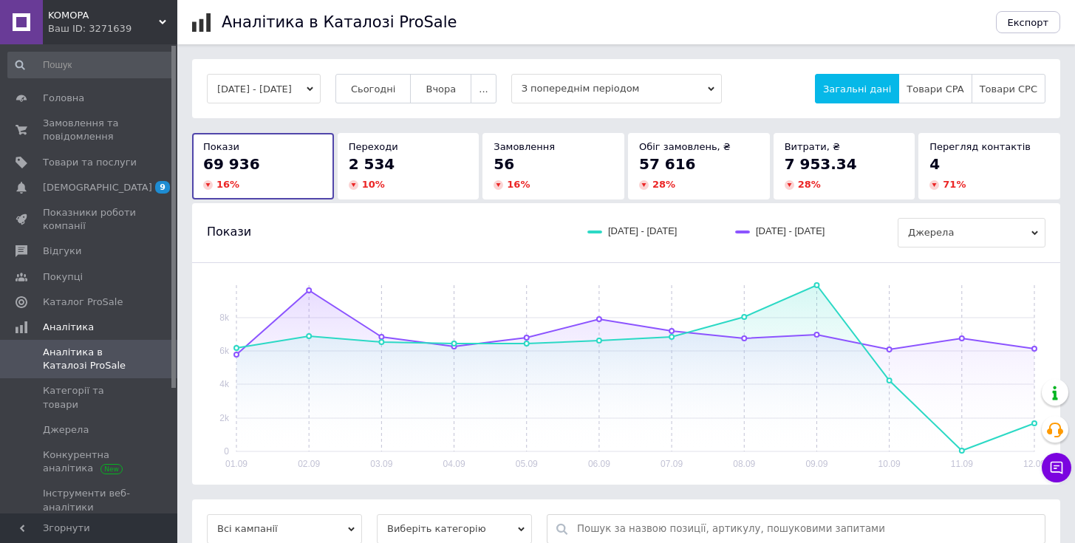
click at [282, 95] on button "[DATE] - [DATE]" at bounding box center [264, 89] width 114 height 30
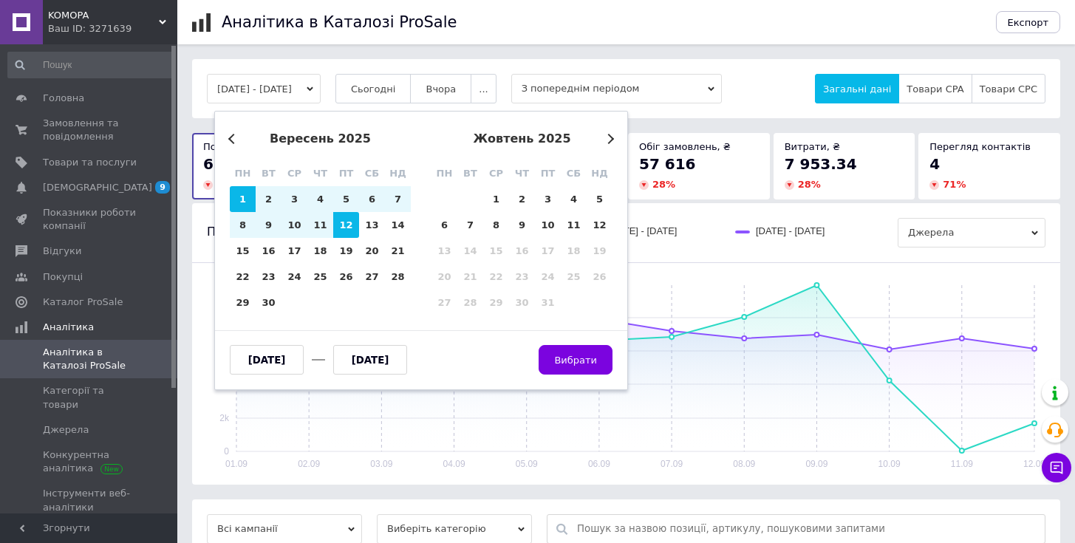
click at [231, 136] on button "Previous Month" at bounding box center [233, 139] width 10 height 10
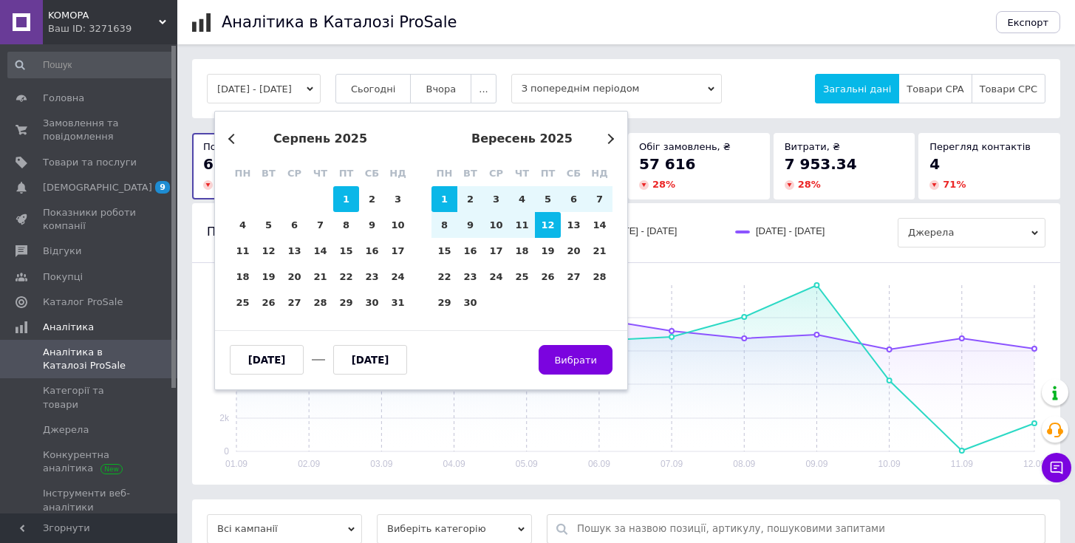
click at [343, 197] on div "1" at bounding box center [346, 199] width 26 height 26
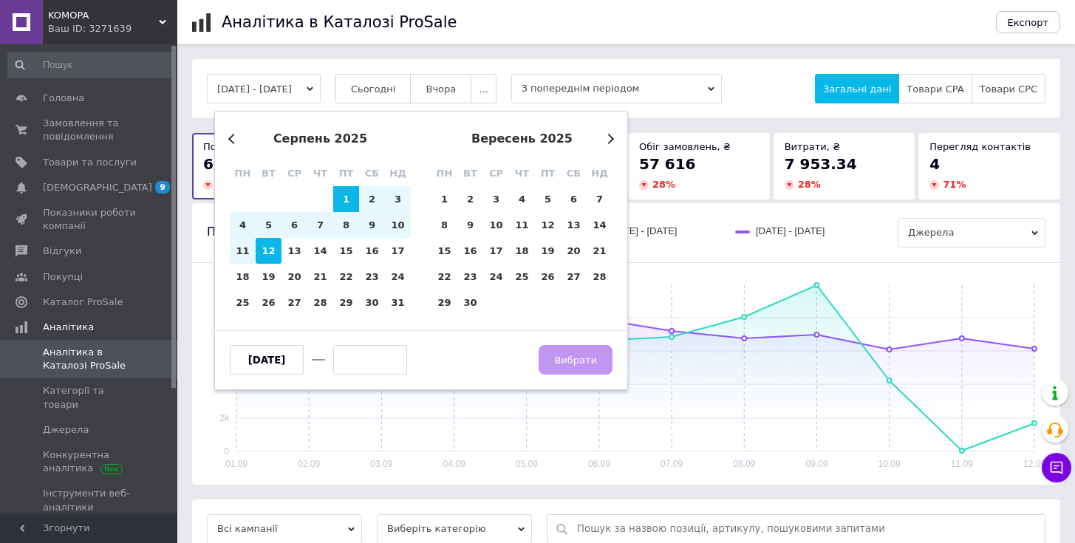
click at [266, 252] on div "12" at bounding box center [269, 251] width 26 height 26
click at [560, 359] on span "Вибрати" at bounding box center [575, 360] width 43 height 11
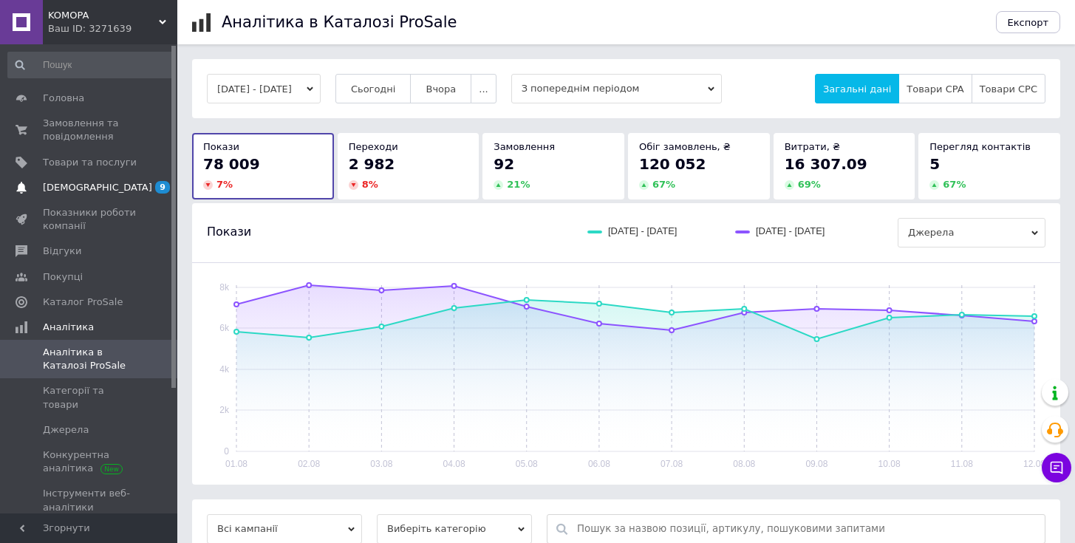
click at [106, 191] on span "[DEMOGRAPHIC_DATA]" at bounding box center [90, 187] width 94 height 13
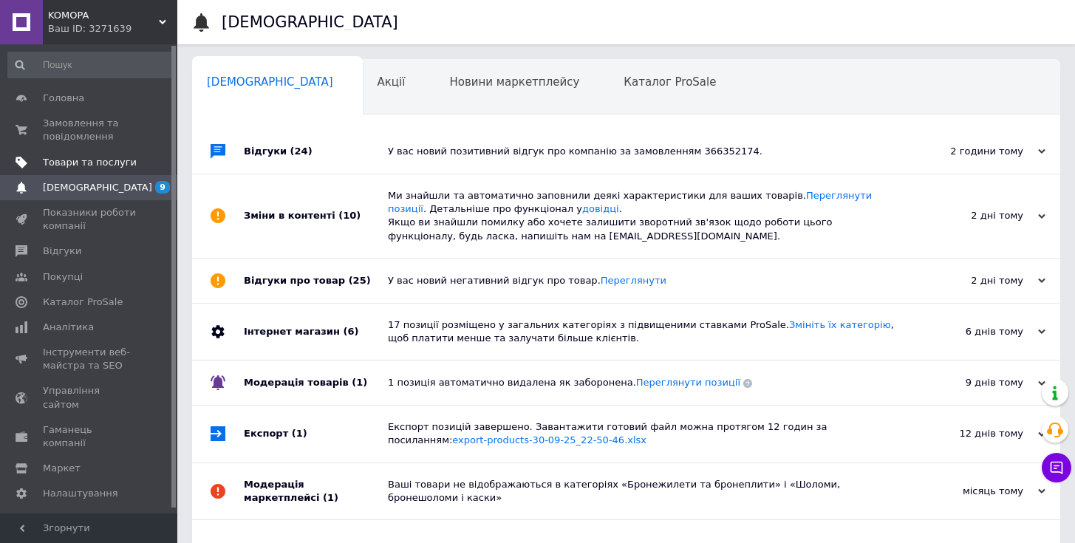
click at [54, 160] on span "Товари та послуги" at bounding box center [90, 162] width 94 height 13
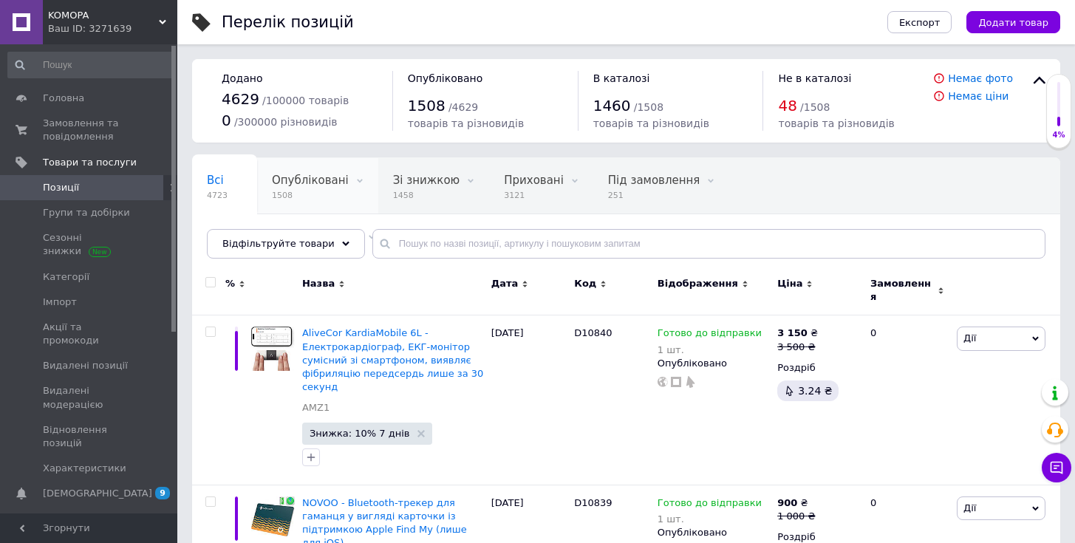
click at [317, 192] on span "1508" at bounding box center [310, 195] width 77 height 11
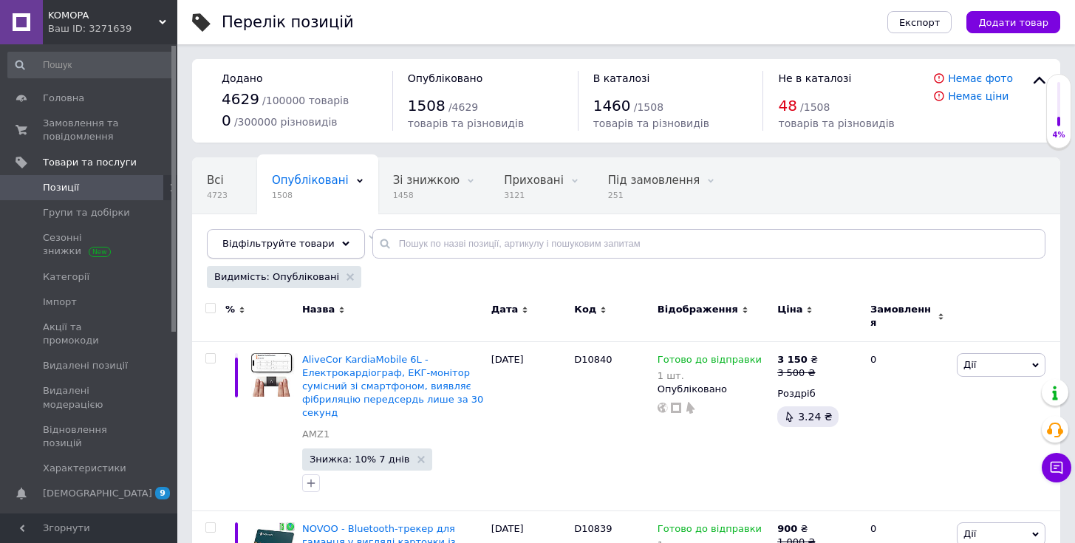
click at [342, 240] on icon at bounding box center [345, 243] width 7 height 7
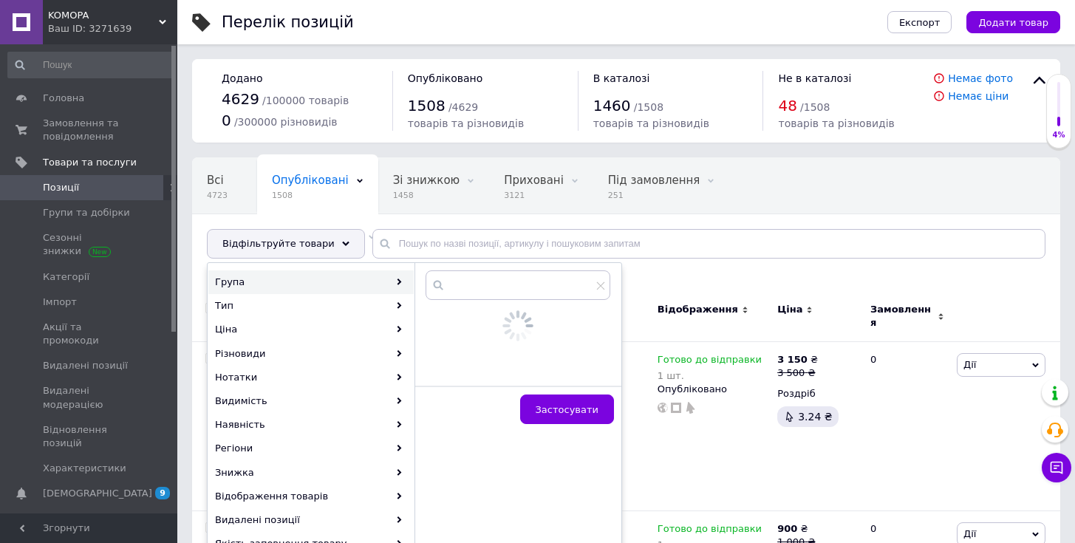
click at [363, 283] on div "Група" at bounding box center [310, 282] width 205 height 24
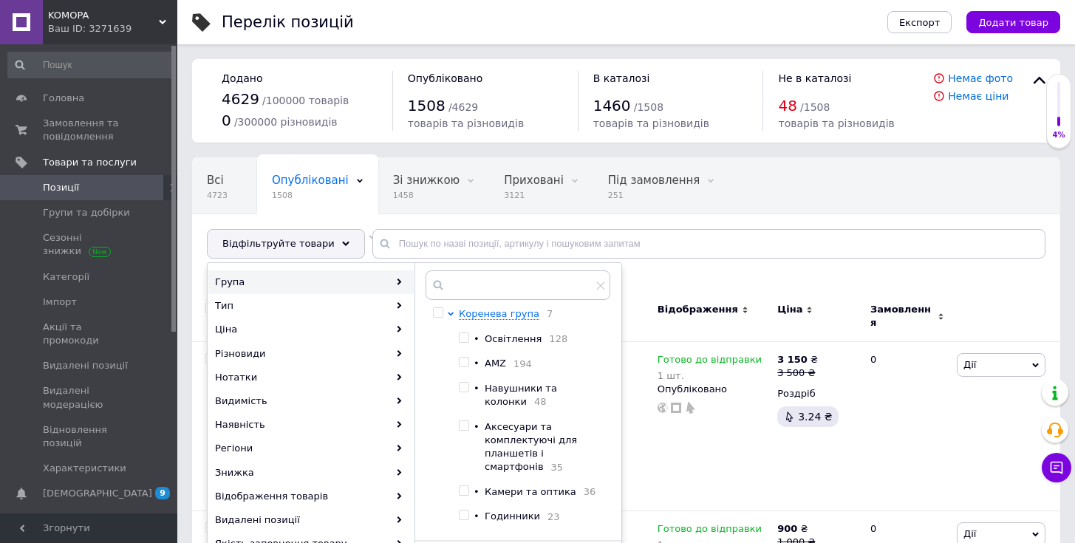
click at [440, 313] on input "checkbox" at bounding box center [438, 313] width 10 height 10
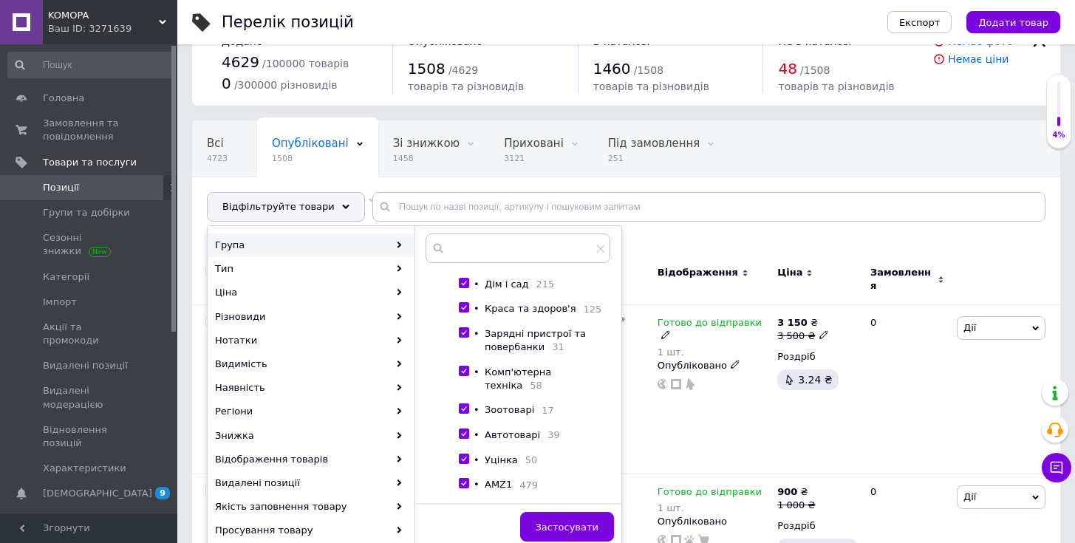
scroll to position [111, 0]
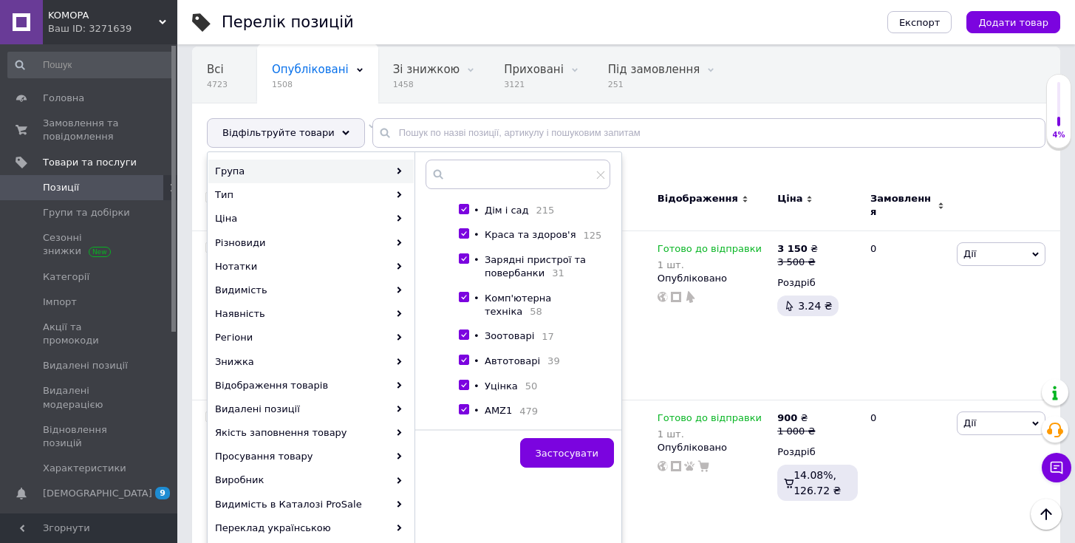
click at [466, 409] on input "checkbox" at bounding box center [464, 410] width 10 height 10
click at [559, 449] on span "Застосувати" at bounding box center [567, 453] width 63 height 11
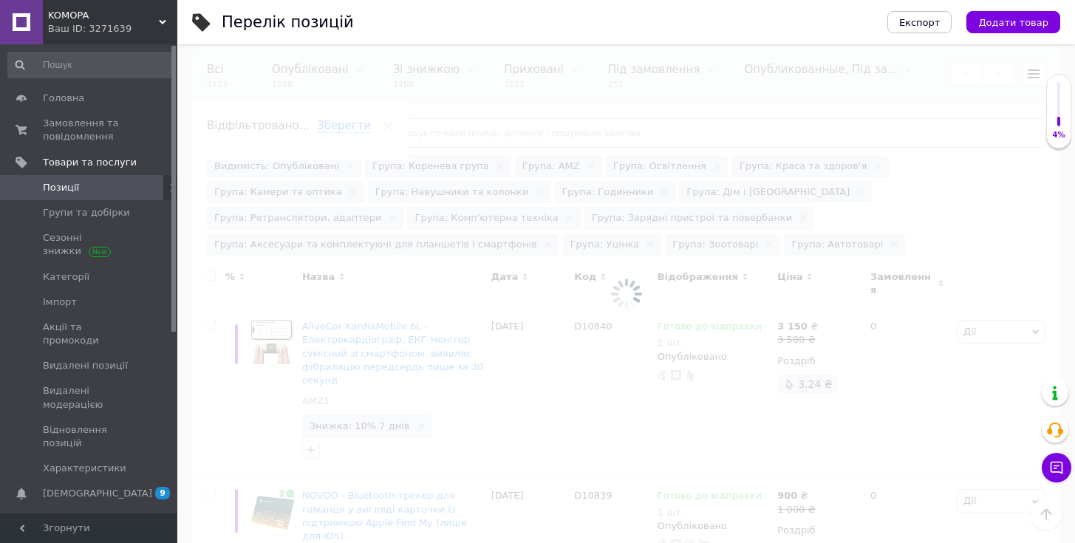
scroll to position [0, 160]
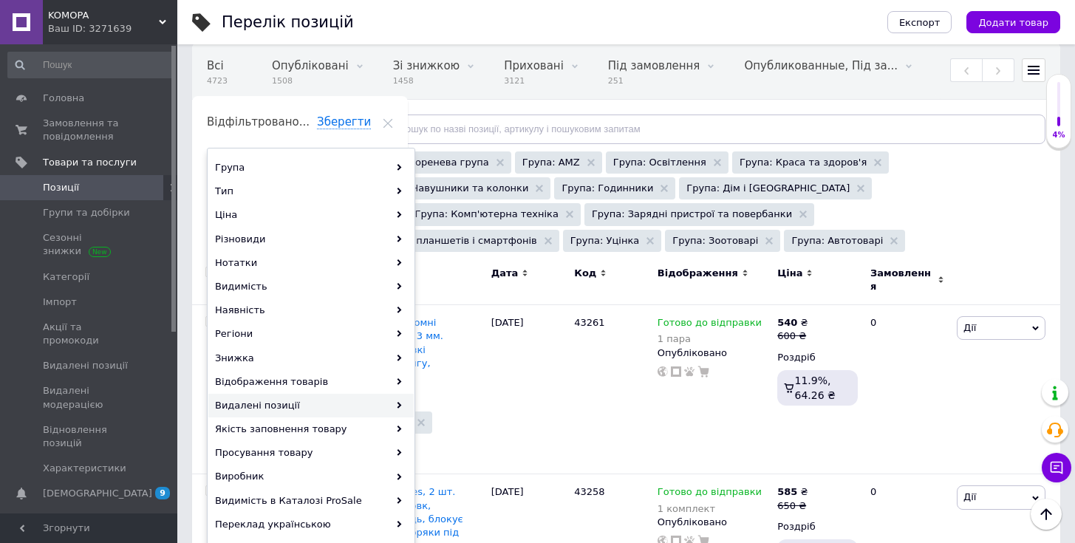
scroll to position [0, 160]
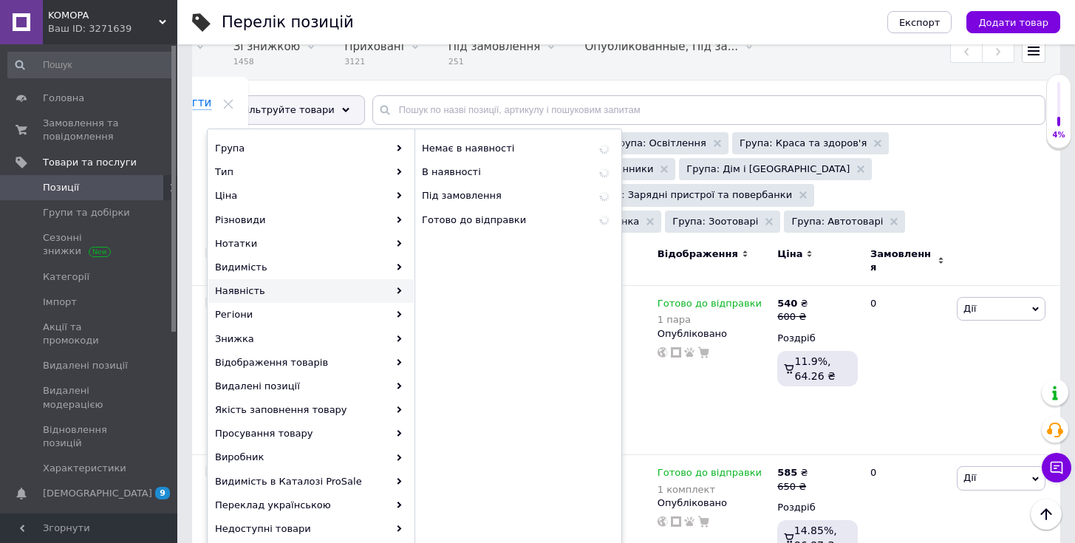
click at [323, 286] on div "Наявність" at bounding box center [310, 291] width 205 height 24
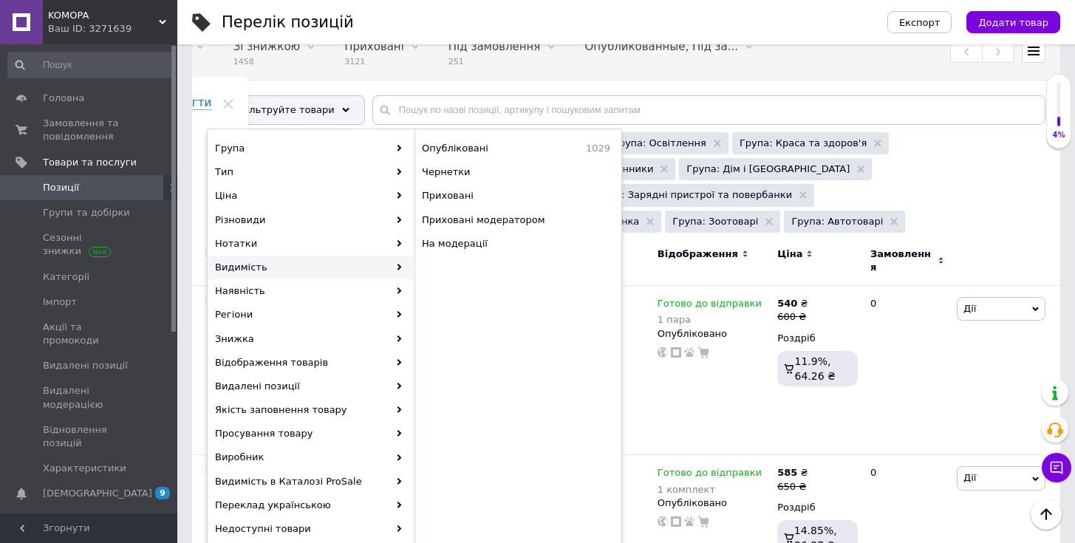
click at [75, 191] on span "Позиції" at bounding box center [61, 187] width 36 height 13
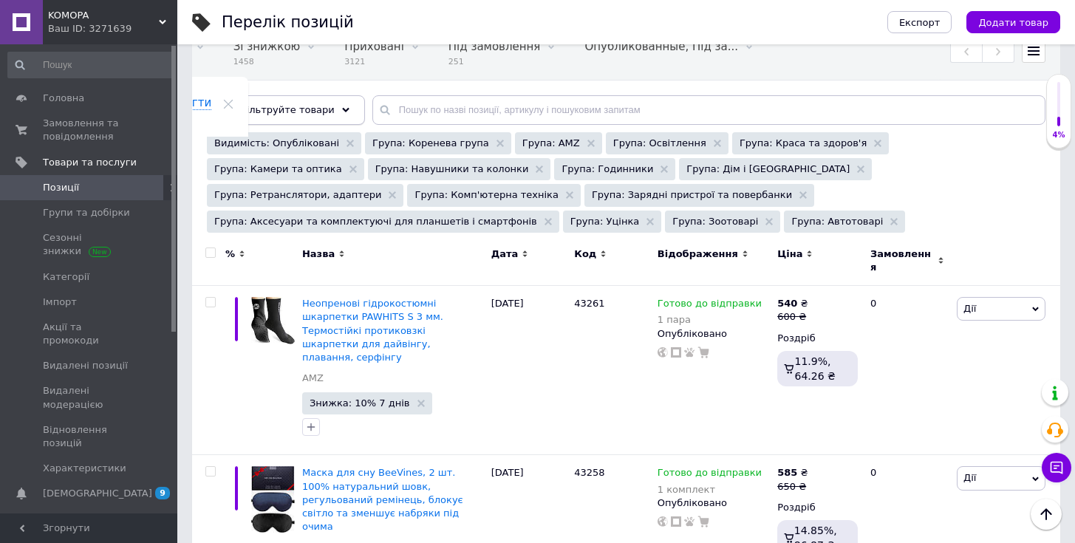
click at [313, 109] on span "Відфільтруйте товари" at bounding box center [278, 109] width 112 height 11
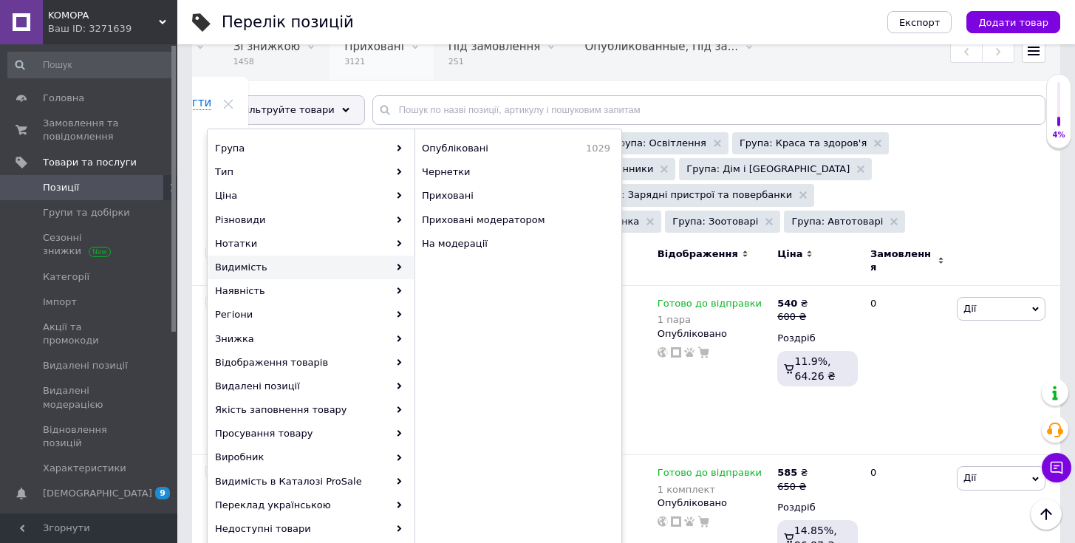
click at [348, 50] on span "Приховані" at bounding box center [374, 46] width 60 height 13
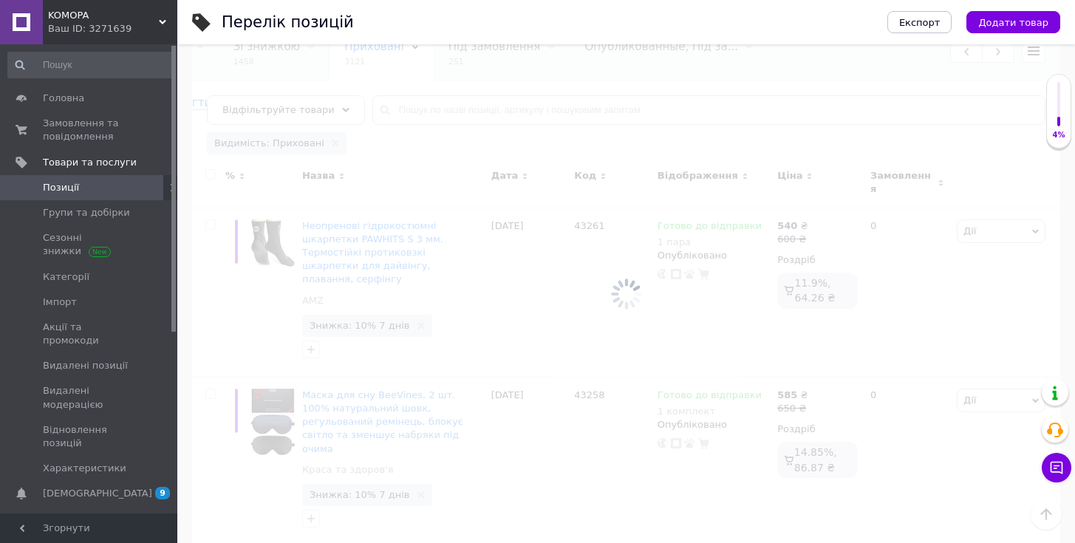
scroll to position [111, 0]
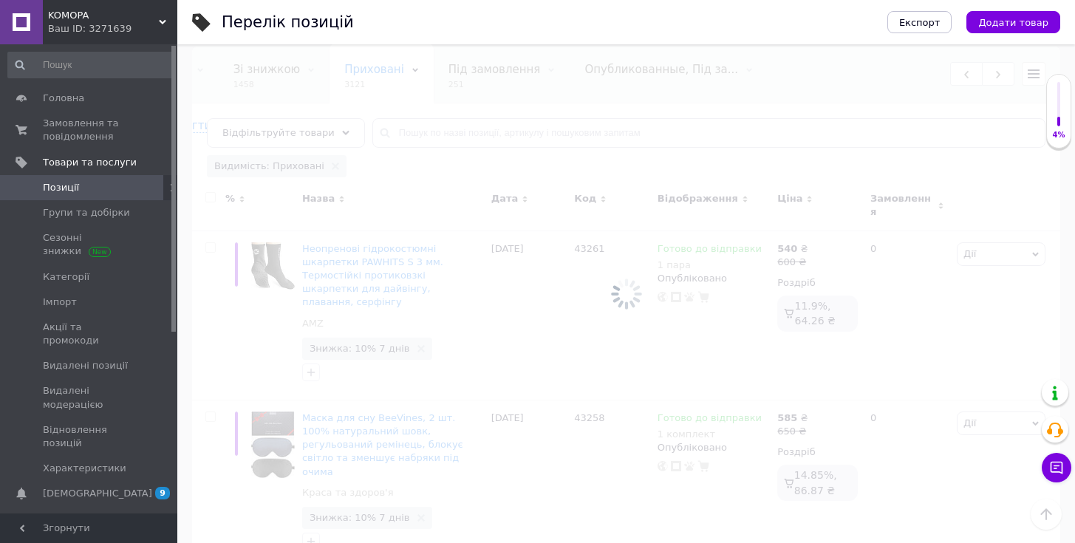
click at [77, 191] on span "Позиції" at bounding box center [61, 187] width 36 height 13
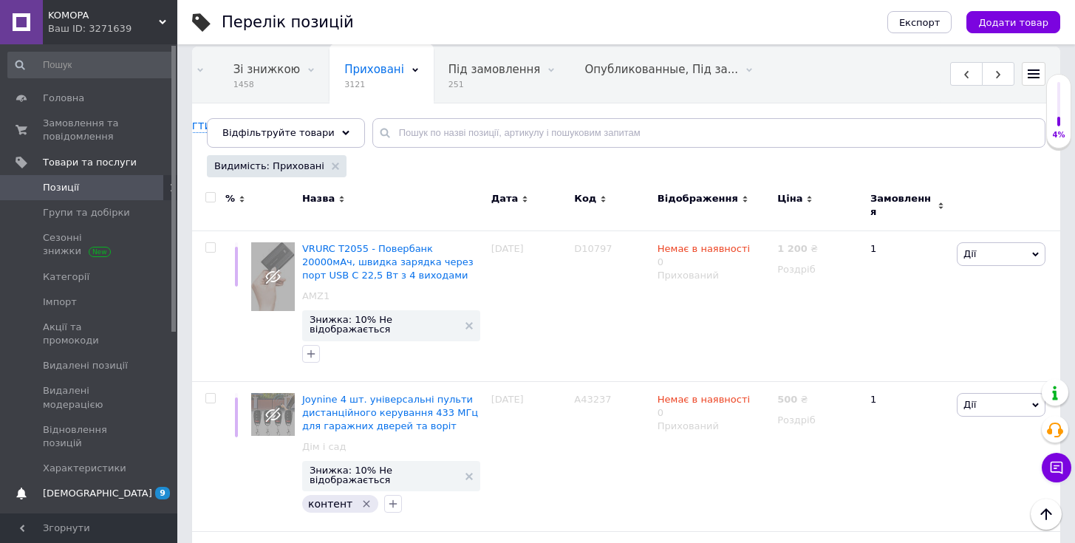
click at [107, 487] on span "[DEMOGRAPHIC_DATA]" at bounding box center [90, 493] width 94 height 13
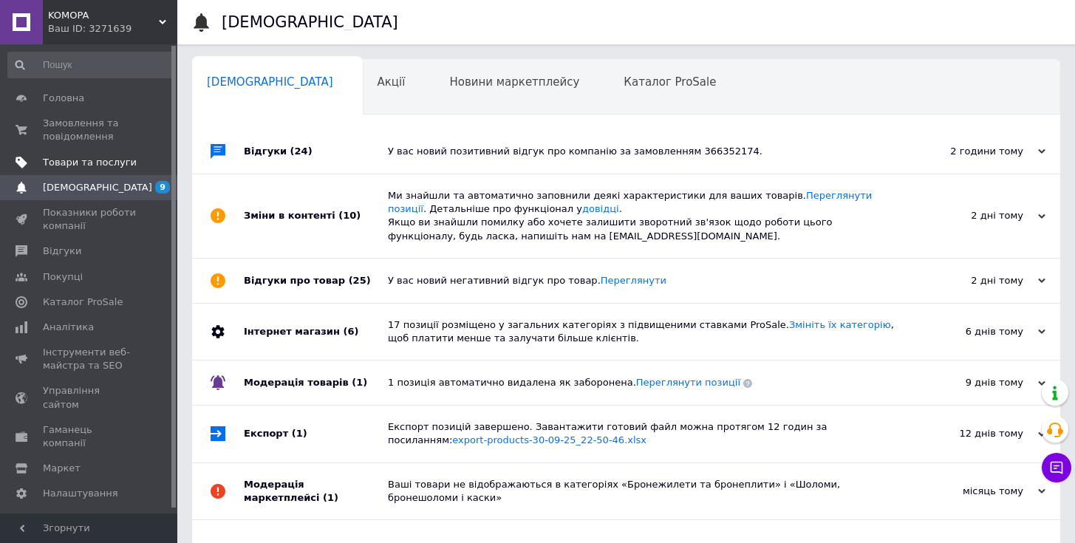
click at [119, 166] on span "Товари та послуги" at bounding box center [90, 162] width 94 height 13
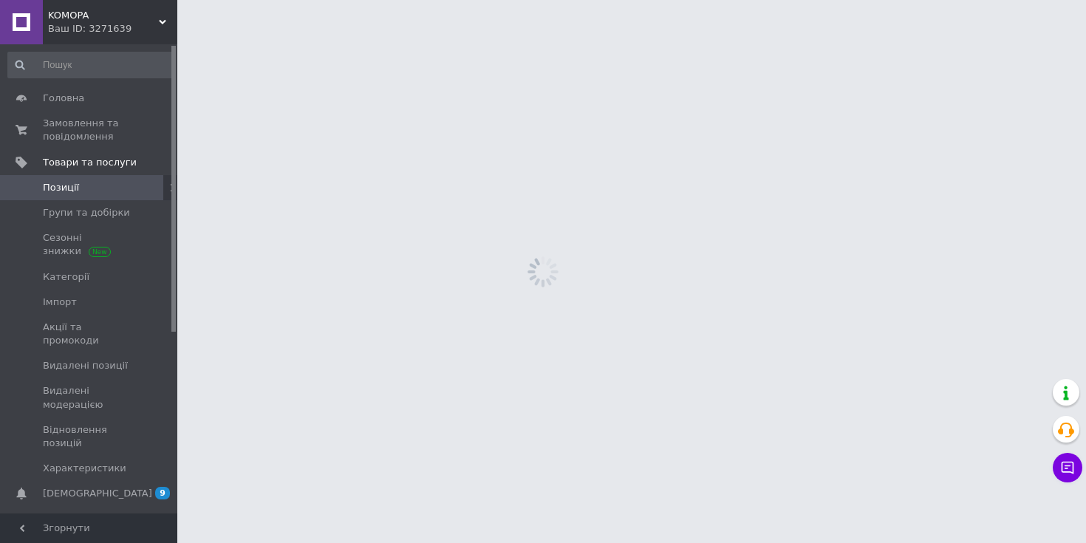
click at [69, 196] on link "Позиції" at bounding box center [91, 187] width 182 height 25
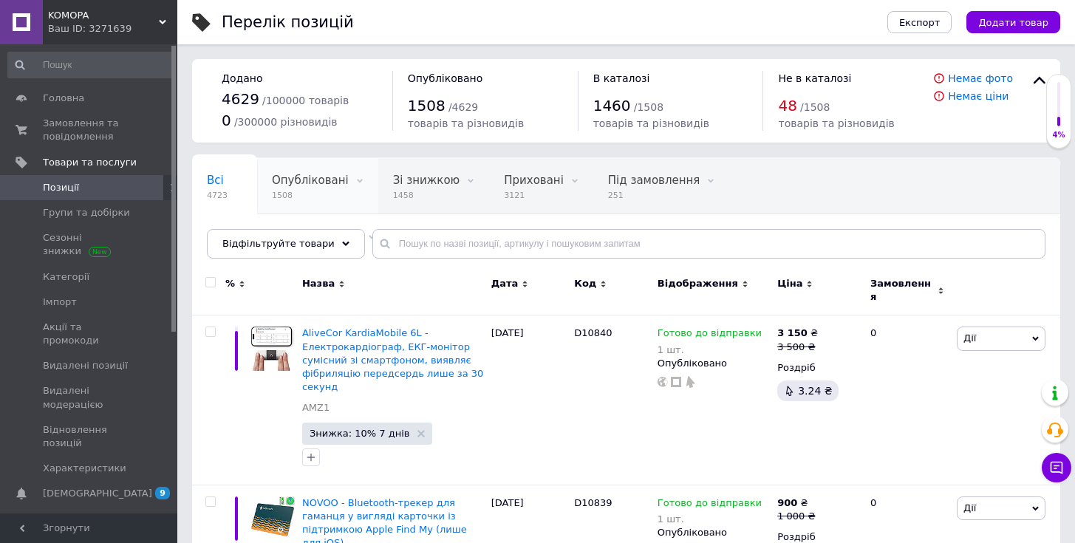
click at [309, 207] on div "Опубліковані 1508" at bounding box center [317, 186] width 121 height 56
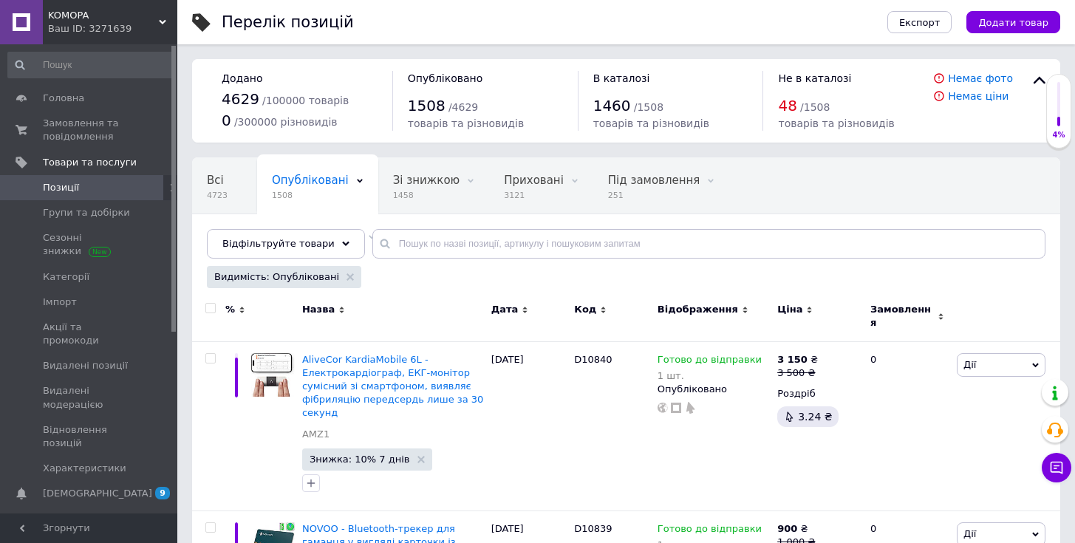
click at [320, 250] on div "Відфільтруйте товари" at bounding box center [286, 244] width 158 height 30
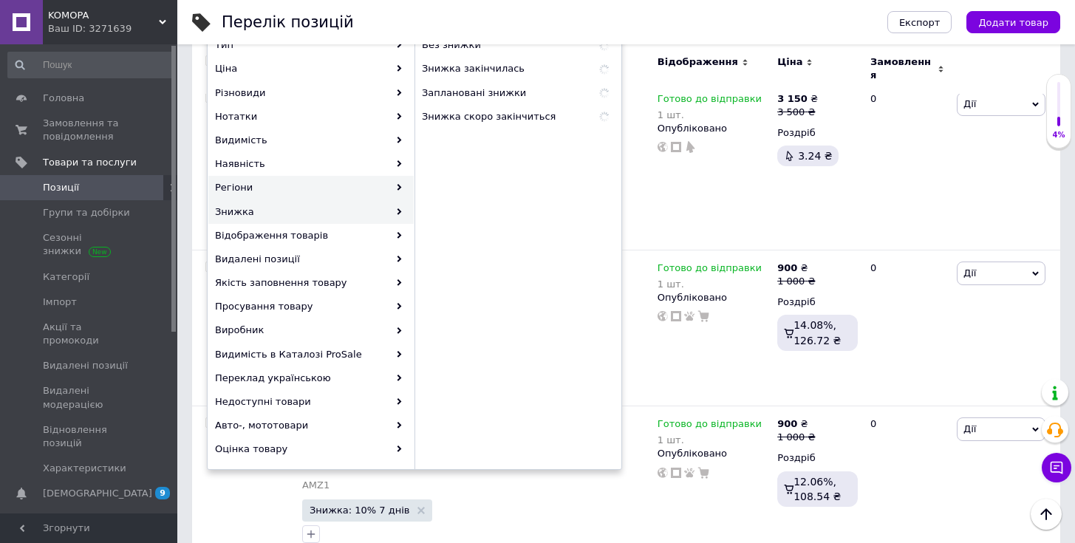
scroll to position [245, 0]
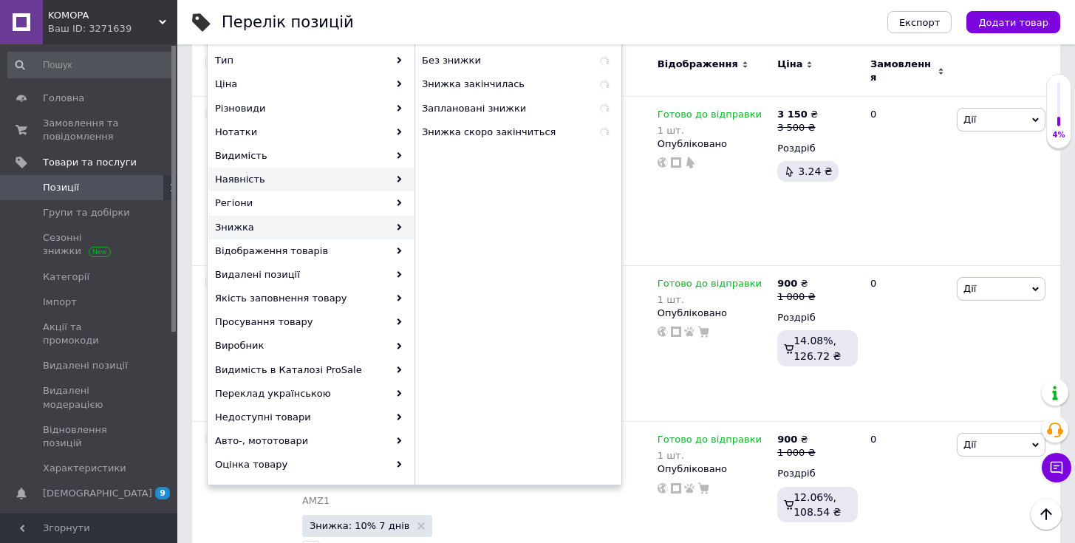
click at [309, 183] on div "Наявність" at bounding box center [310, 180] width 205 height 24
click at [369, 185] on div "Наявність" at bounding box center [310, 180] width 205 height 24
click at [376, 181] on div "Наявність" at bounding box center [310, 180] width 205 height 24
click at [364, 183] on div "Наявність" at bounding box center [310, 180] width 205 height 24
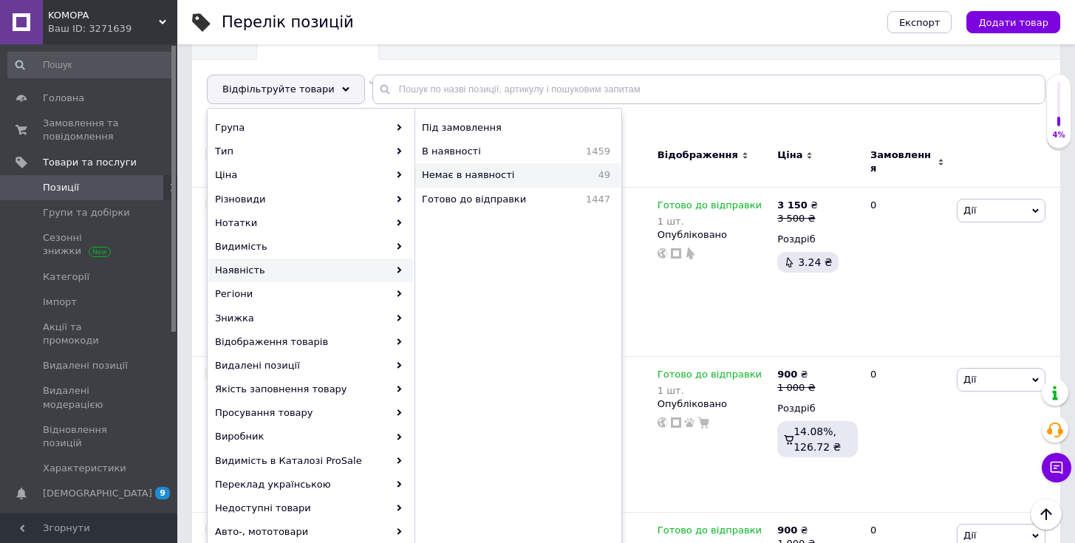
scroll to position [151, 0]
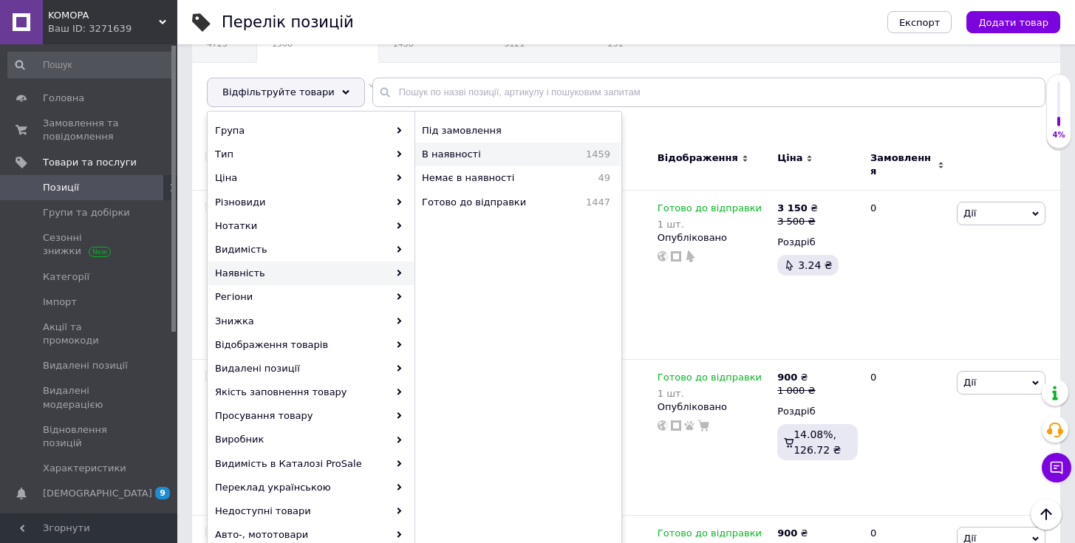
click at [472, 154] on span "В наявності" at bounding box center [483, 154] width 123 height 13
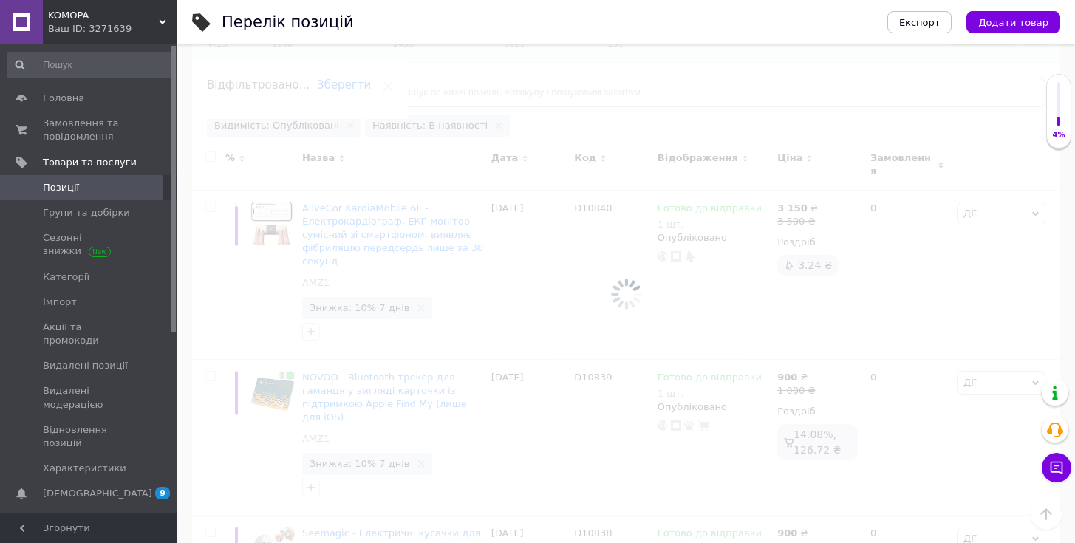
scroll to position [0, 160]
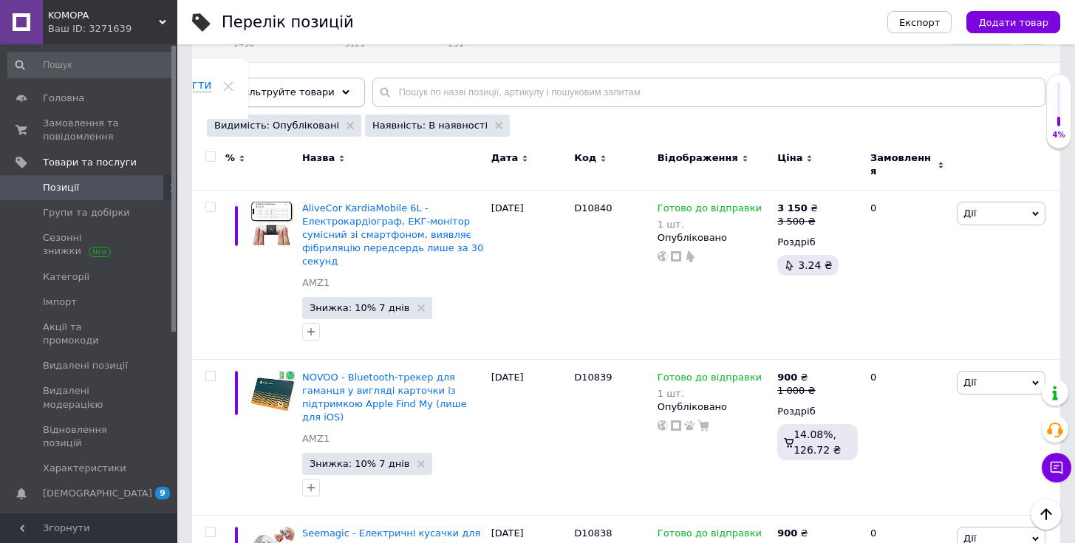
click at [283, 98] on div "Відфільтруйте товари" at bounding box center [286, 93] width 158 height 30
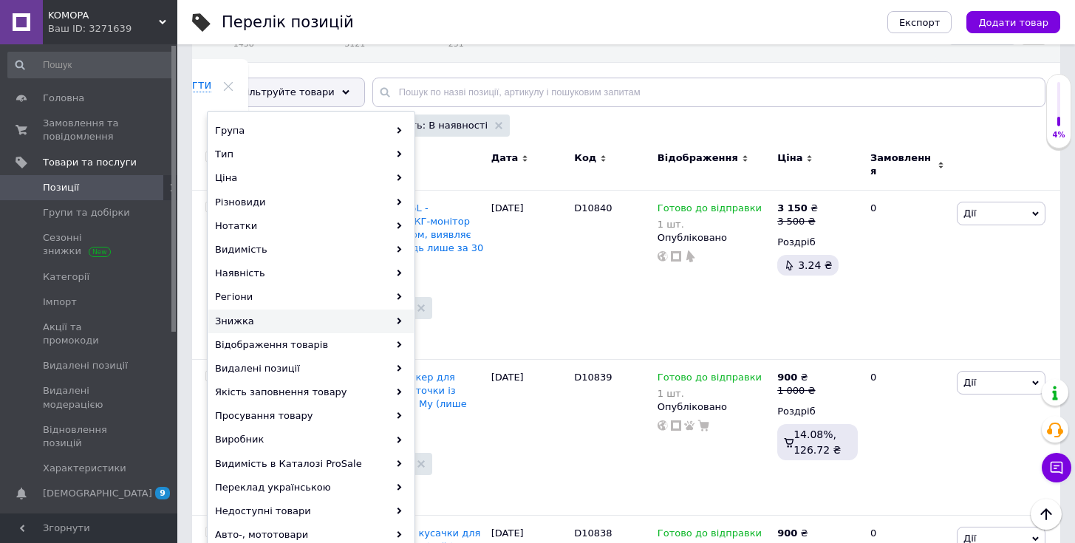
click at [356, 321] on div "Знижка" at bounding box center [310, 322] width 205 height 24
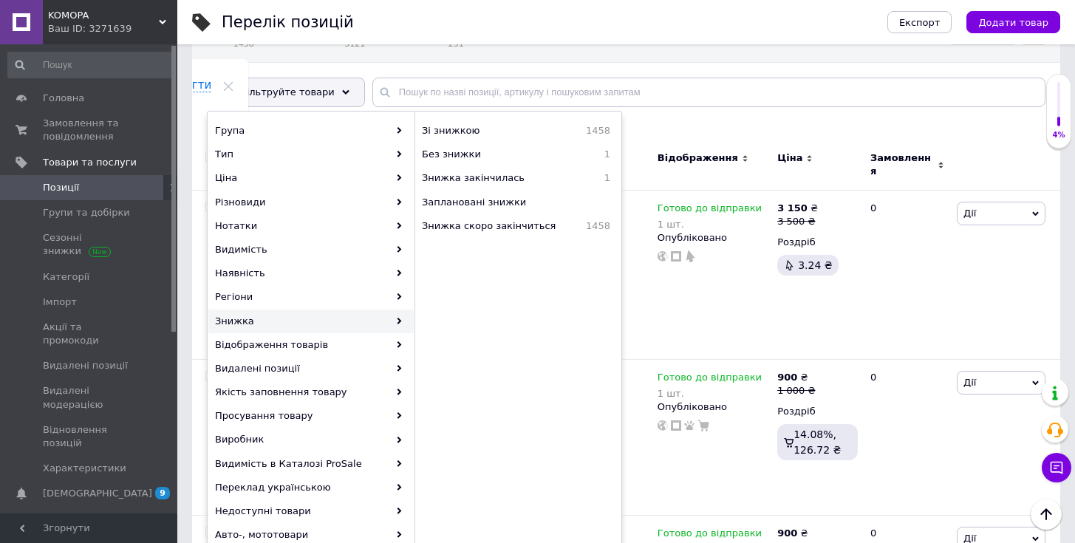
click at [669, 128] on div "Видимість: Опубліковані Наявність: В наявності" at bounding box center [624, 128] width 842 height 26
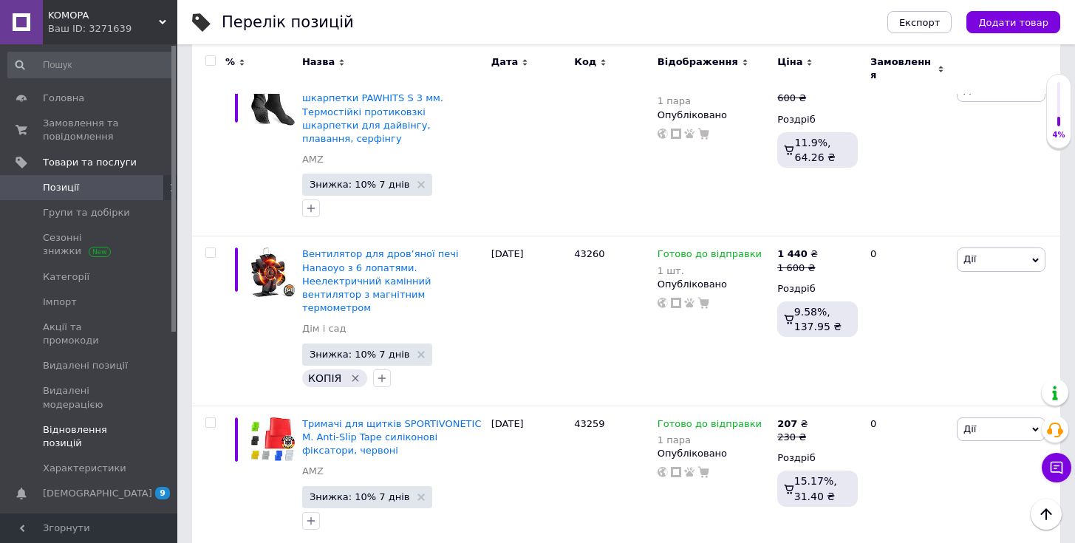
scroll to position [5403, 0]
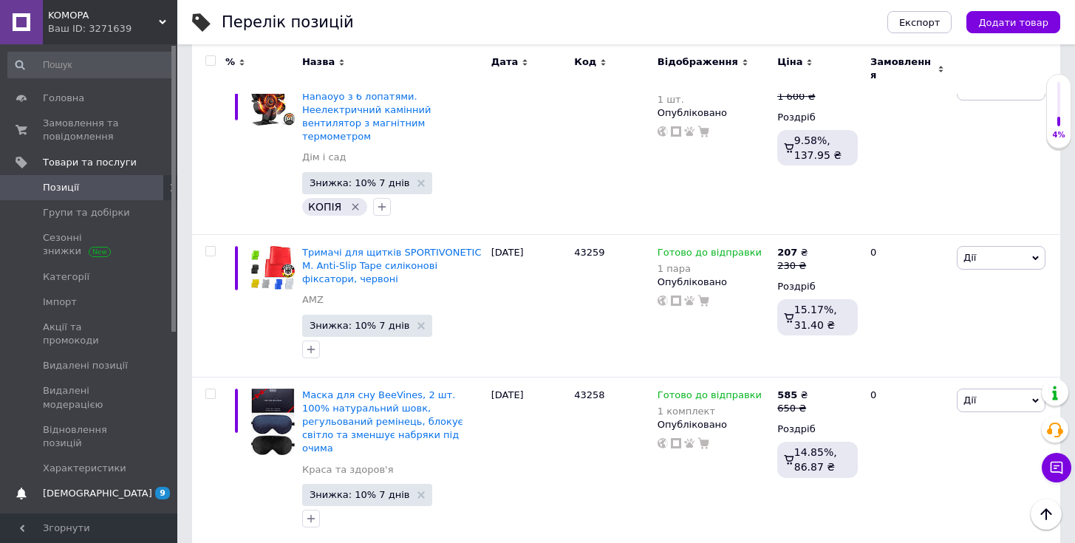
click at [115, 492] on link "[DEMOGRAPHIC_DATA] 9" at bounding box center [91, 493] width 182 height 25
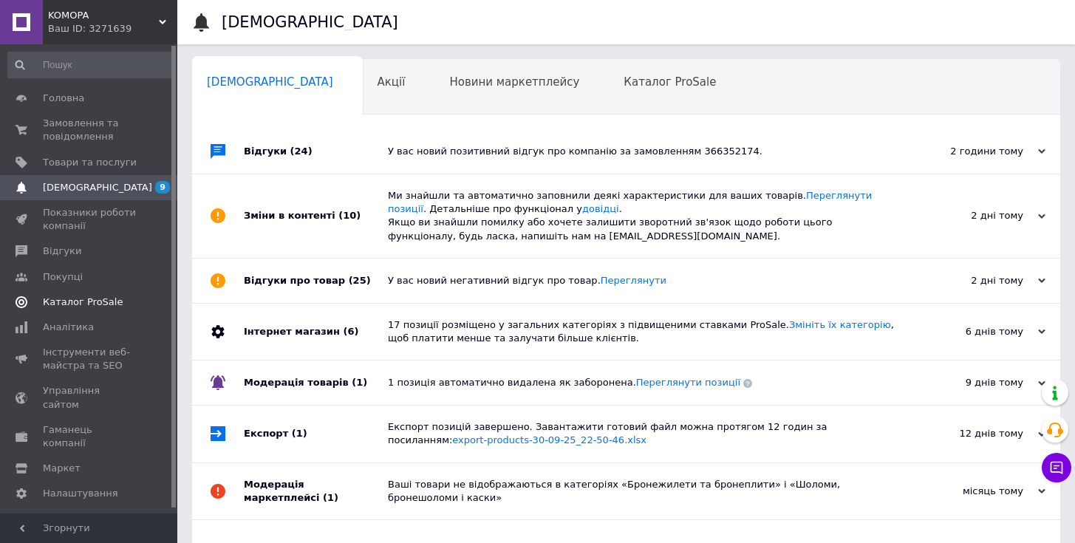
click at [69, 311] on link "Каталог ProSale" at bounding box center [91, 302] width 182 height 25
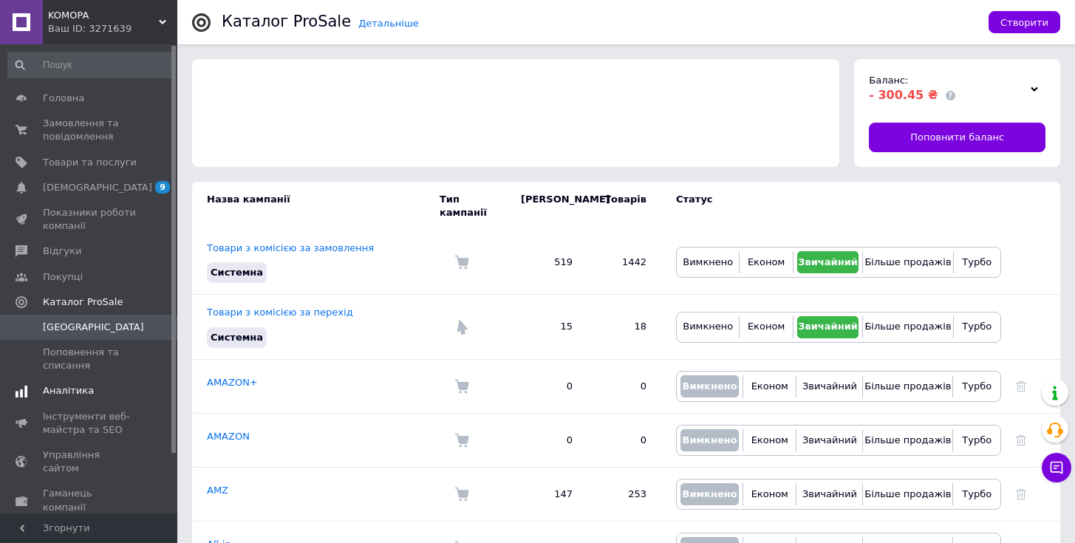
click at [71, 398] on span "Аналітика" at bounding box center [68, 390] width 51 height 13
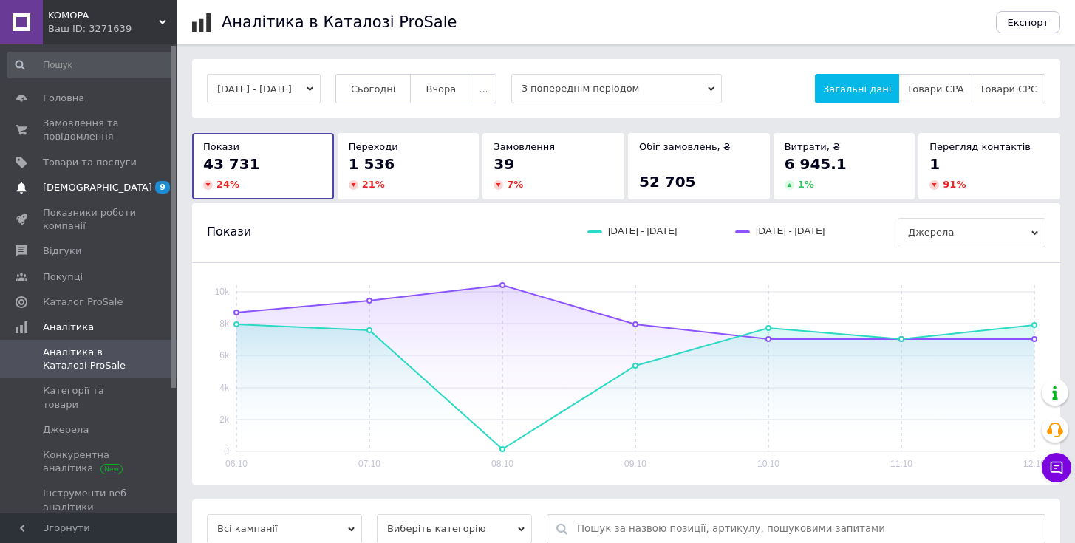
click at [123, 190] on span "[DEMOGRAPHIC_DATA]" at bounding box center [90, 187] width 94 height 13
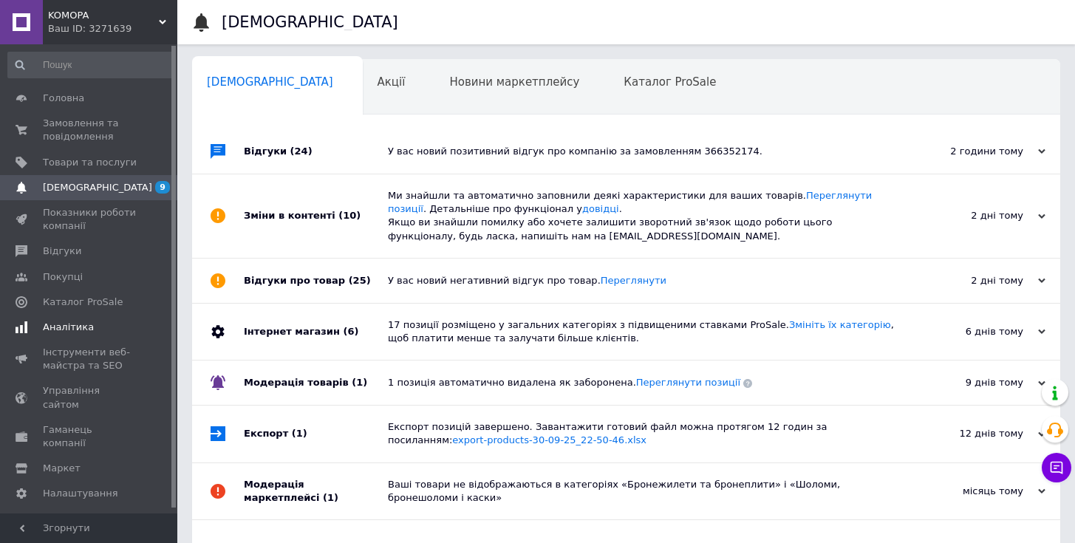
click at [79, 323] on span "Аналітика" at bounding box center [68, 327] width 51 height 13
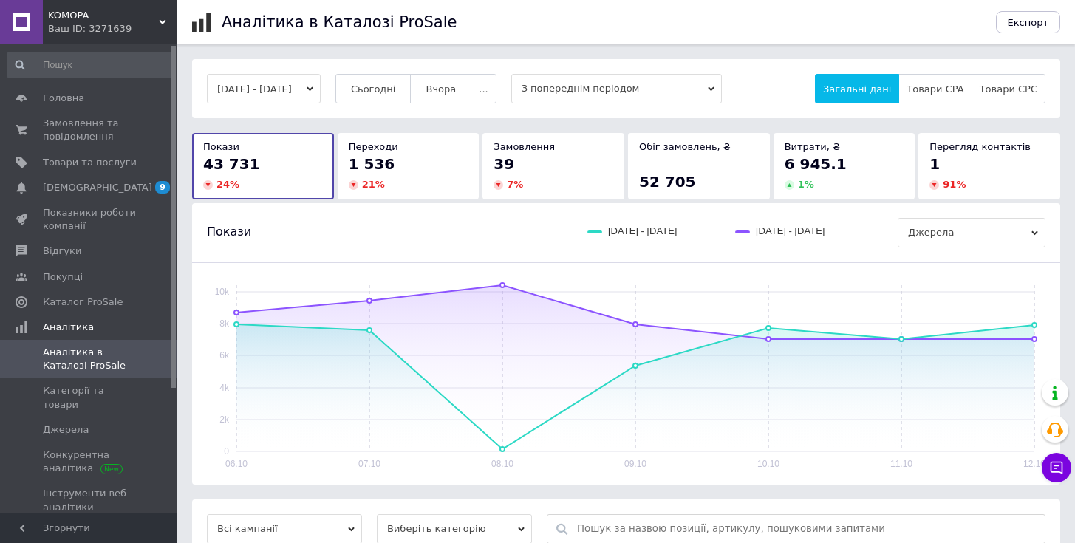
click at [321, 98] on button "[DATE] - [DATE]" at bounding box center [264, 89] width 114 height 30
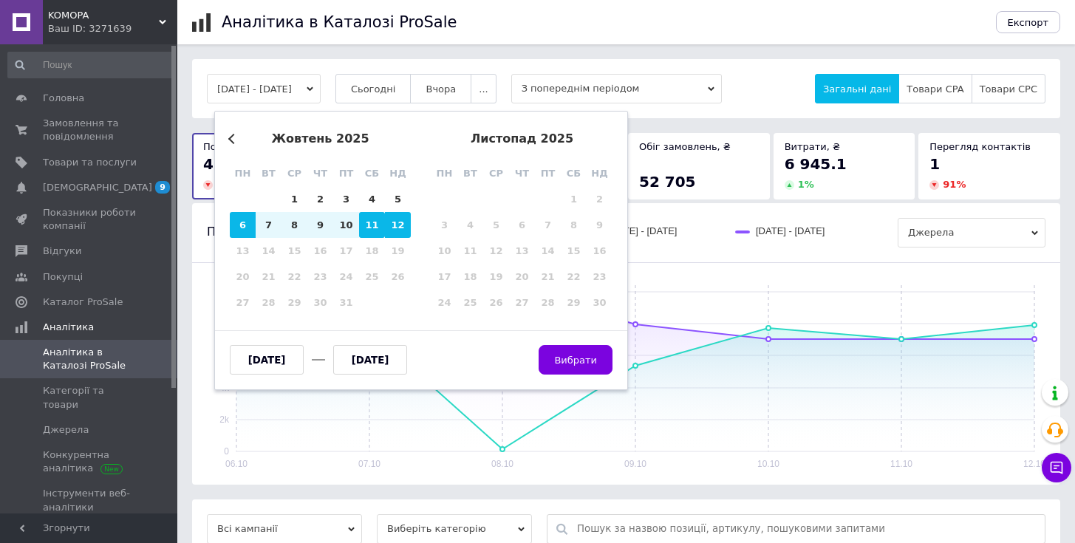
click at [364, 225] on div "11" at bounding box center [372, 225] width 26 height 26
type input "[DATE]"
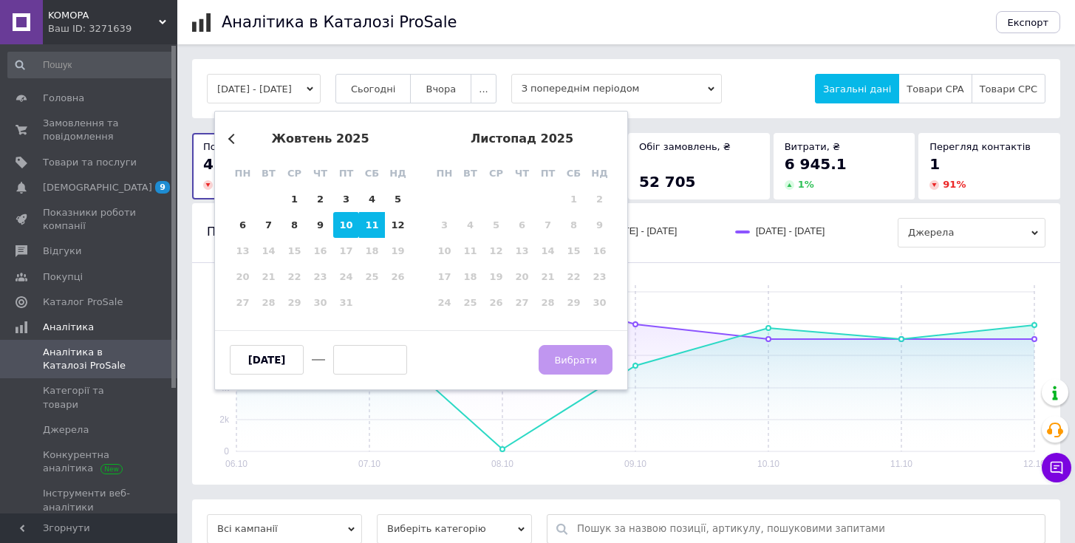
click at [348, 226] on div "10" at bounding box center [346, 225] width 26 height 26
type input "[DATE]"
click at [399, 225] on div "12" at bounding box center [398, 225] width 26 height 26
type input "[DATE]"
click at [567, 362] on span "Вибрати" at bounding box center [575, 360] width 43 height 11
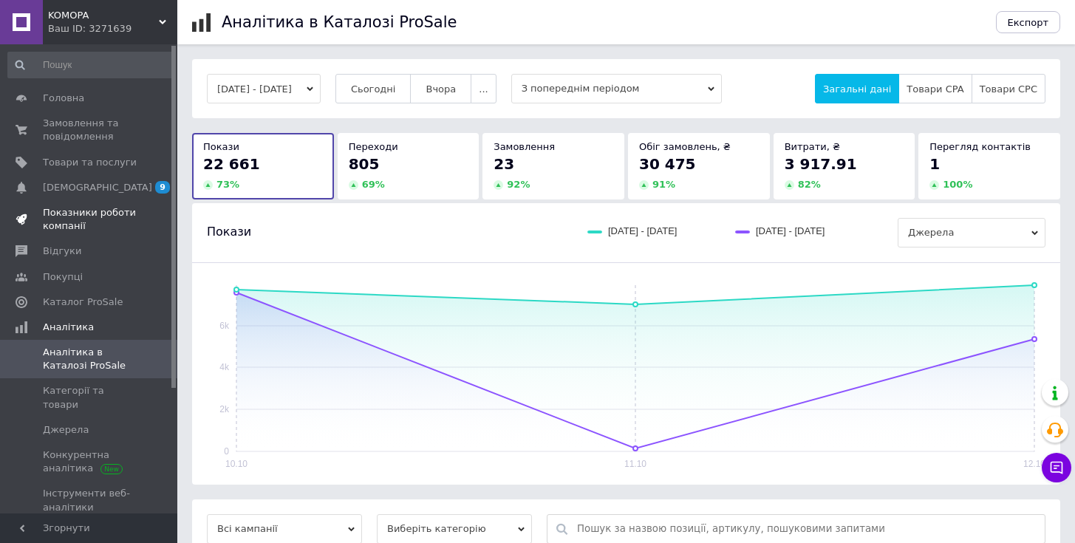
click at [72, 201] on link "Показники роботи компанії" at bounding box center [91, 219] width 182 height 38
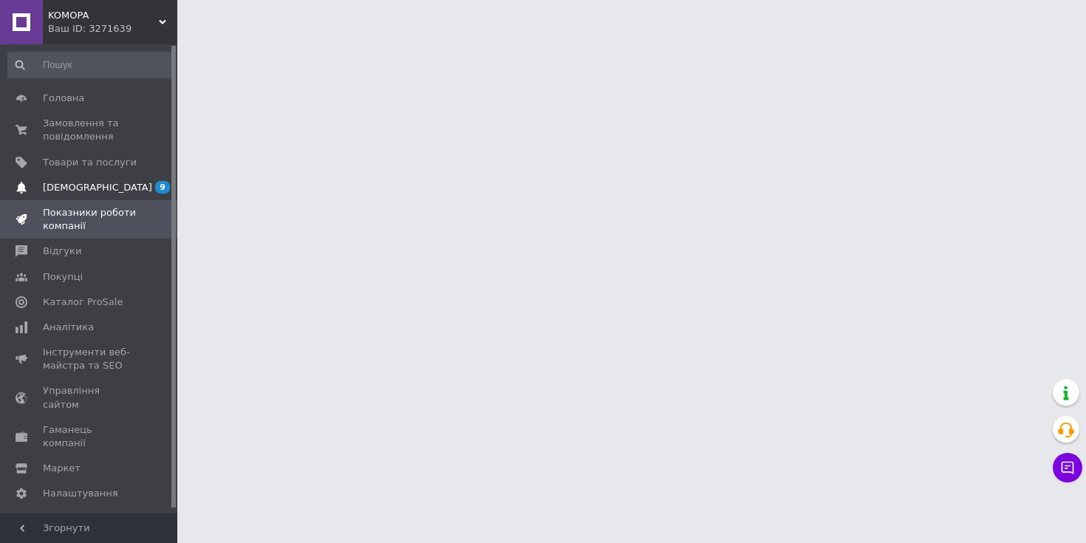
click at [78, 191] on span "[DEMOGRAPHIC_DATA]" at bounding box center [97, 187] width 109 height 13
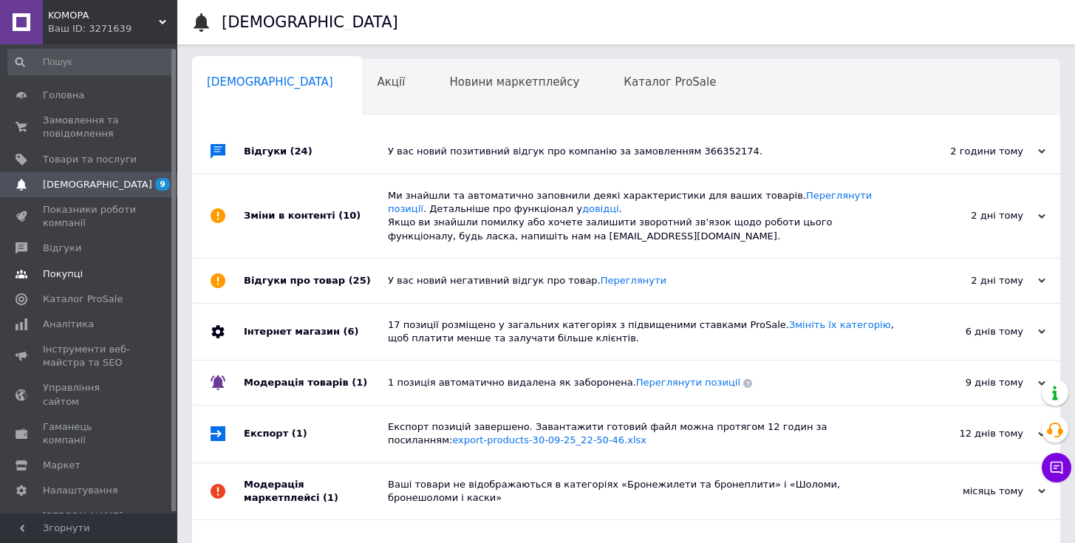
scroll to position [4, 0]
click at [69, 163] on span "Товари та послуги" at bounding box center [90, 157] width 94 height 13
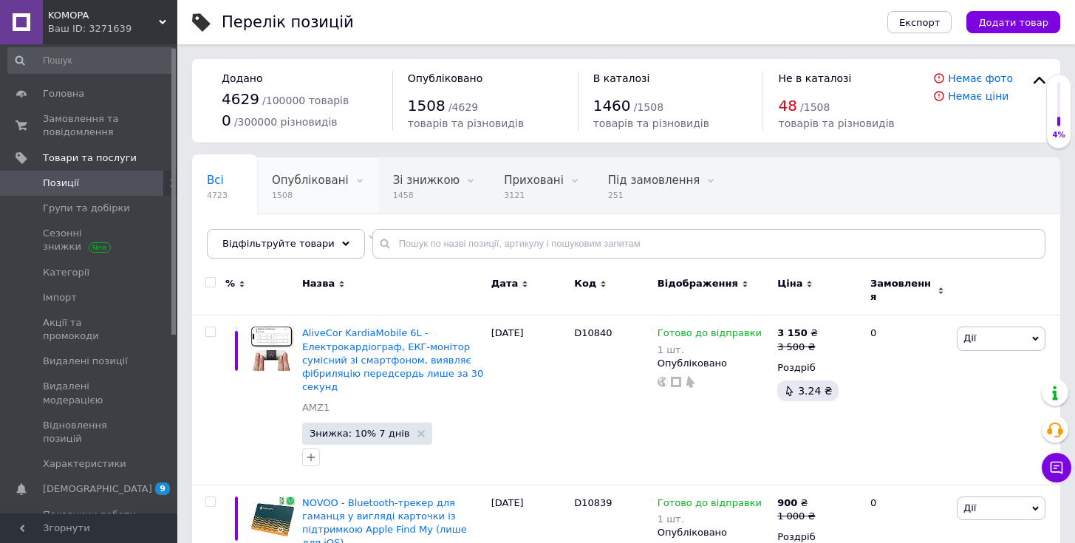
click at [298, 179] on span "Опубліковані" at bounding box center [310, 180] width 77 height 13
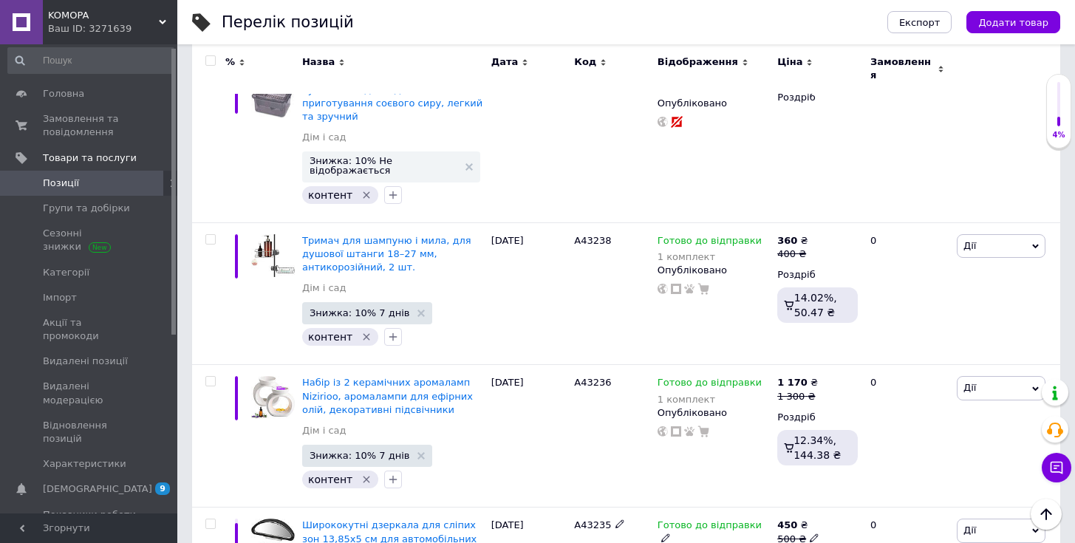
scroll to position [14930, 0]
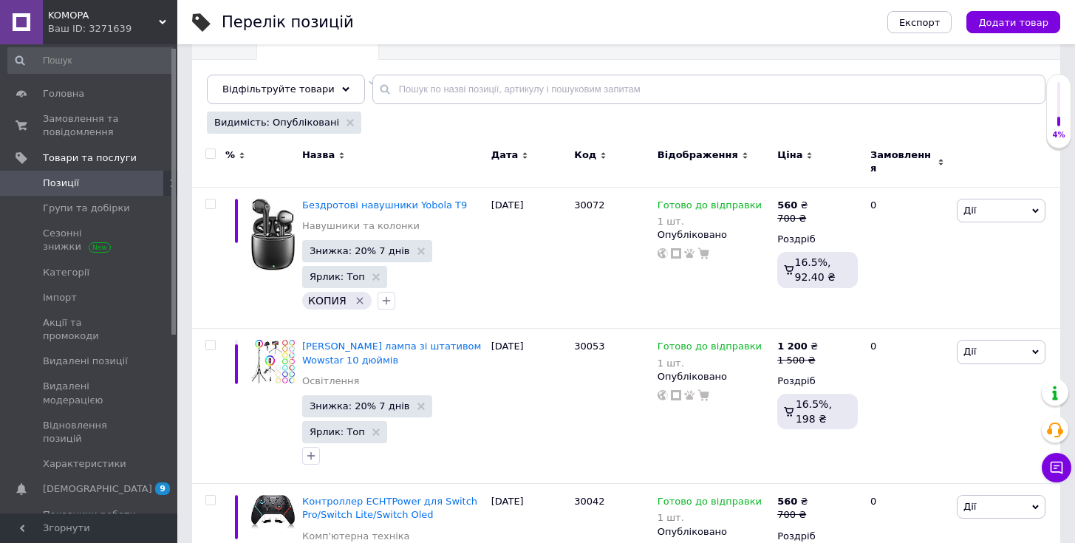
scroll to position [1159, 0]
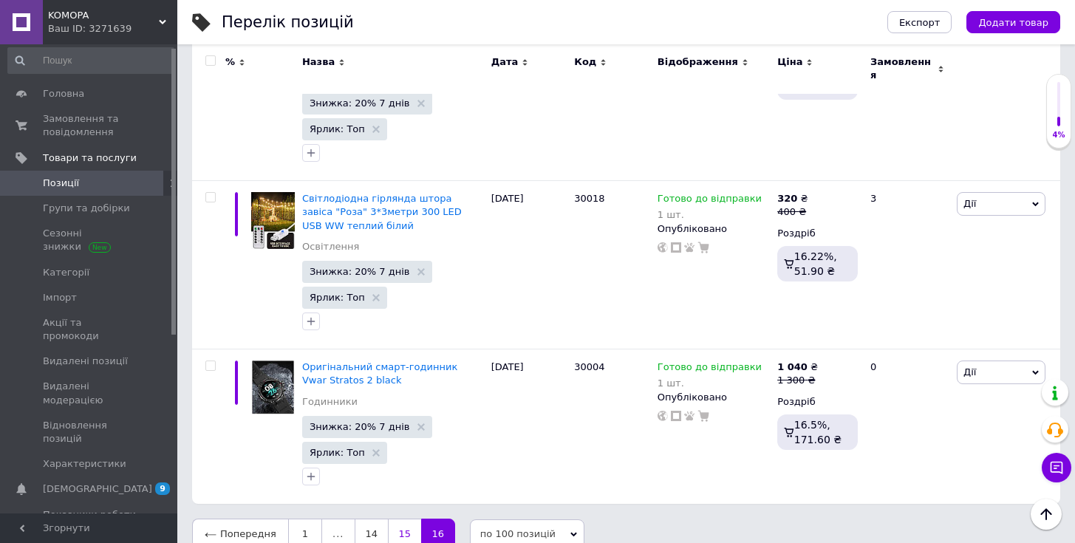
click at [407, 519] on link "15" at bounding box center [404, 534] width 33 height 31
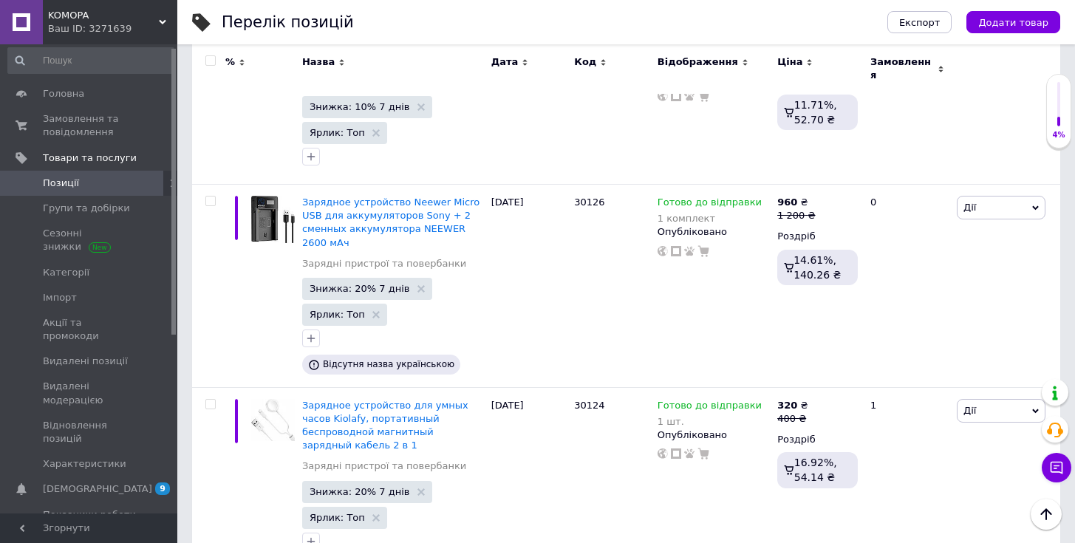
scroll to position [14715, 0]
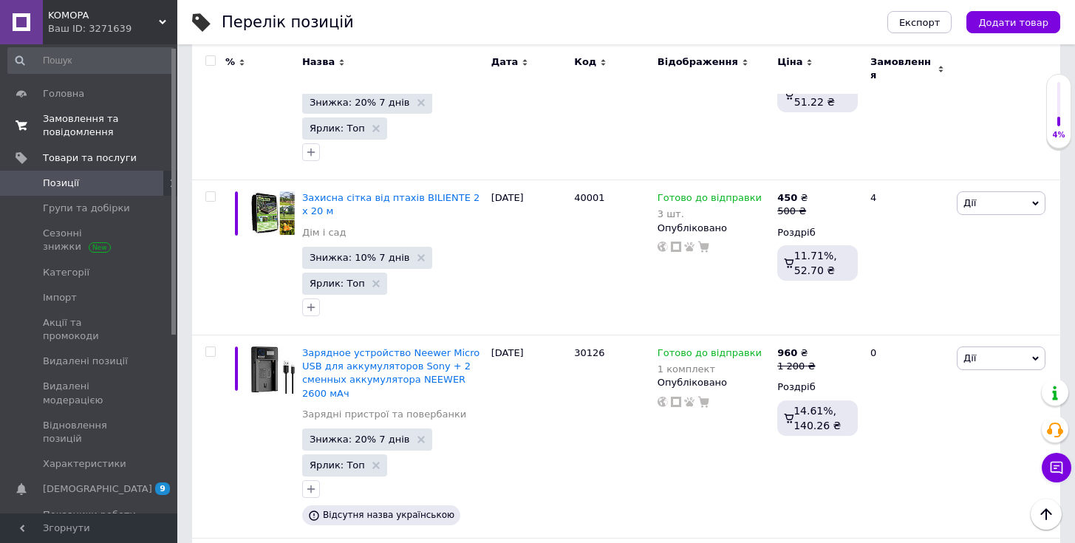
click at [85, 124] on span "Замовлення та повідомлення" at bounding box center [90, 125] width 94 height 27
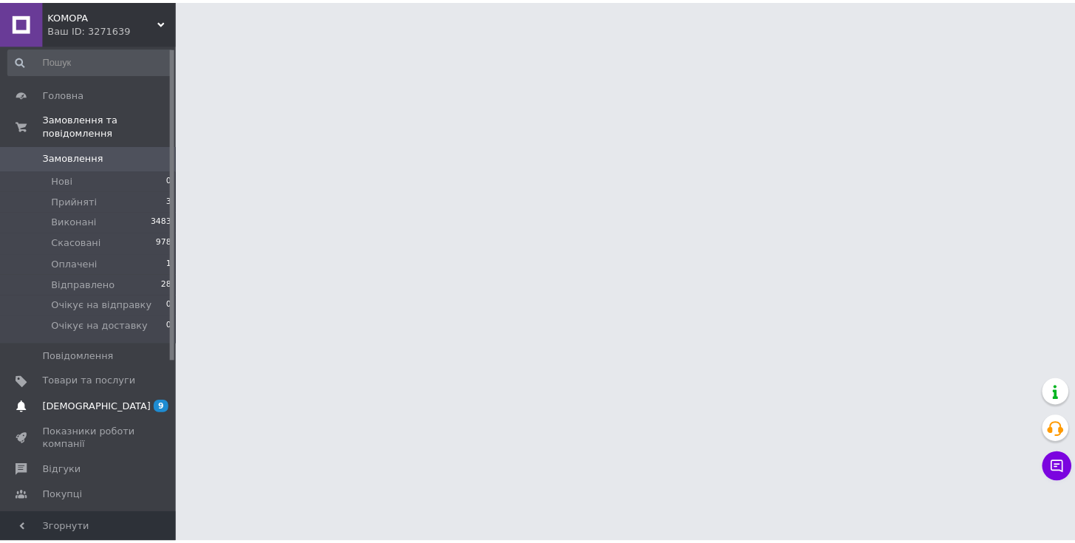
scroll to position [1, 0]
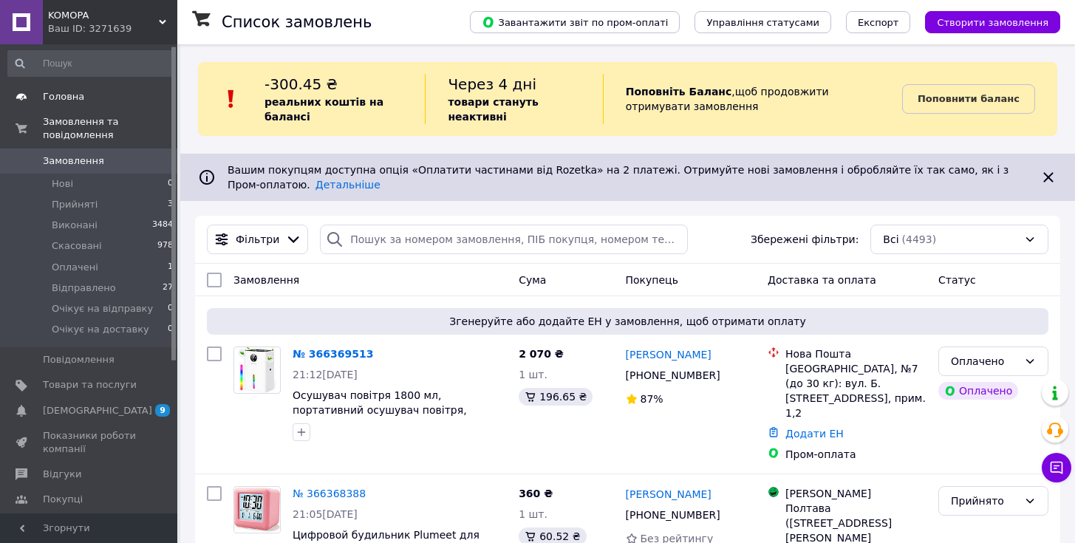
click at [60, 100] on span "Головна" at bounding box center [63, 96] width 41 height 13
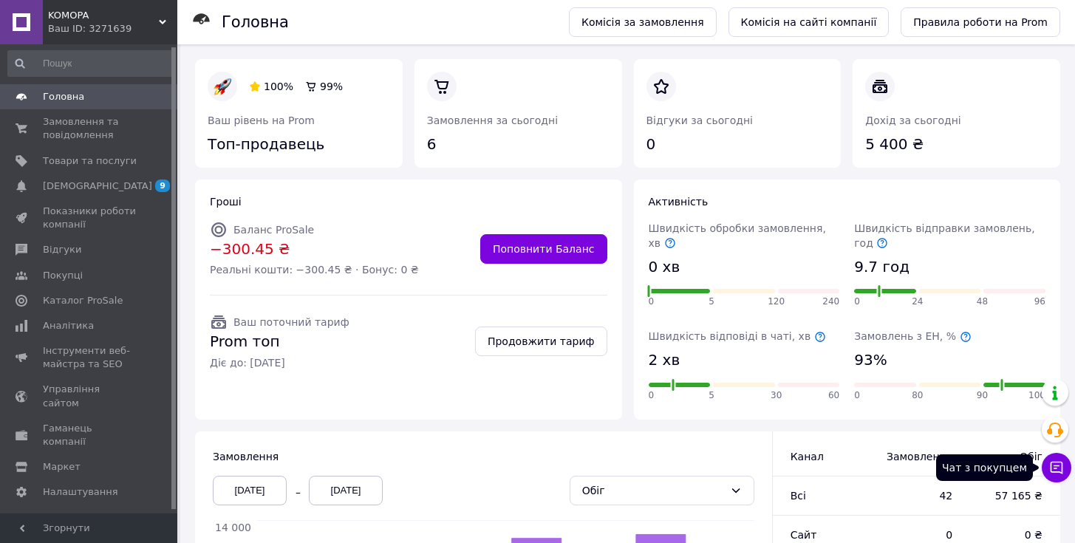
click at [1064, 474] on button "Чат з покупцем" at bounding box center [1057, 468] width 30 height 30
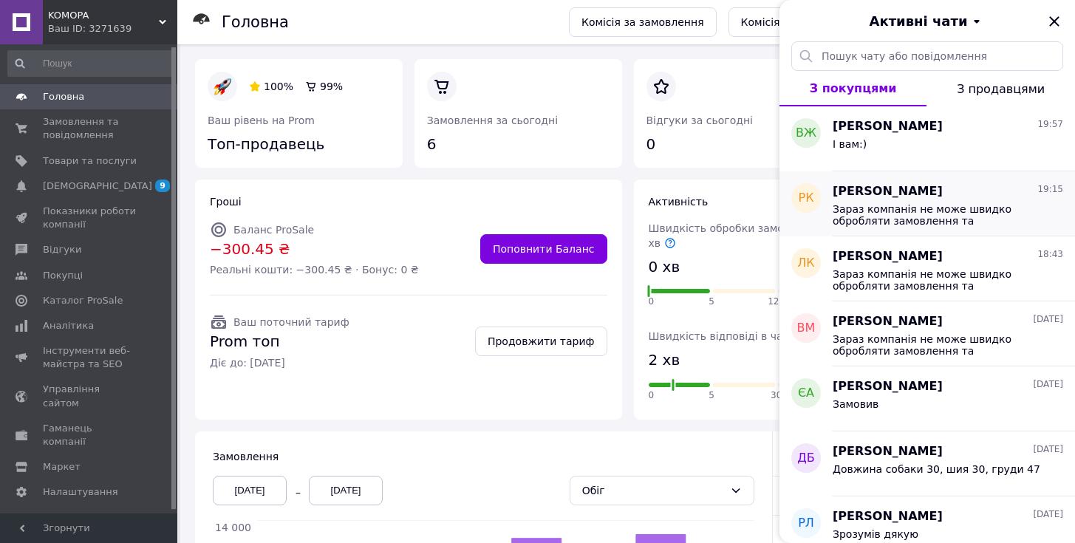
click at [945, 219] on span "Зараз компанія не може швидко обробляти замовлення та повідомлення, оскільки за…" at bounding box center [938, 215] width 210 height 24
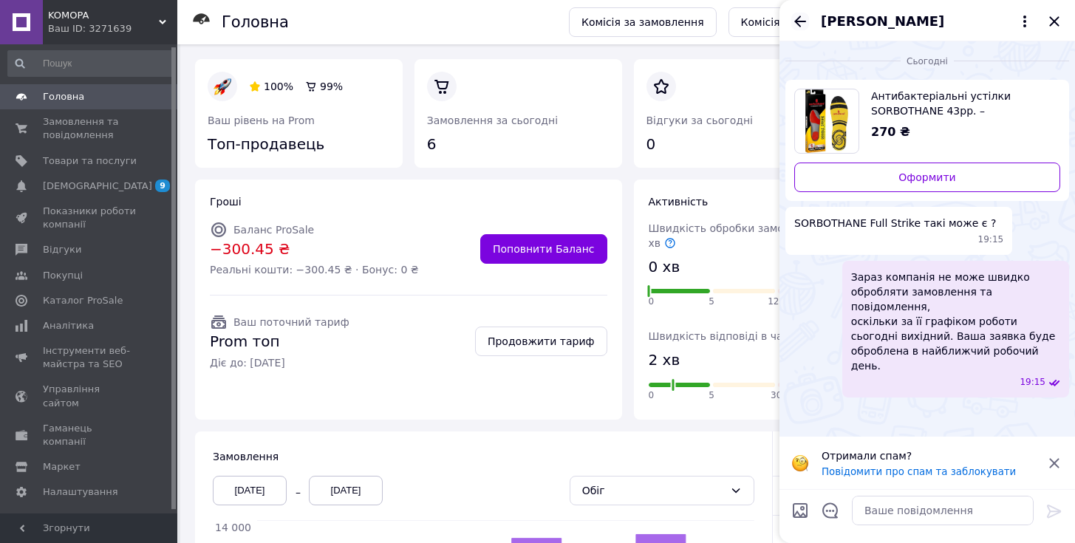
click at [799, 25] on icon "Назад" at bounding box center [800, 21] width 12 height 11
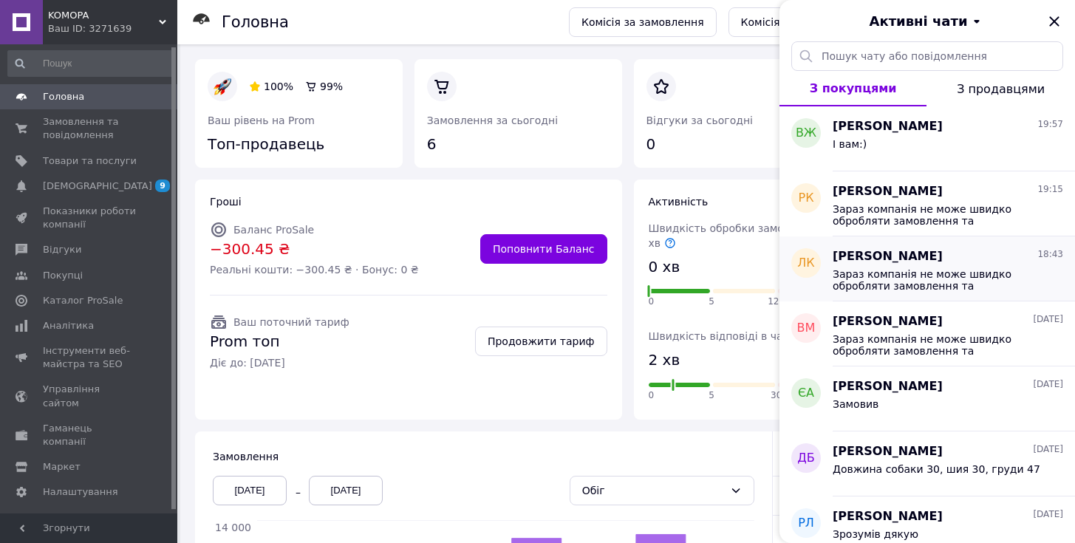
click at [902, 290] on span "Зараз компанія не може швидко обробляти замовлення та повідомлення, оскільки за…" at bounding box center [938, 280] width 210 height 24
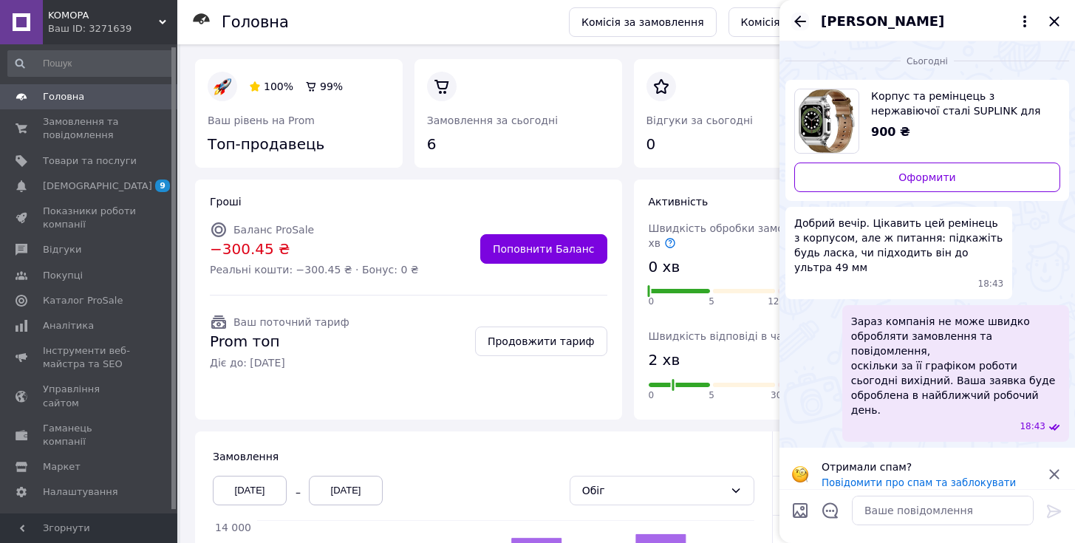
click at [798, 23] on icon "Назад" at bounding box center [800, 21] width 12 height 11
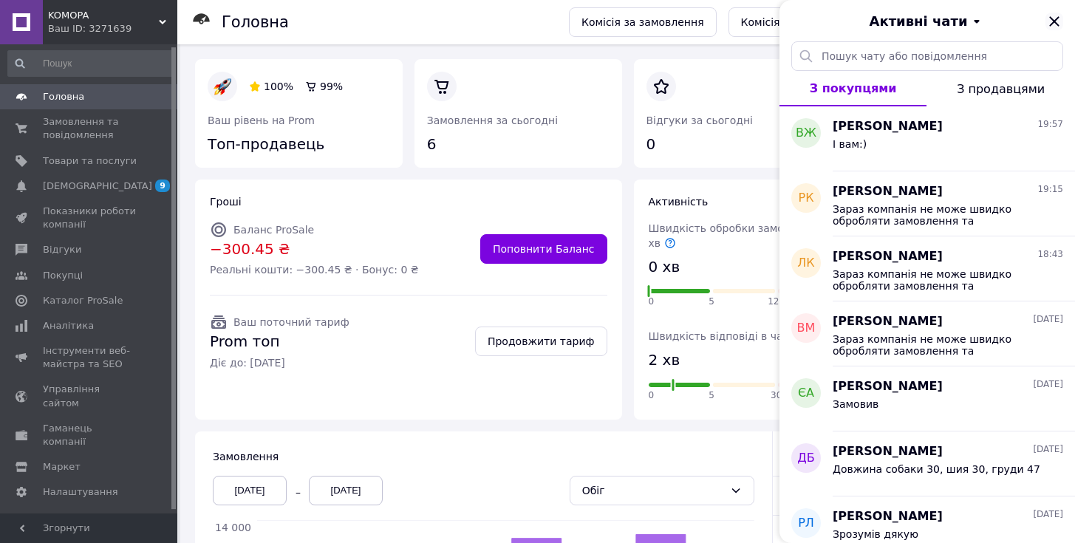
click at [1063, 21] on icon "Закрити" at bounding box center [1055, 22] width 18 height 18
